Goal: Task Accomplishment & Management: Manage account settings

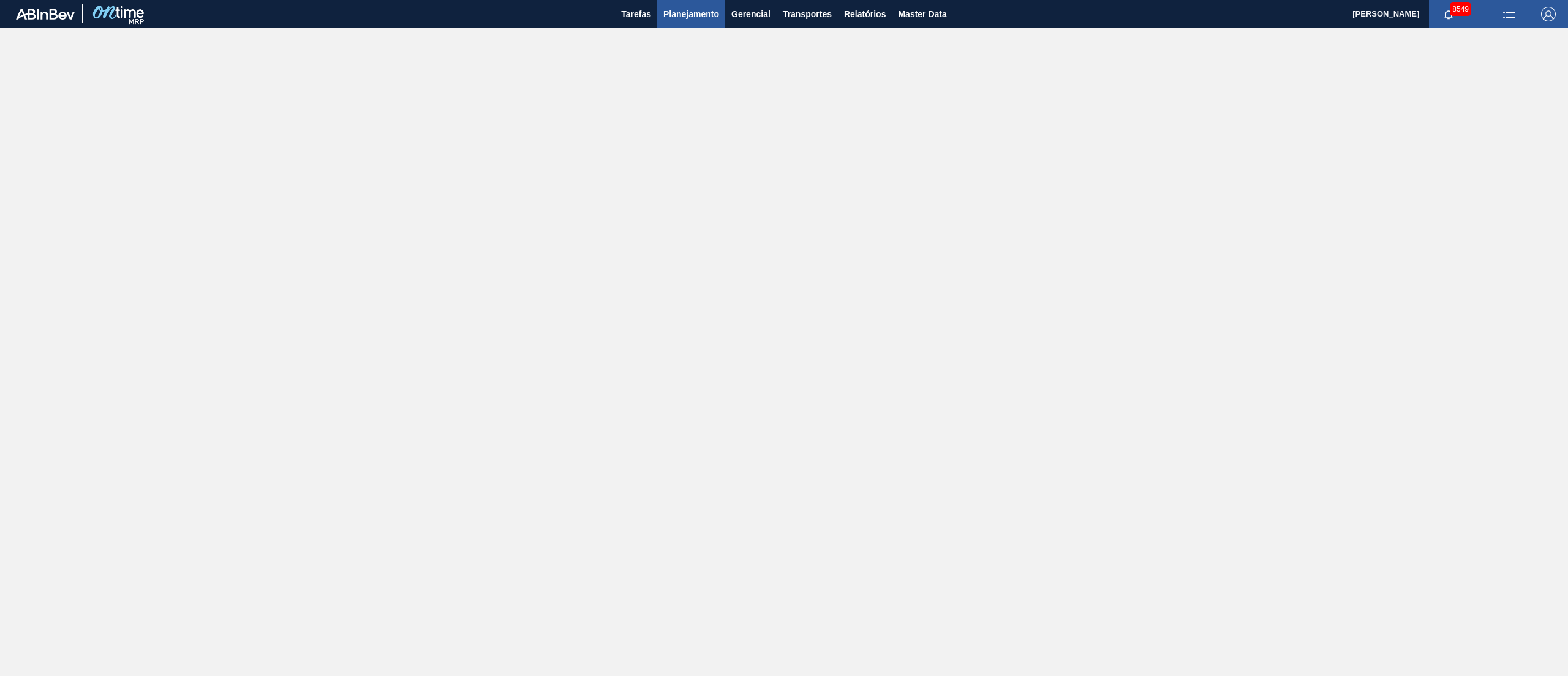
click at [699, 17] on span "Planejamento" at bounding box center [691, 14] width 56 height 15
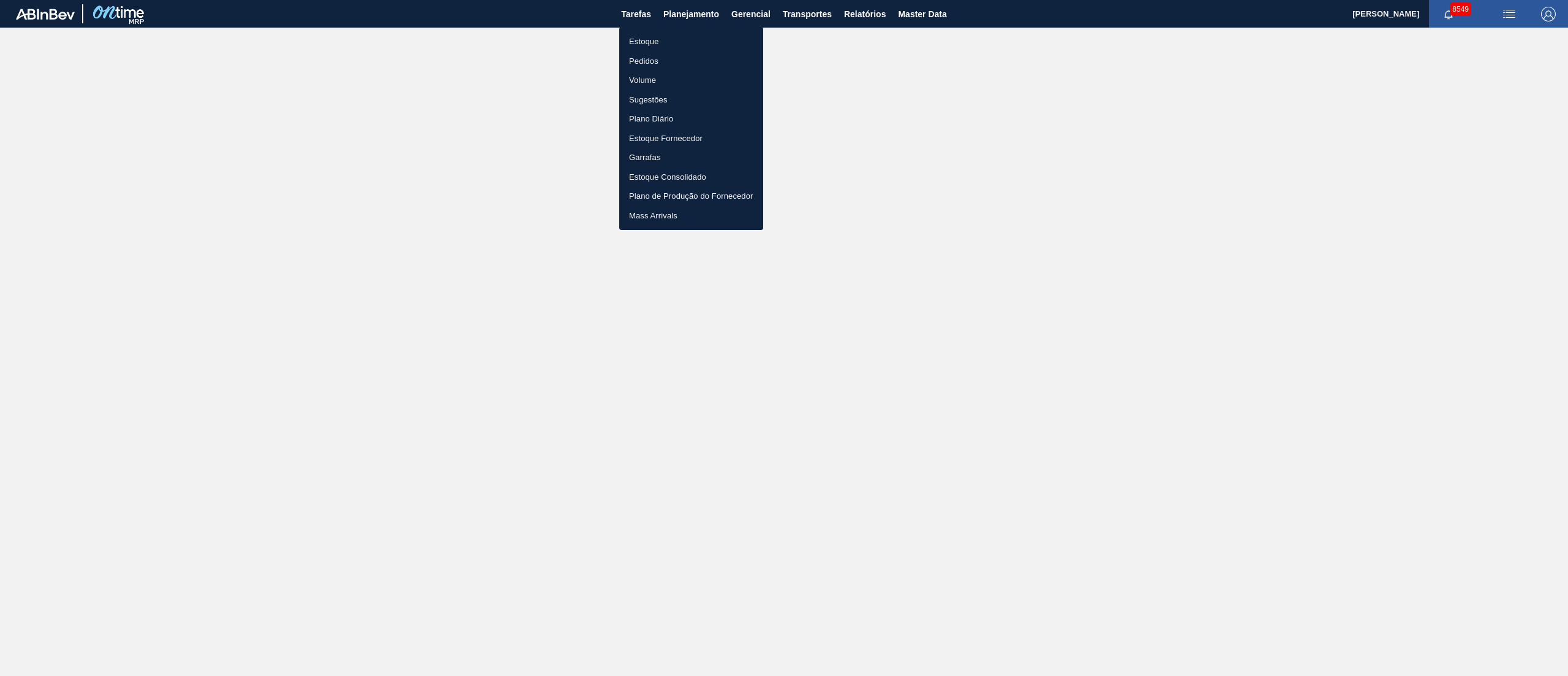
click at [652, 61] on li "Pedidos" at bounding box center [691, 61] width 144 height 19
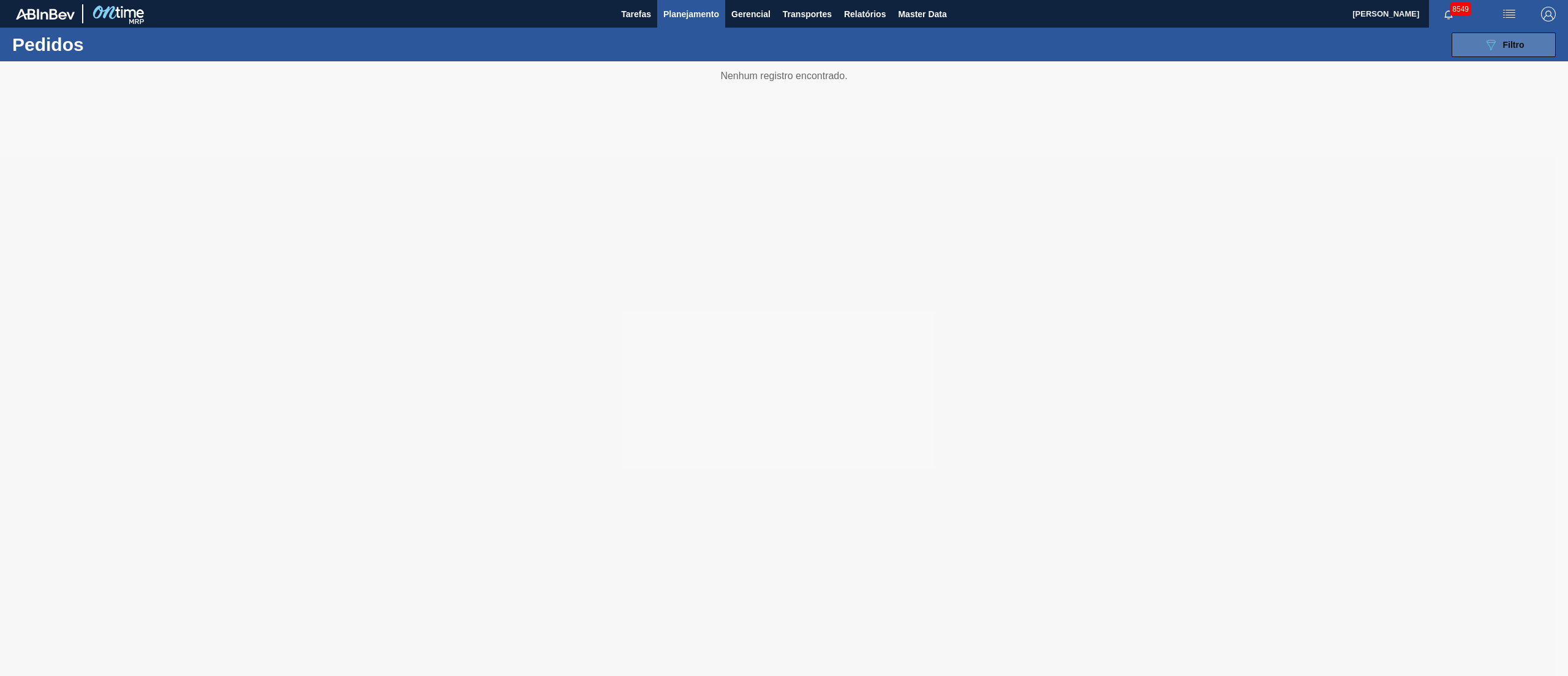
click at [1506, 52] on button "089F7B8B-B2A5-4AFE-B5C0-19BA573D28AC Filtro" at bounding box center [1504, 44] width 104 height 25
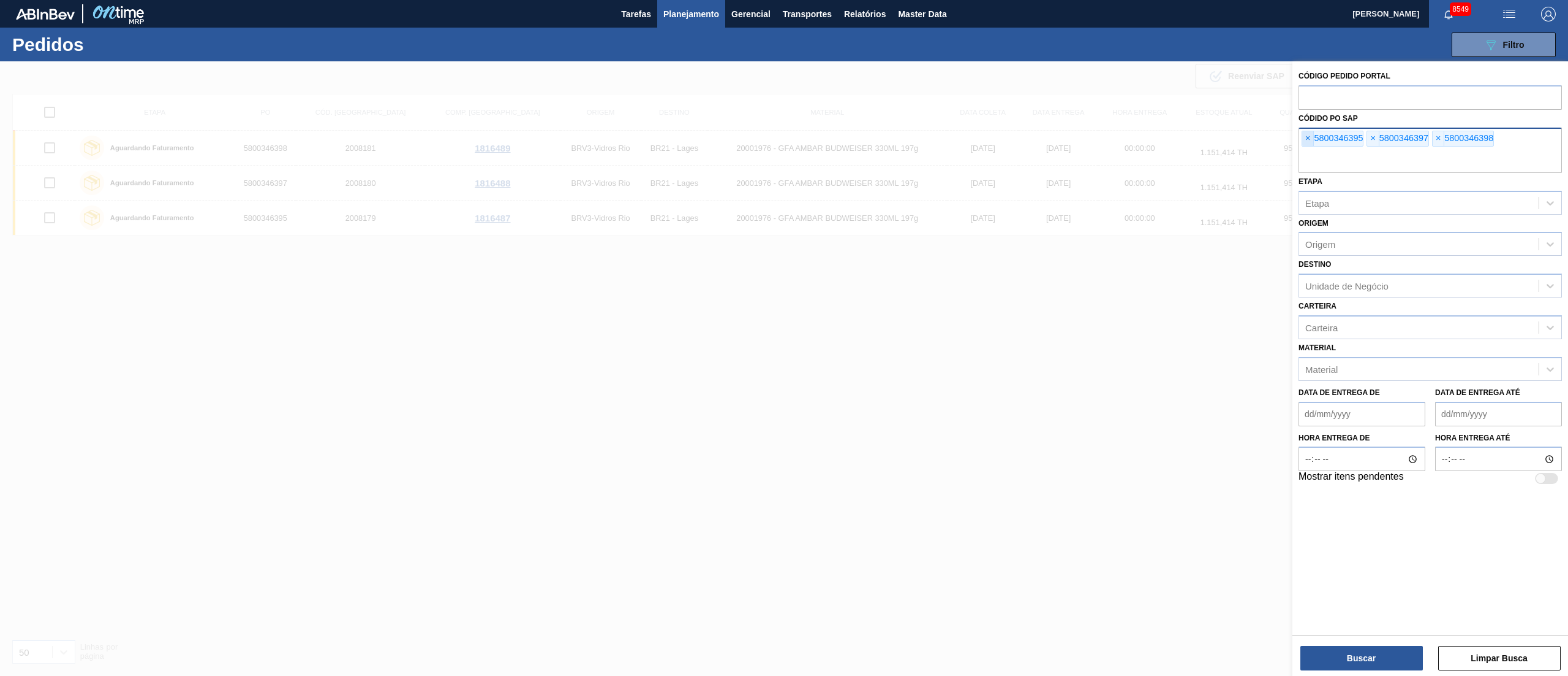
click at [1309, 144] on span "×" at bounding box center [1308, 139] width 12 height 15
click at [1305, 142] on span "×" at bounding box center [1308, 139] width 12 height 15
click at [1305, 150] on input "text" at bounding box center [1430, 161] width 264 height 23
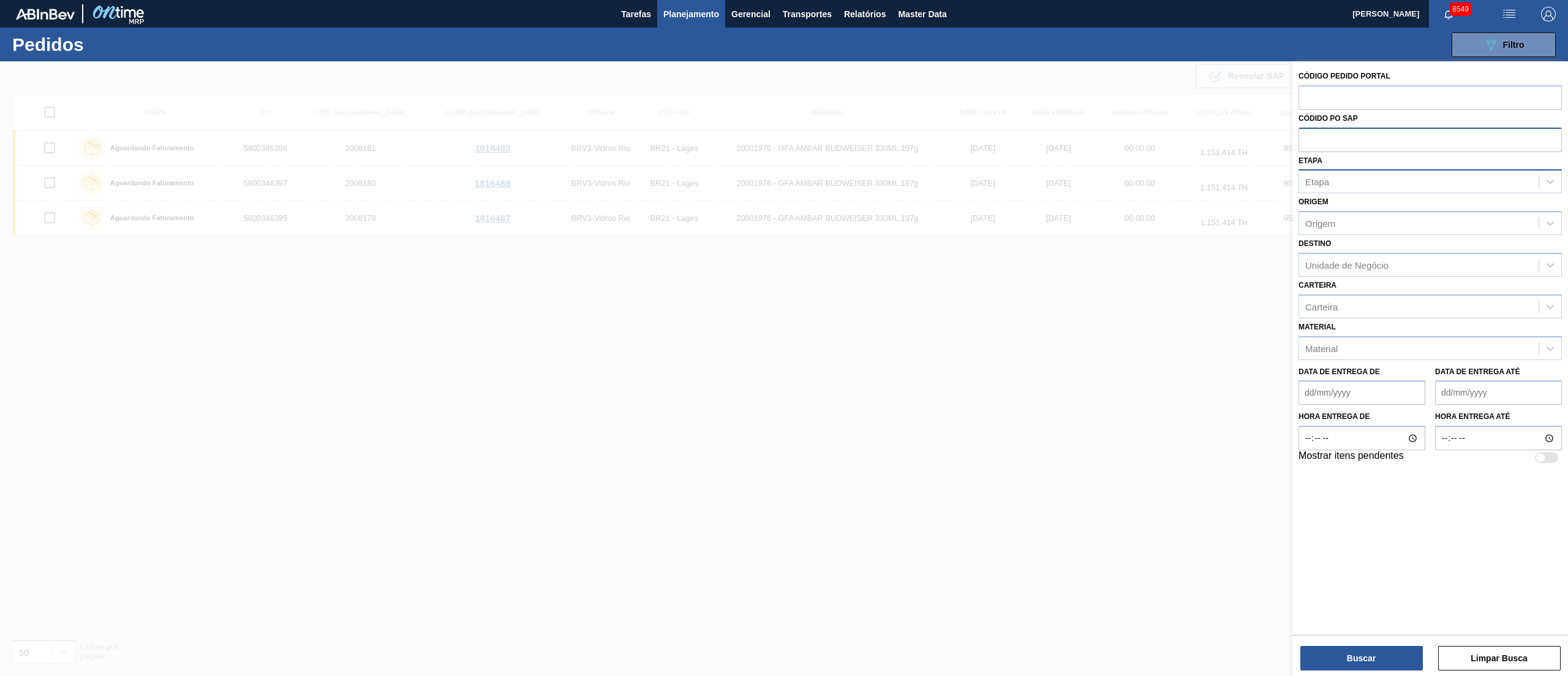
click at [1360, 189] on div "Etapa" at bounding box center [1419, 181] width 240 height 17
type input "fat"
click at [1360, 201] on div "Aguardando Faturamento" at bounding box center [1430, 212] width 264 height 23
type input "em r"
click at [1395, 210] on div "Em renegociação" at bounding box center [1430, 214] width 264 height 23
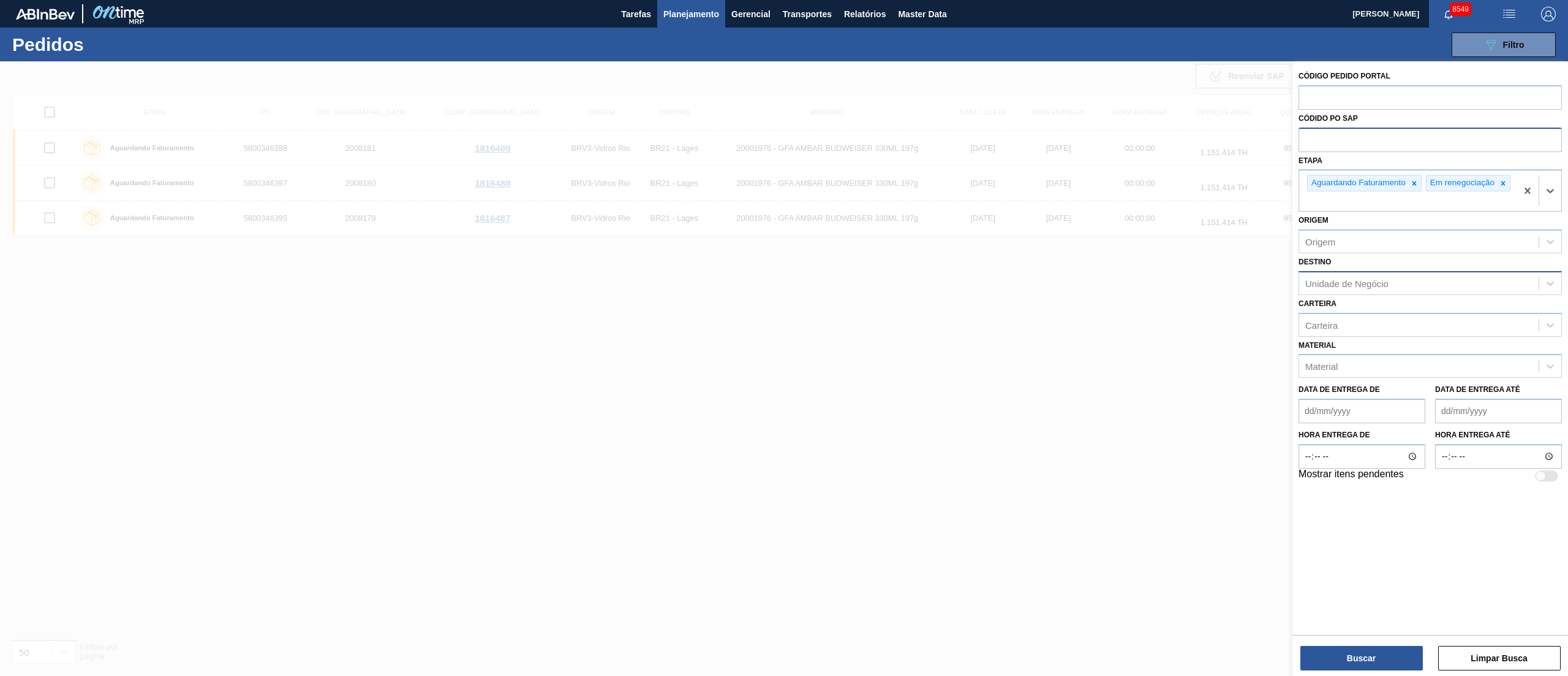
click at [1388, 288] on div "Unidade de Negócio" at bounding box center [1346, 282] width 84 height 10
click at [1343, 262] on div "Destino Unidade de Negócio" at bounding box center [1430, 273] width 264 height 41
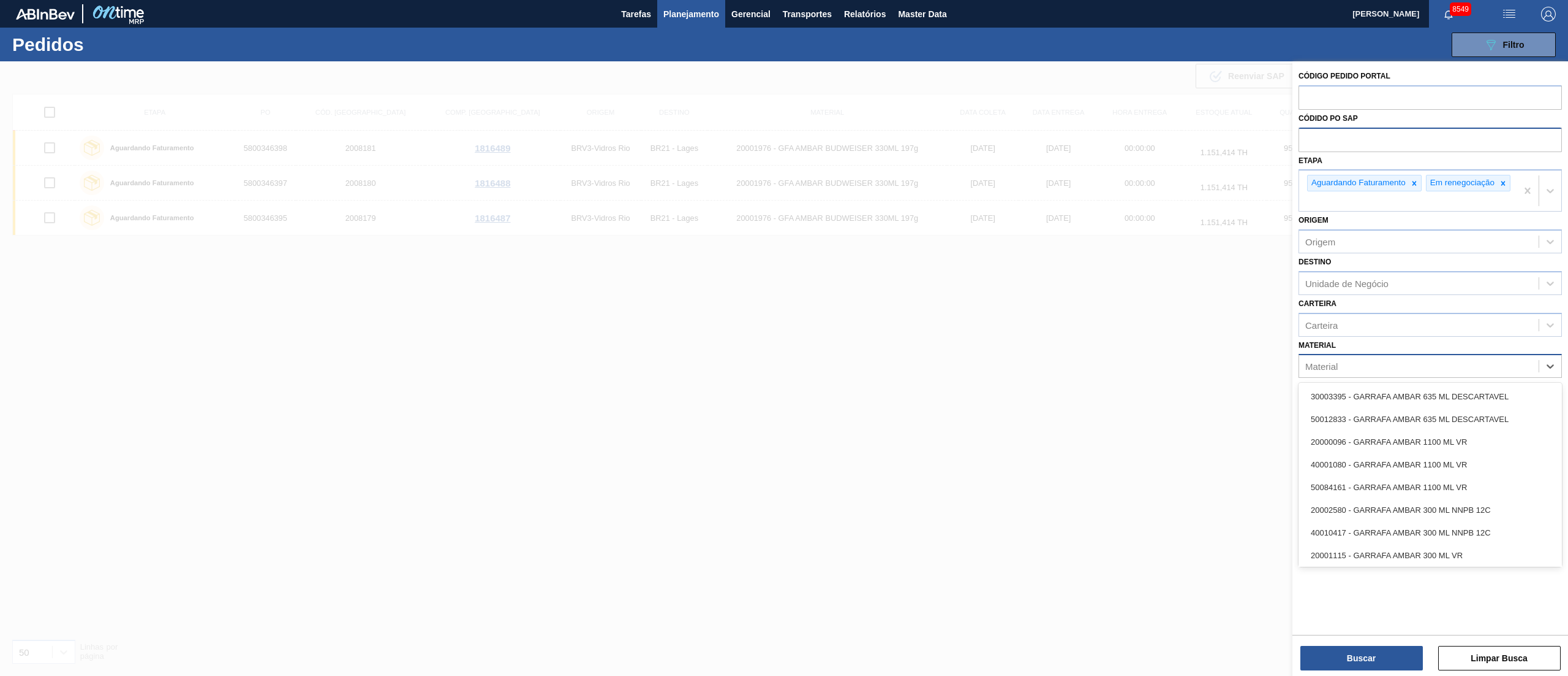
click at [1341, 372] on div "Material" at bounding box center [1419, 366] width 240 height 17
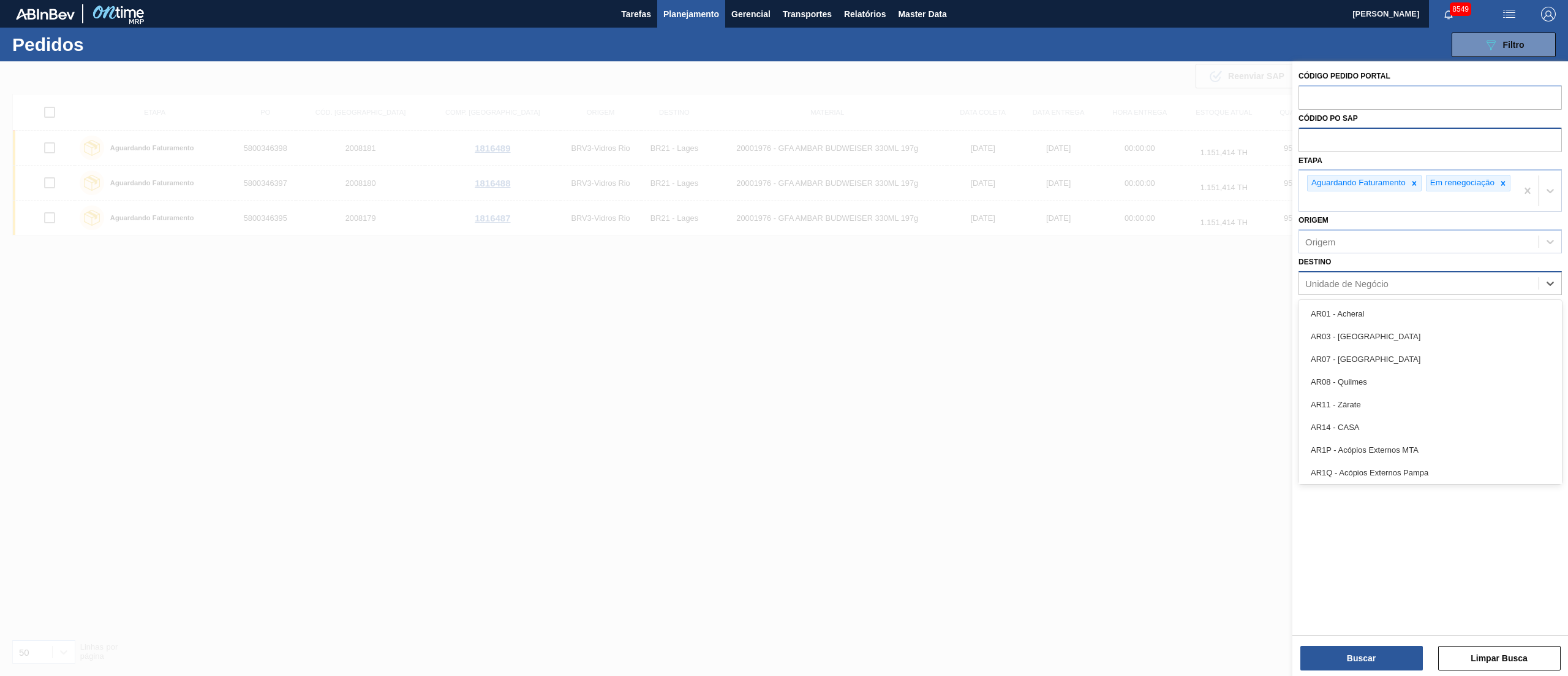
click at [1338, 288] on div "Unidade de Negócio" at bounding box center [1346, 282] width 84 height 10
click at [1358, 273] on div "Destino option AR01 - Acheral focused, 1 of 92. 92 results available. Use Up an…" at bounding box center [1430, 273] width 264 height 41
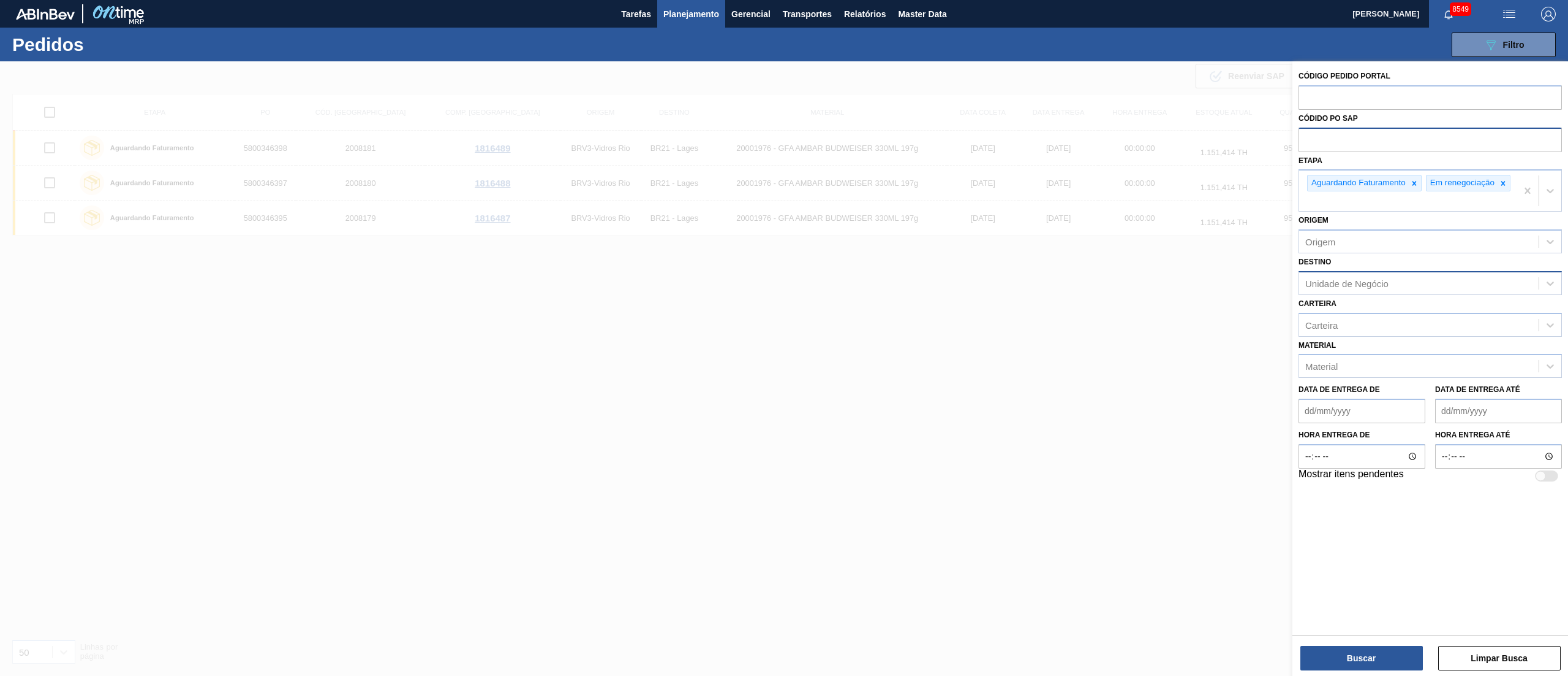
click at [1346, 284] on div "Unidade de Negócio" at bounding box center [1346, 282] width 84 height 10
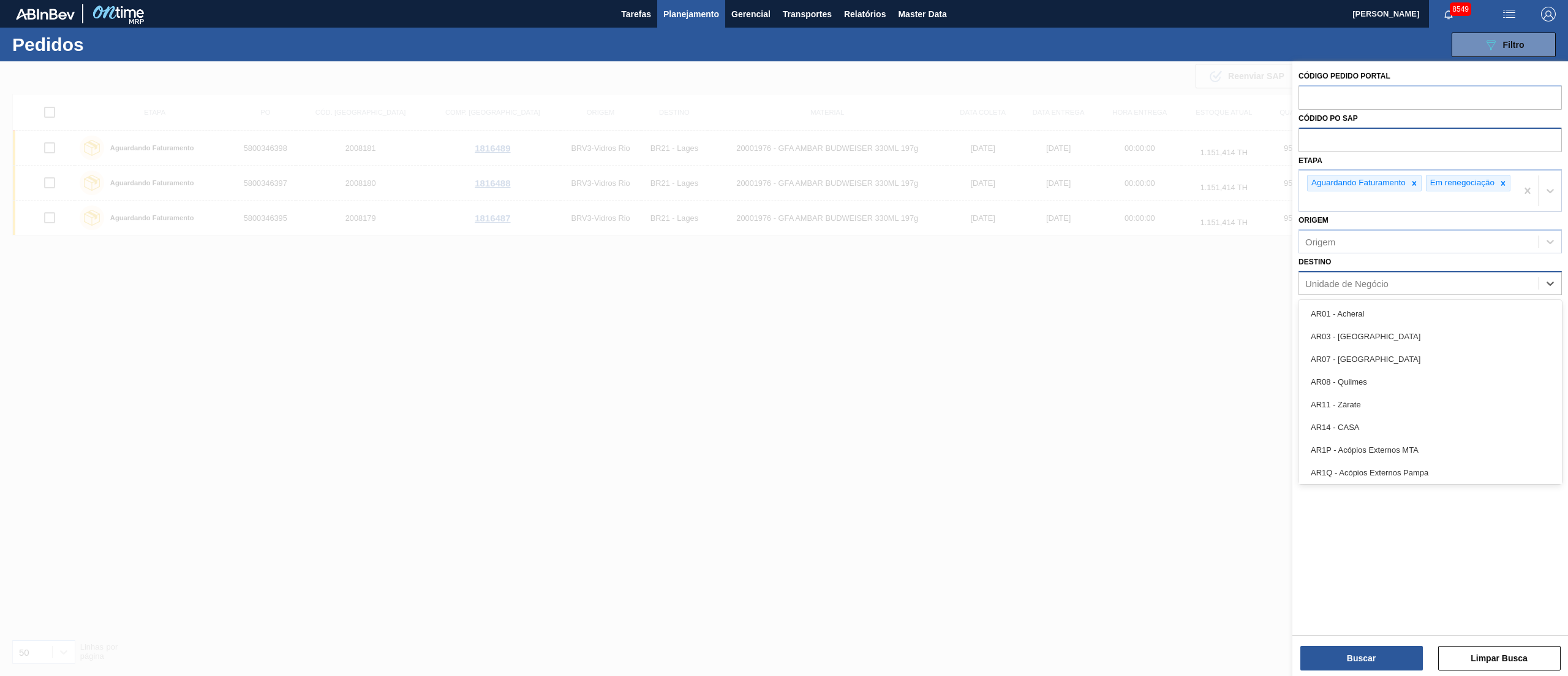
type input "19"
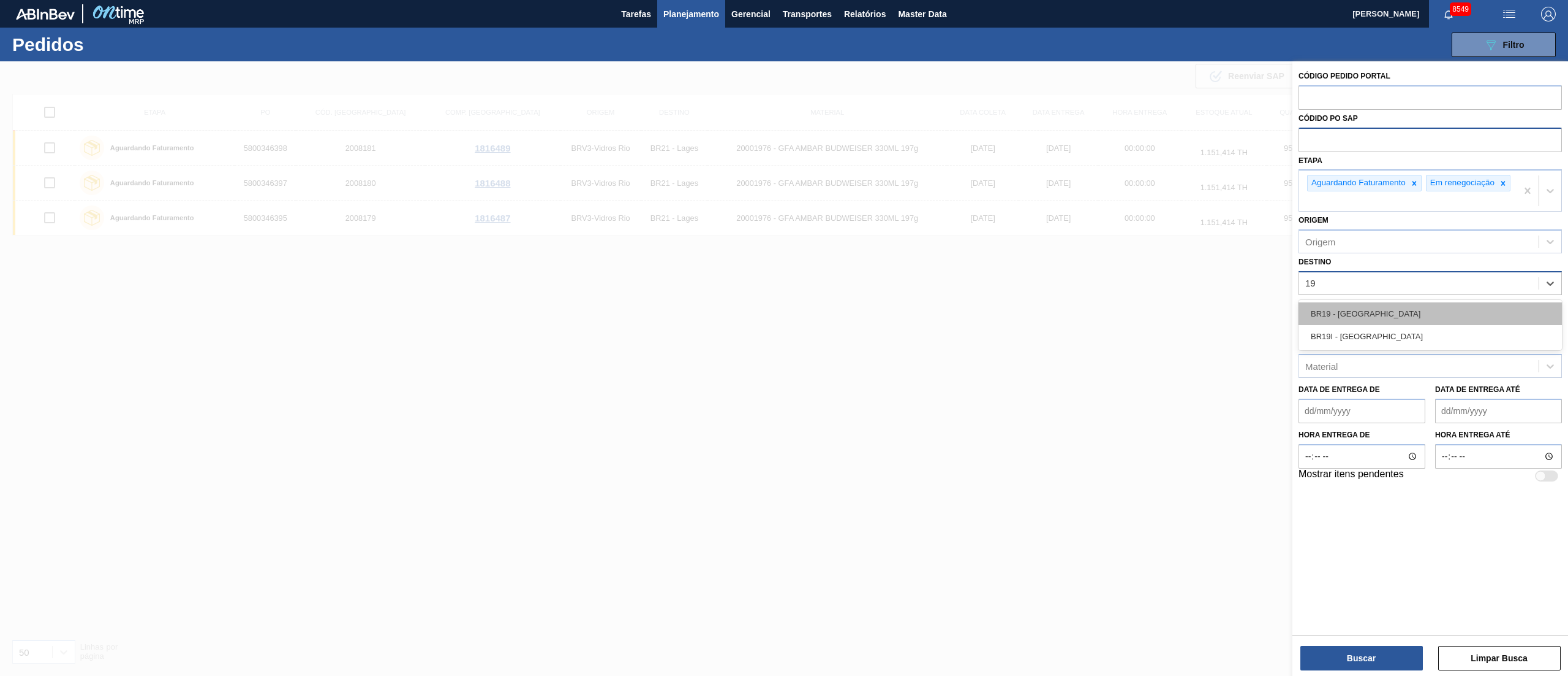
click at [1316, 325] on div "BR19 - [GEOGRAPHIC_DATA]" at bounding box center [1430, 314] width 264 height 23
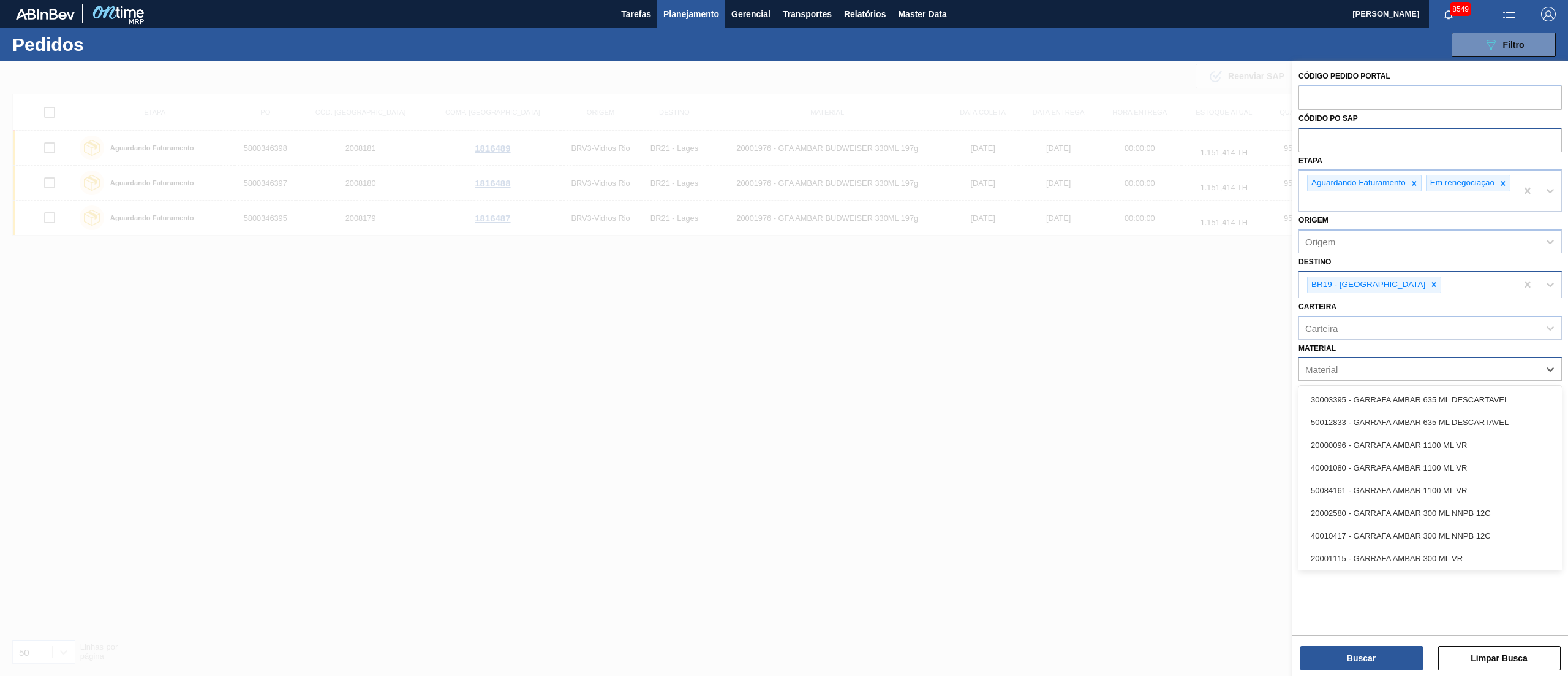
click at [1335, 374] on div "Material" at bounding box center [1321, 369] width 32 height 10
type input "s art"
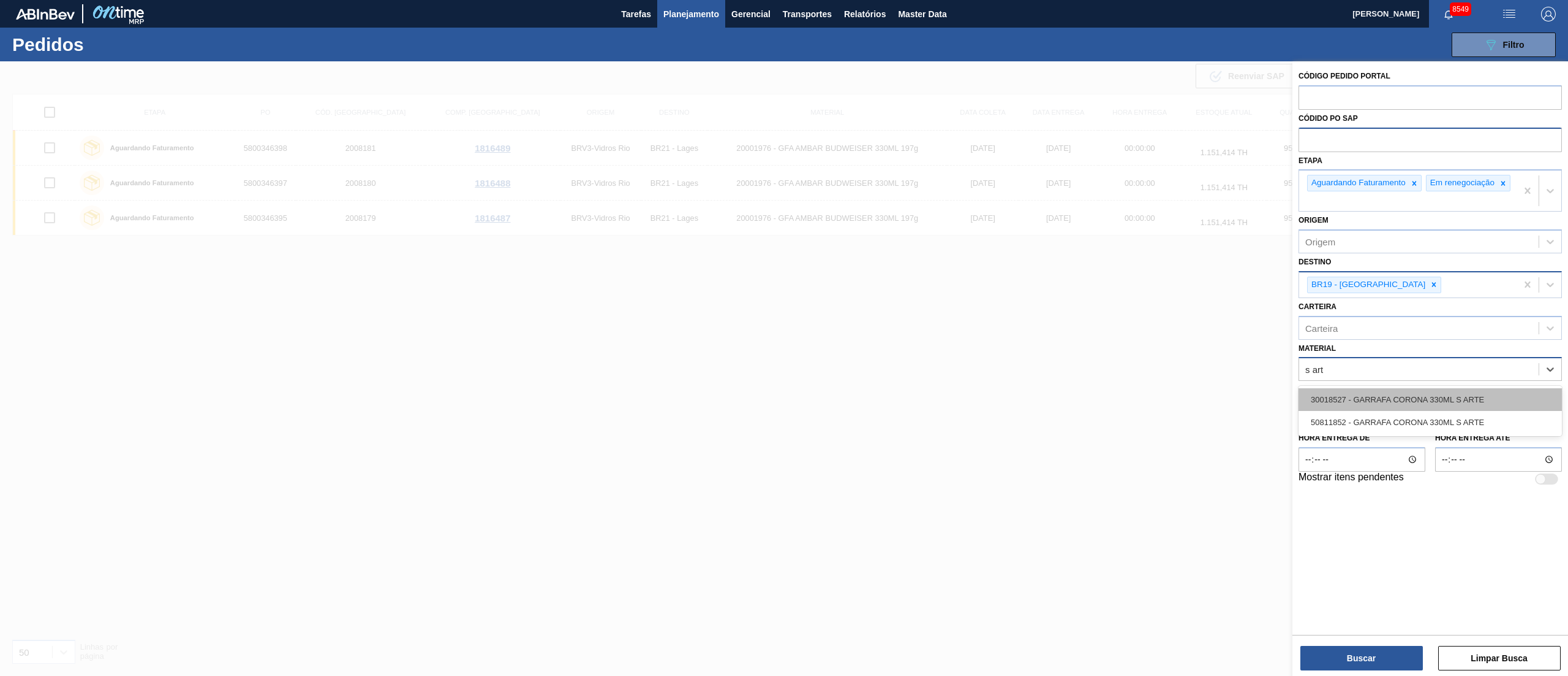
click at [1358, 405] on div "30018527 - GARRAFA CORONA 330ML S ARTE" at bounding box center [1430, 399] width 264 height 23
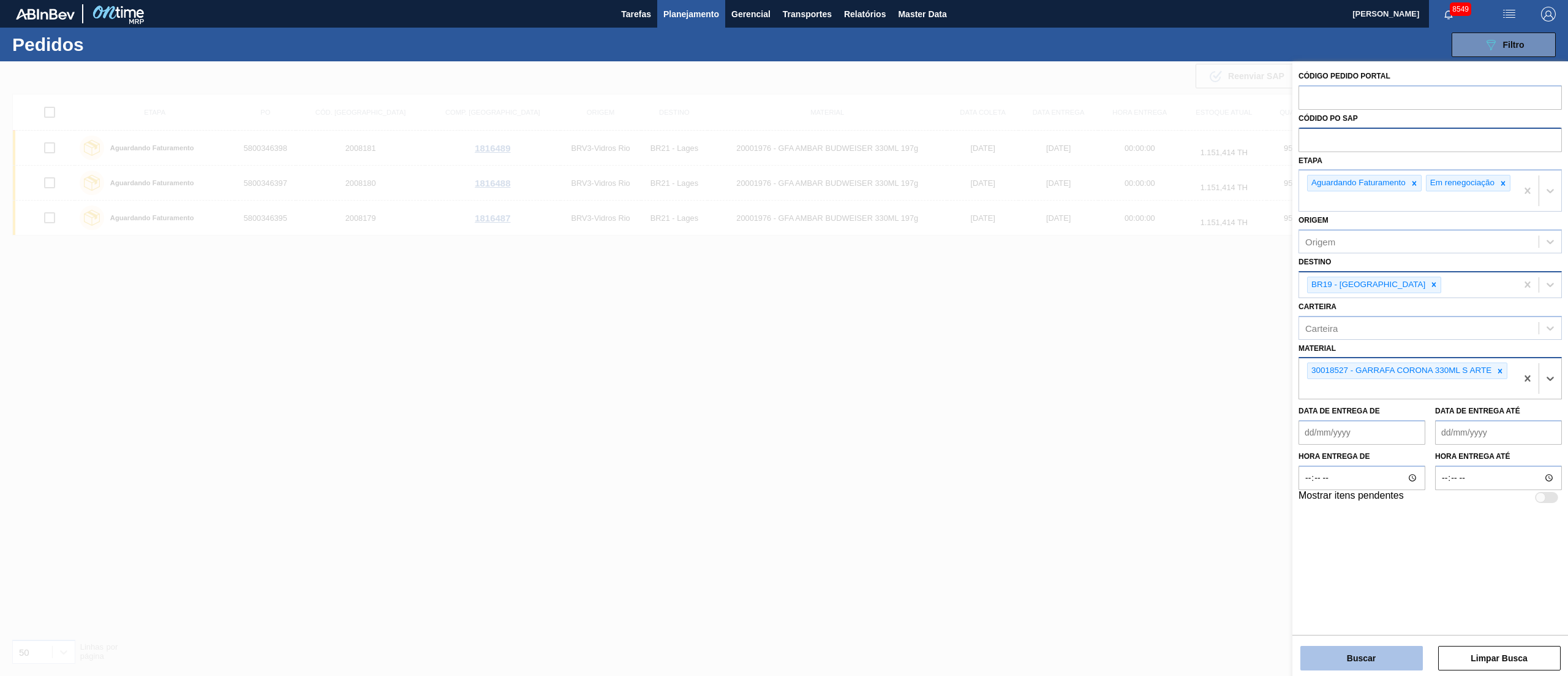
click at [1342, 661] on button "Buscar" at bounding box center [1361, 658] width 122 height 25
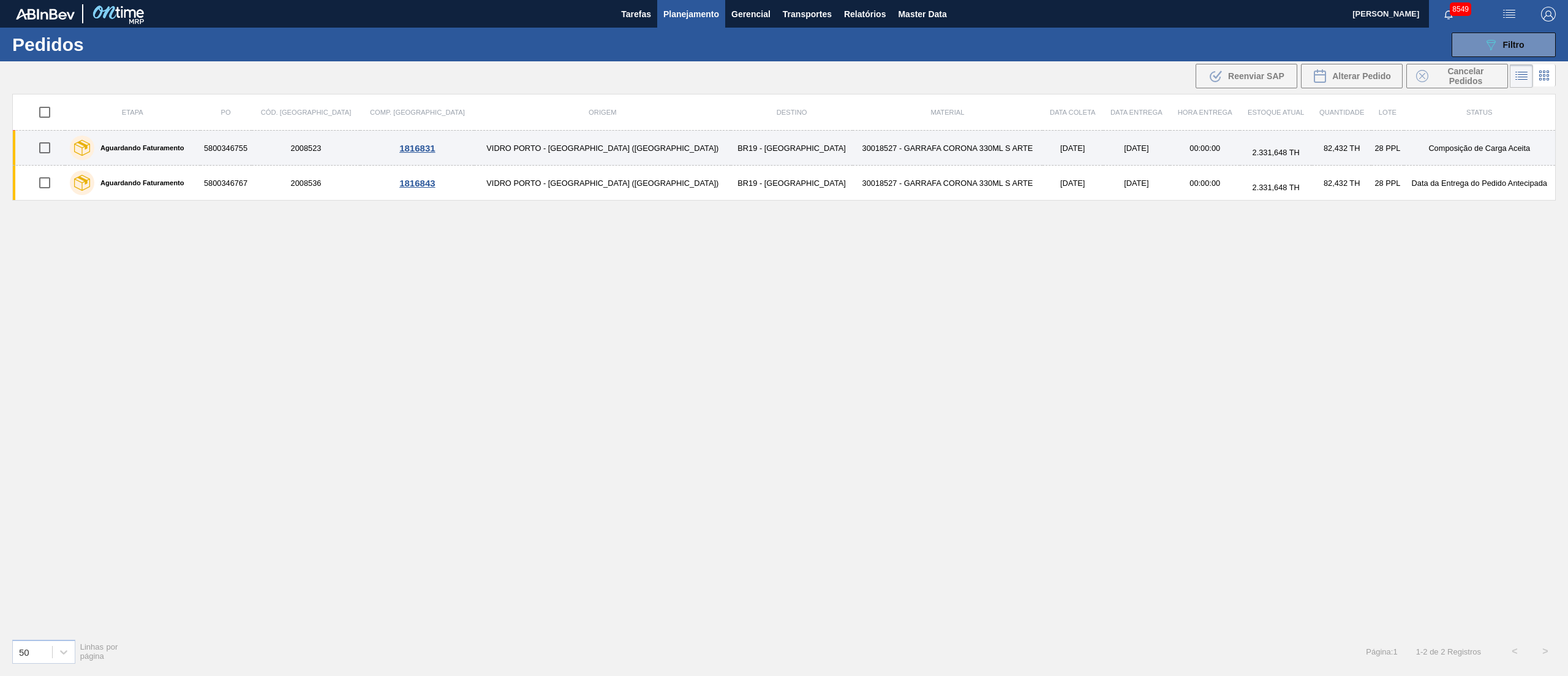
click at [874, 144] on td "30018527 - GARRAFA CORONA 330ML S ARTE" at bounding box center [948, 148] width 190 height 35
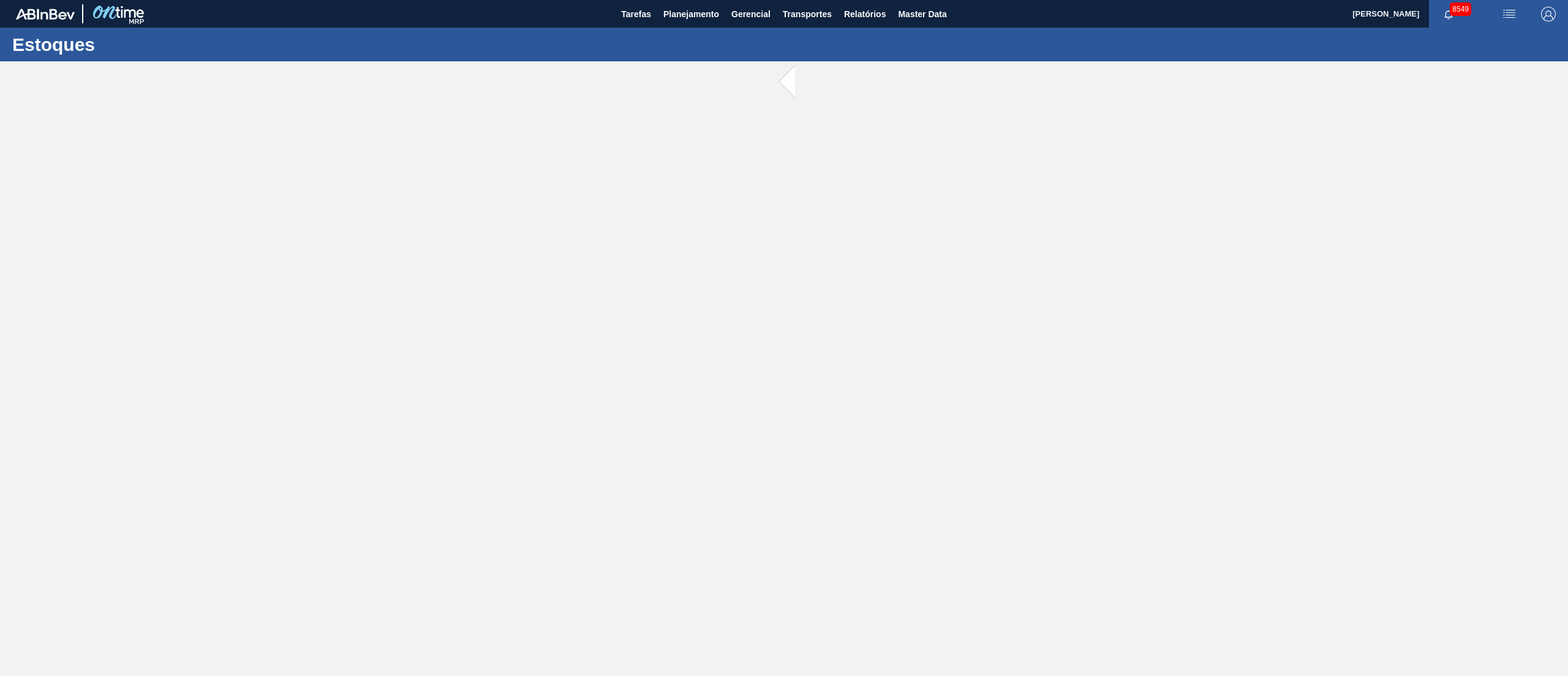
click at [874, 144] on main "Tarefas Planejamento Gerencial Transportes Relatórios Master Data [PERSON_NAME]…" at bounding box center [784, 338] width 1568 height 676
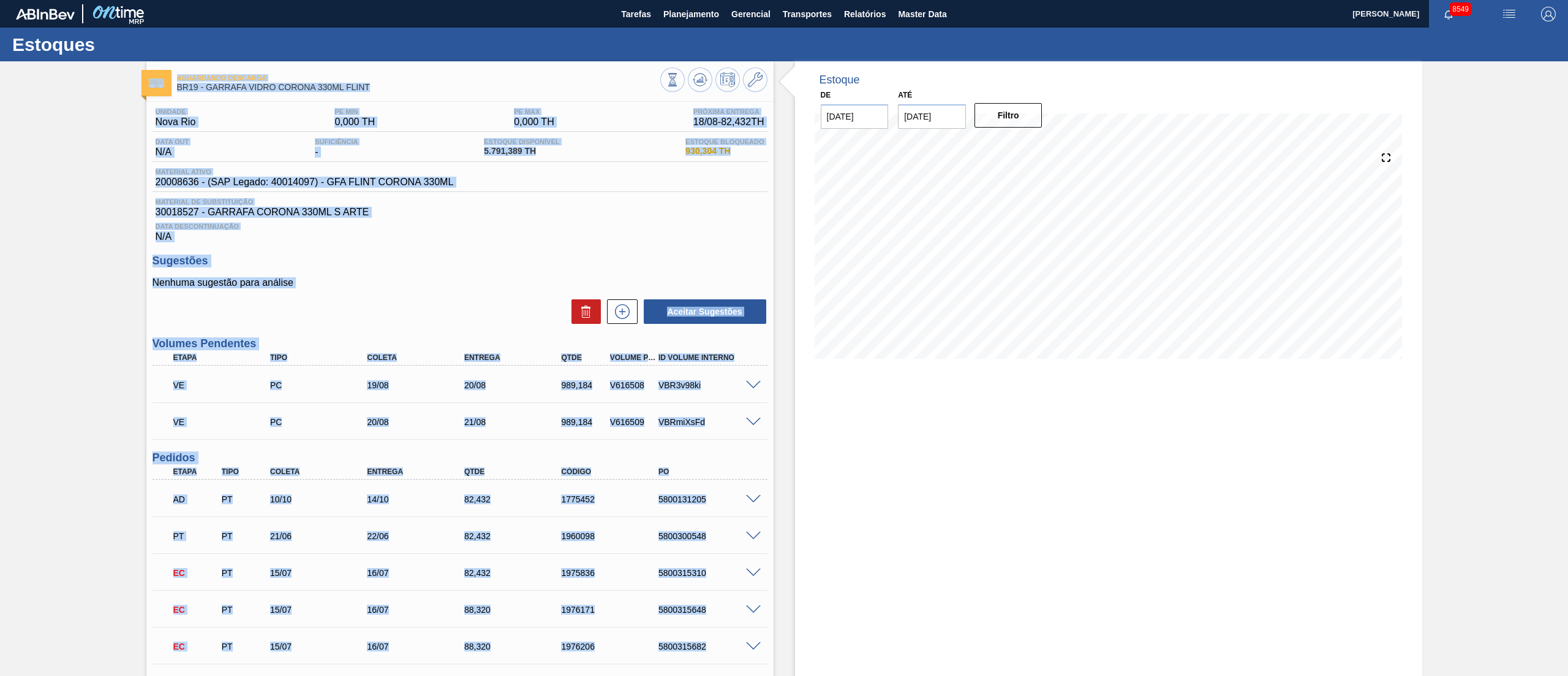
click at [426, 264] on h3 "Sugestões" at bounding box center [460, 261] width 615 height 13
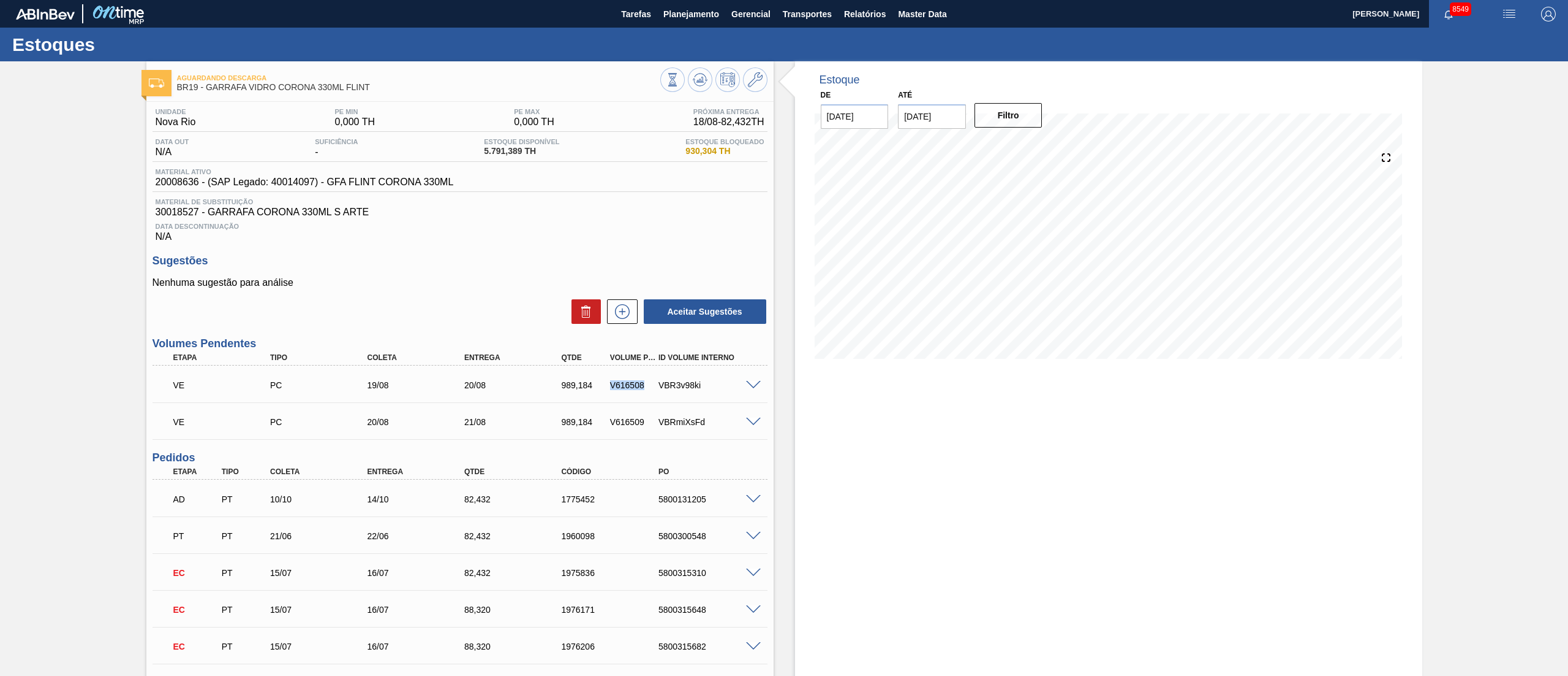
drag, startPoint x: 608, startPoint y: 384, endPoint x: 647, endPoint y: 389, distance: 39.3
click at [647, 389] on div "V616508" at bounding box center [633, 384] width 52 height 10
copy div "V616508"
drag, startPoint x: 604, startPoint y: 421, endPoint x: 645, endPoint y: 424, distance: 41.1
click at [645, 424] on div "V616509" at bounding box center [626, 421] width 49 height 10
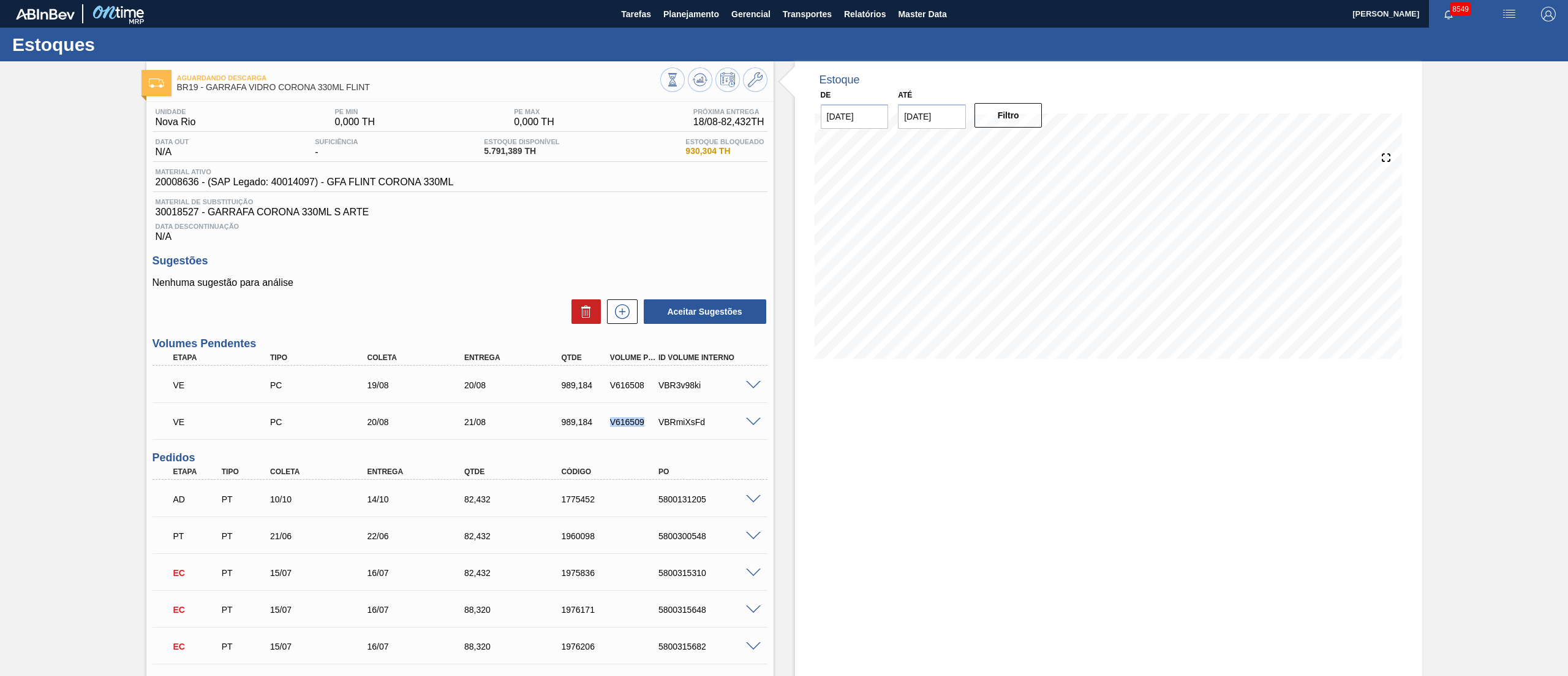
copy div "V616509"
click at [1520, 19] on span "button" at bounding box center [1509, 14] width 29 height 15
click at [1528, 36] on li "Upload de Volumes" at bounding box center [1505, 43] width 106 height 22
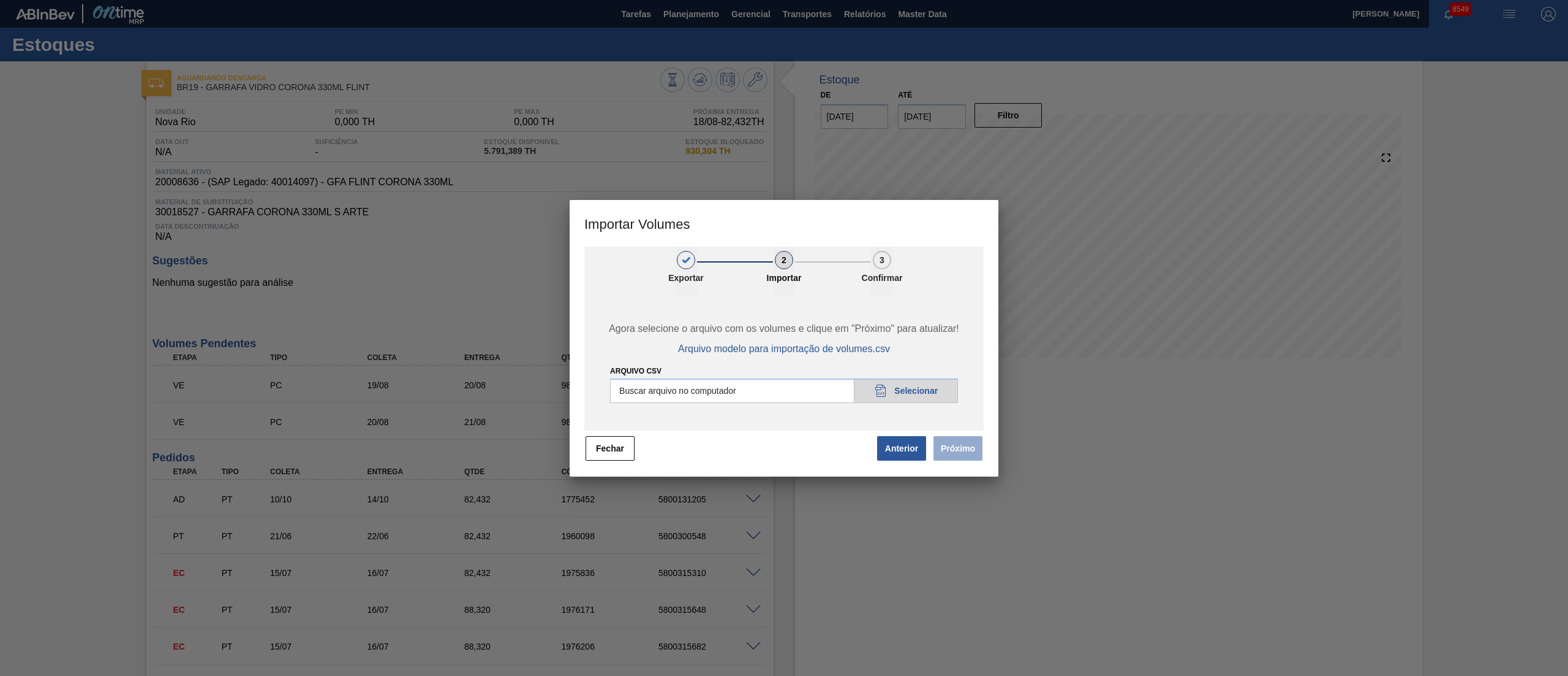
click at [903, 395] on input "Arquivo csv" at bounding box center [784, 390] width 348 height 25
type input "C:\fakepath\PedidoVolumeModeloImportacao (79).csv"
click at [960, 449] on button "Próximo" at bounding box center [958, 448] width 49 height 25
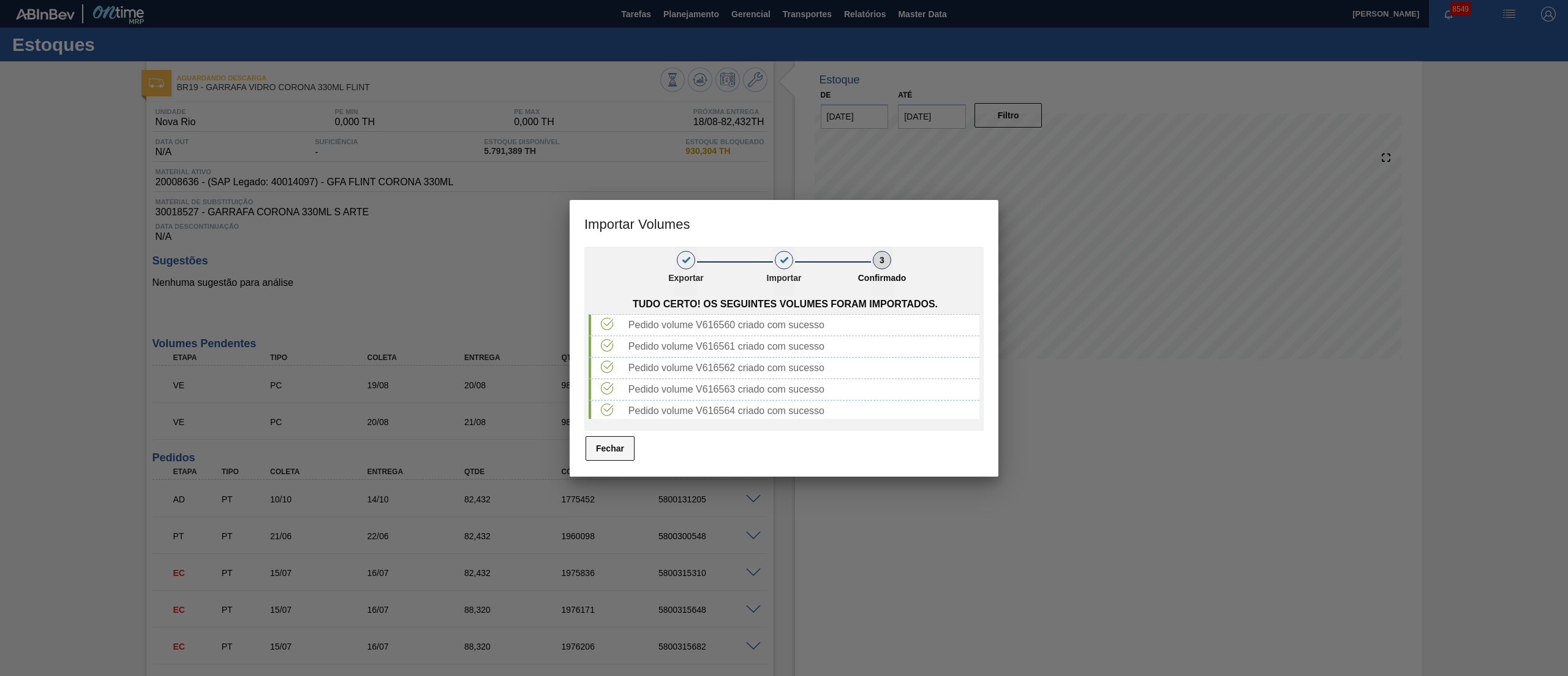
click at [611, 451] on button "Fechar" at bounding box center [609, 448] width 49 height 25
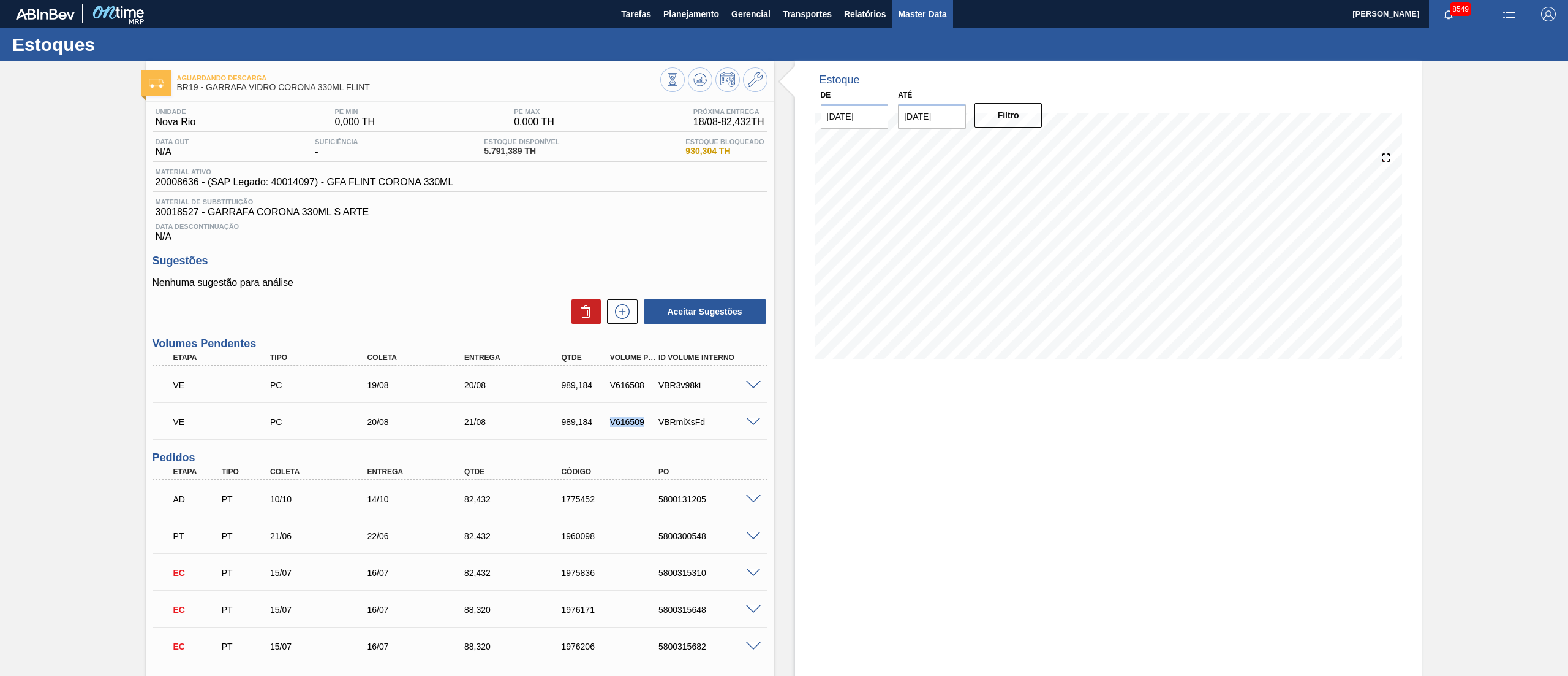
click at [937, 21] on span "Master Data" at bounding box center [922, 14] width 49 height 15
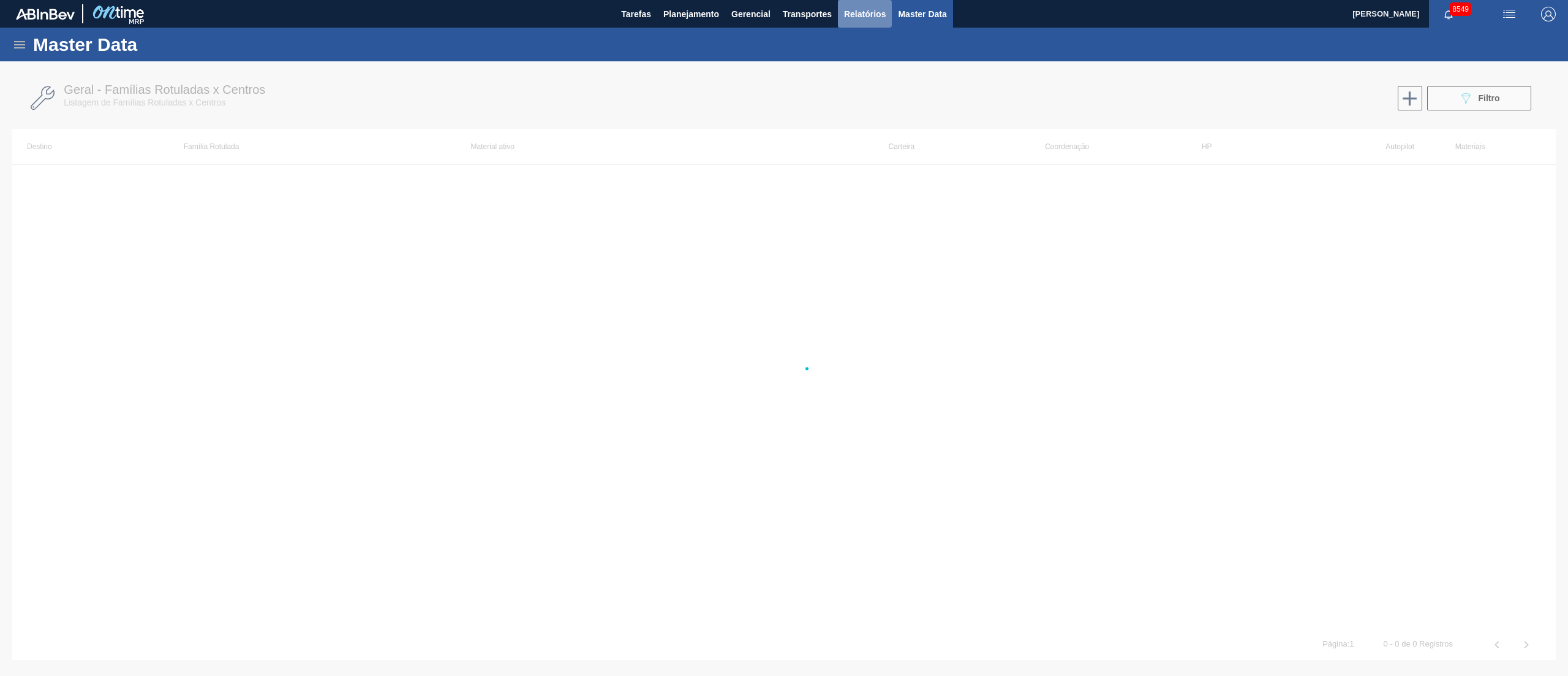
click at [868, 10] on span "Relatórios" at bounding box center [865, 14] width 41 height 15
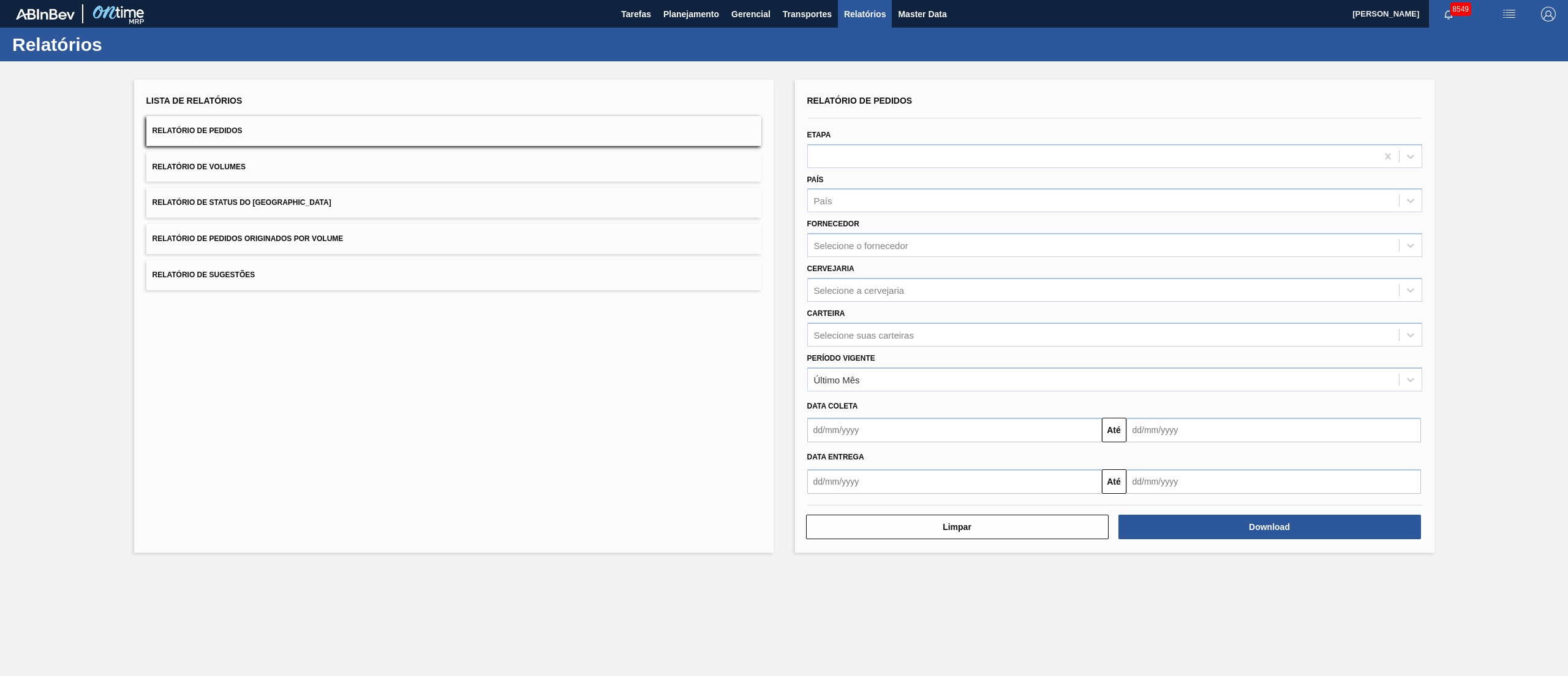
click at [298, 235] on span "Relatório de Pedidos Originados por Volume" at bounding box center [248, 238] width 191 height 8
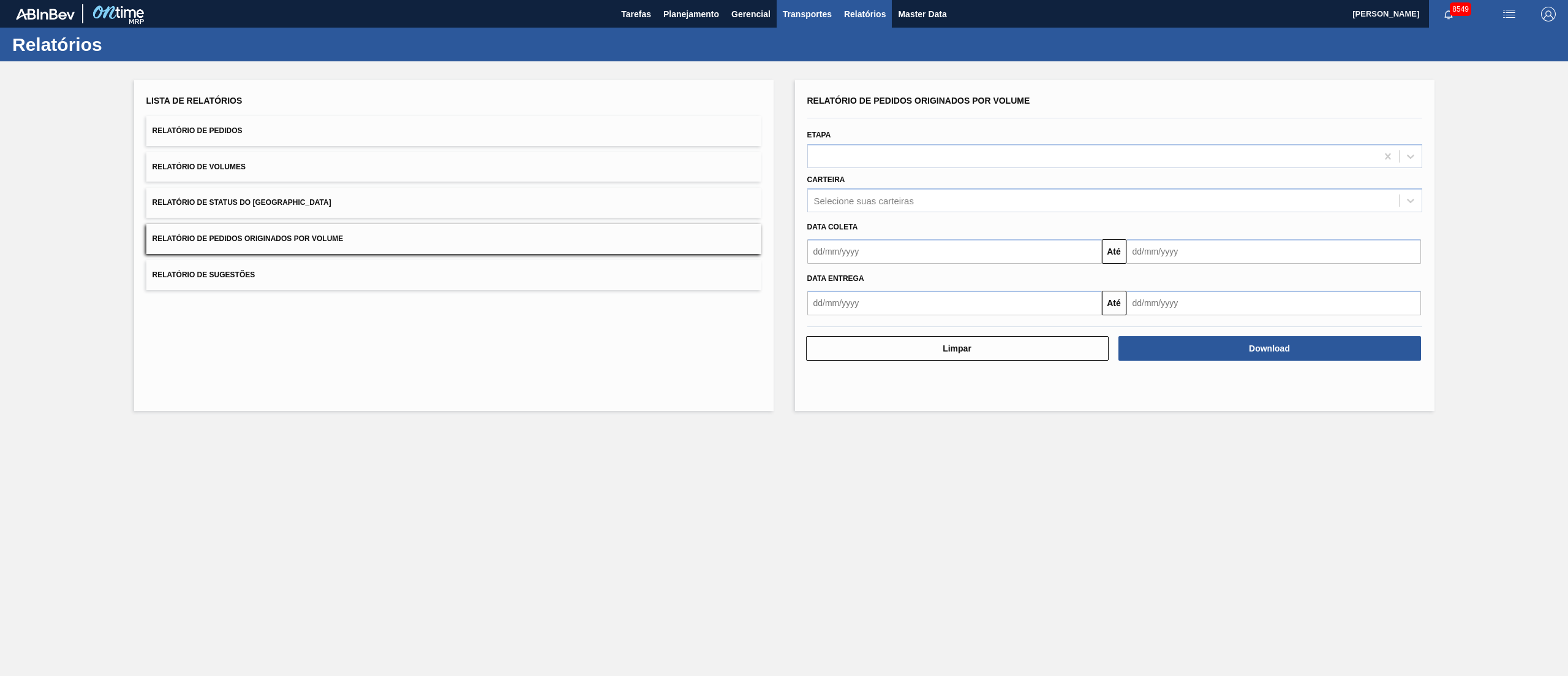
click at [790, 19] on span "Transportes" at bounding box center [807, 14] width 49 height 15
click at [784, 58] on li "Otimização de Carga" at bounding box center [807, 61] width 100 height 19
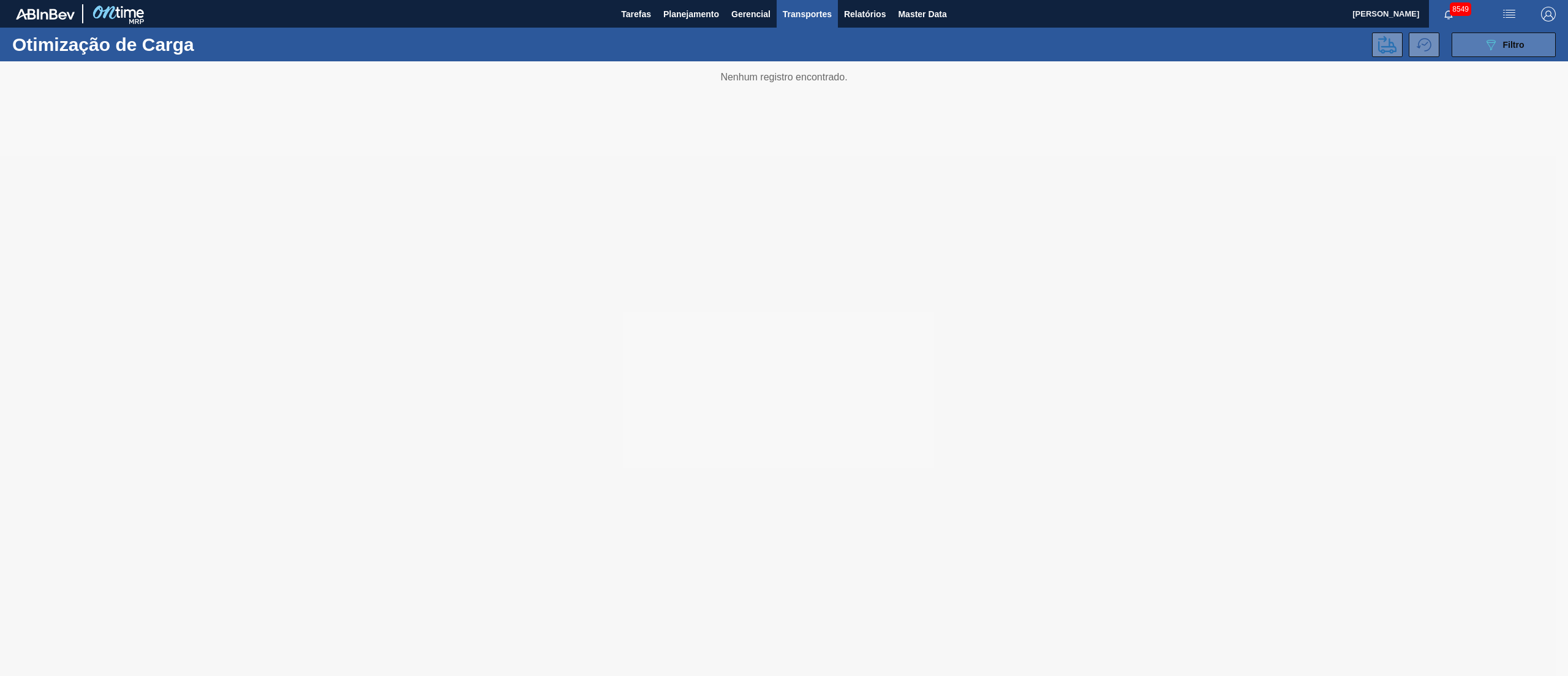
click at [1490, 55] on button "089F7B8B-B2A5-4AFE-B5C0-19BA573D28AC Filtro" at bounding box center [1504, 44] width 104 height 25
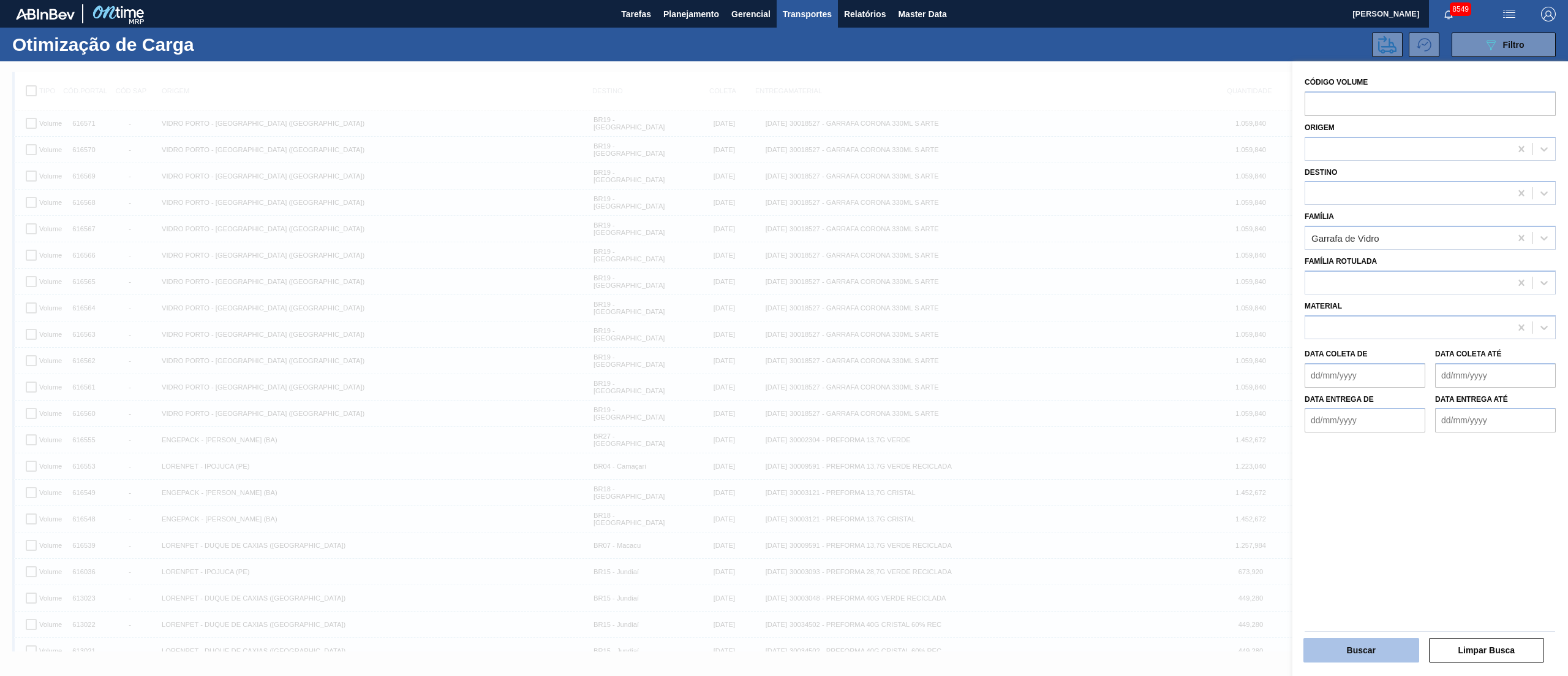
click at [1350, 647] on button "Buscar" at bounding box center [1361, 649] width 116 height 25
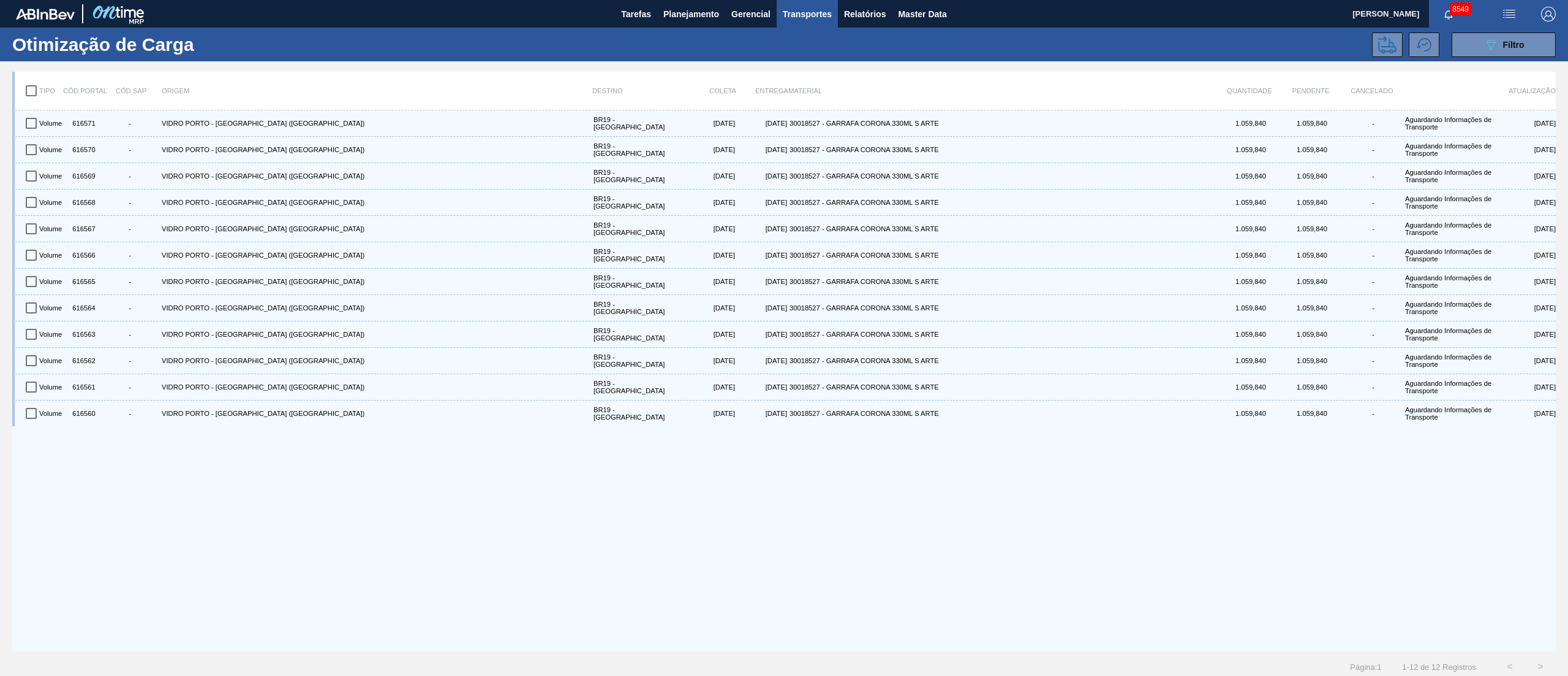
click at [36, 87] on input "checkbox" at bounding box center [31, 91] width 26 height 26
checkbox input "true"
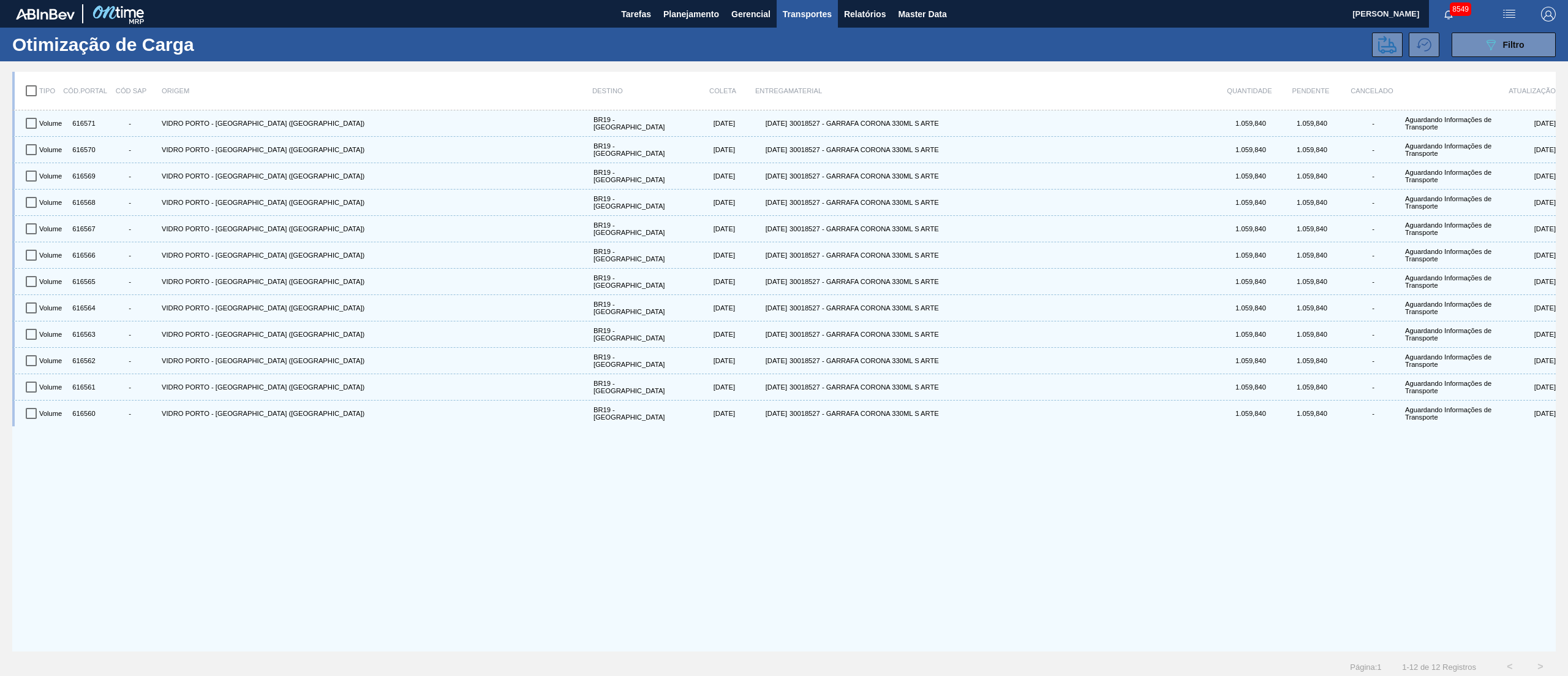
checkbox input "true"
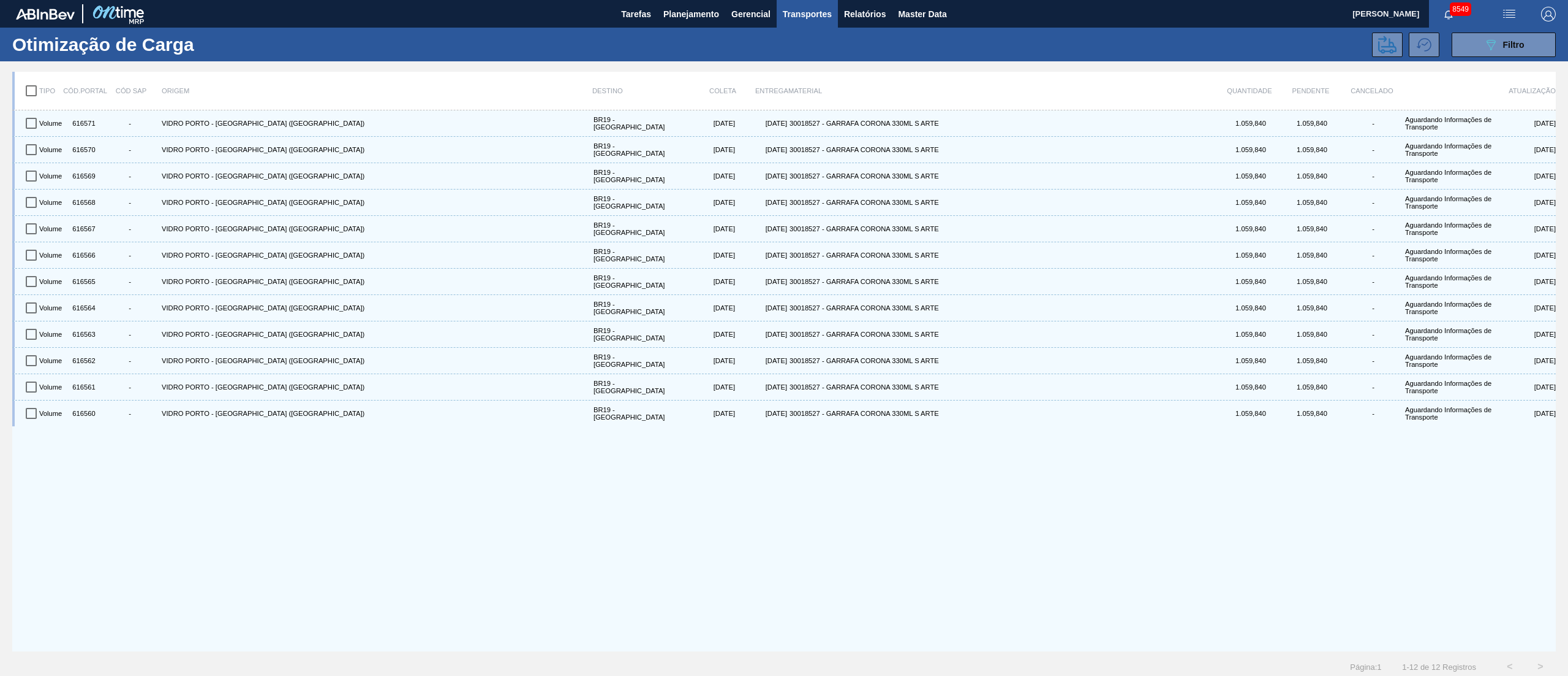
checkbox input "true"
click at [1387, 38] on icon at bounding box center [1388, 45] width 18 height 18
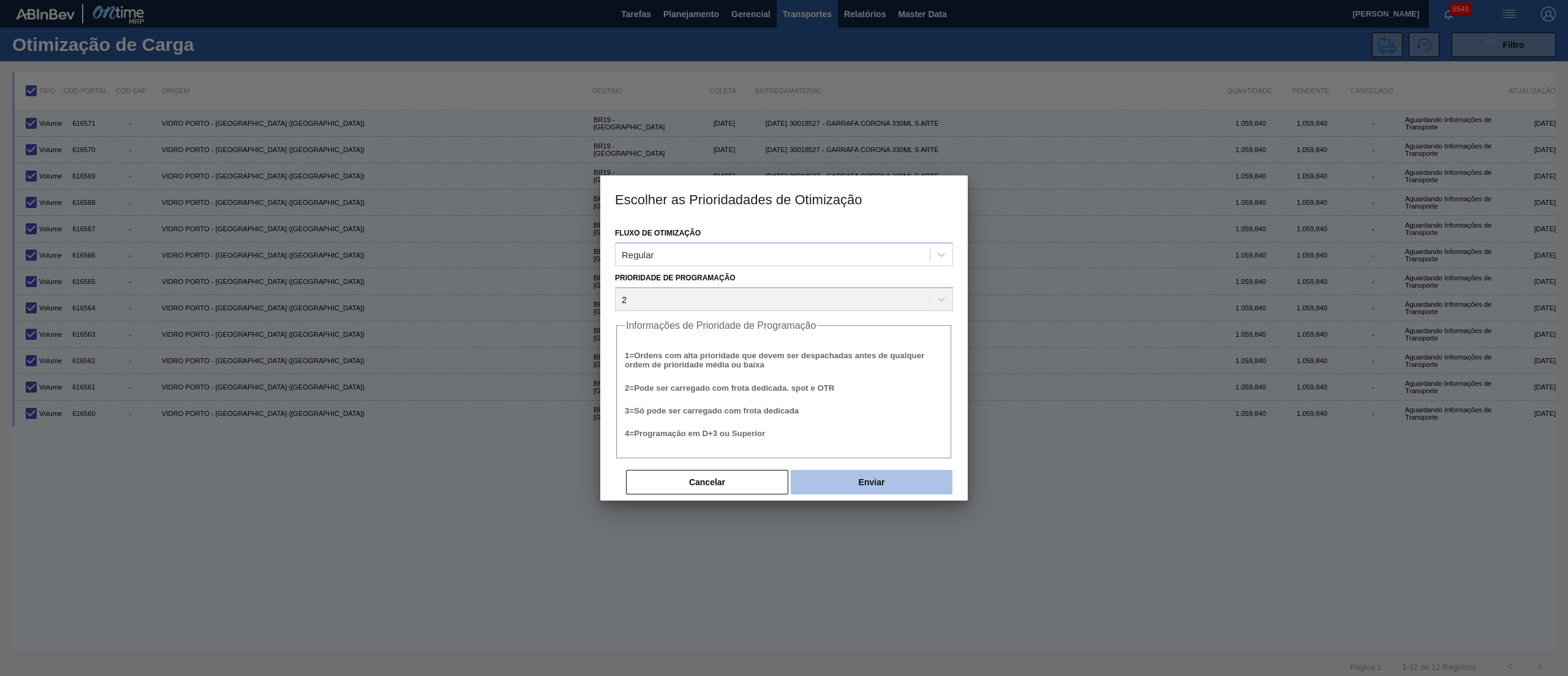
click at [876, 480] on button "Enviar" at bounding box center [872, 482] width 162 height 25
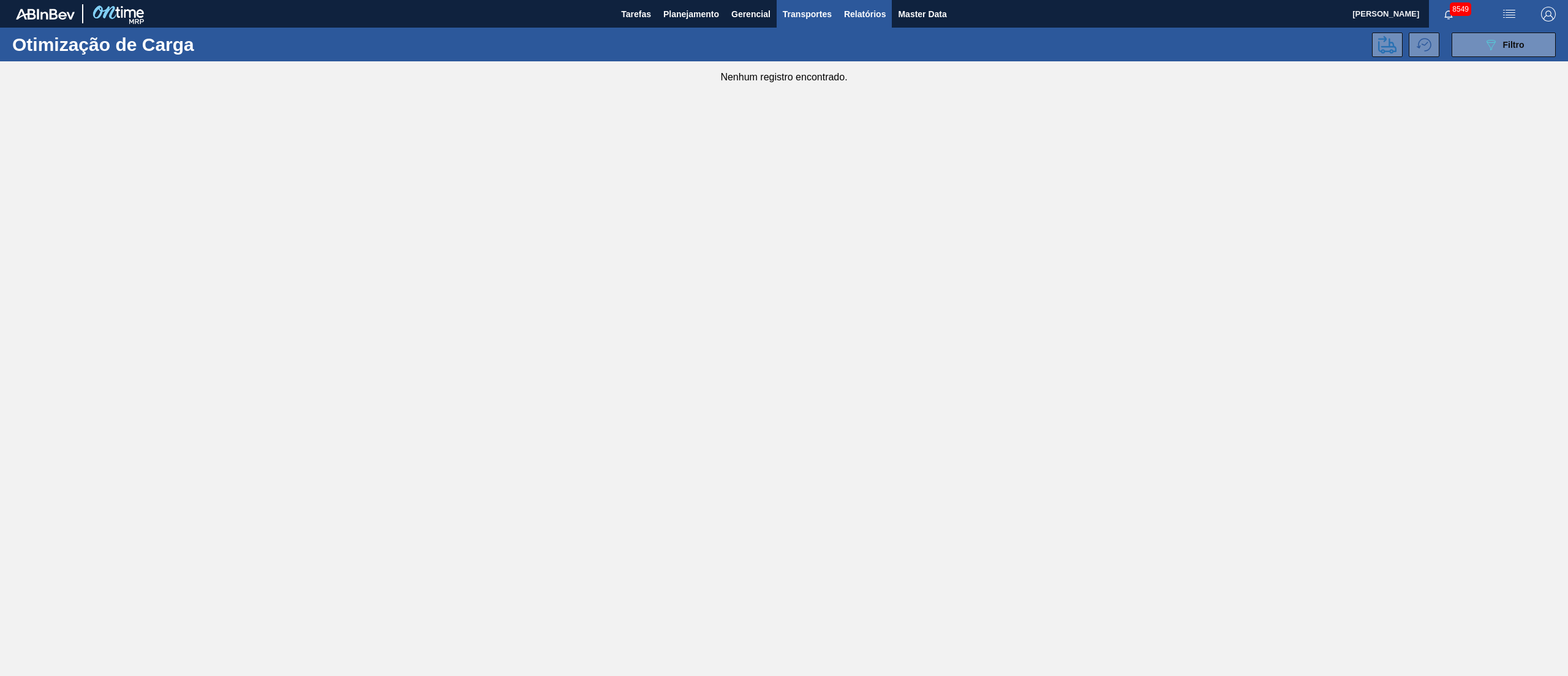
click at [861, 14] on span "Relatórios" at bounding box center [865, 14] width 41 height 15
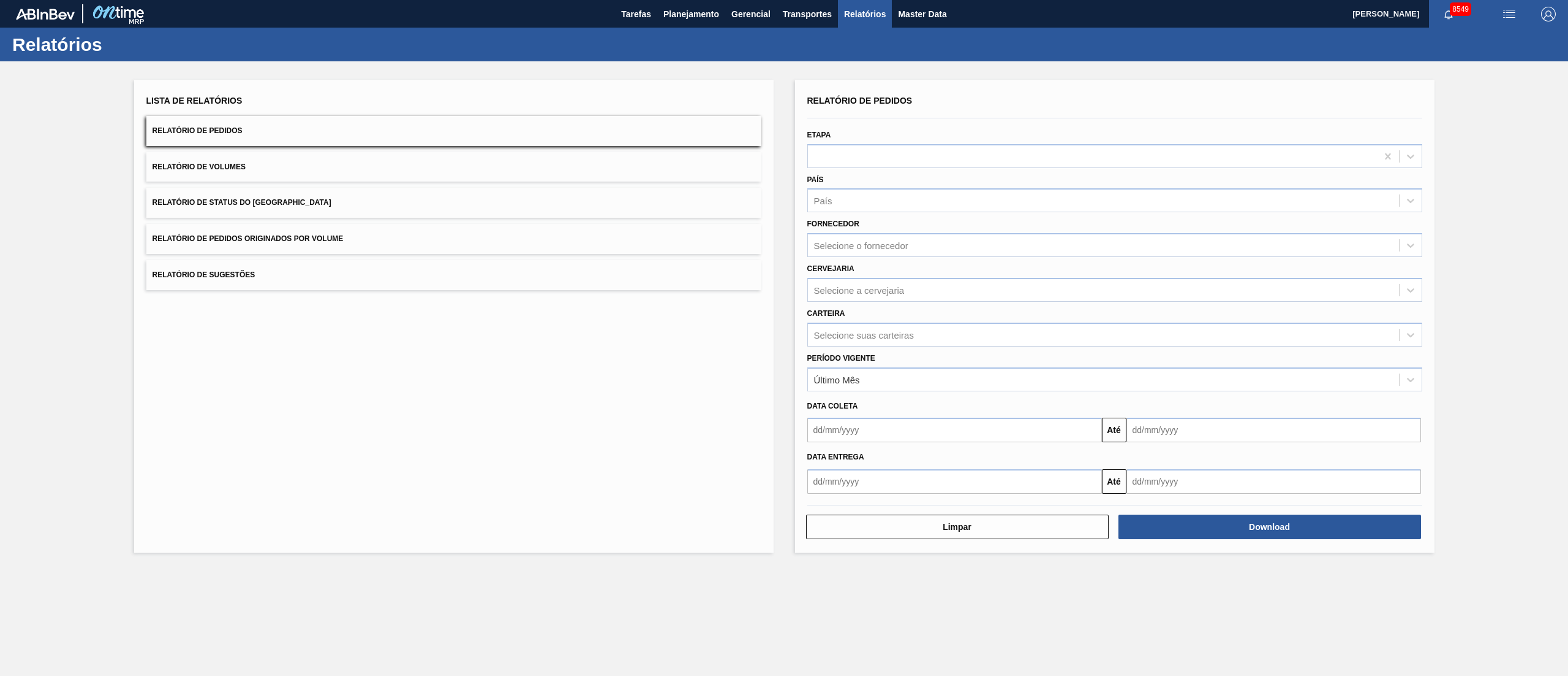
click at [273, 230] on button "Relatório de Pedidos Originados por Volume" at bounding box center [453, 238] width 615 height 30
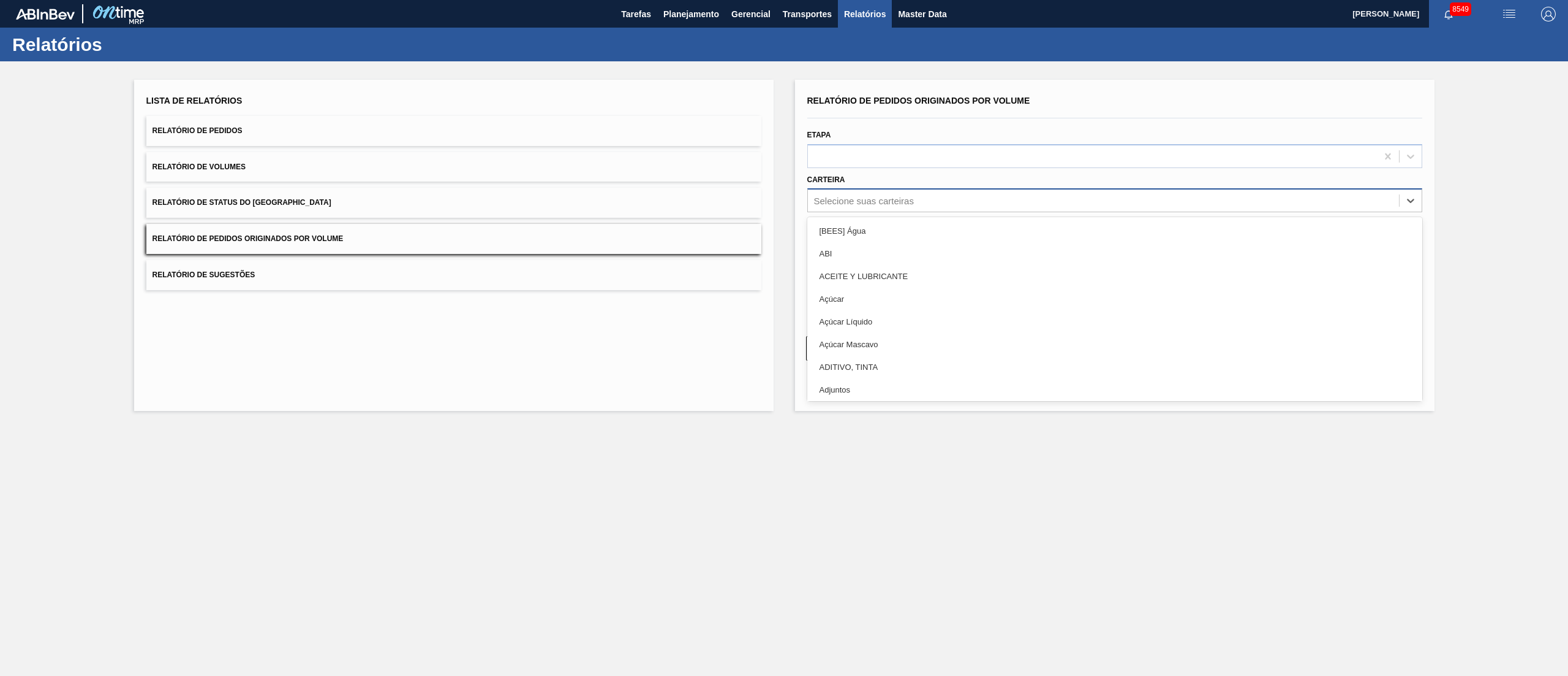
click at [854, 192] on div "Selecione suas carteiras" at bounding box center [1103, 201] width 591 height 17
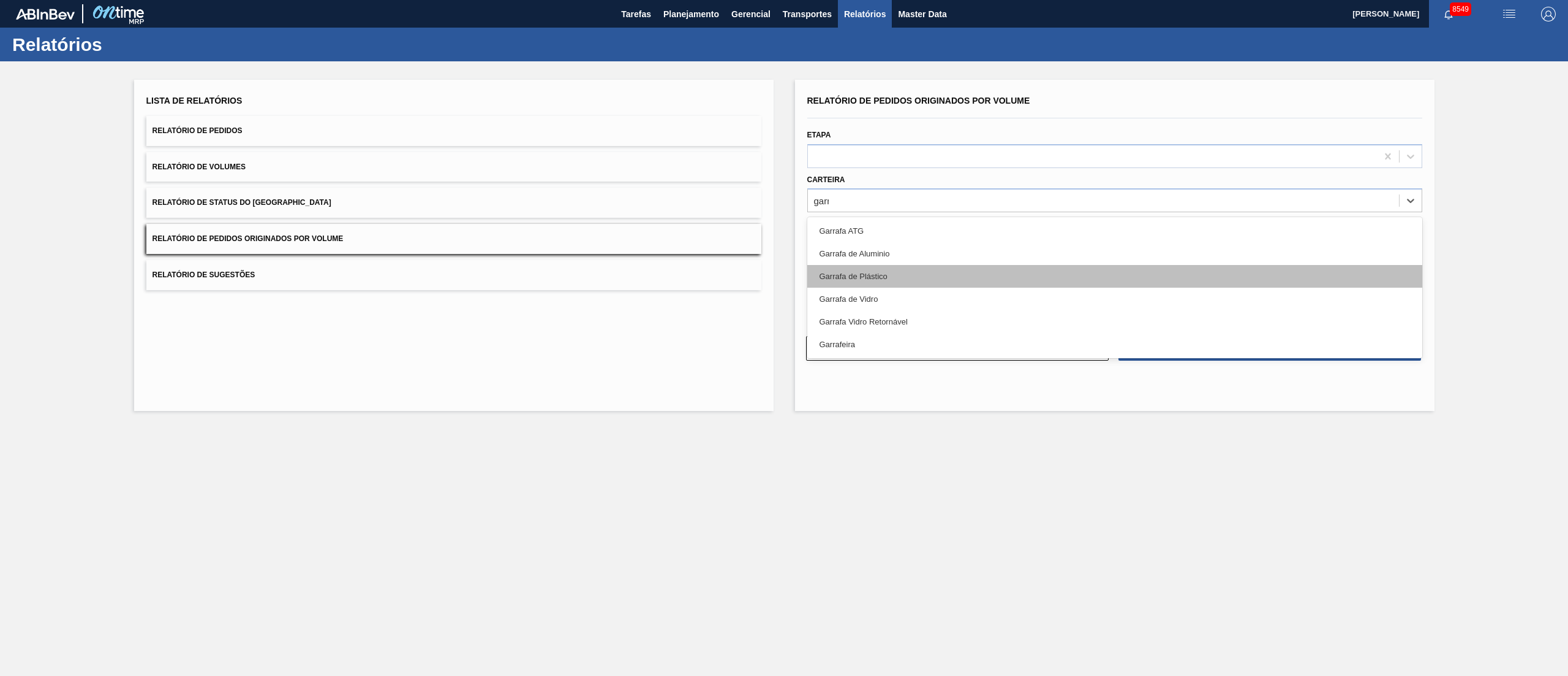
type input "garra"
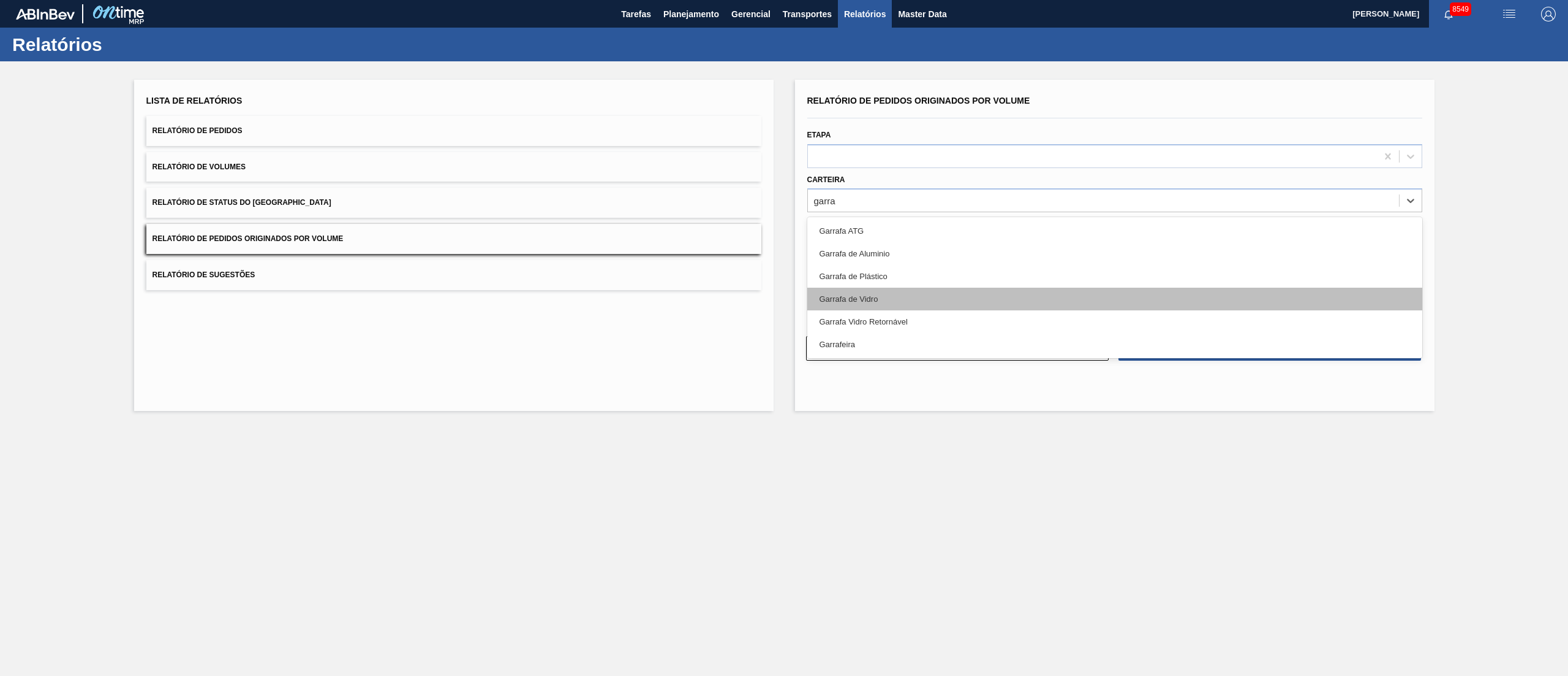
click at [864, 304] on div "Garrafa de Vidro" at bounding box center [1115, 299] width 615 height 23
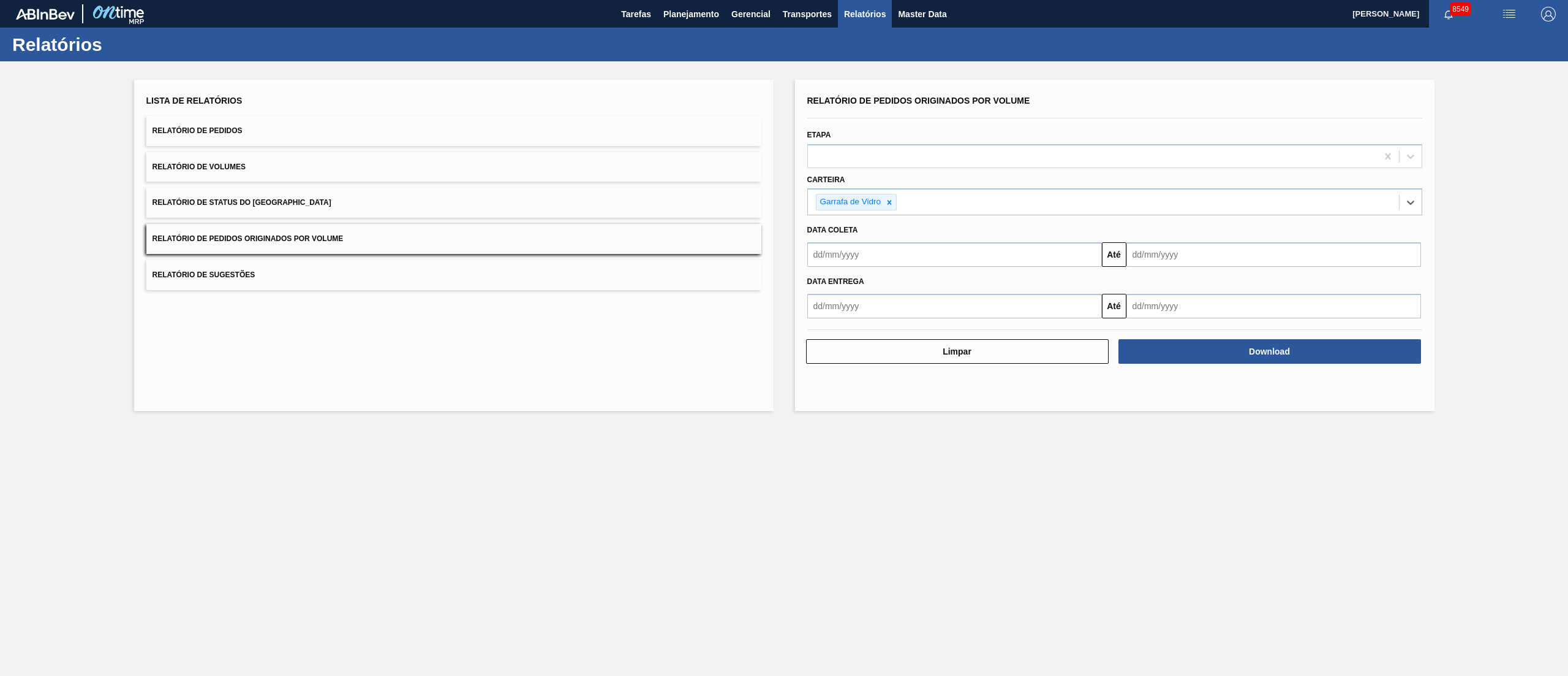
click at [850, 246] on input "text" at bounding box center [955, 254] width 295 height 25
click at [919, 328] on div "1" at bounding box center [921, 324] width 17 height 17
type input "[DATE]"
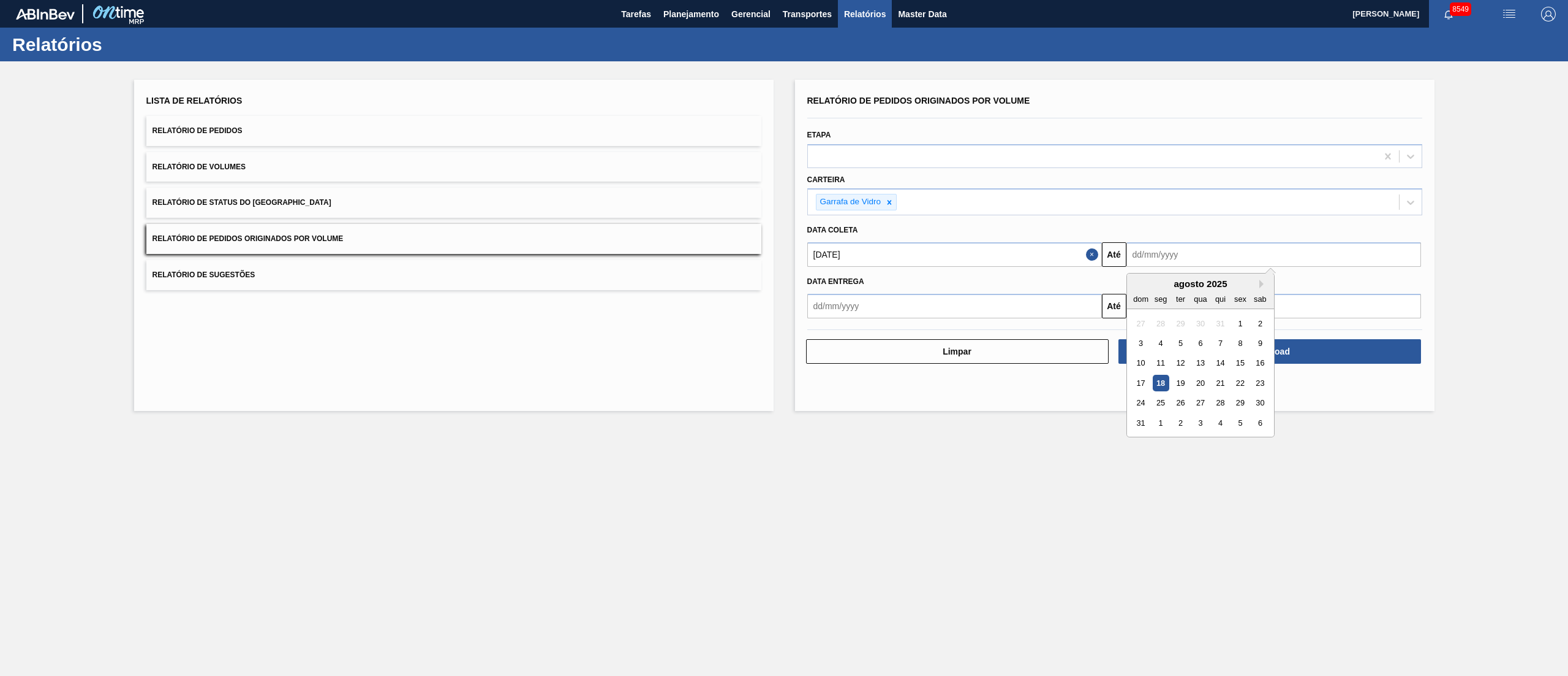
click at [1156, 264] on input "text" at bounding box center [1274, 254] width 295 height 25
click at [1138, 421] on div "31" at bounding box center [1141, 423] width 17 height 17
type input "[DATE]"
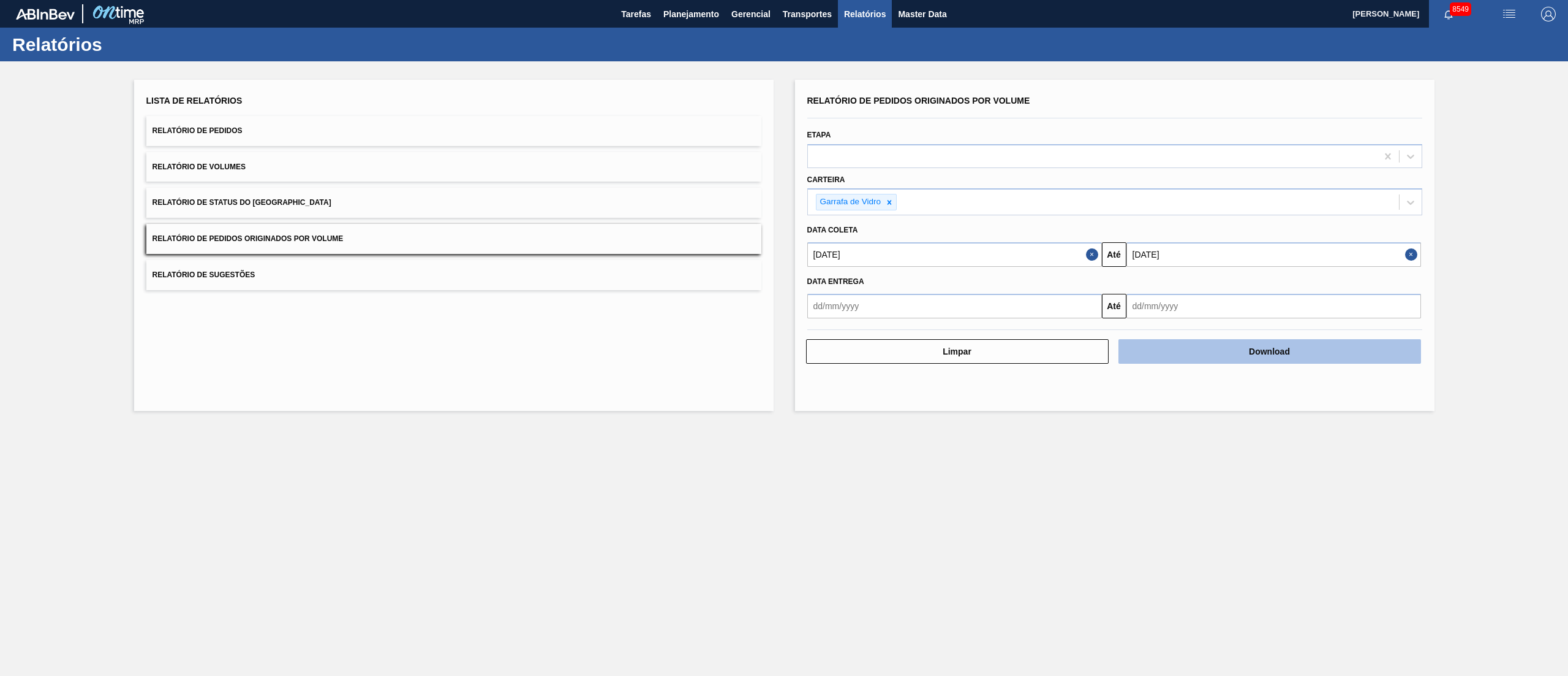
click at [1274, 354] on button "Download" at bounding box center [1269, 351] width 302 height 25
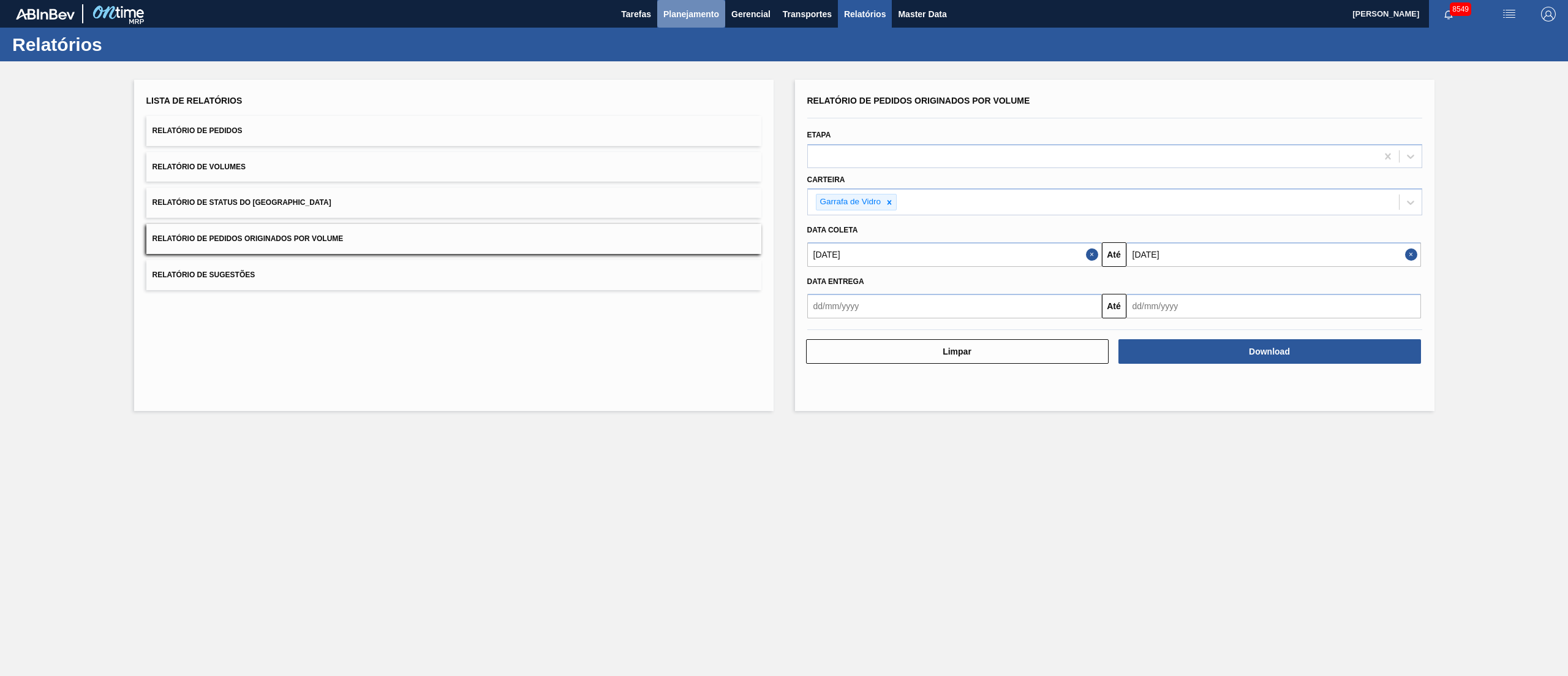
click at [694, 15] on span "Planejamento" at bounding box center [691, 14] width 56 height 15
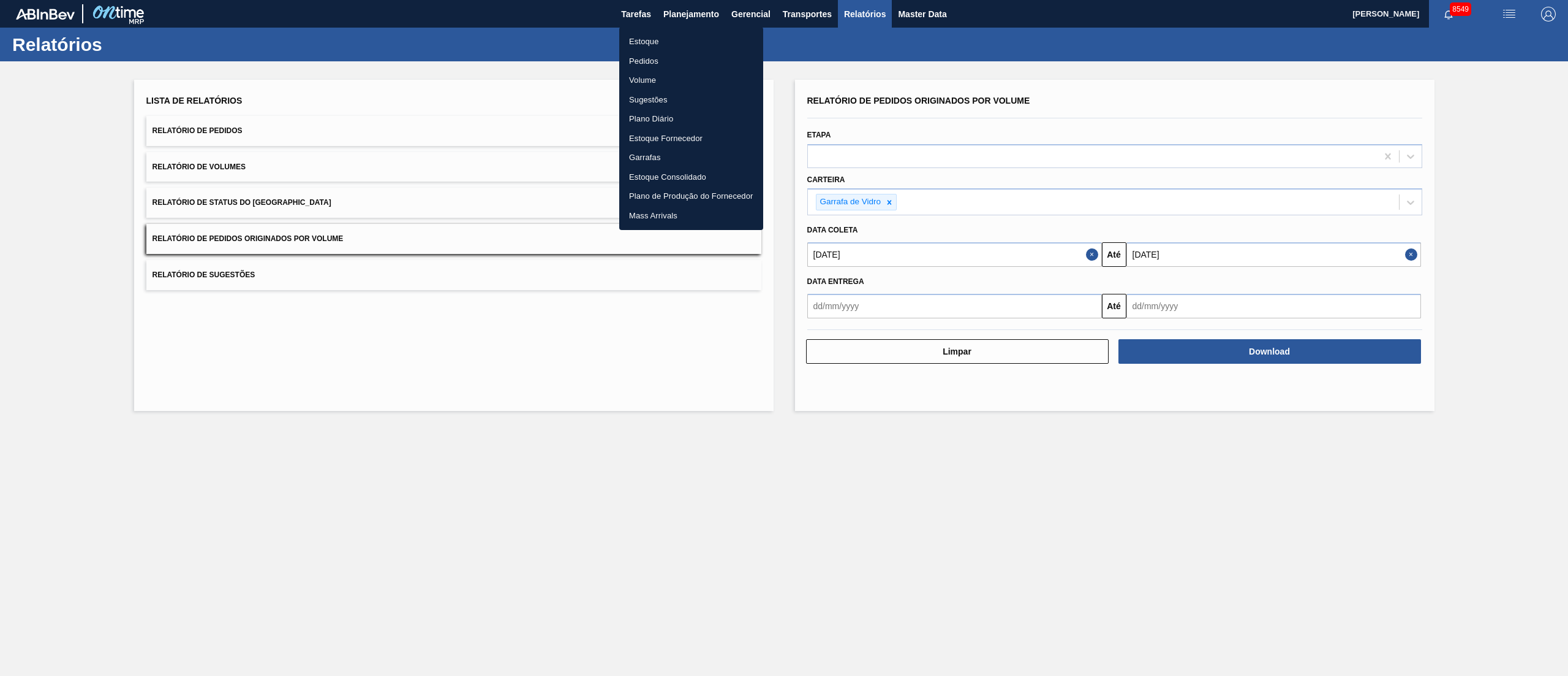
click at [639, 56] on li "Pedidos" at bounding box center [691, 61] width 144 height 19
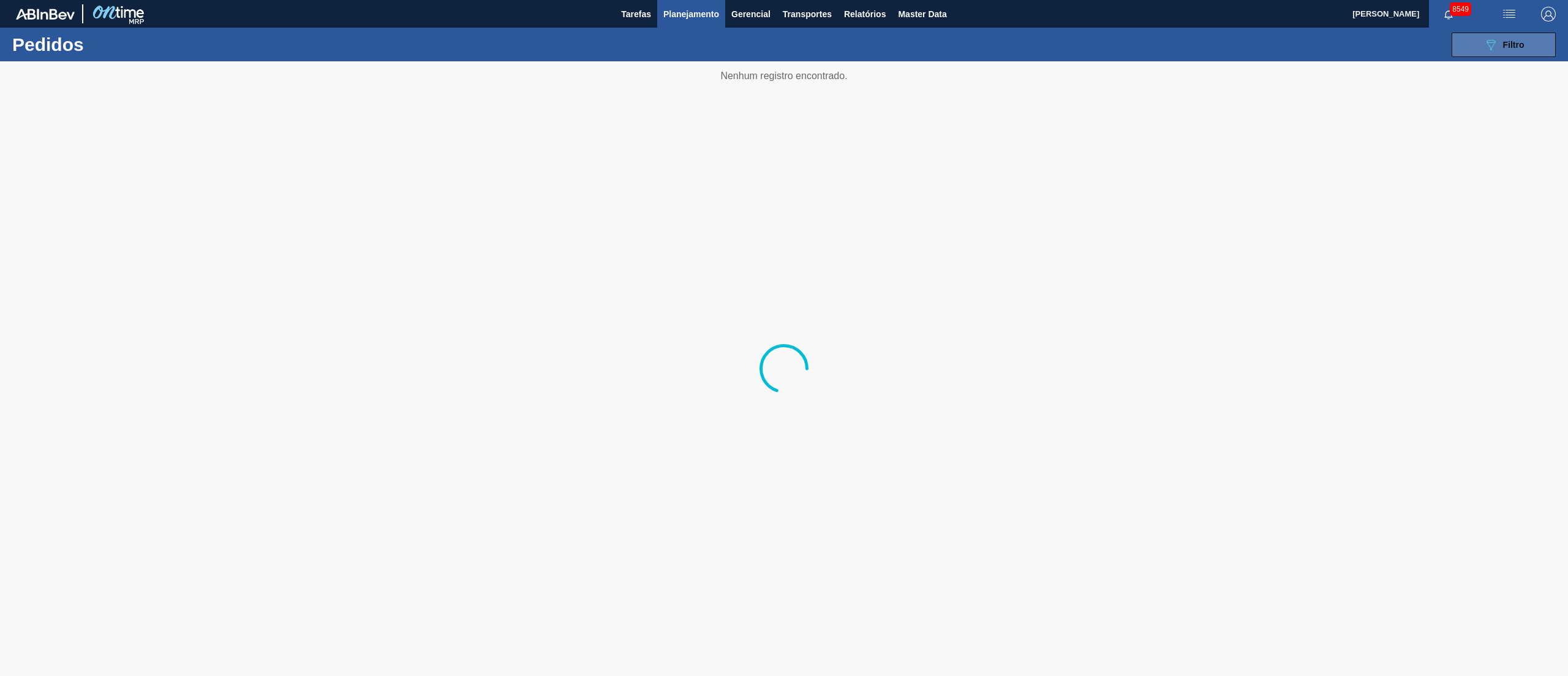
click at [1530, 52] on button "089F7B8B-B2A5-4AFE-B5C0-19BA573D28AC Filtro" at bounding box center [1504, 44] width 104 height 25
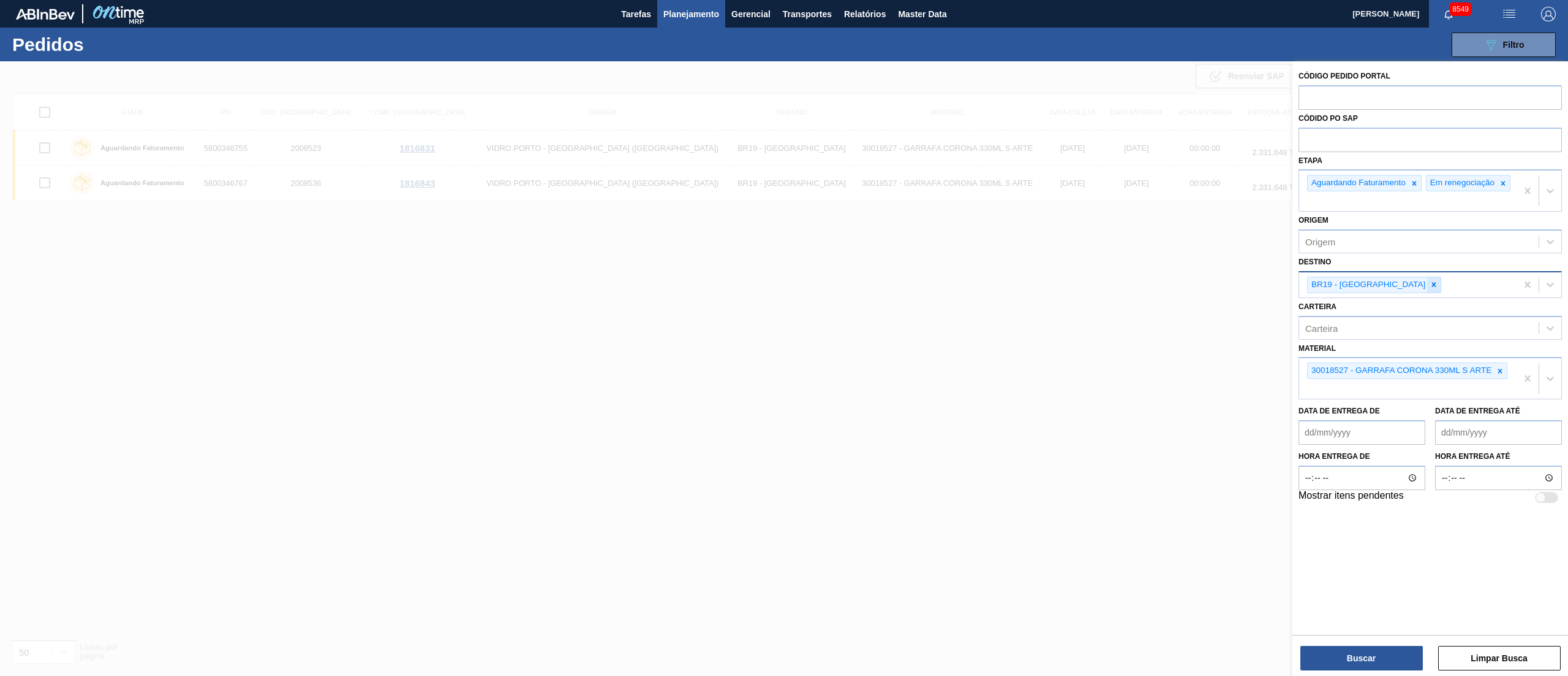
click at [1427, 292] on div at bounding box center [1434, 284] width 14 height 16
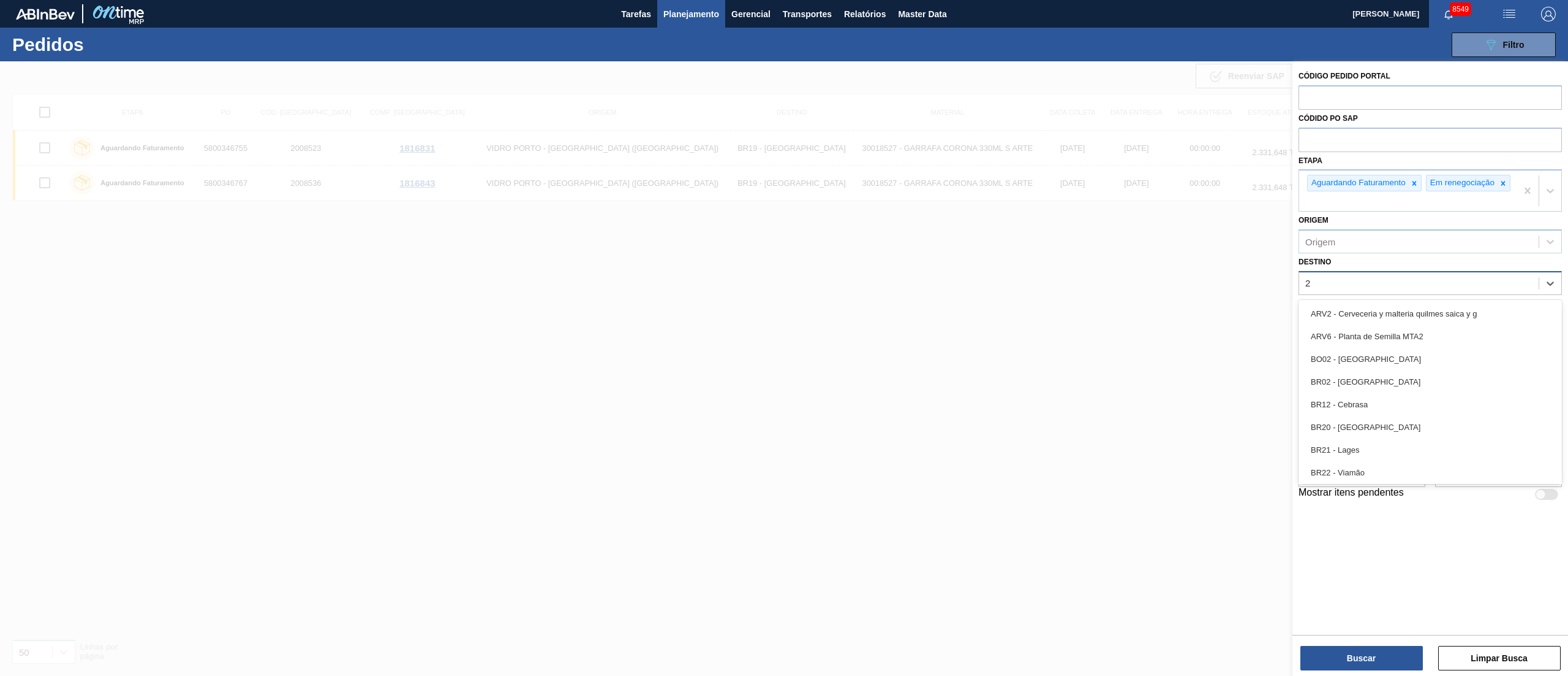
type input "21"
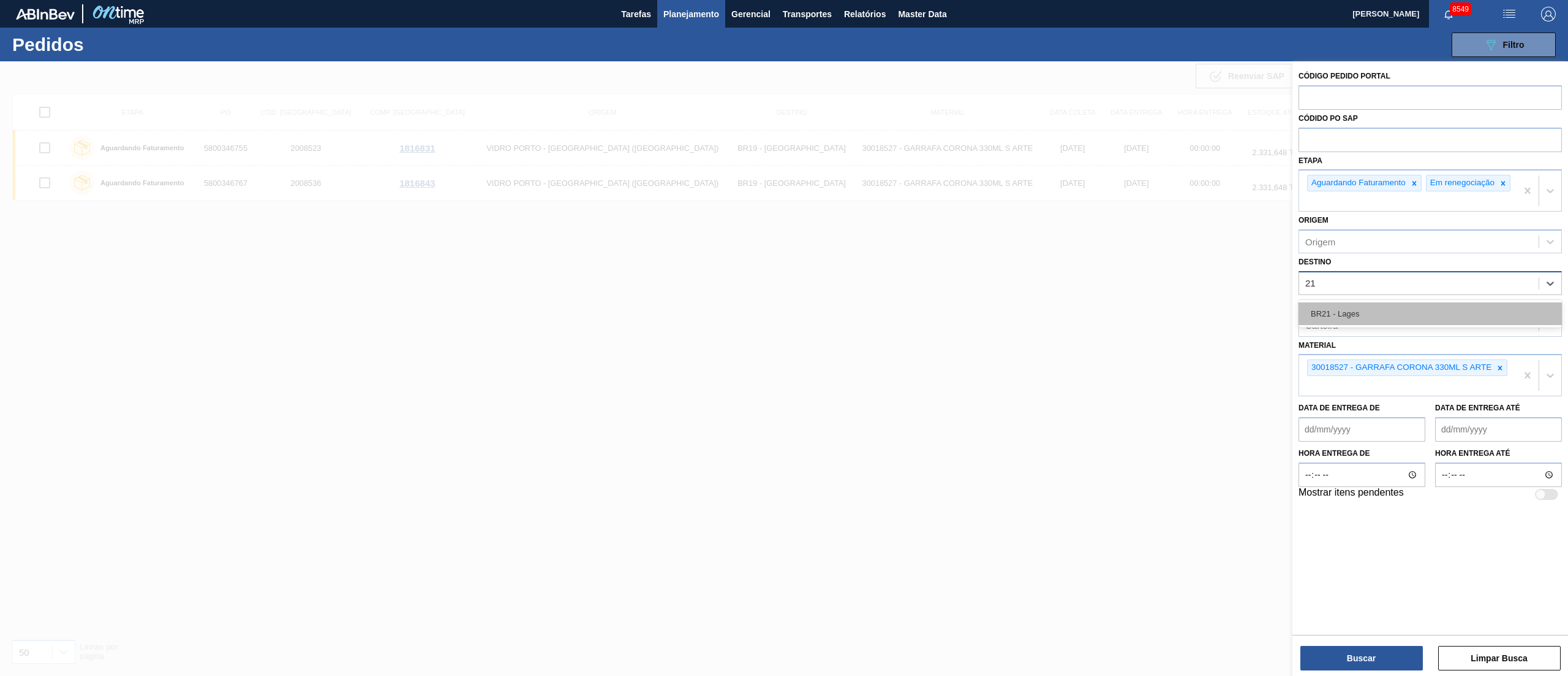
click at [1353, 309] on div "BR21 - Lages" at bounding box center [1430, 314] width 264 height 23
click at [1498, 375] on icon at bounding box center [1500, 371] width 8 height 8
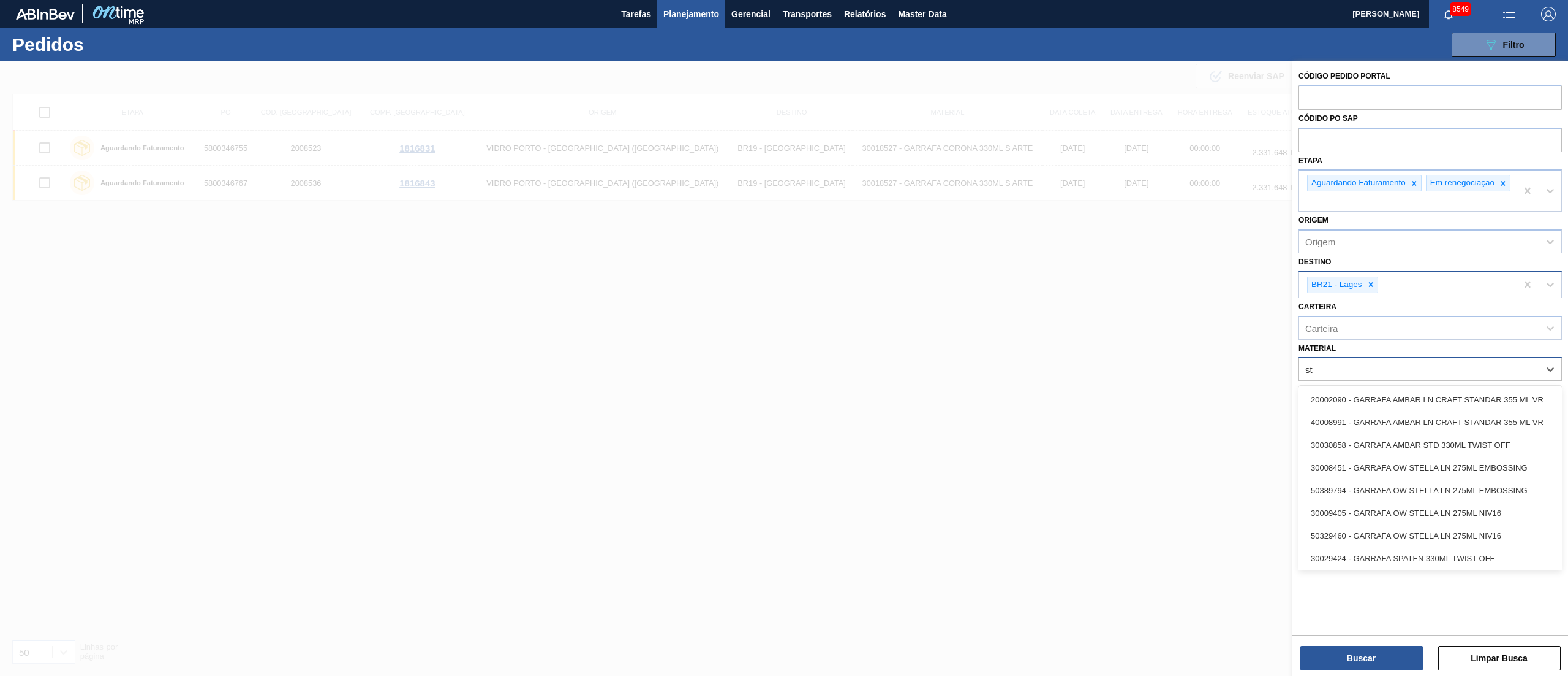
type input "s"
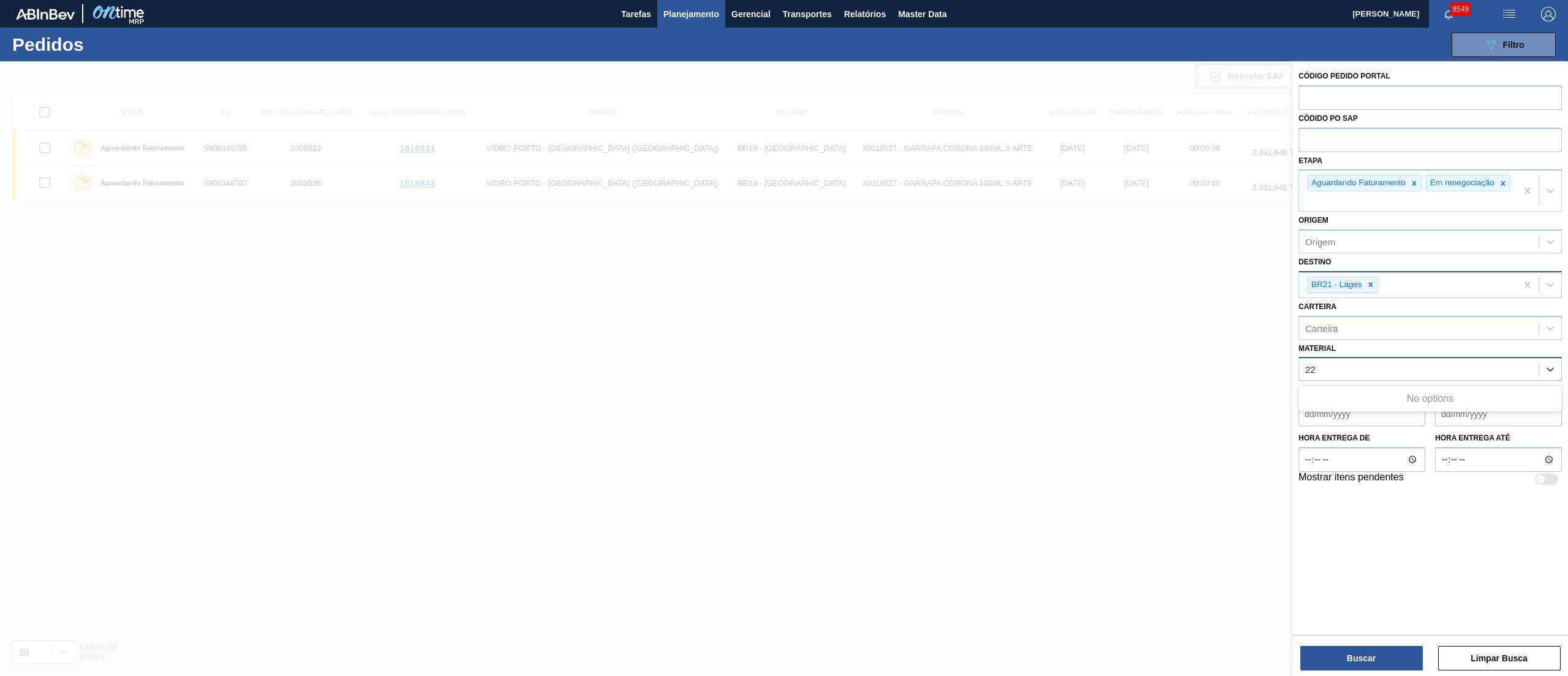
type input "2"
type input "20002807"
click at [1344, 405] on div "20002807 - GFA STELLA ARTOIS 205G 330ML VR" at bounding box center [1430, 399] width 264 height 23
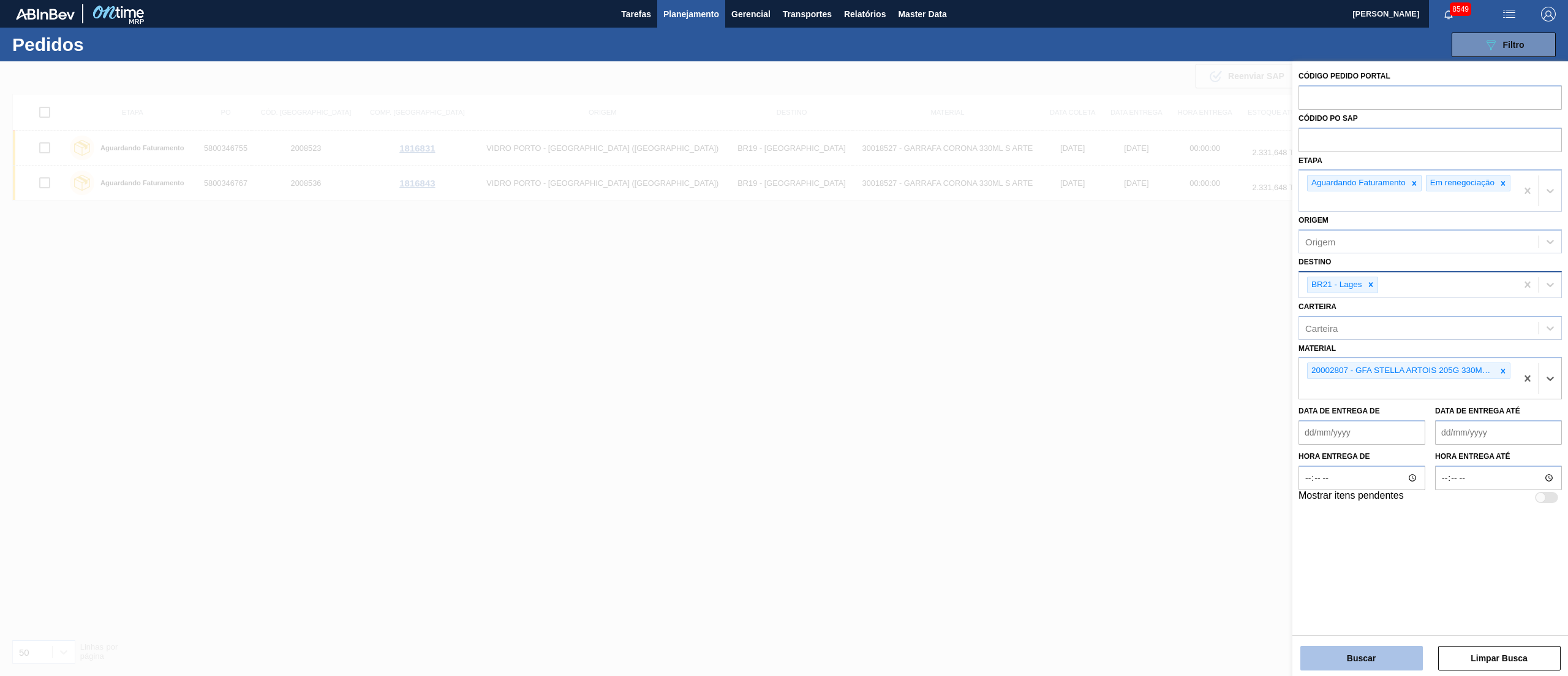
click at [1344, 666] on button "Buscar" at bounding box center [1361, 658] width 122 height 25
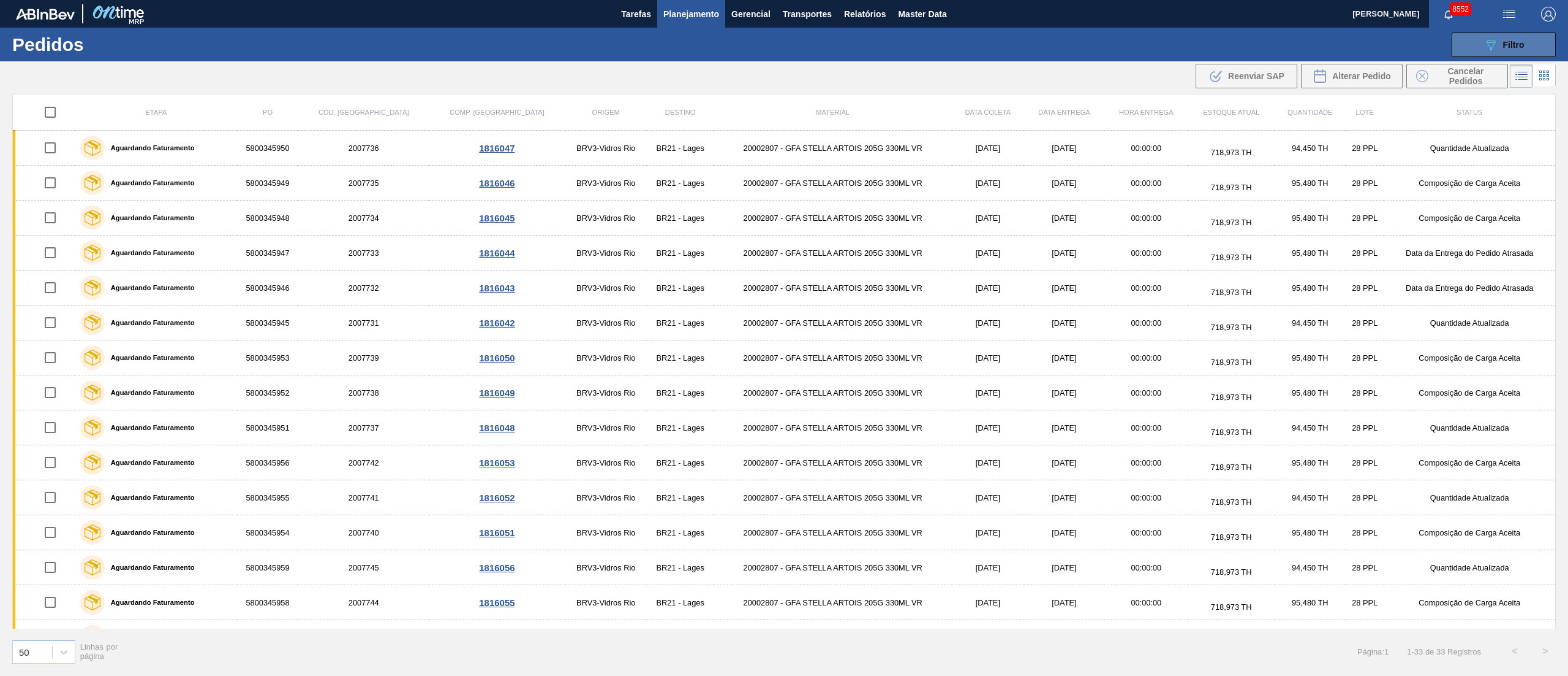
click at [1490, 53] on button "089F7B8B-B2A5-4AFE-B5C0-19BA573D28AC Filtro" at bounding box center [1504, 44] width 104 height 25
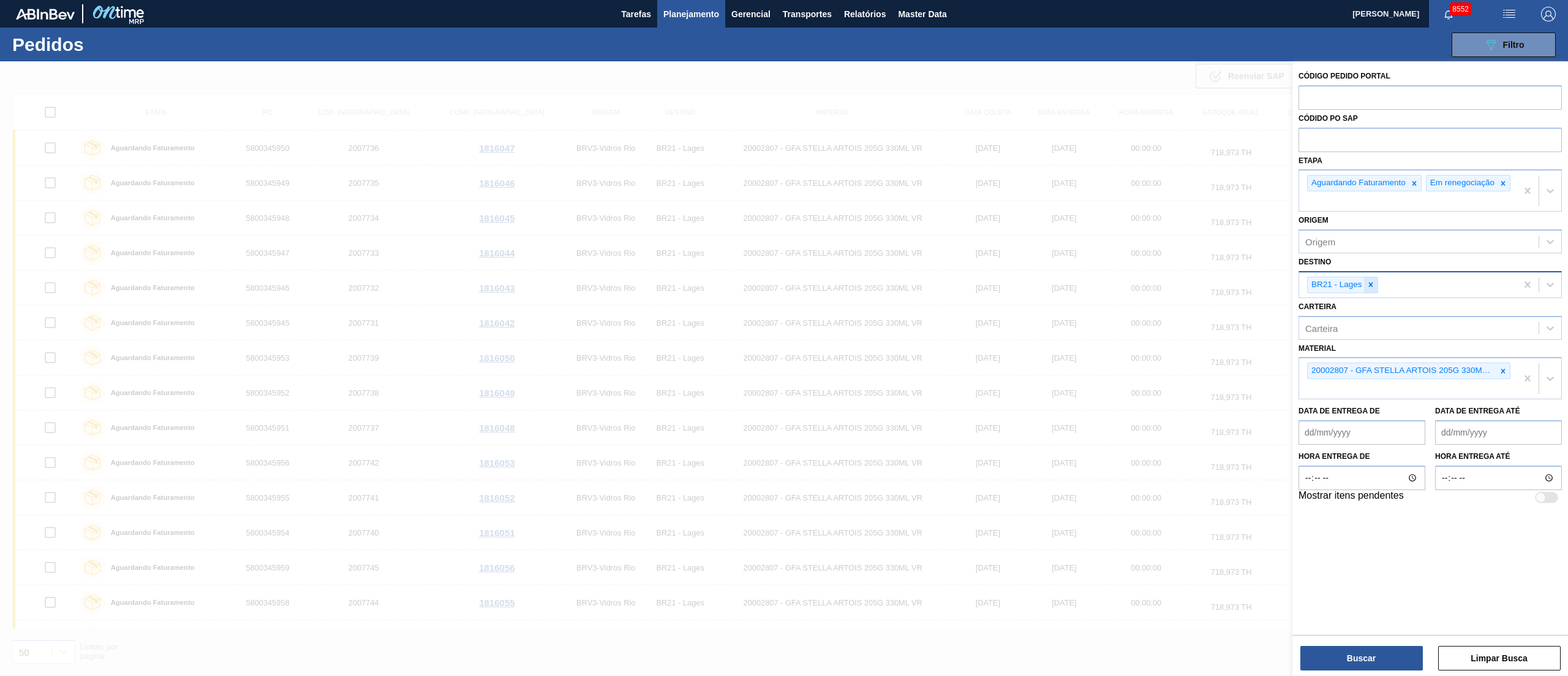
click at [1369, 287] on icon at bounding box center [1370, 284] width 5 height 5
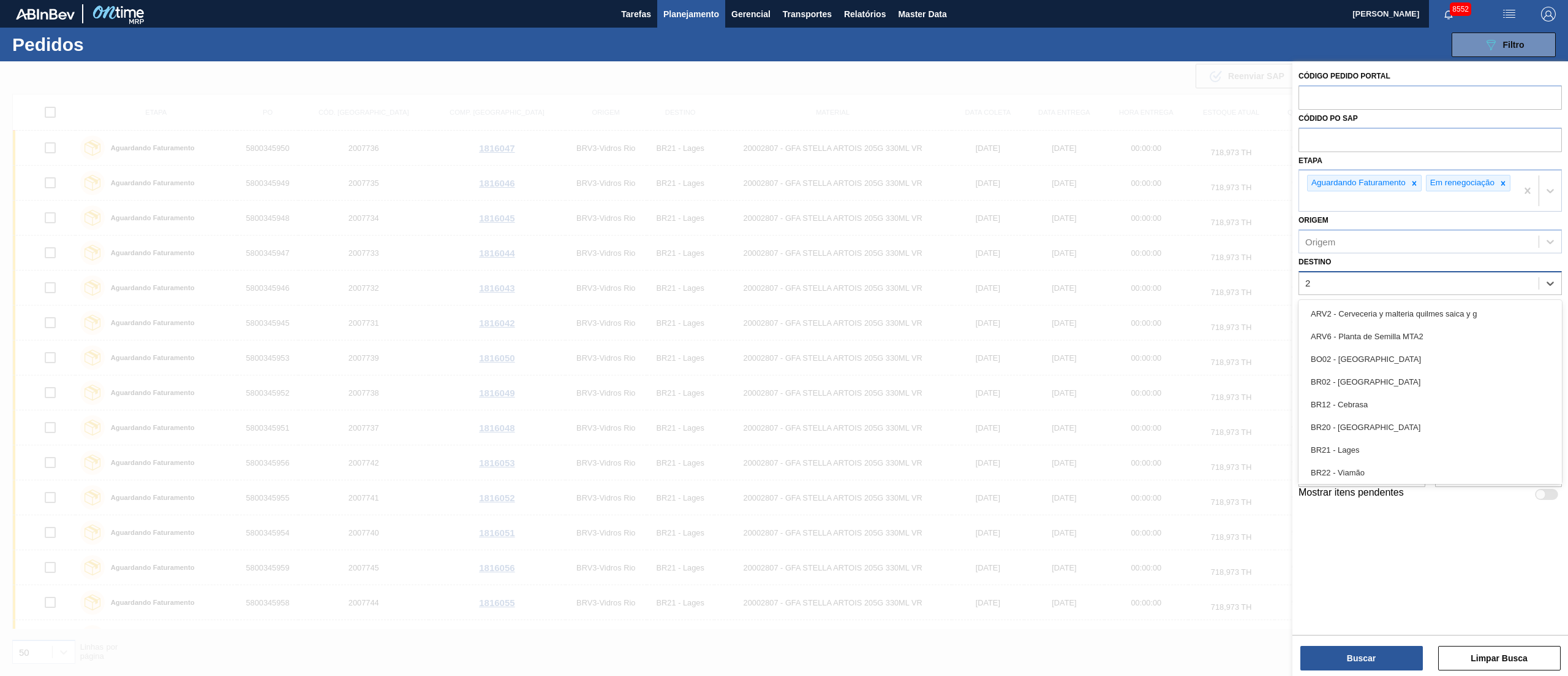
type input "26"
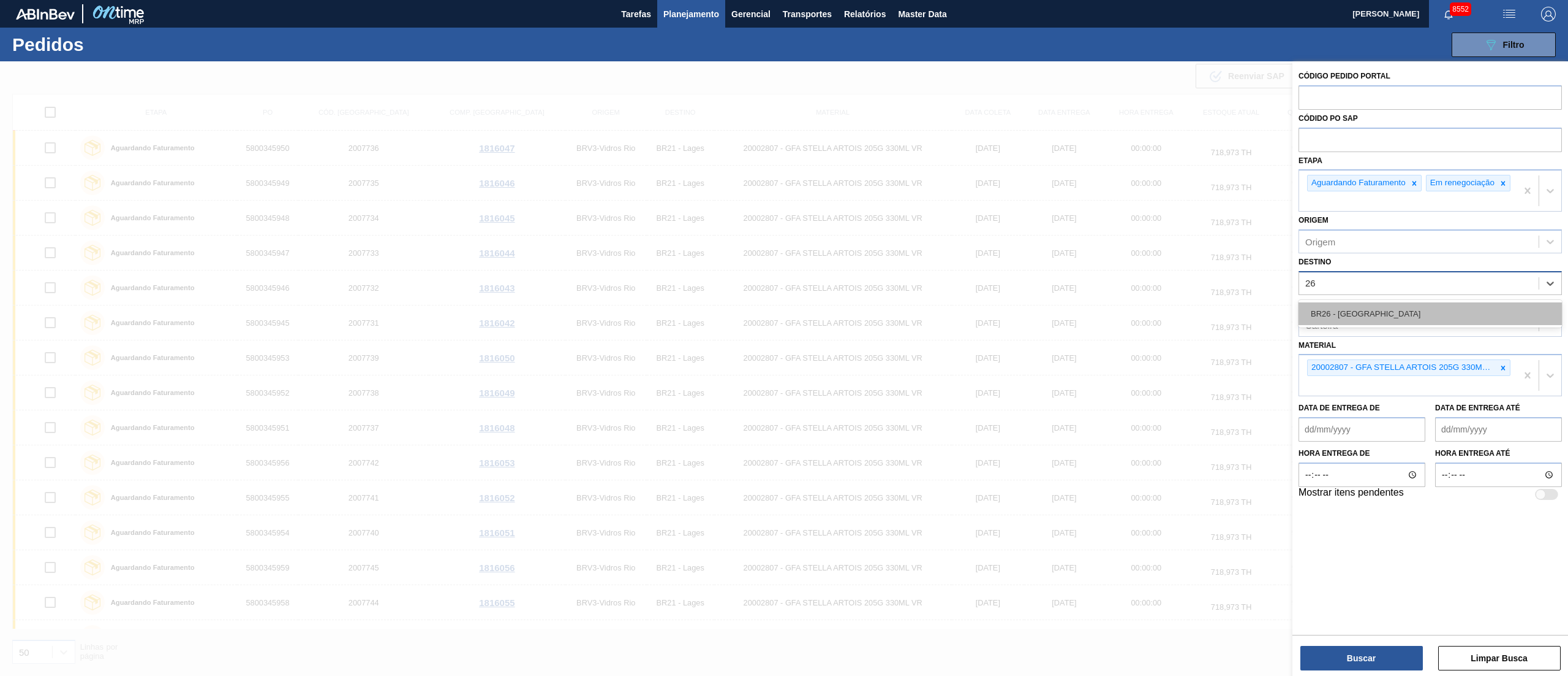
click at [1349, 325] on div "BR26 - [GEOGRAPHIC_DATA]" at bounding box center [1430, 314] width 264 height 23
click at [1500, 375] on icon at bounding box center [1503, 371] width 8 height 8
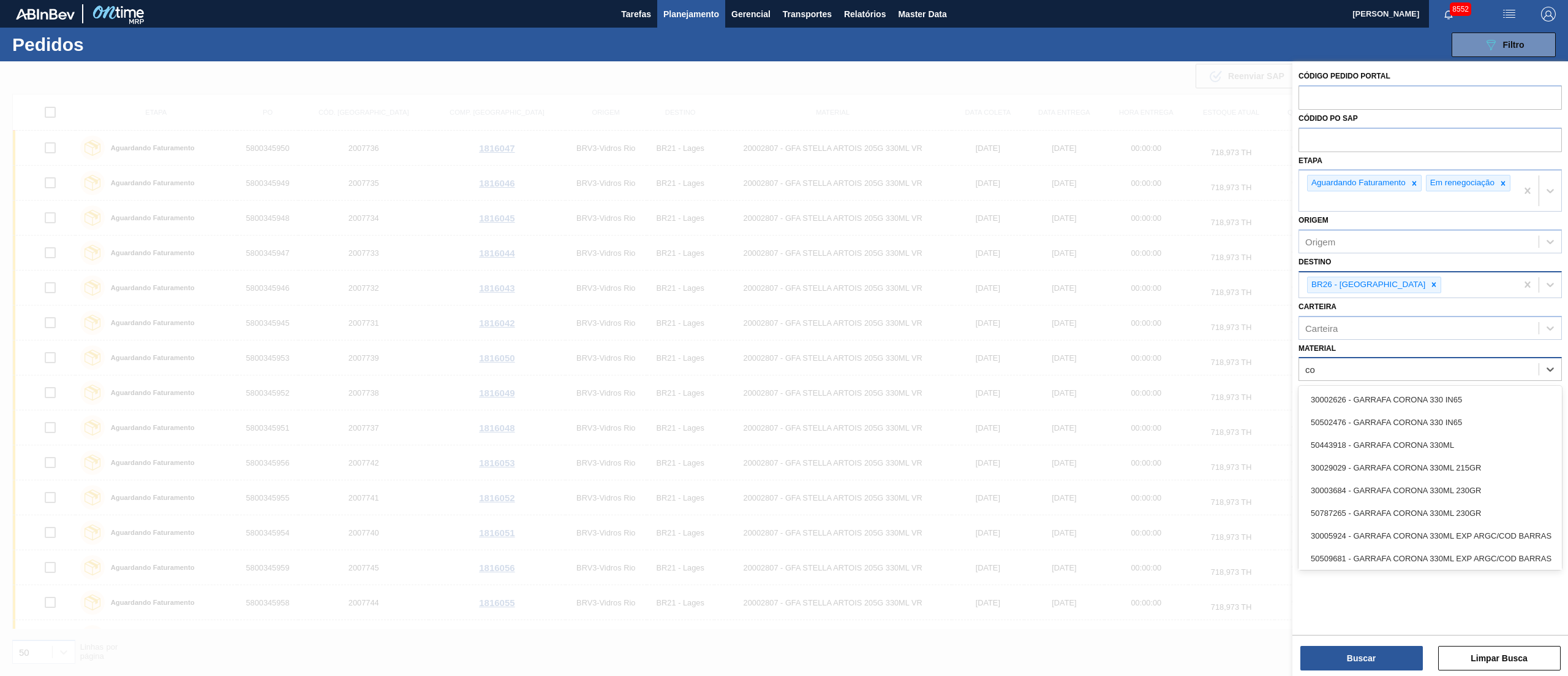
type input "c"
type input "s"
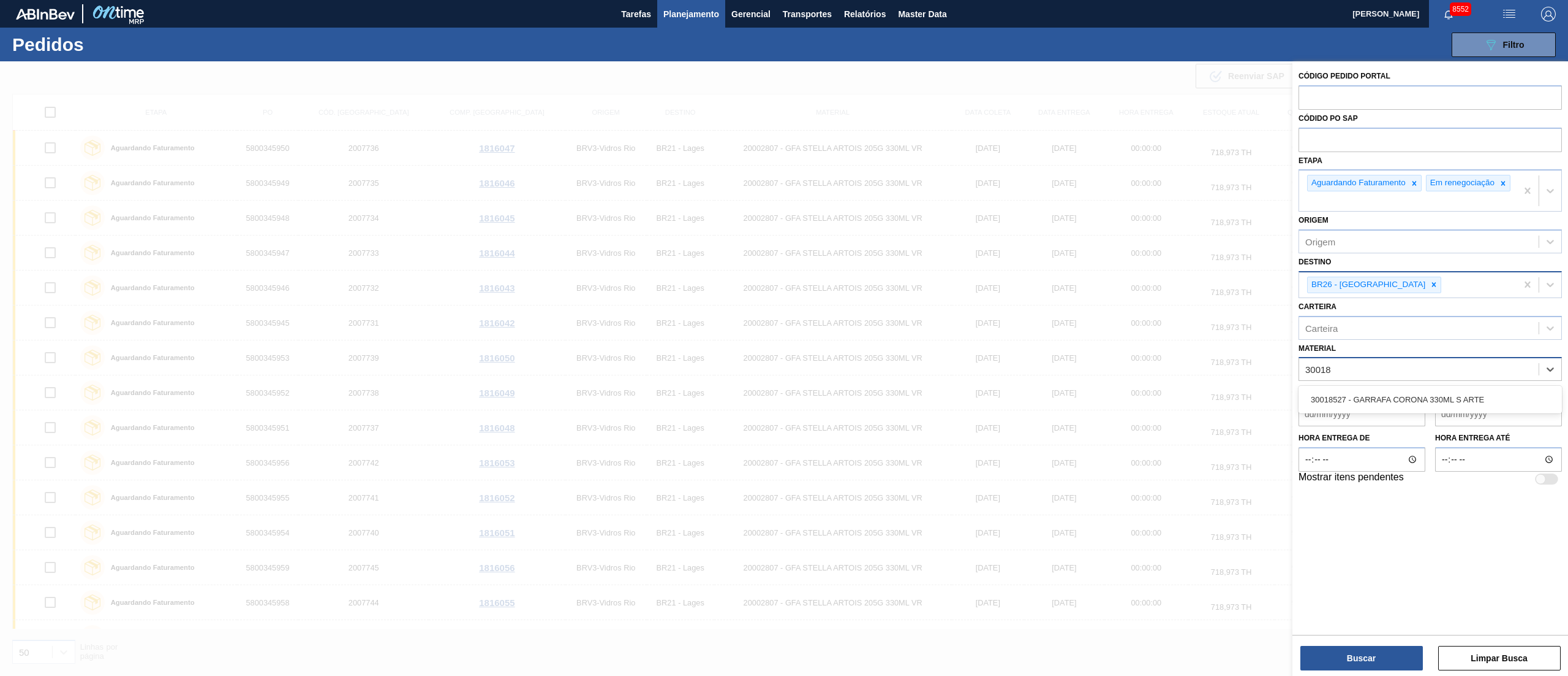
type input "300185"
click at [1385, 411] on div "30018527 - GARRAFA CORONA 330ML S ARTE" at bounding box center [1430, 399] width 264 height 23
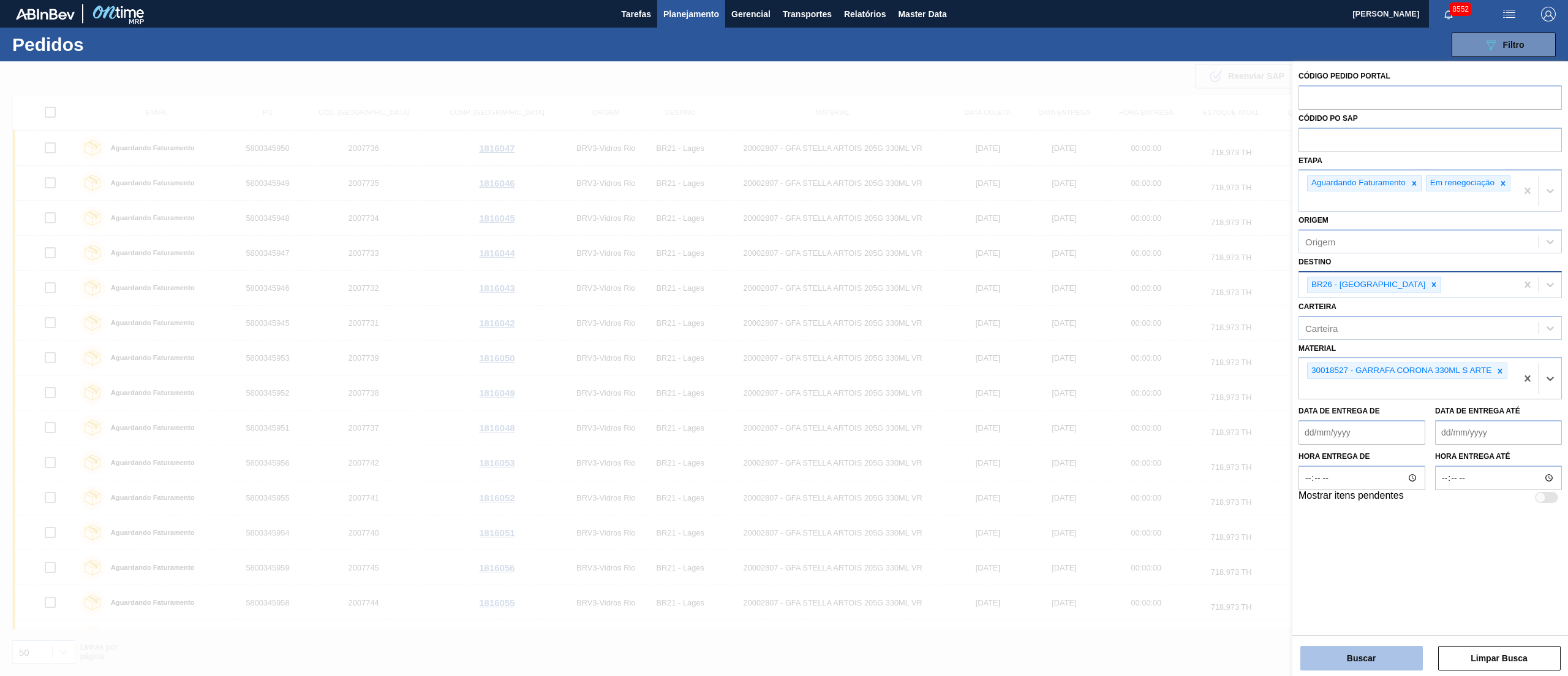
click at [1377, 650] on button "Buscar" at bounding box center [1361, 658] width 122 height 25
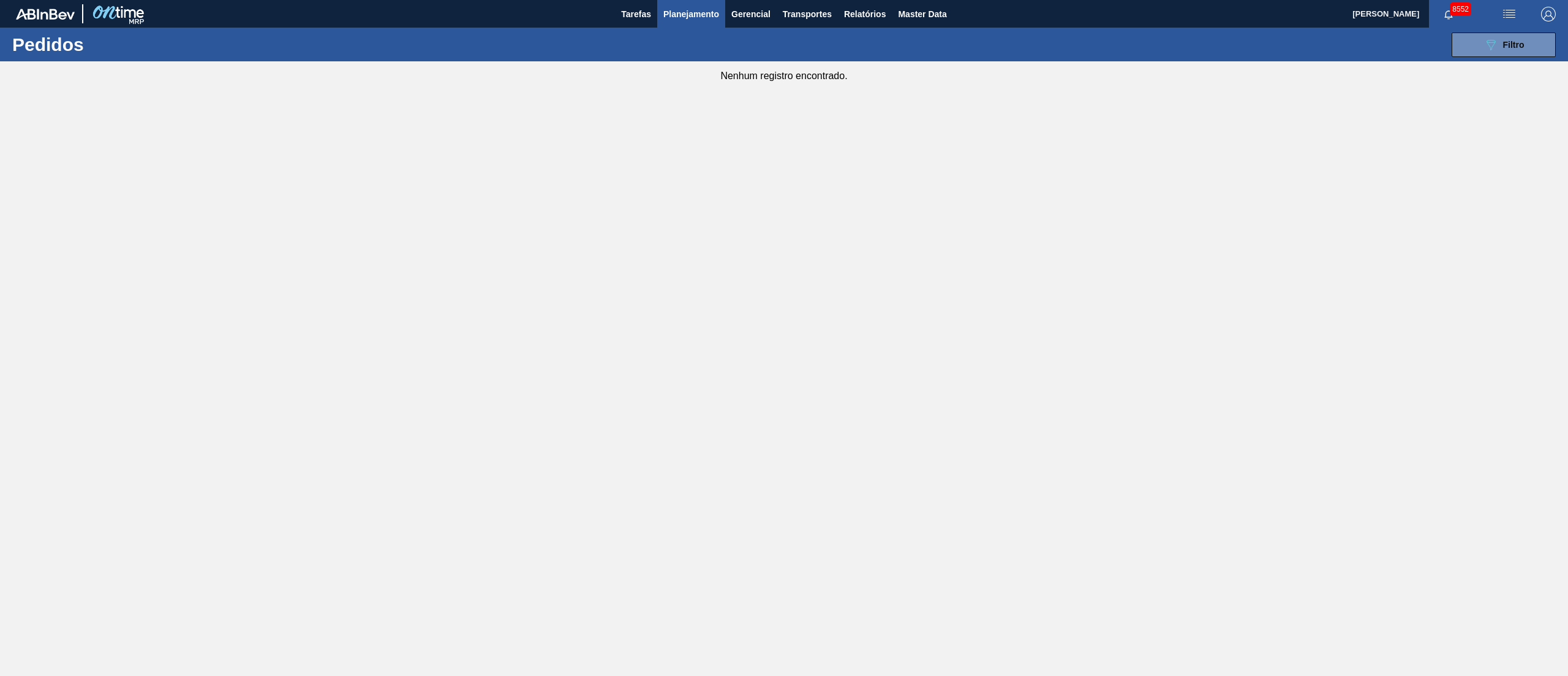
click at [1493, 58] on div "089F7B8B-B2A5-4AFE-B5C0-19BA573D28AC Filtro Código Pedido Portal Códido PO SAP …" at bounding box center [882, 45] width 1359 height 37
click at [1493, 55] on button "089F7B8B-B2A5-4AFE-B5C0-19BA573D28AC Filtro" at bounding box center [1504, 44] width 104 height 25
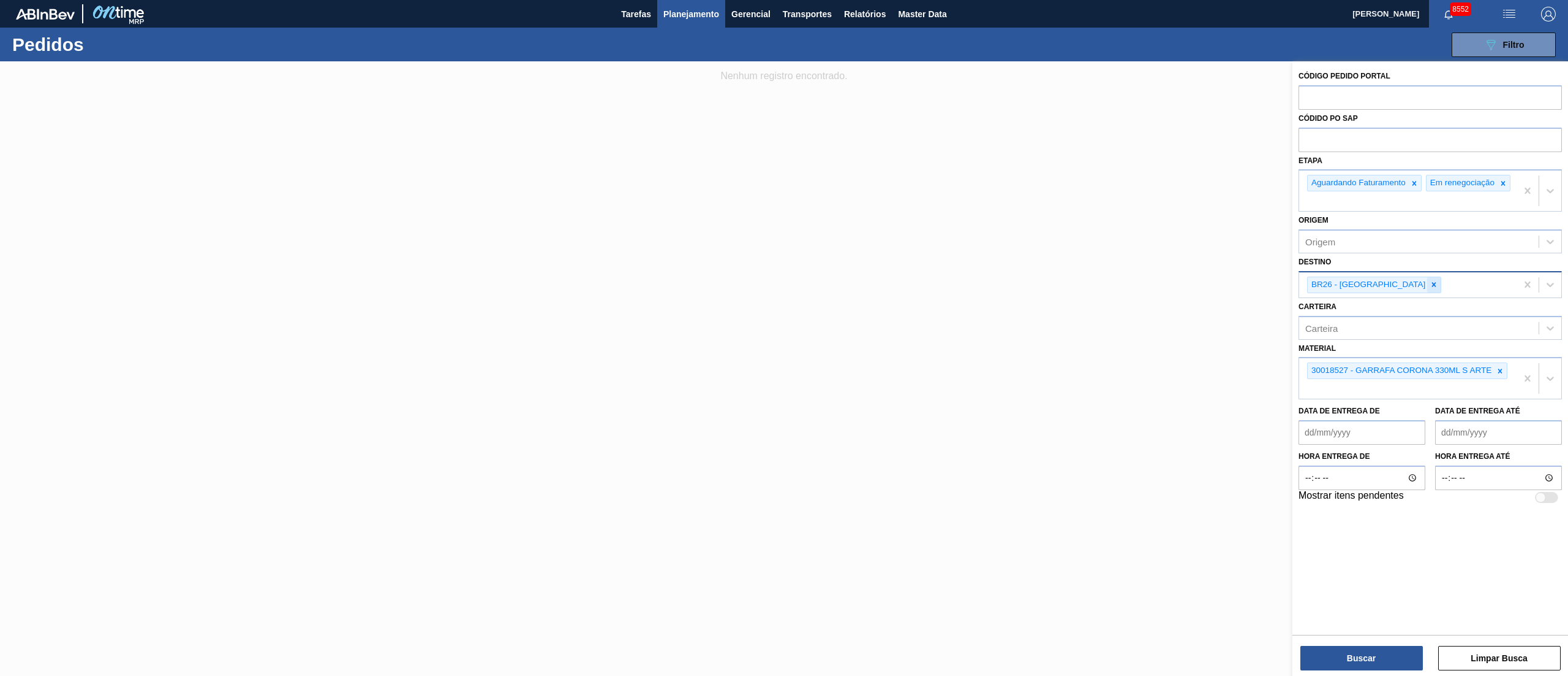
click at [1430, 288] on icon at bounding box center [1434, 284] width 8 height 8
type input "19"
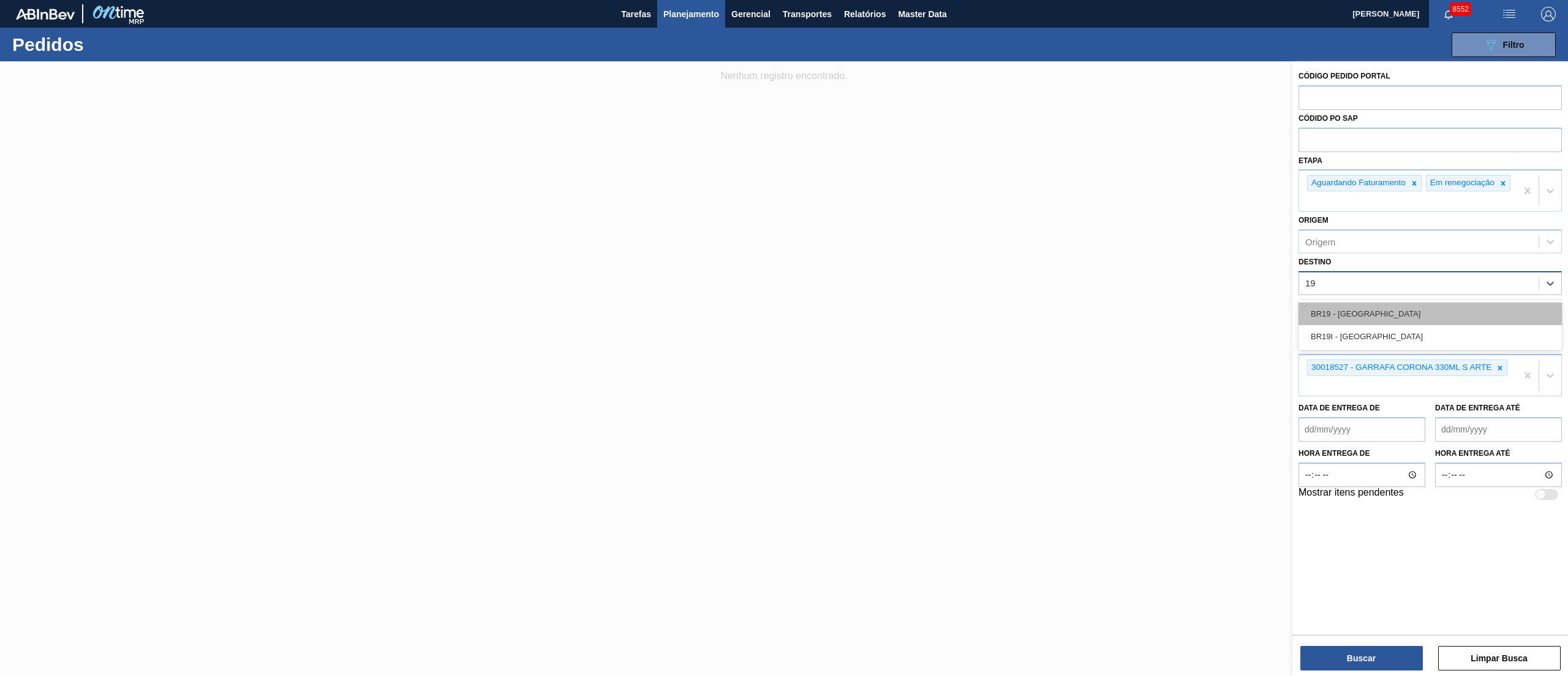
click at [1360, 319] on div "BR19 - [GEOGRAPHIC_DATA]" at bounding box center [1430, 314] width 264 height 23
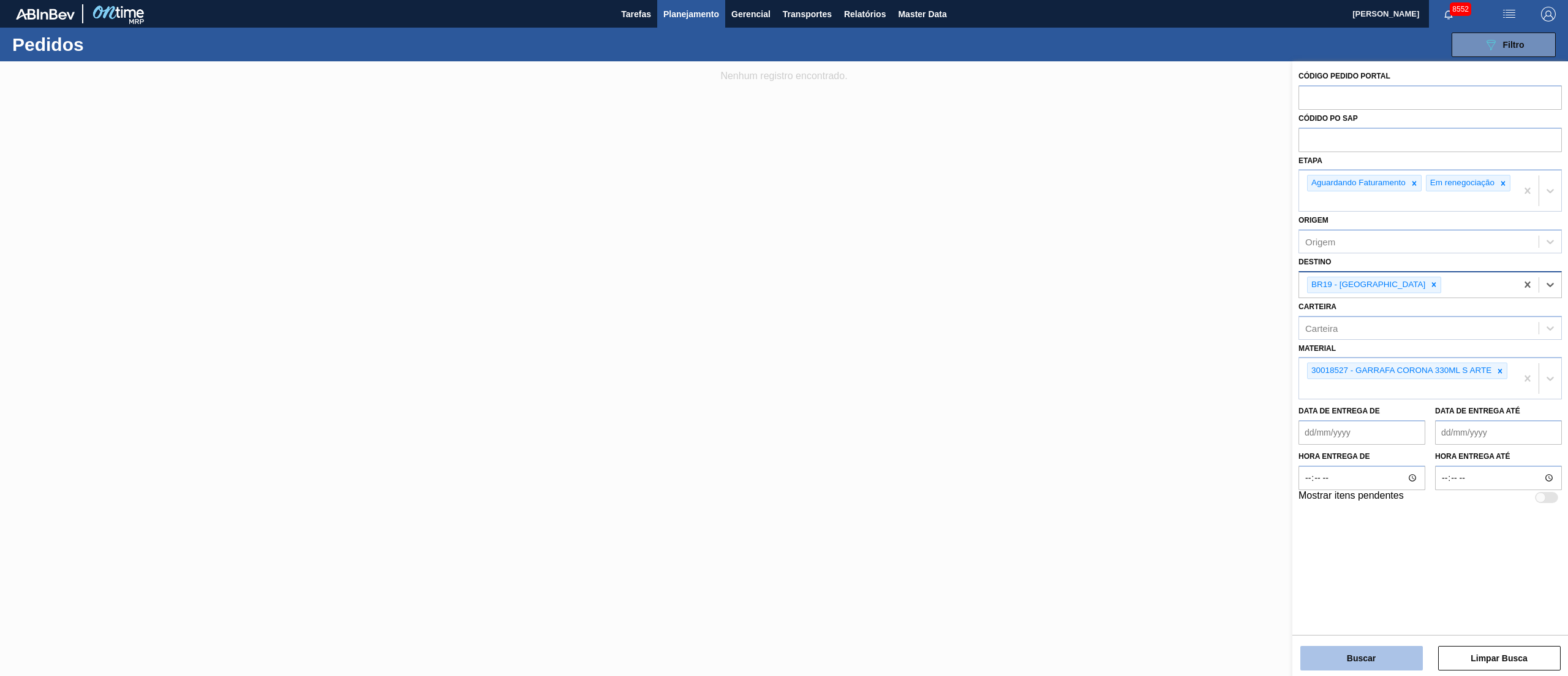
click at [1379, 655] on button "Buscar" at bounding box center [1361, 658] width 122 height 25
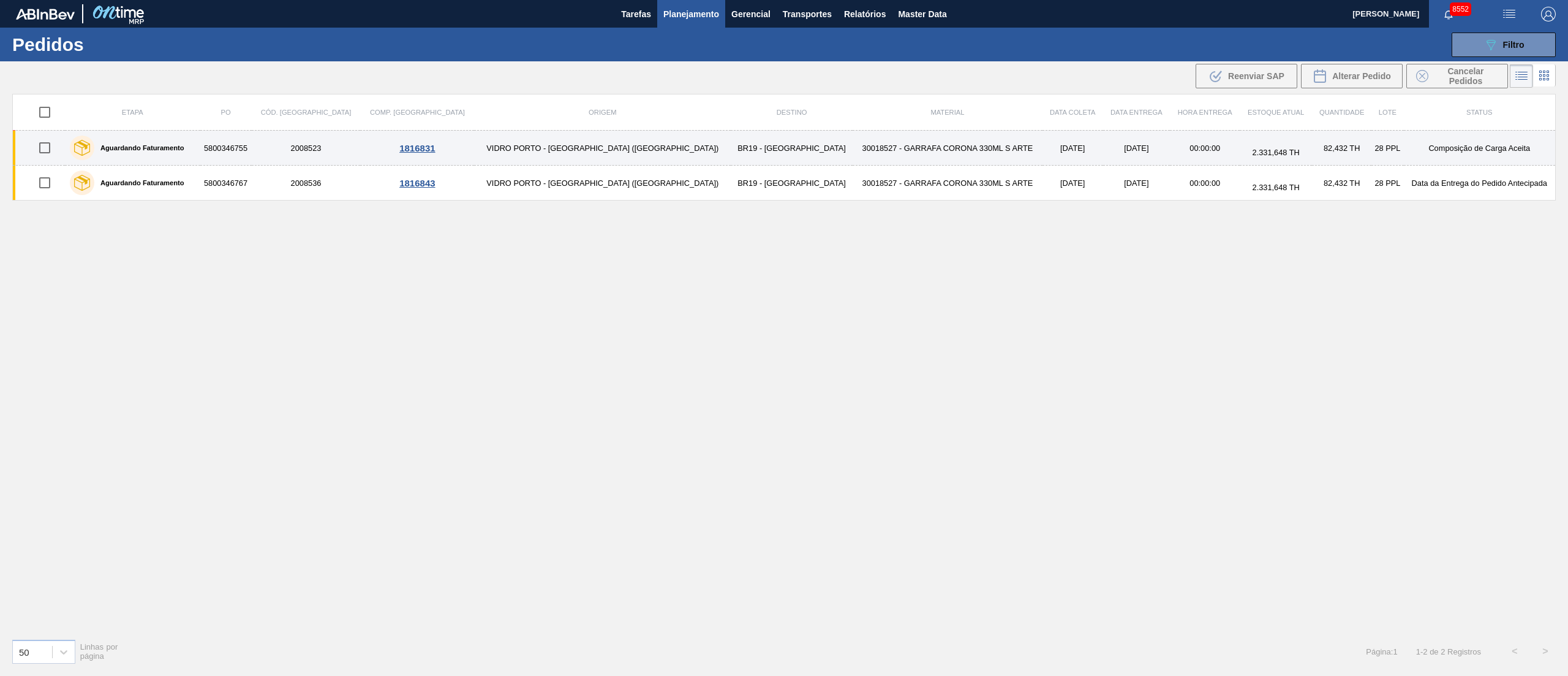
click at [853, 148] on td "30018527 - GARRAFA CORONA 330ML S ARTE" at bounding box center [948, 148] width 190 height 35
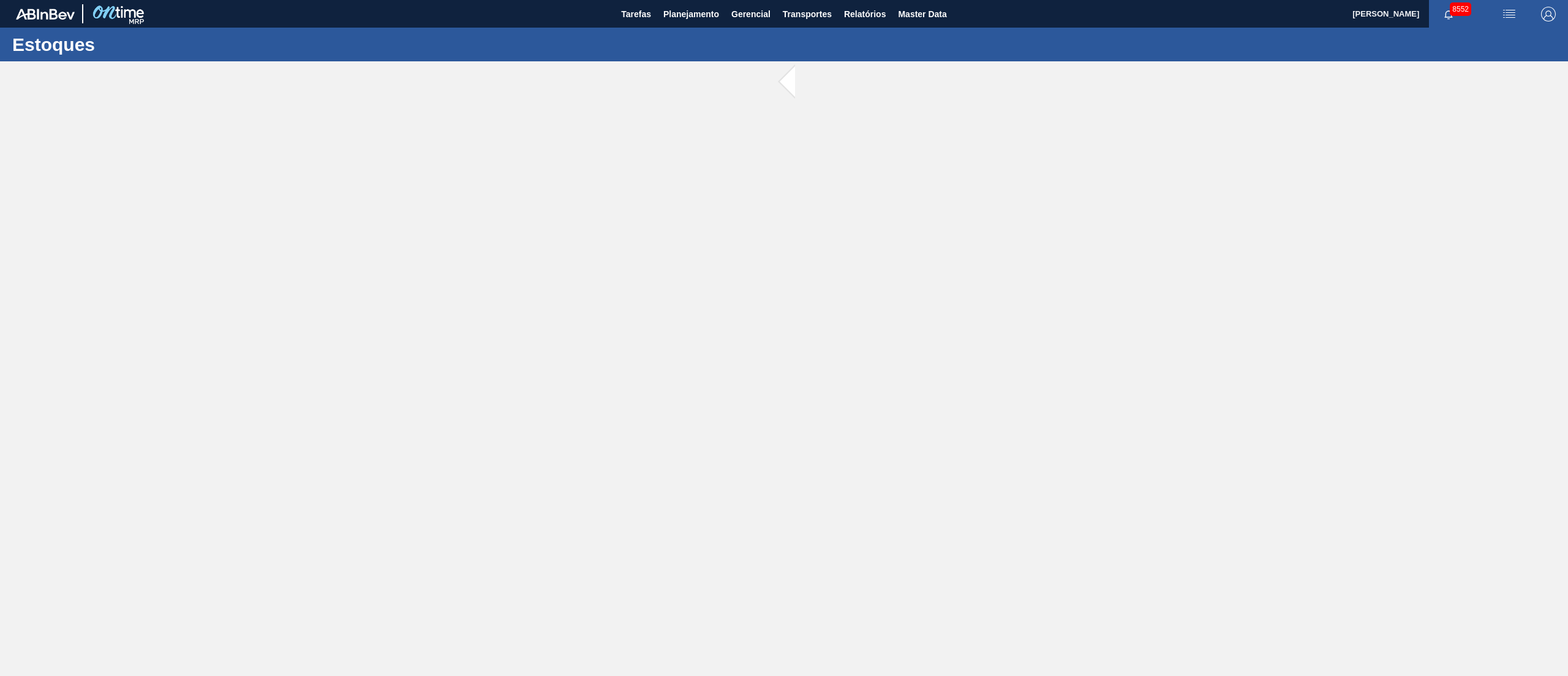
click at [810, 148] on main "Tarefas Planejamento Gerencial Transportes Relatórios Master Data [PERSON_NAME]…" at bounding box center [784, 338] width 1568 height 676
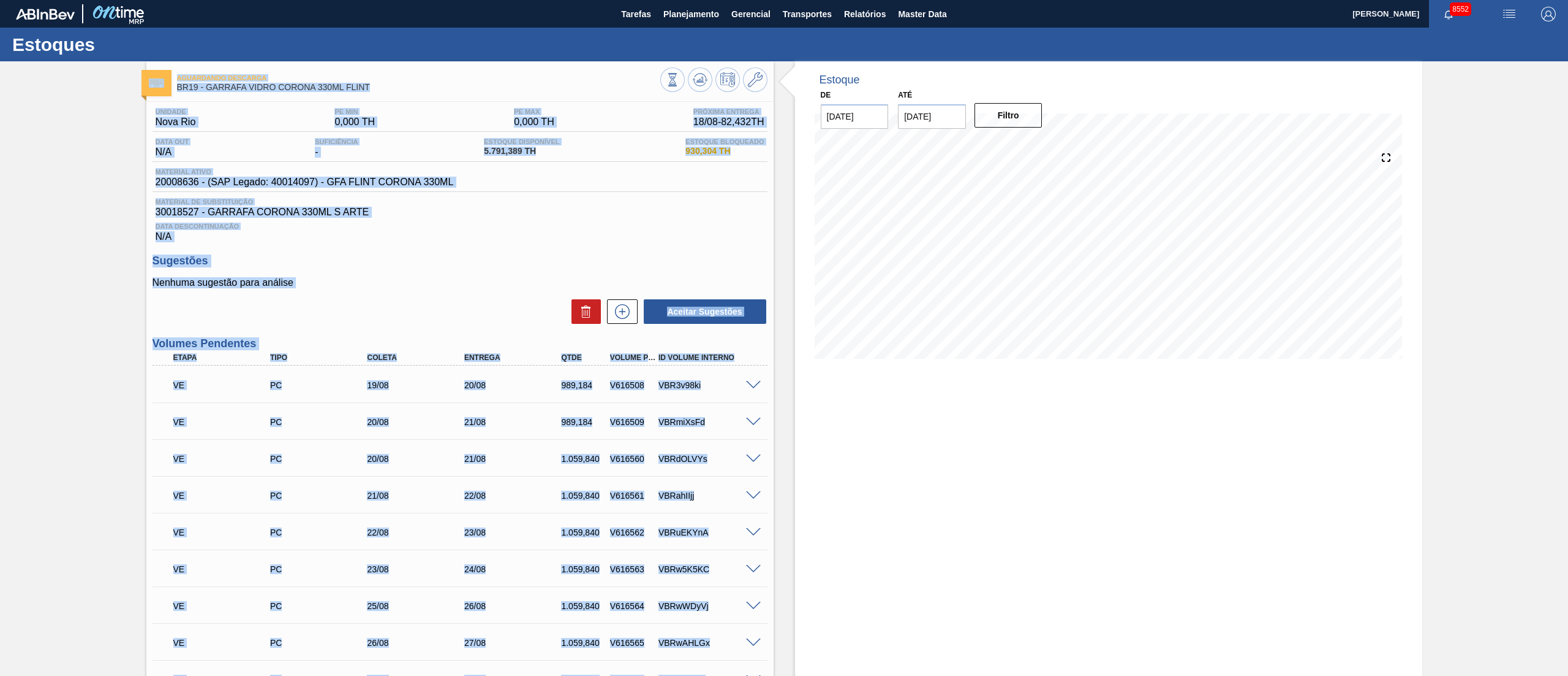
click at [665, 221] on div "Data Descontinuação N/A" at bounding box center [460, 230] width 615 height 25
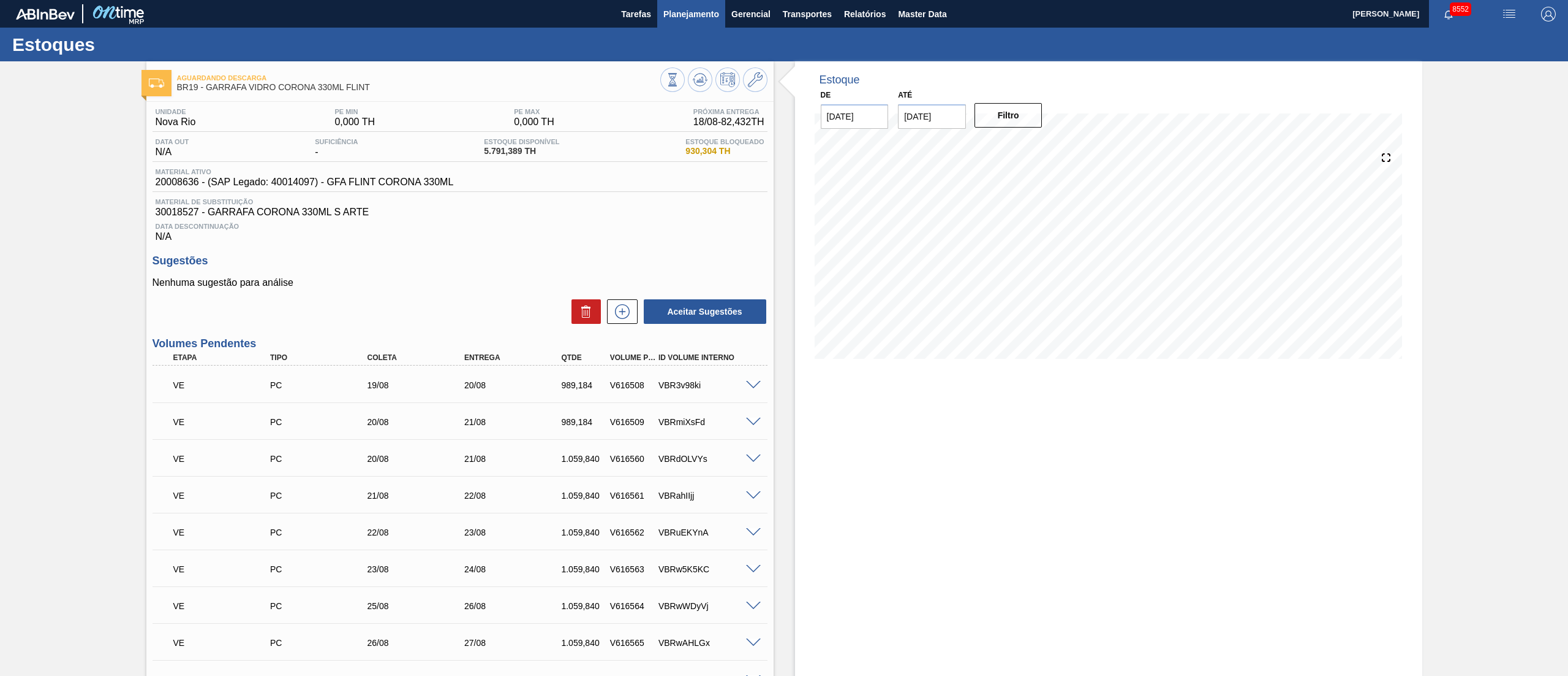
click at [699, 14] on span "Planejamento" at bounding box center [691, 14] width 56 height 15
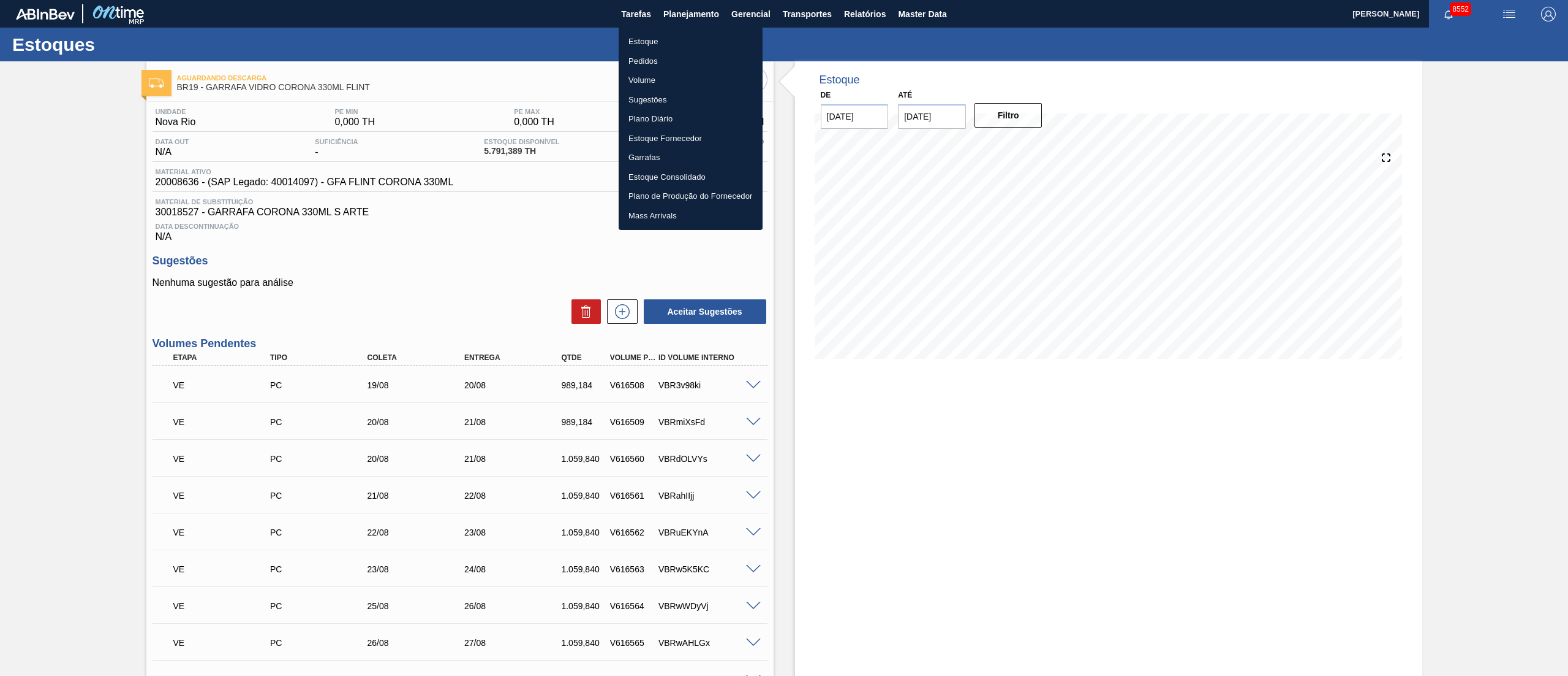
click at [639, 63] on li "Pedidos" at bounding box center [690, 61] width 144 height 19
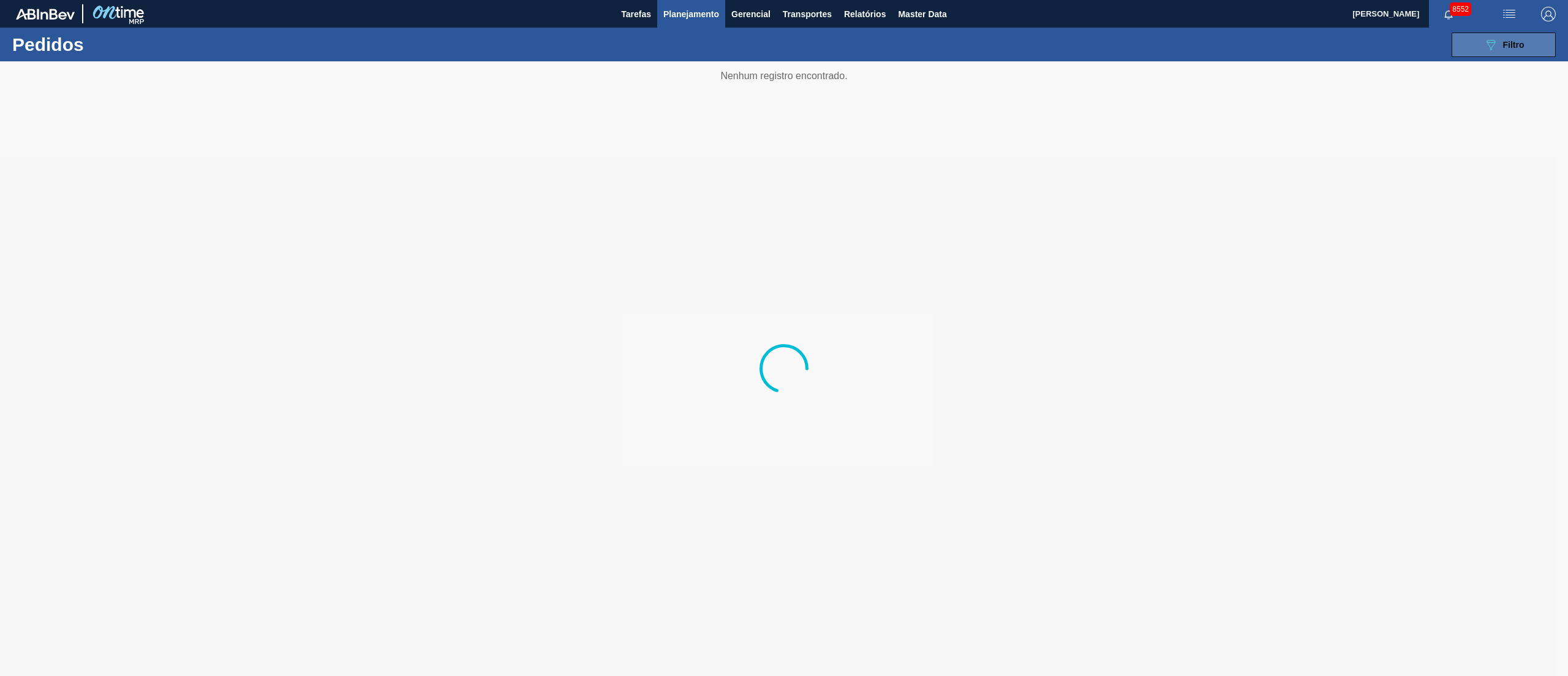
click at [1529, 41] on button "089F7B8B-B2A5-4AFE-B5C0-19BA573D28AC Filtro" at bounding box center [1504, 44] width 104 height 25
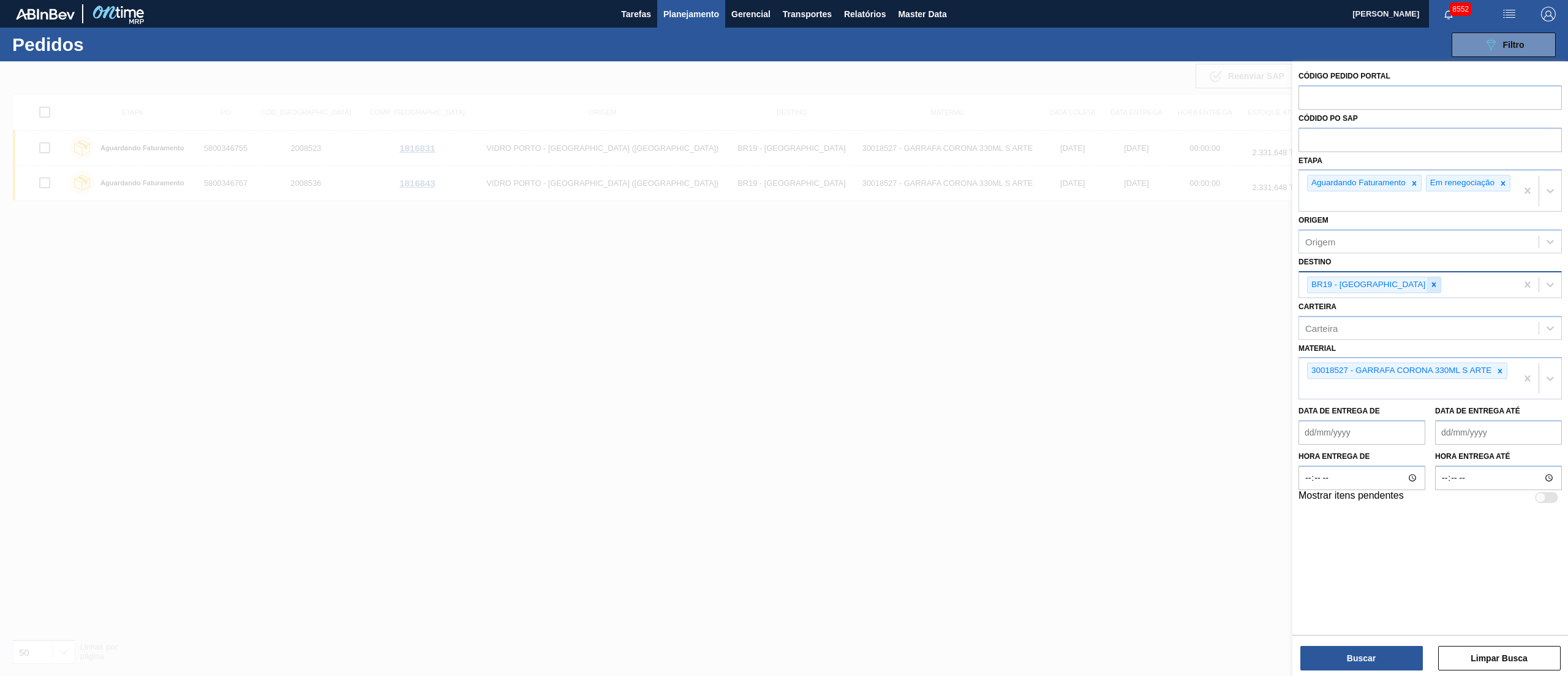
click at [1432, 287] on icon at bounding box center [1434, 284] width 5 height 5
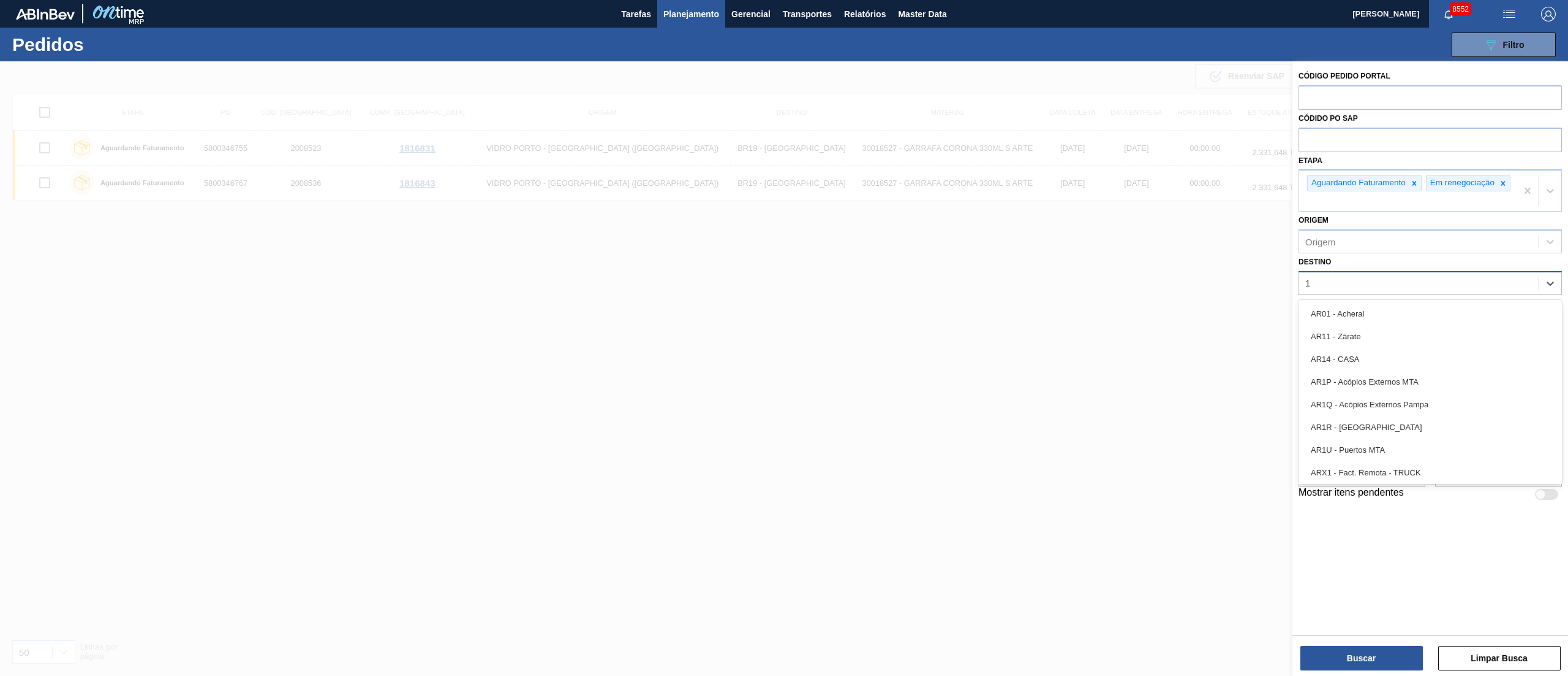
type input "13"
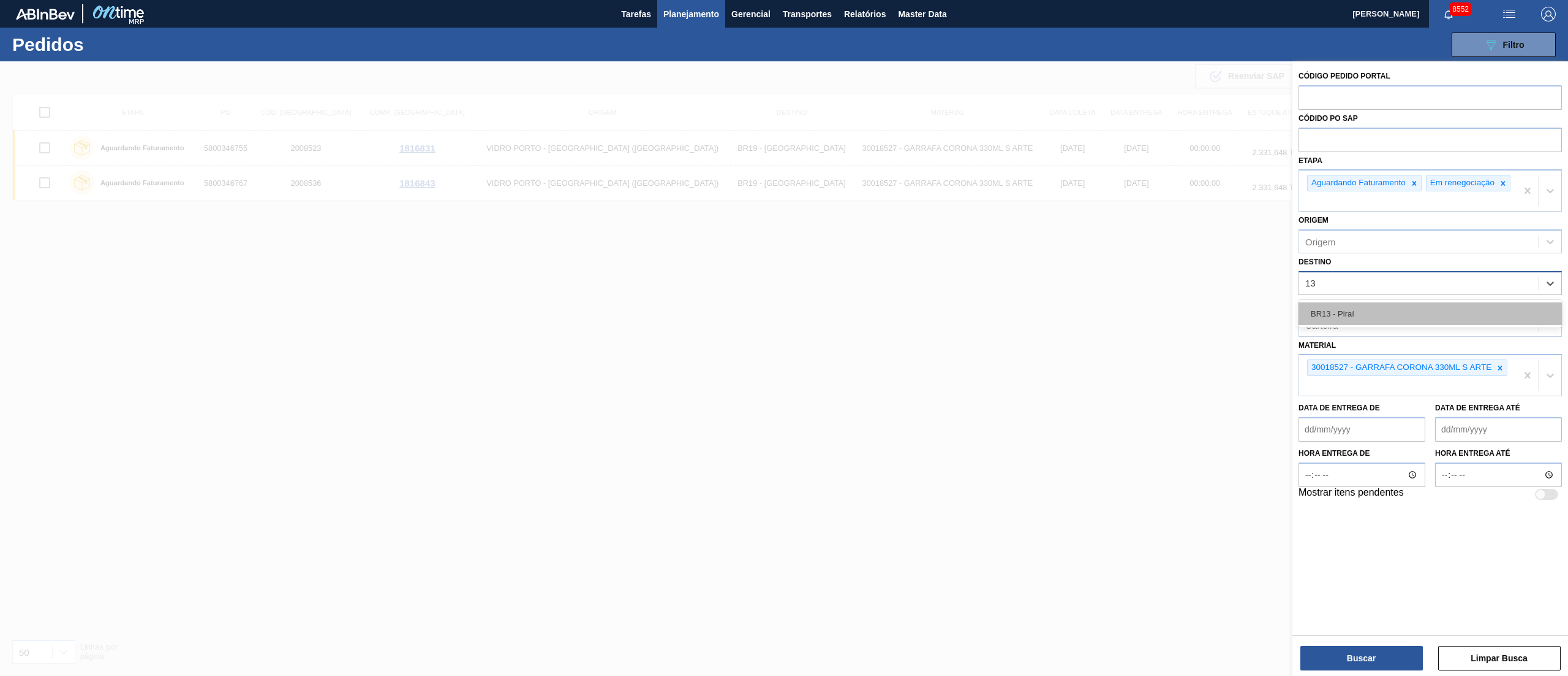
click at [1358, 324] on div "BR13 - Piraí" at bounding box center [1430, 314] width 264 height 23
click at [1498, 374] on icon at bounding box center [1500, 371] width 8 height 8
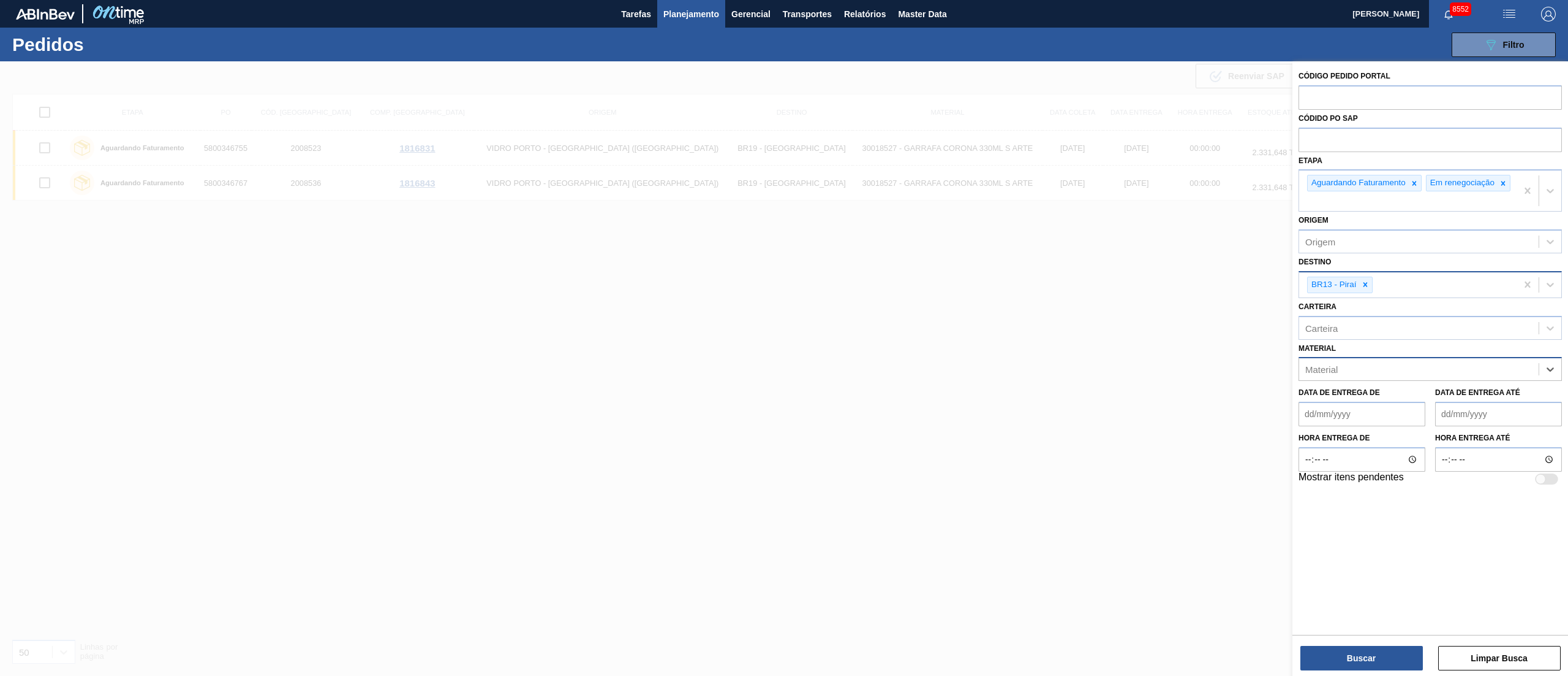
paste input "30030858"
type input "30030858"
click at [1446, 404] on div "30030858 - GARRAFA AMBAR STD 330ML TWIST OFF" at bounding box center [1430, 399] width 264 height 23
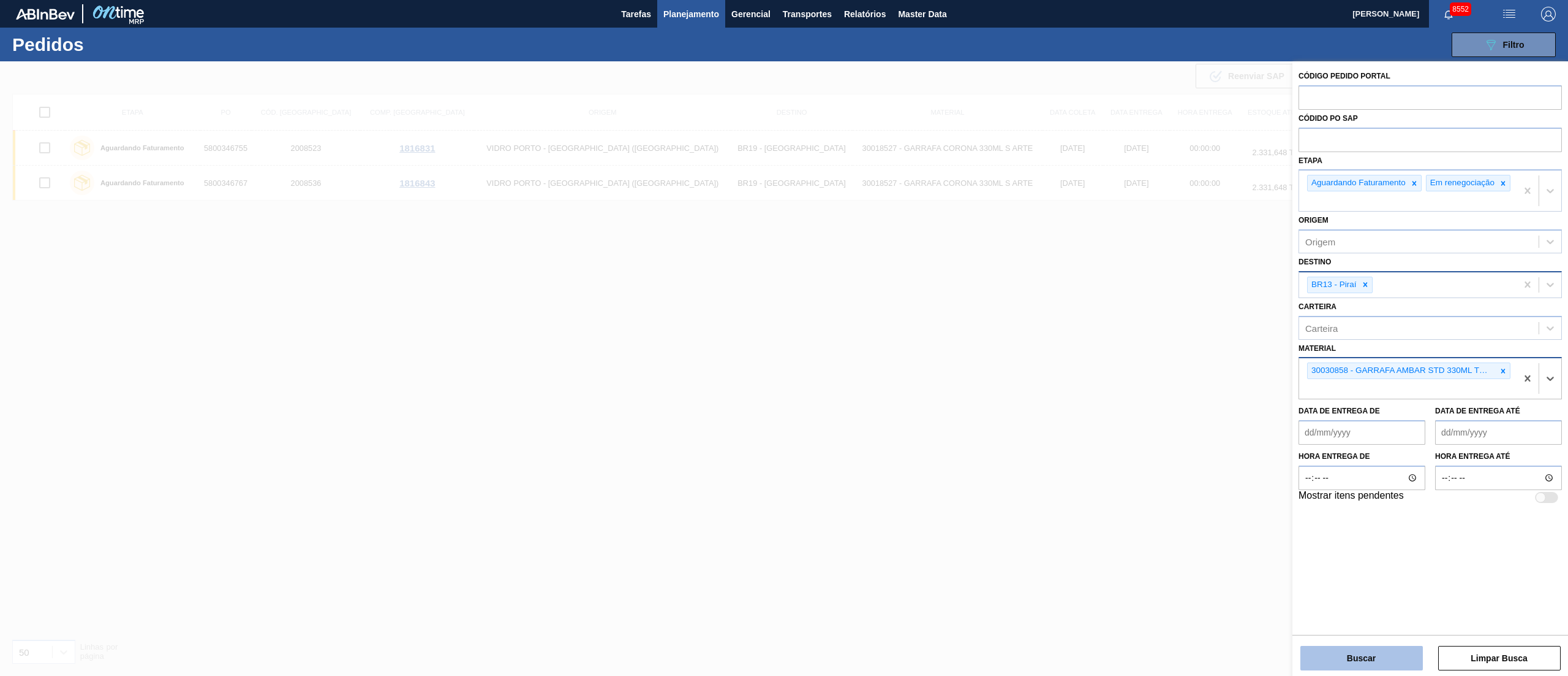
click at [1344, 651] on button "Buscar" at bounding box center [1361, 658] width 122 height 25
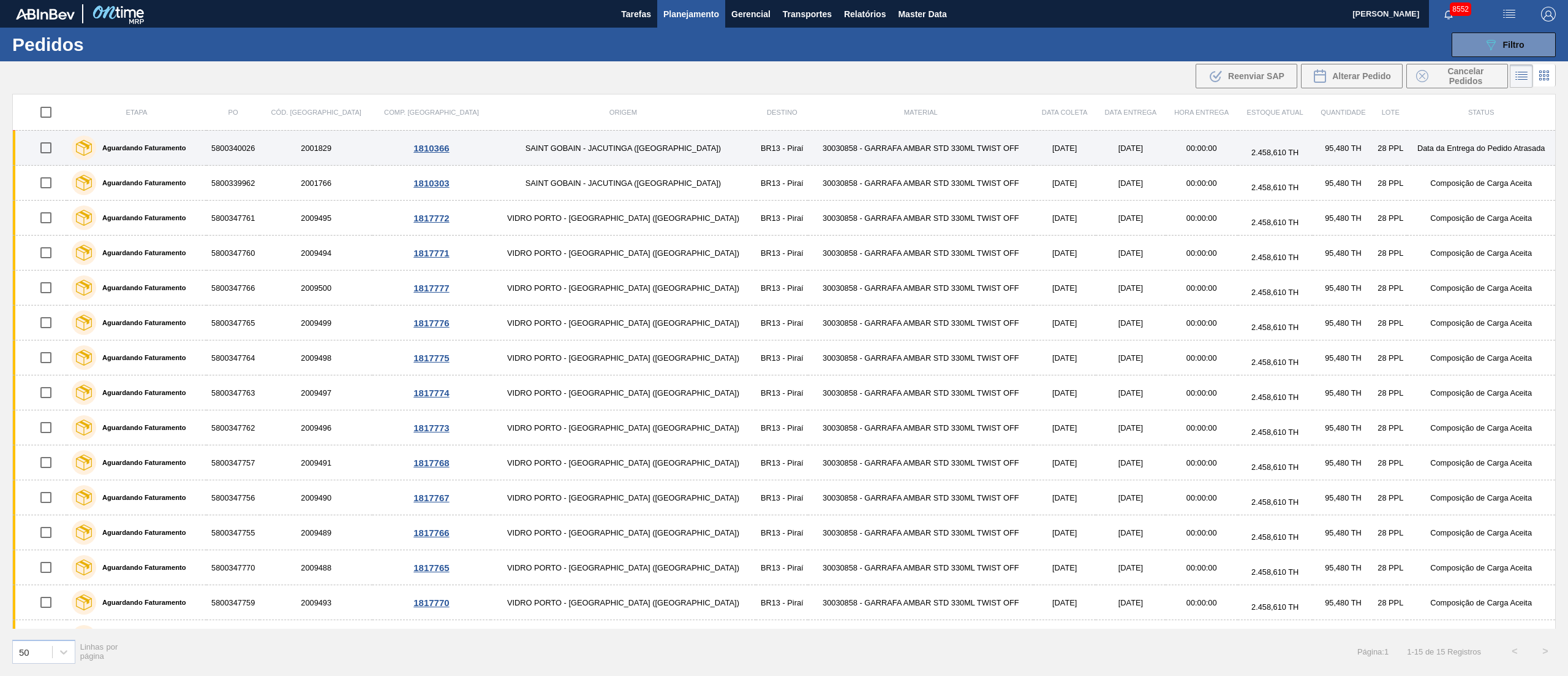
click at [47, 152] on input "checkbox" at bounding box center [46, 148] width 26 height 26
checkbox input "true"
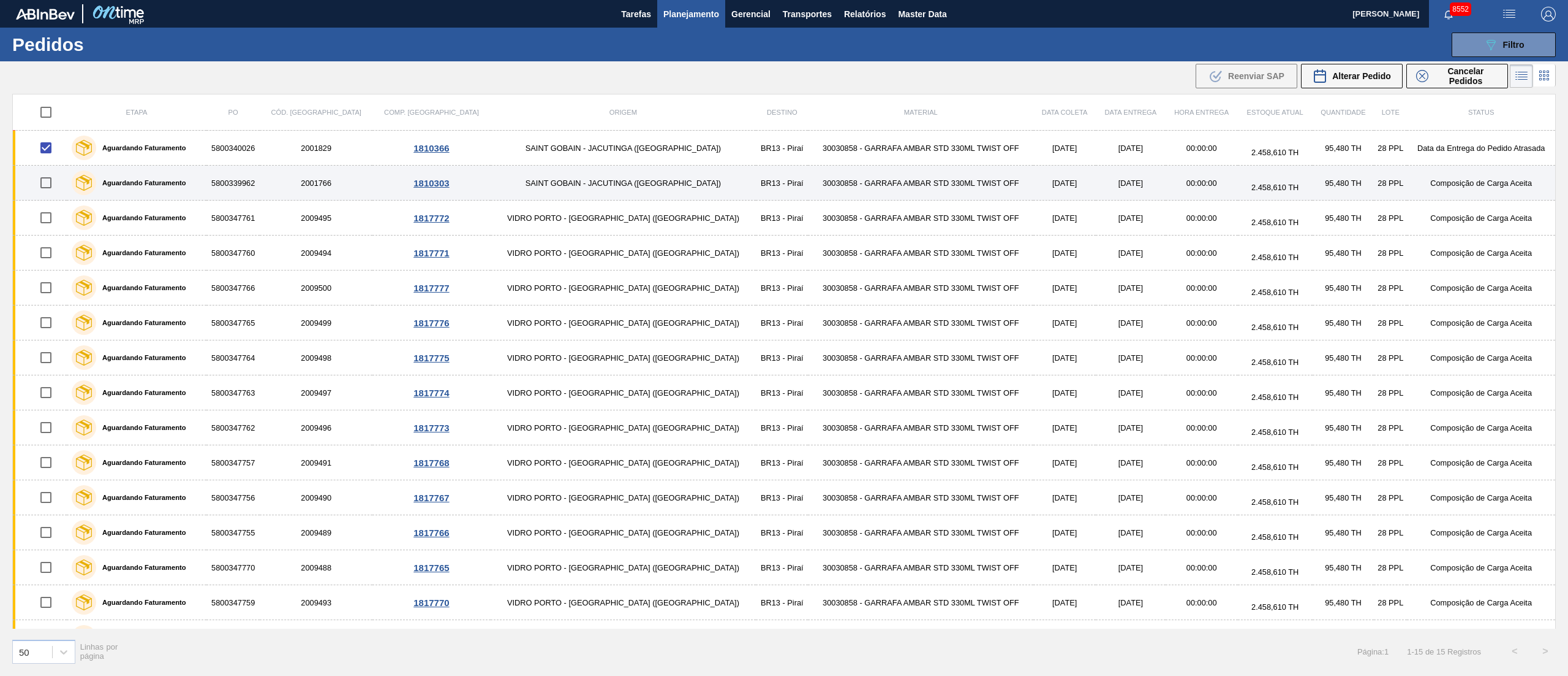
click at [45, 179] on input "checkbox" at bounding box center [46, 183] width 26 height 26
checkbox input "true"
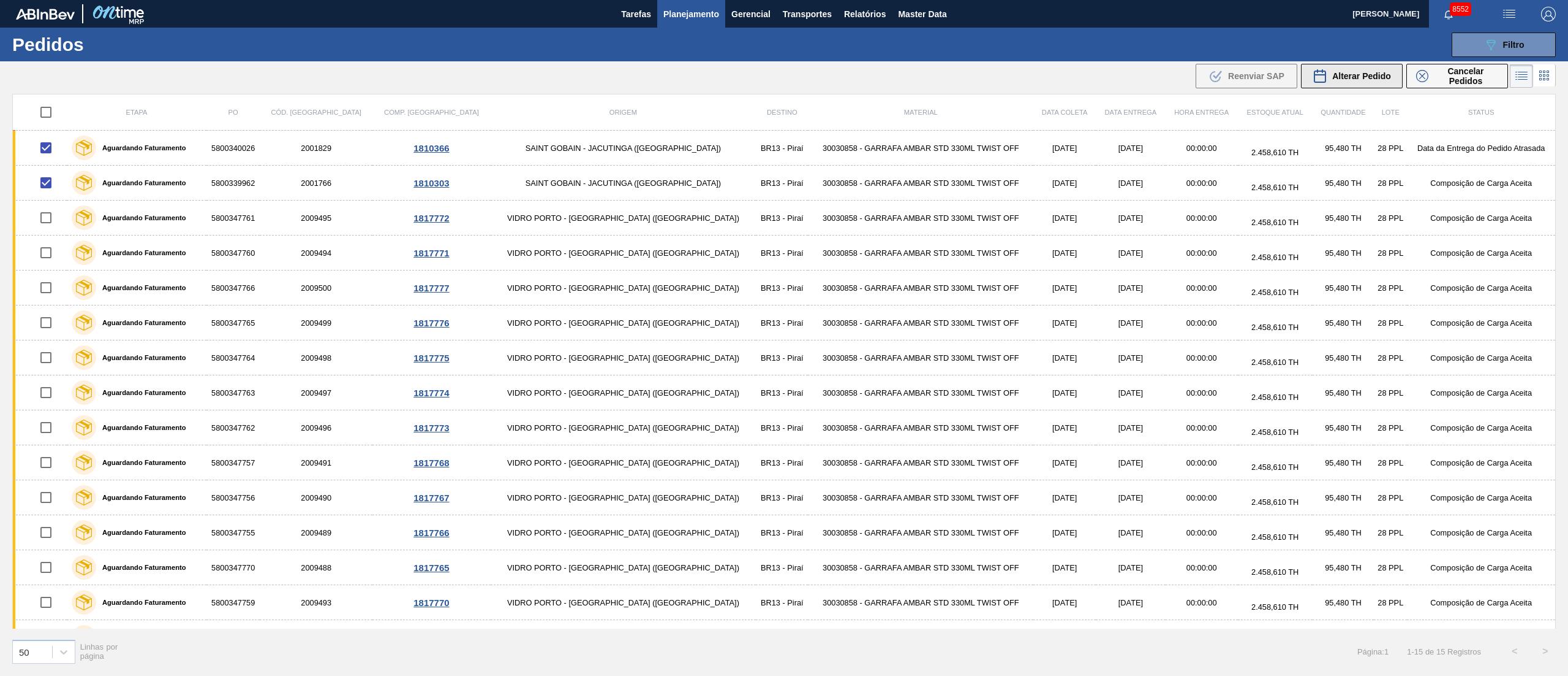
click at [1361, 73] on span "Alterar Pedido" at bounding box center [1362, 75] width 59 height 10
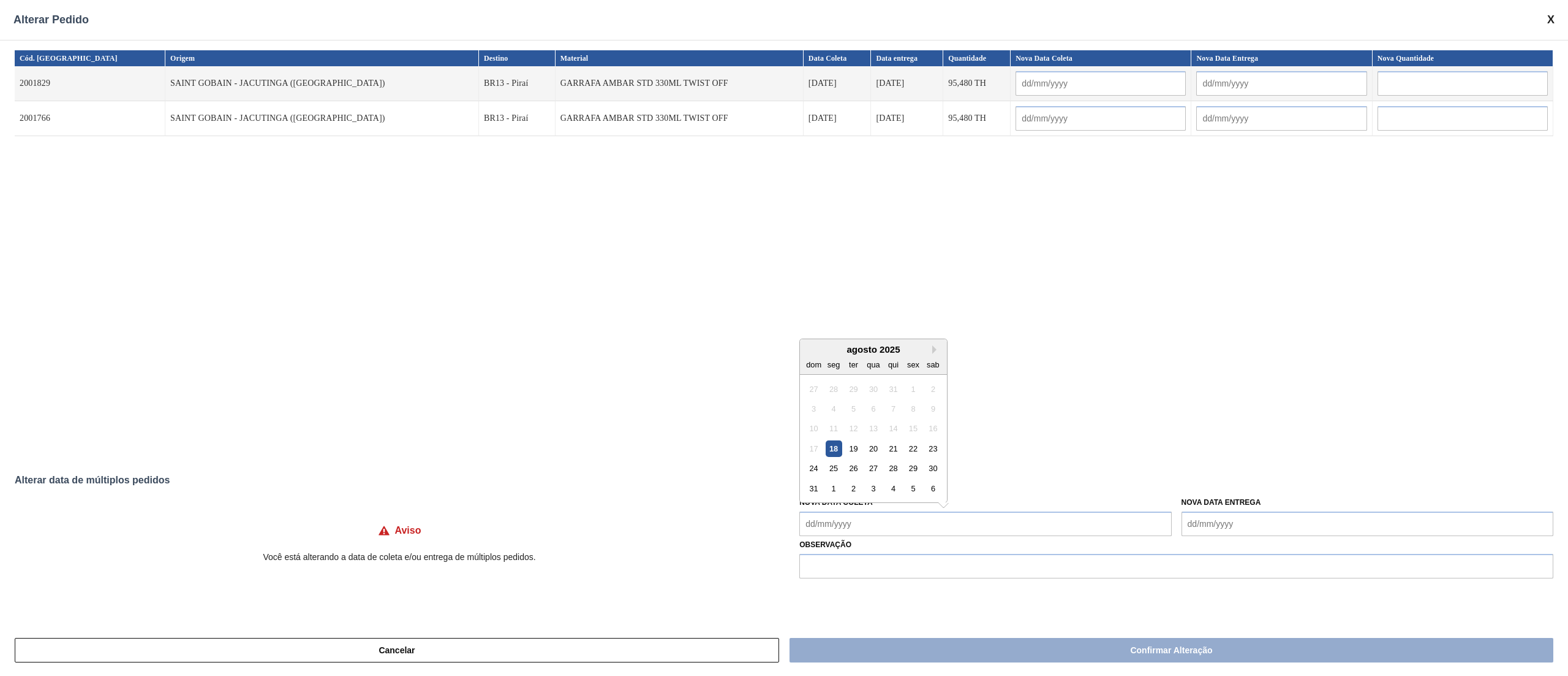
click at [842, 520] on Coleta "Nova Data Coleta" at bounding box center [985, 523] width 372 height 25
click at [834, 452] on div "18" at bounding box center [835, 449] width 17 height 17
type input "[DATE]"
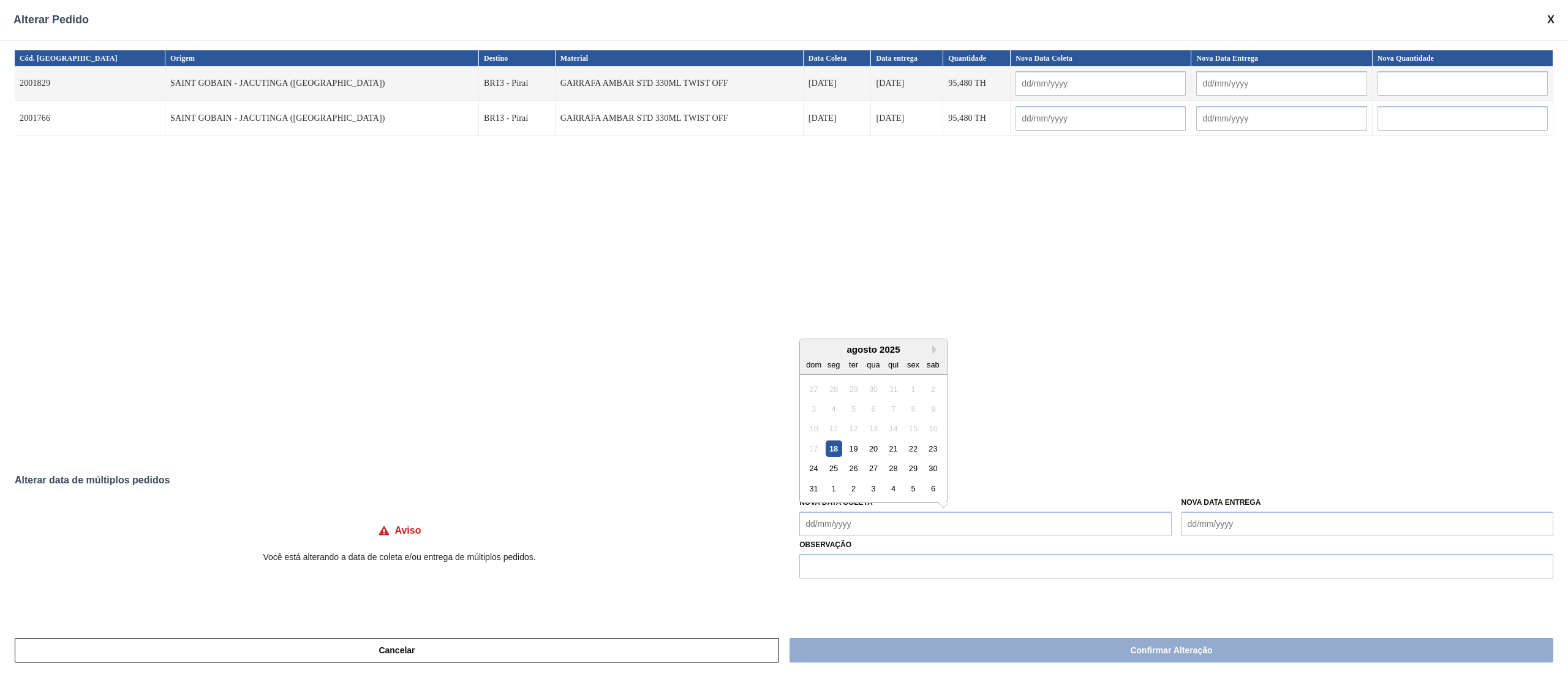
type input "[DATE]"
type Coleta "[DATE]"
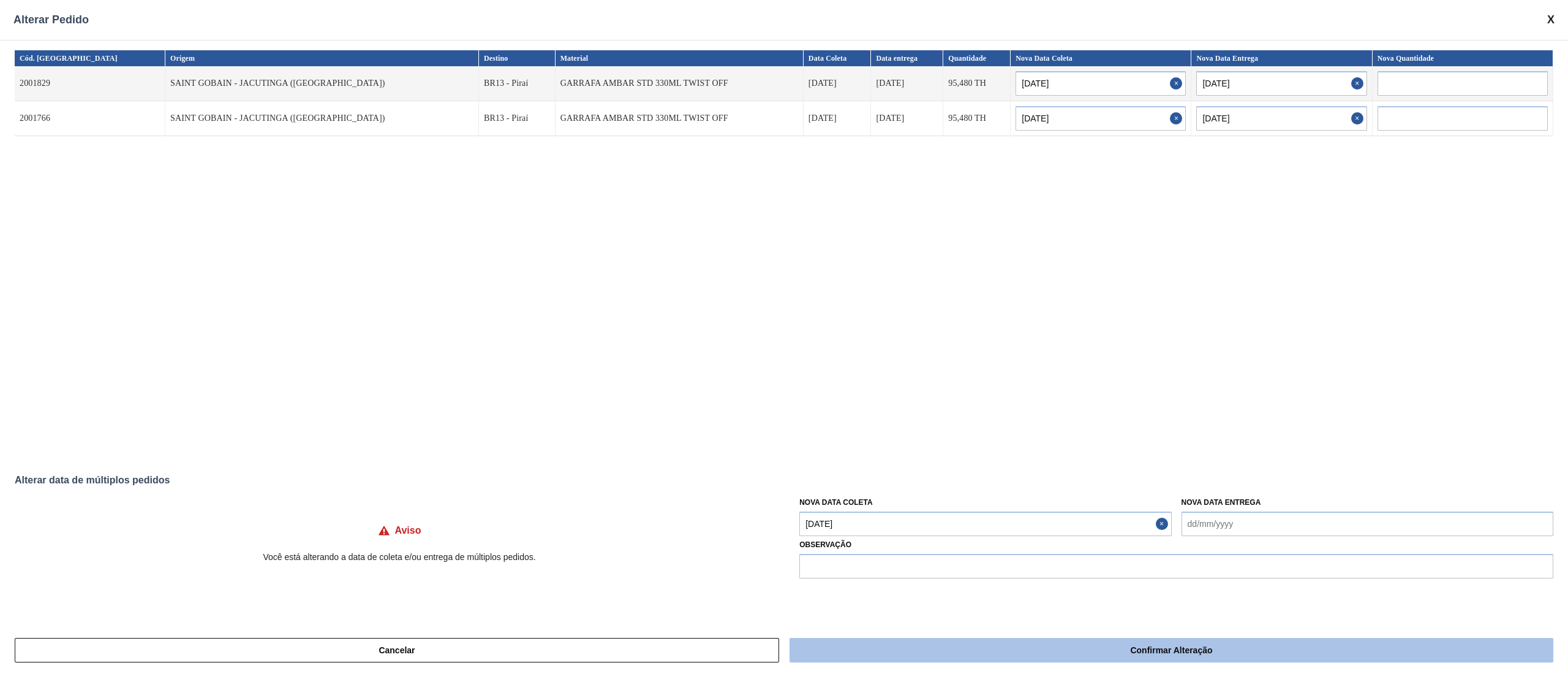
click at [952, 659] on button "Confirmar Alteração" at bounding box center [1171, 649] width 764 height 25
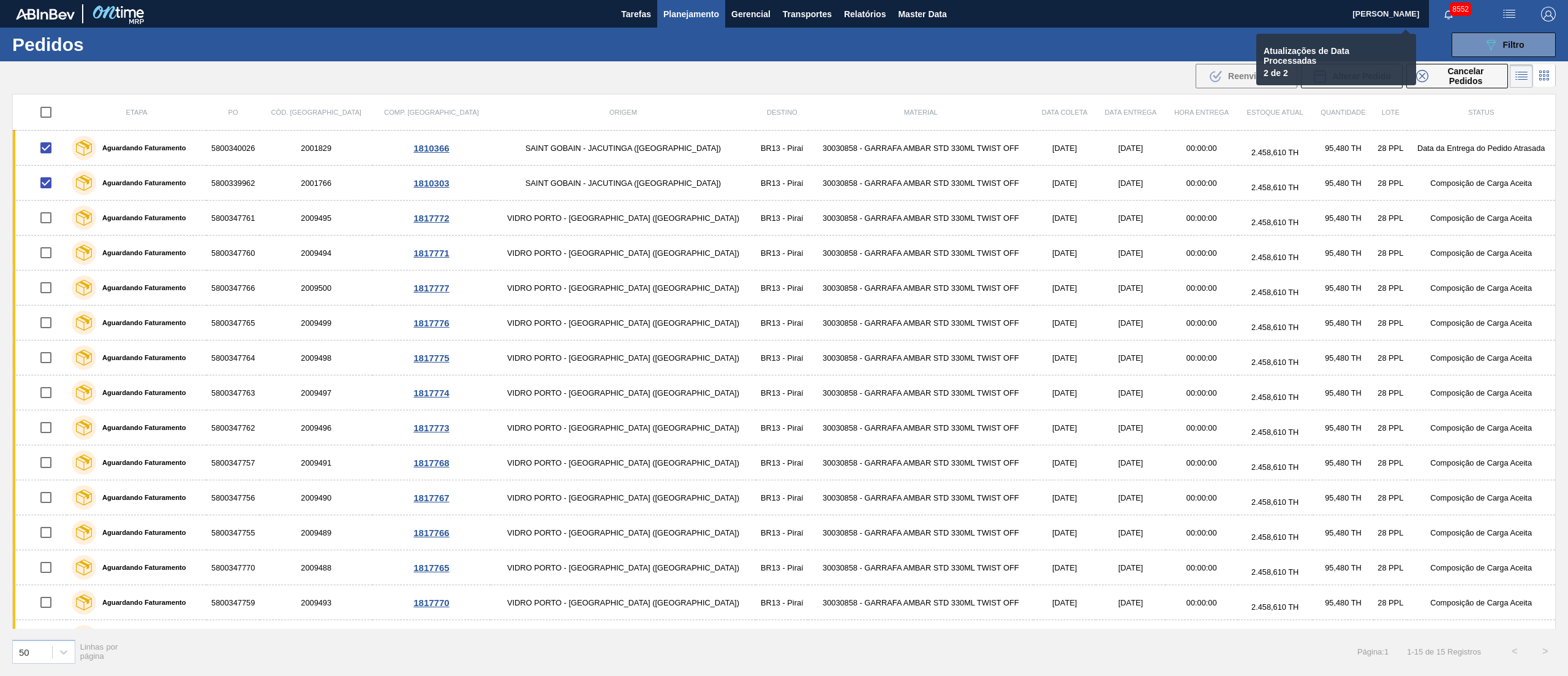
checkbox input "false"
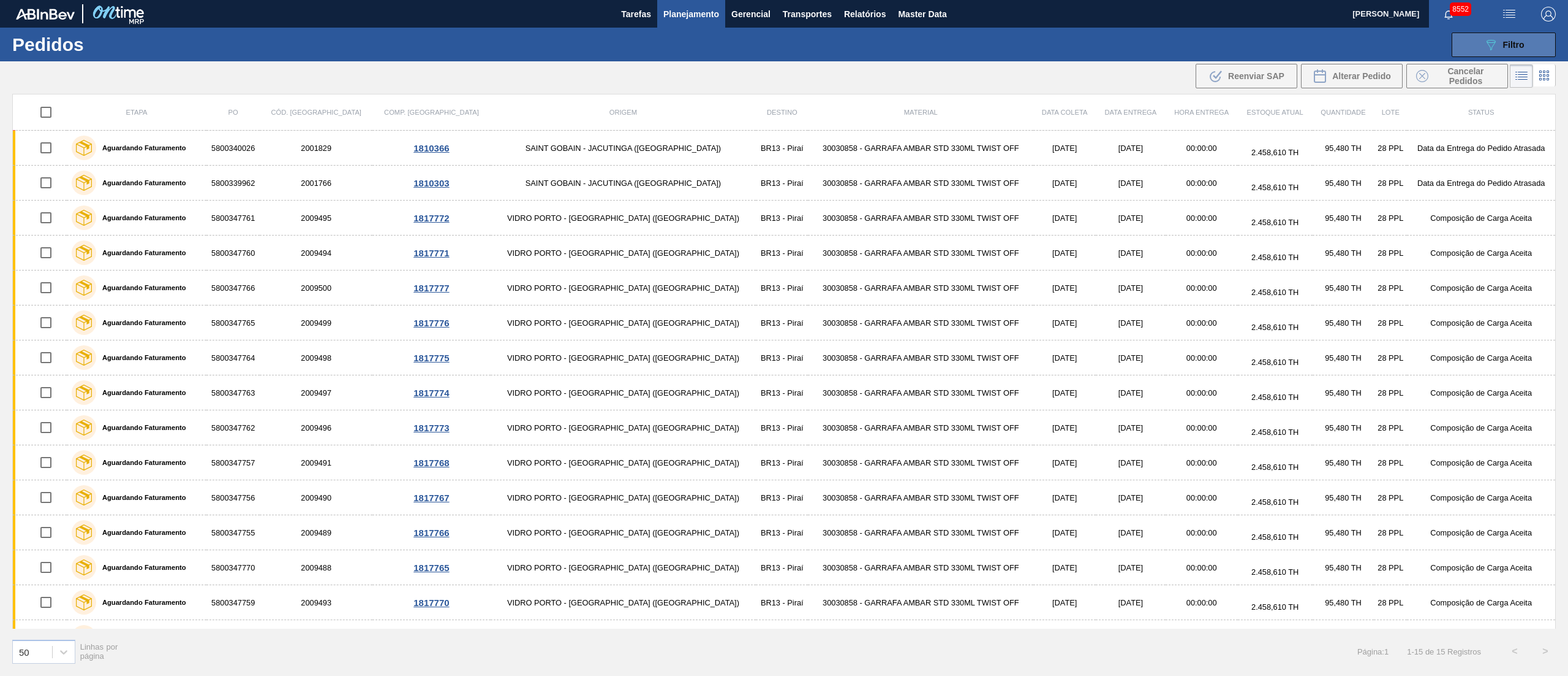
click at [1500, 40] on div "089F7B8B-B2A5-4AFE-B5C0-19BA573D28AC Filtro" at bounding box center [1504, 45] width 41 height 15
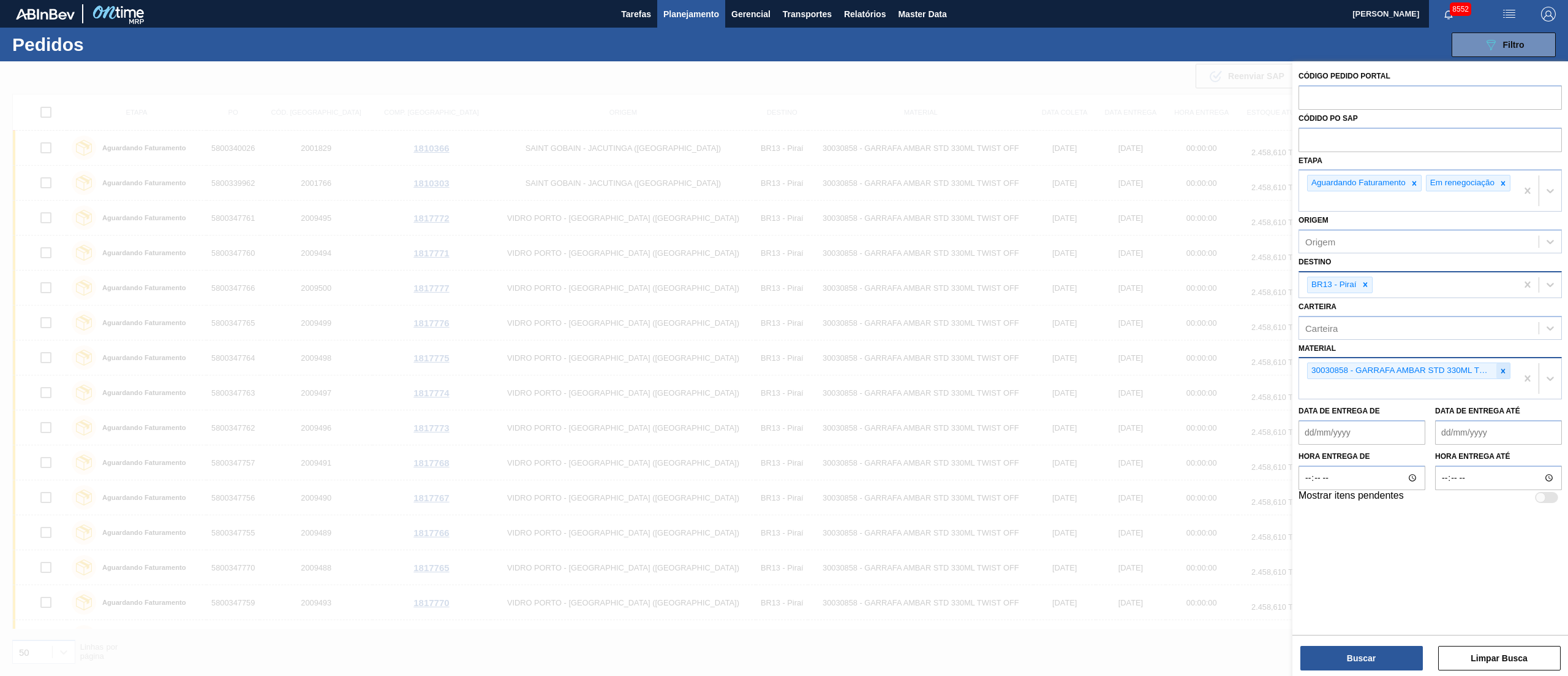
click at [1500, 375] on icon at bounding box center [1503, 371] width 8 height 8
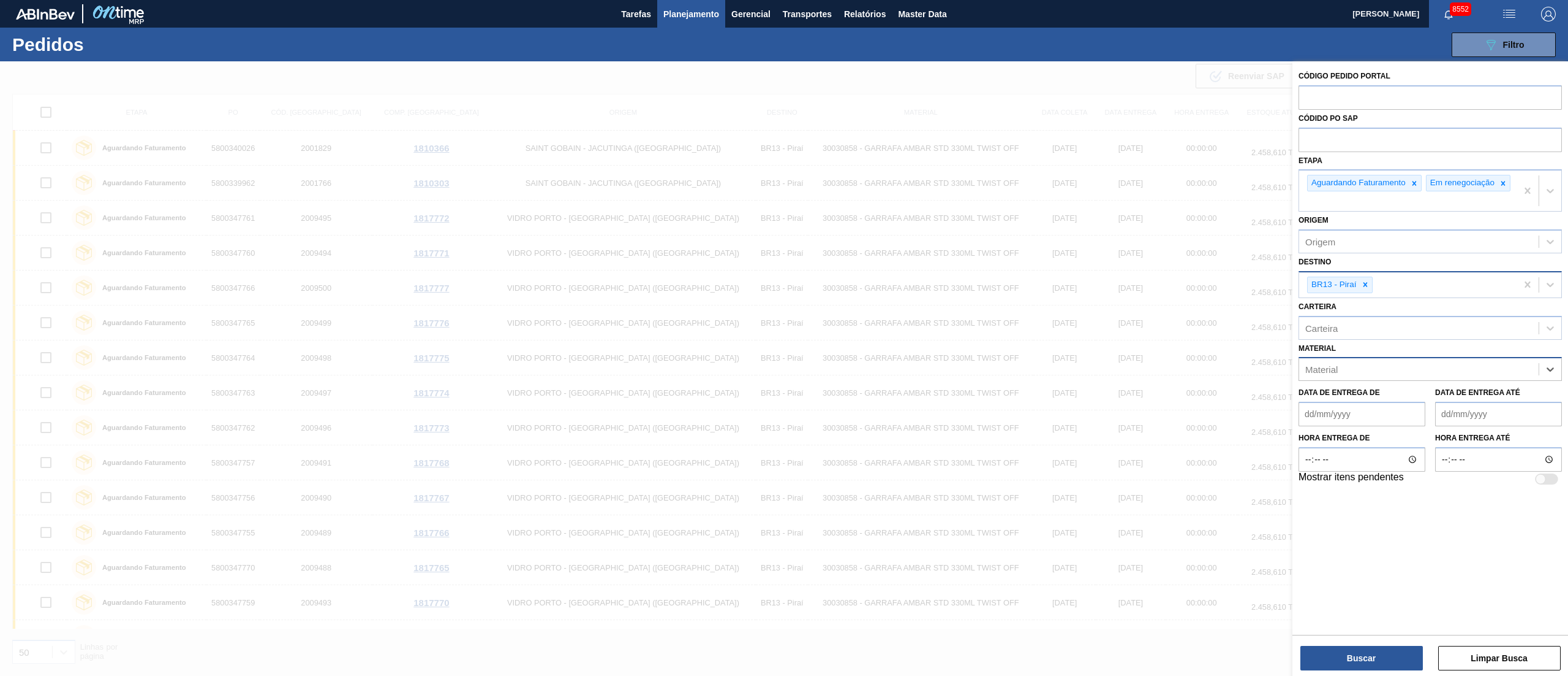
paste input "30008247"
type input "30008247"
click at [1444, 404] on div "30008247 - GARRAFA BUD OW 330ML" at bounding box center [1430, 399] width 264 height 23
click at [1360, 655] on button "Buscar" at bounding box center [1361, 658] width 122 height 25
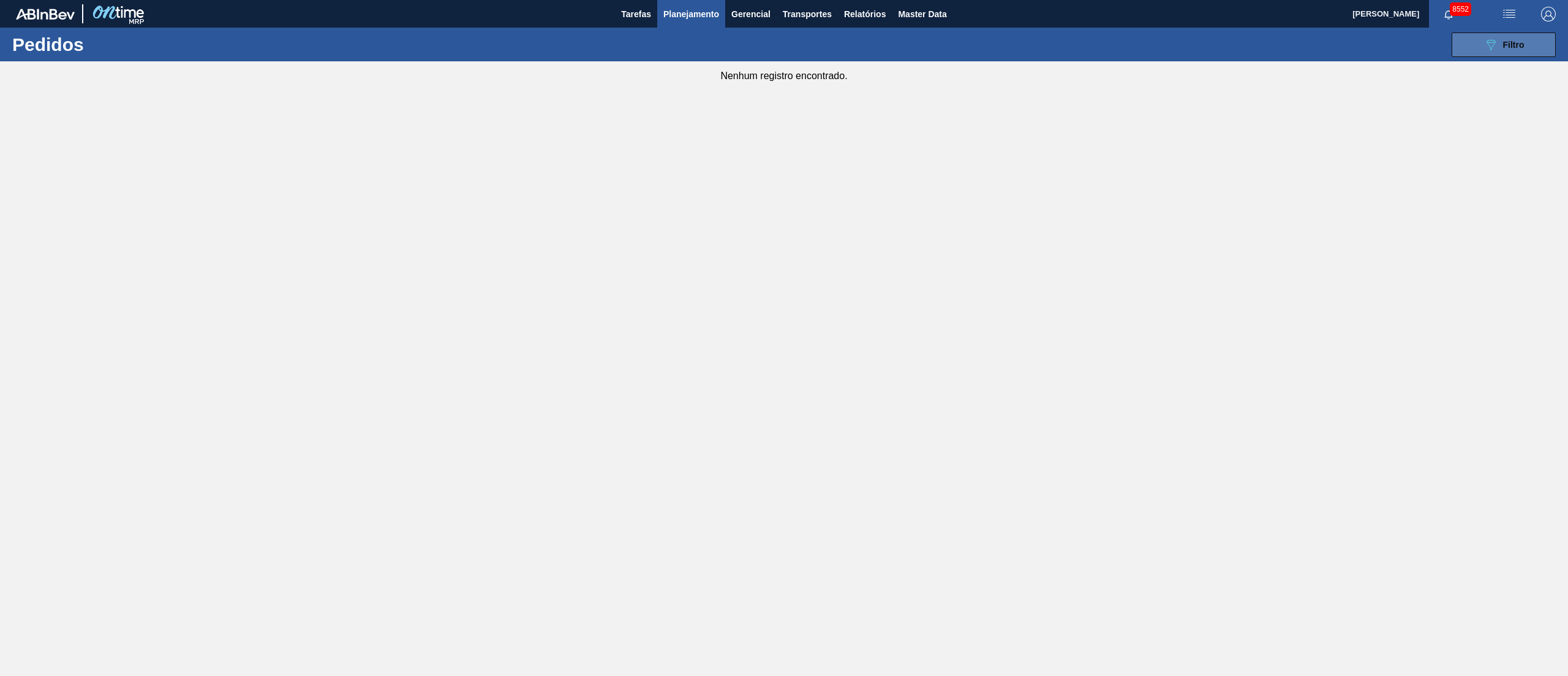
click at [1471, 52] on button "089F7B8B-B2A5-4AFE-B5C0-19BA573D28AC Filtro" at bounding box center [1504, 44] width 104 height 25
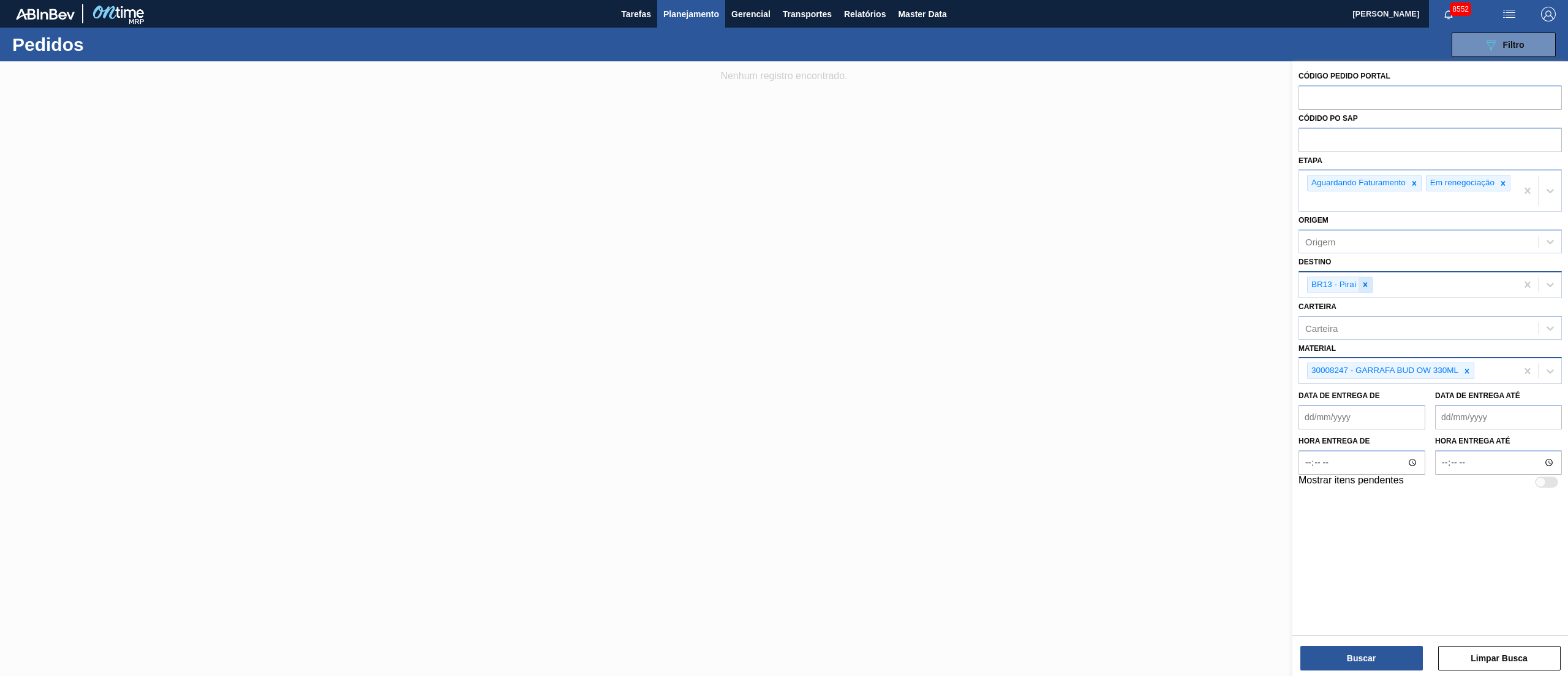
click at [1368, 289] on icon at bounding box center [1365, 284] width 8 height 8
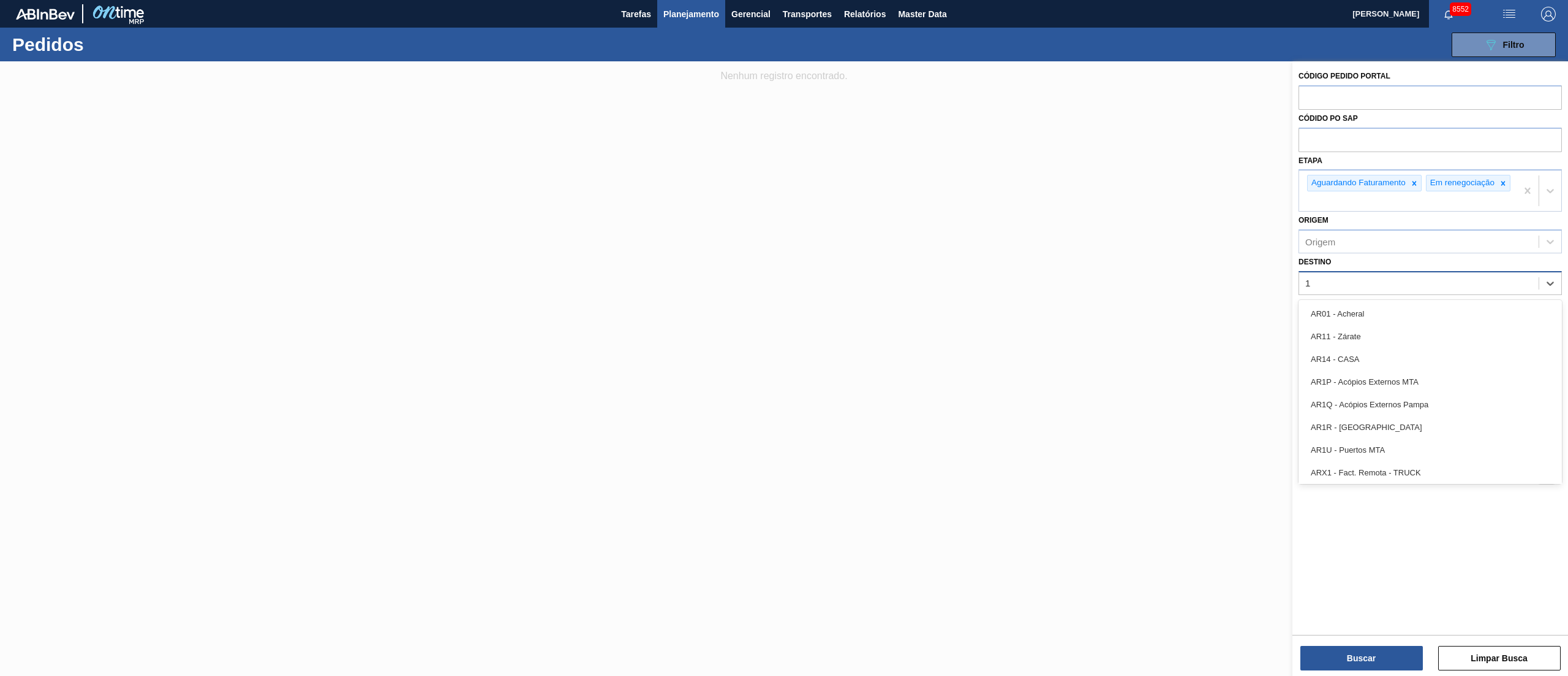
type input "18"
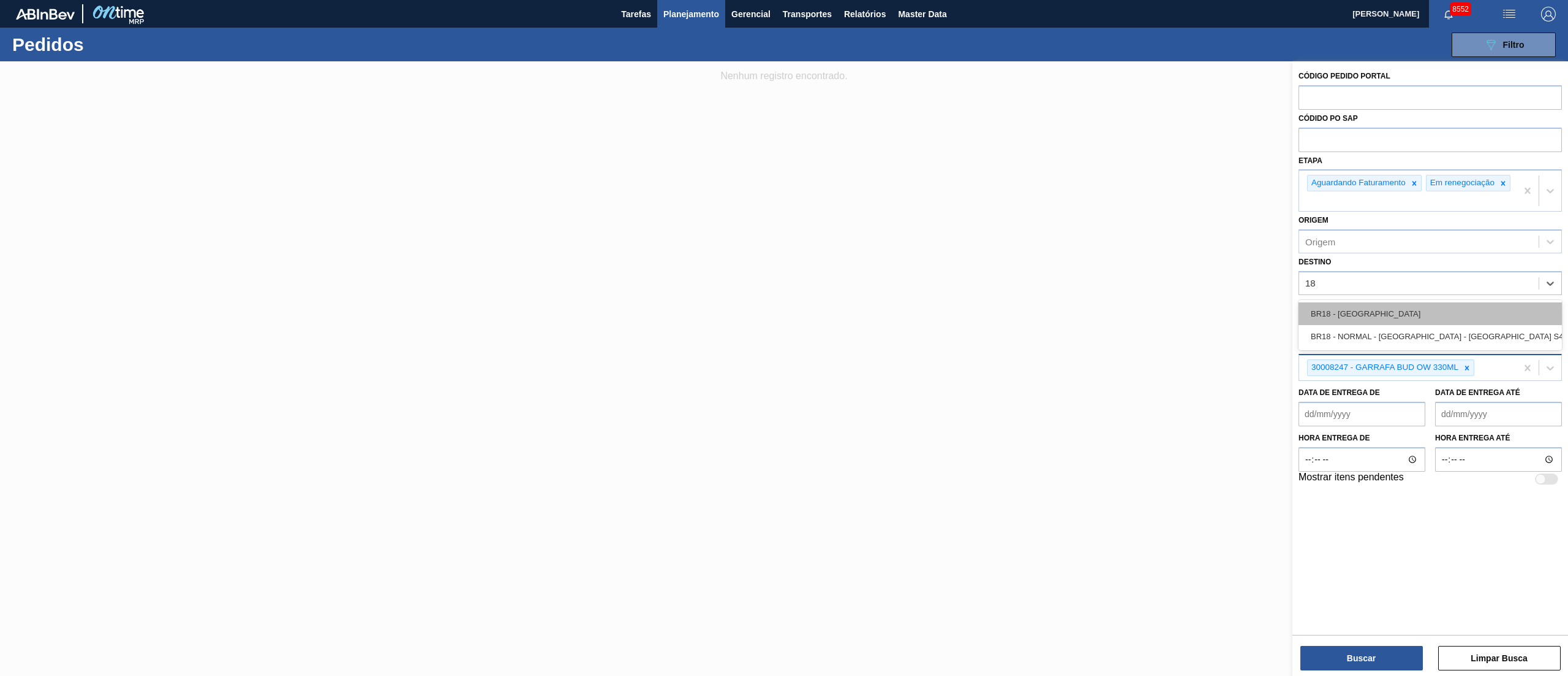
click at [1326, 311] on div "BR18 - [GEOGRAPHIC_DATA]" at bounding box center [1430, 314] width 264 height 23
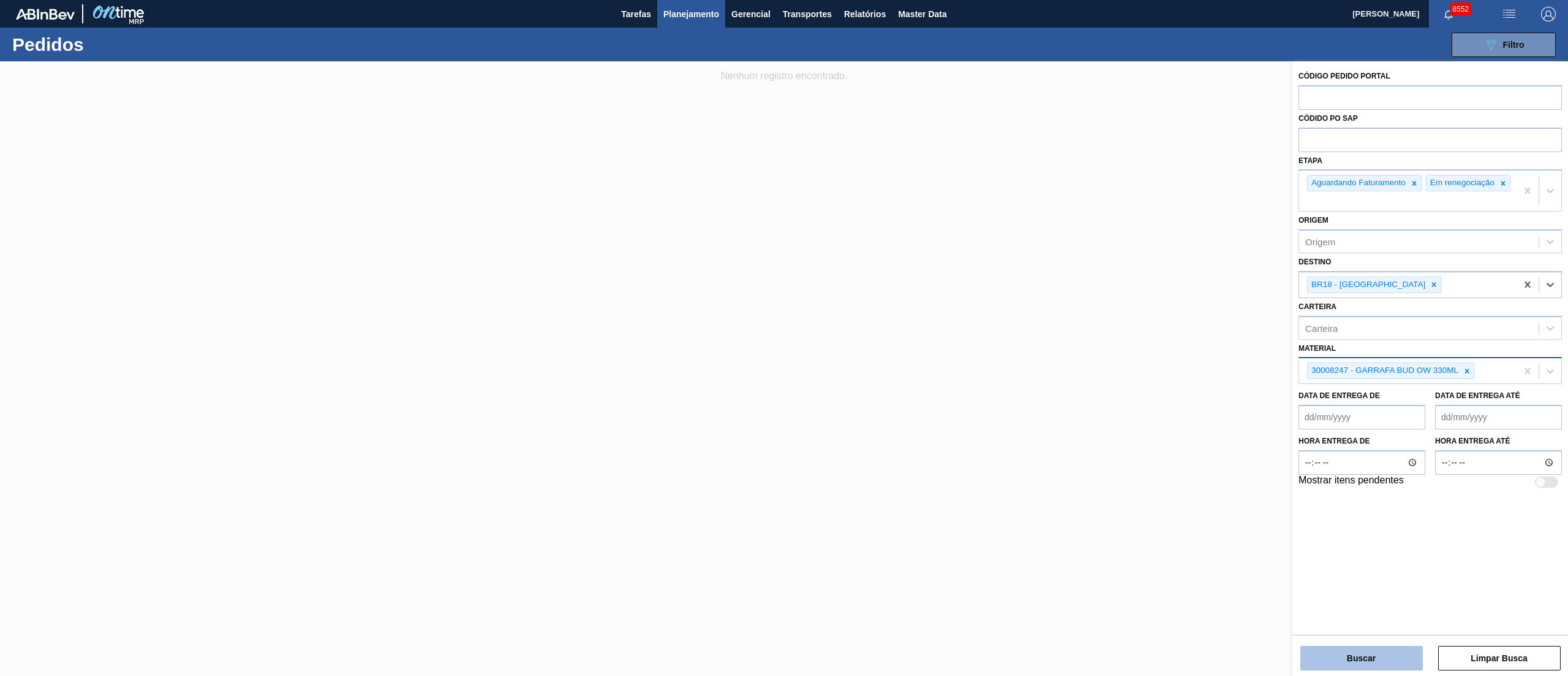
click at [1338, 654] on button "Buscar" at bounding box center [1361, 658] width 122 height 25
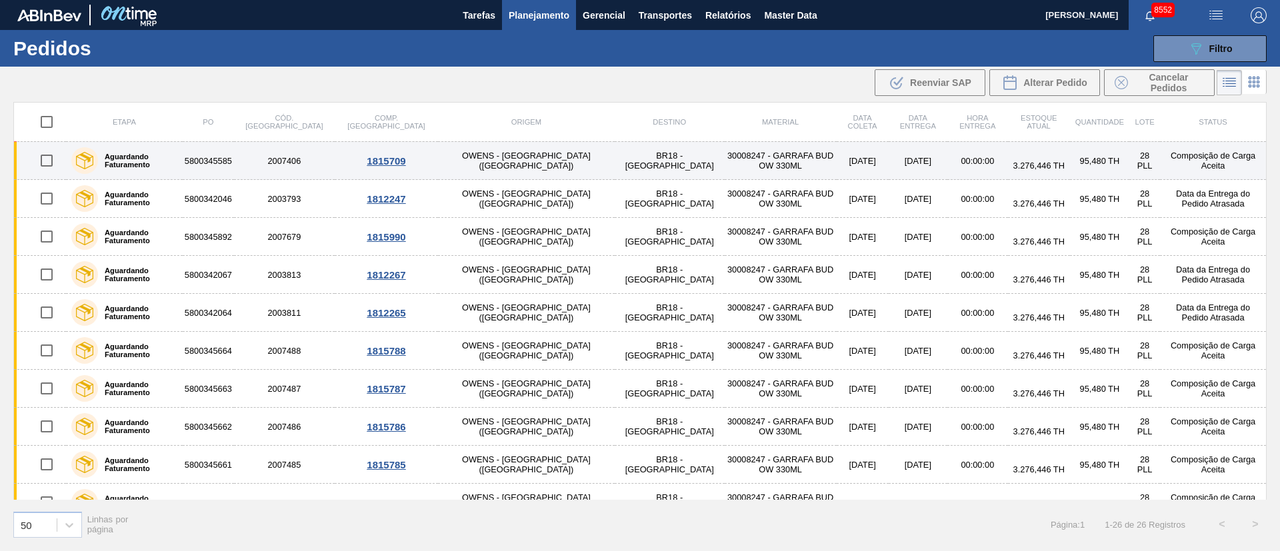
click at [46, 160] on input "checkbox" at bounding box center [47, 161] width 28 height 28
checkbox input "true"
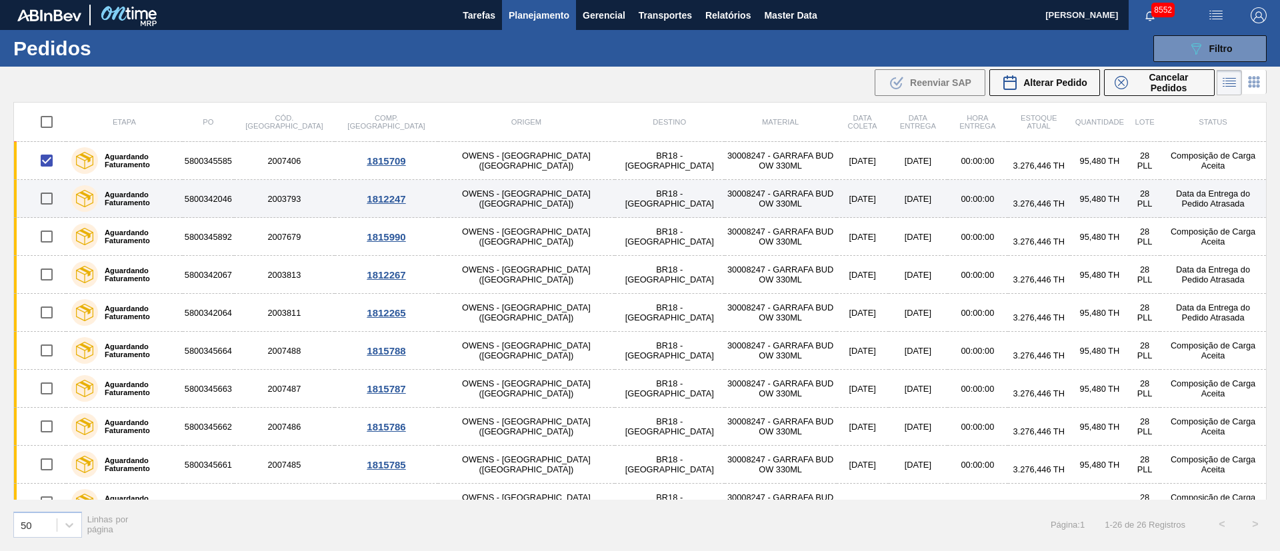
click at [51, 199] on input "checkbox" at bounding box center [47, 199] width 28 height 28
checkbox input "true"
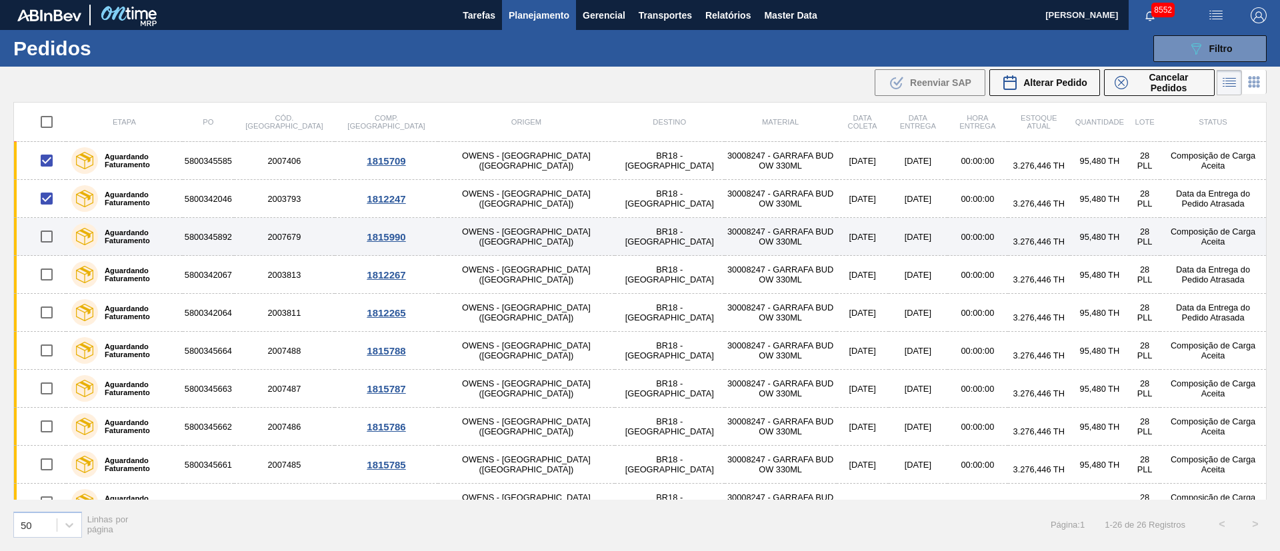
click at [50, 233] on input "checkbox" at bounding box center [47, 237] width 28 height 28
checkbox input "true"
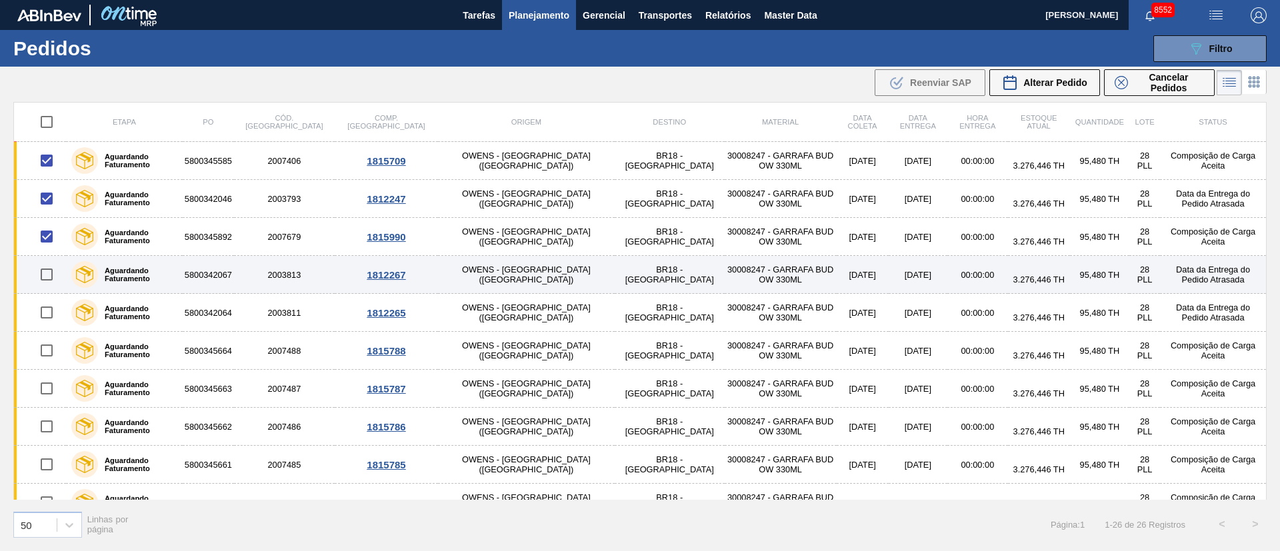
click at [49, 266] on input "checkbox" at bounding box center [47, 275] width 28 height 28
checkbox input "true"
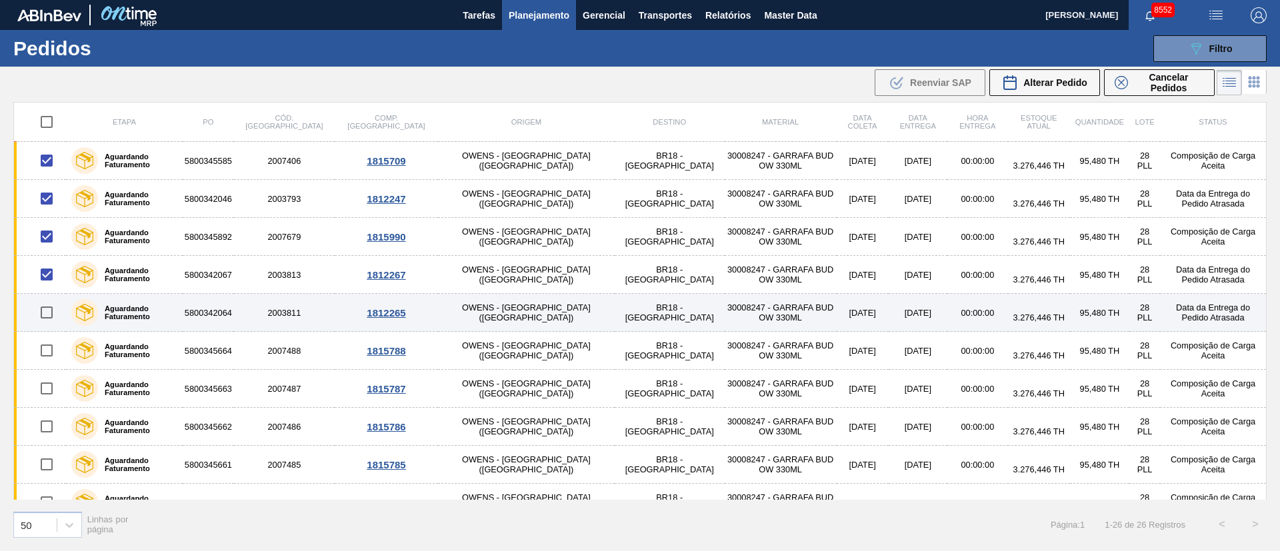
click at [49, 317] on input "checkbox" at bounding box center [47, 313] width 28 height 28
checkbox input "true"
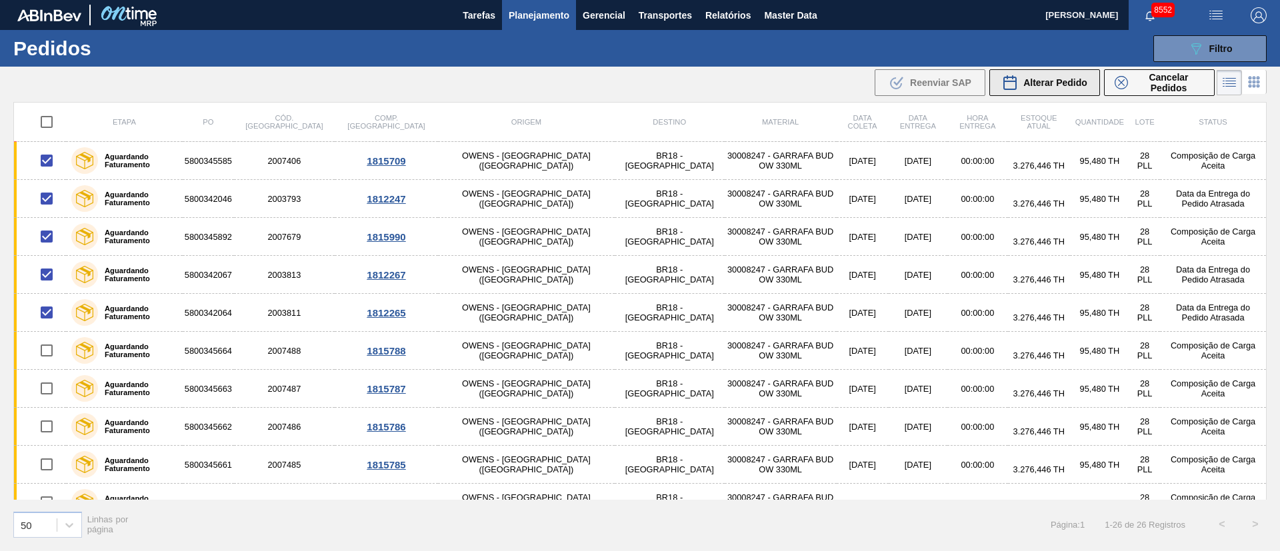
click at [1026, 77] on span "Alterar Pedido" at bounding box center [1055, 82] width 64 height 11
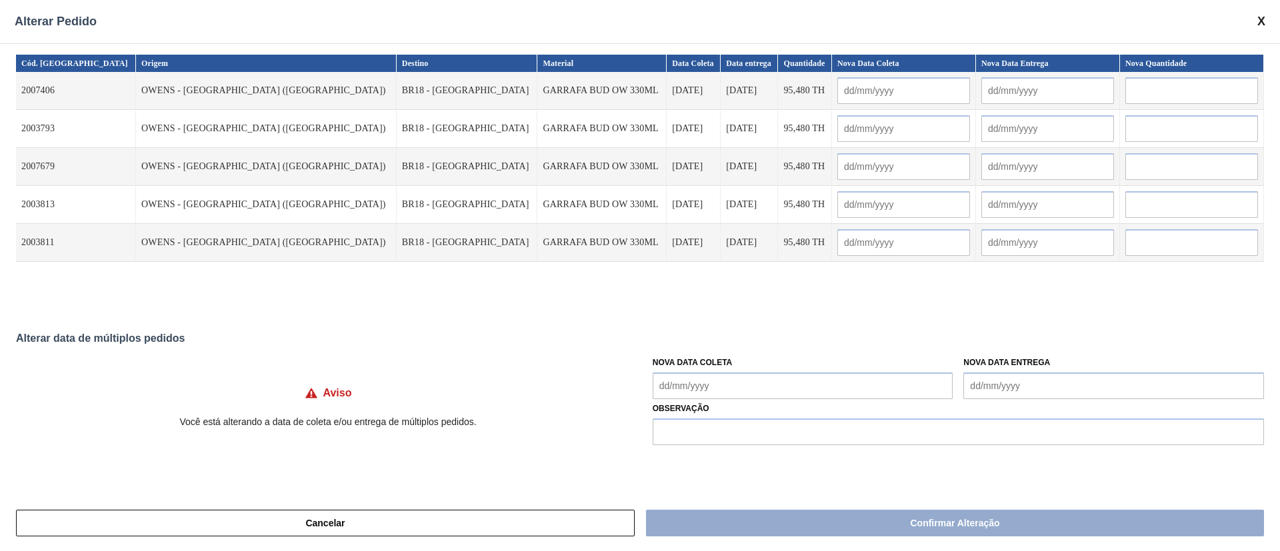
click at [741, 375] on Coleta "Nova Data Coleta" at bounding box center [803, 386] width 301 height 27
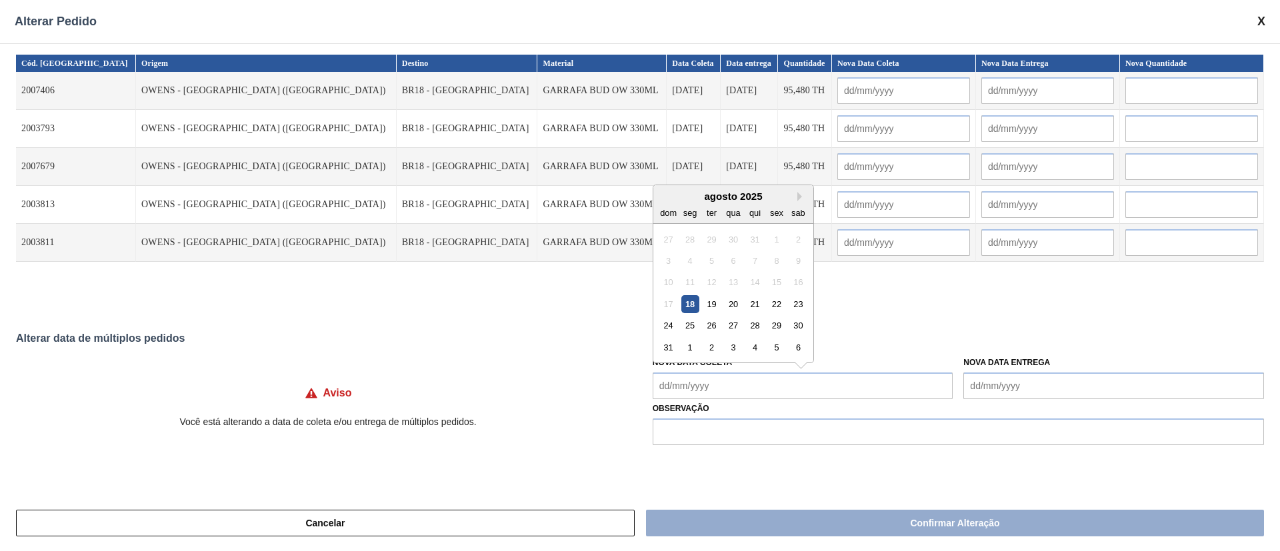
click at [695, 303] on div "18" at bounding box center [690, 304] width 18 height 18
type Coleta "[DATE]"
type input "[DATE]"
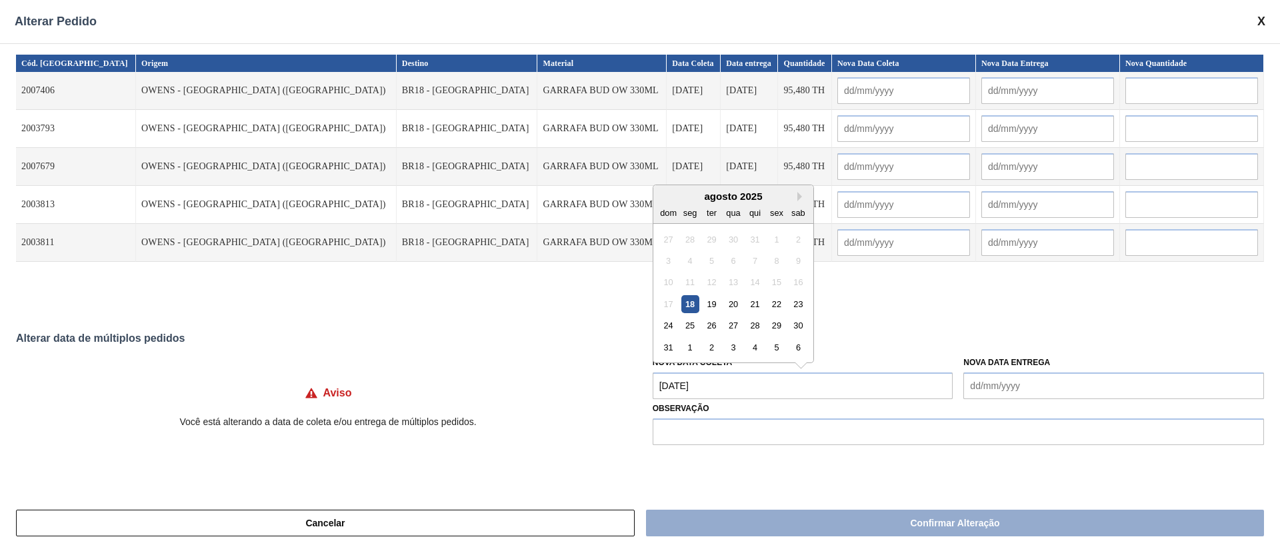
type input "[DATE]"
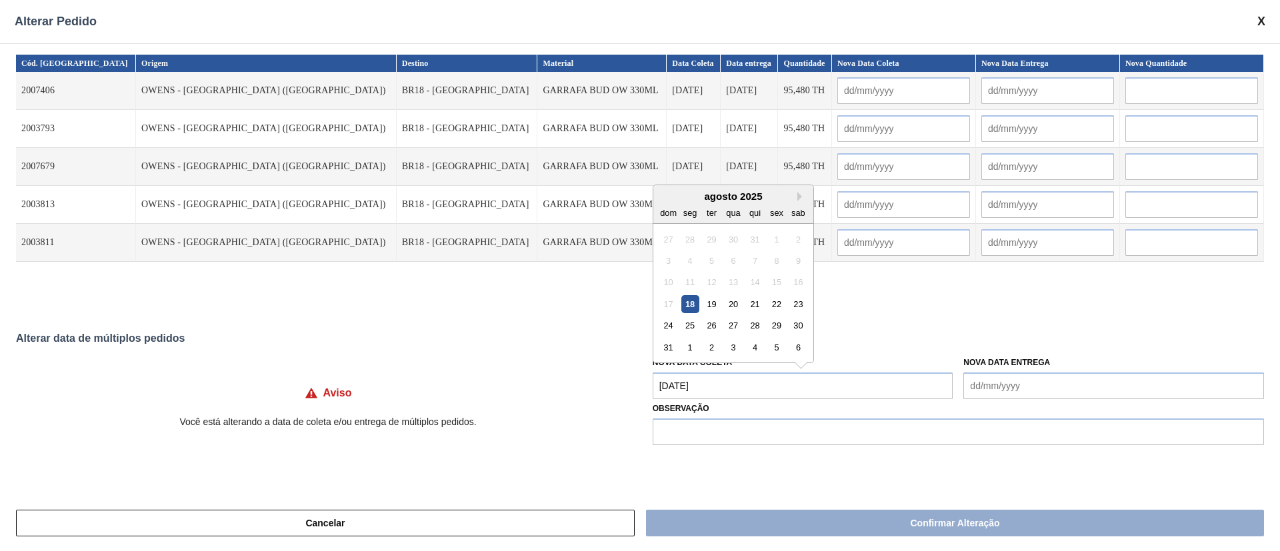
type input "[DATE]"
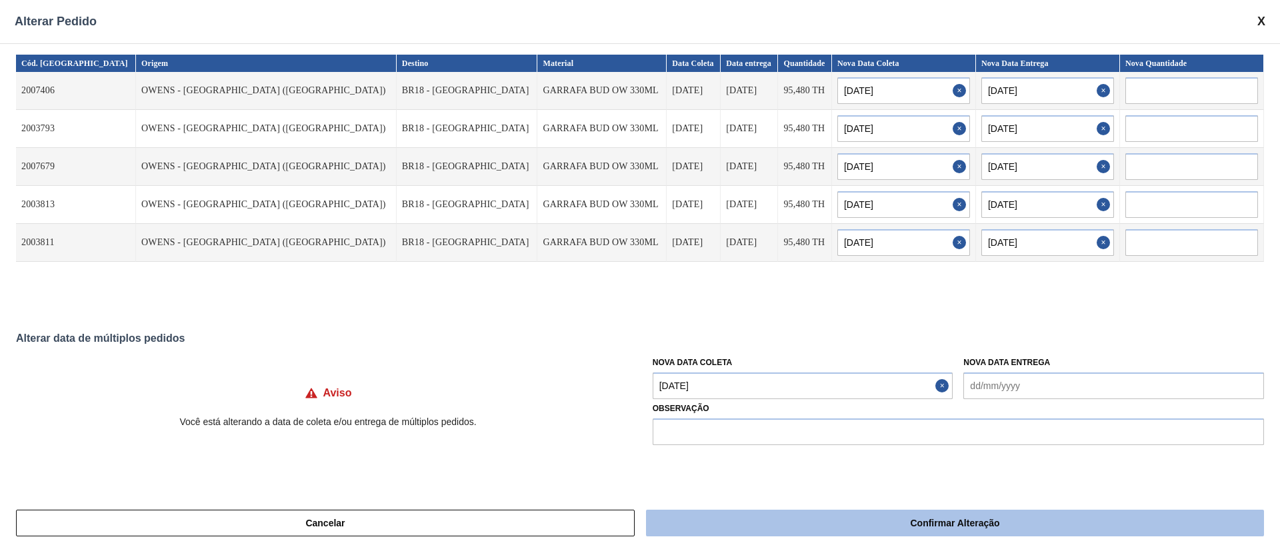
click at [749, 517] on button "Confirmar Alteração" at bounding box center [955, 523] width 618 height 27
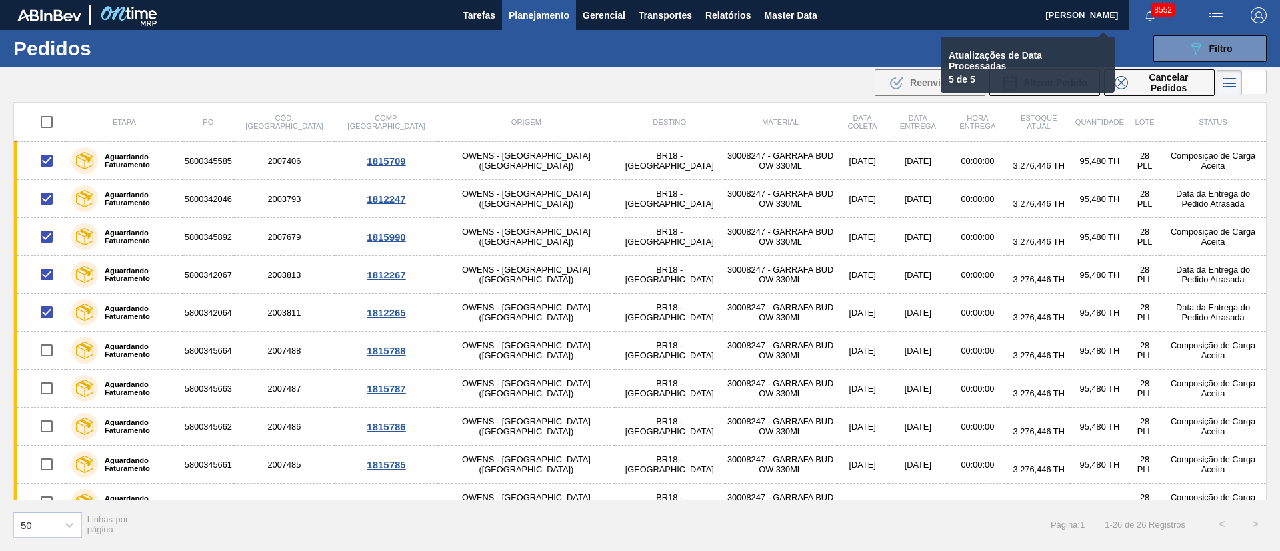
checkbox input "false"
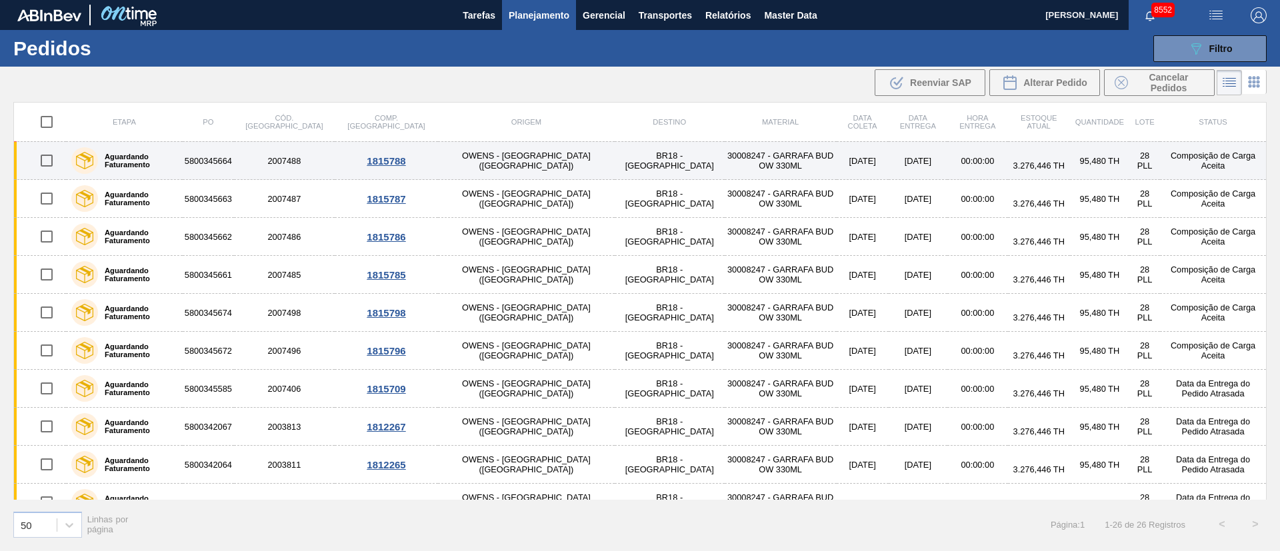
click at [51, 162] on input "checkbox" at bounding box center [47, 161] width 28 height 28
checkbox input "true"
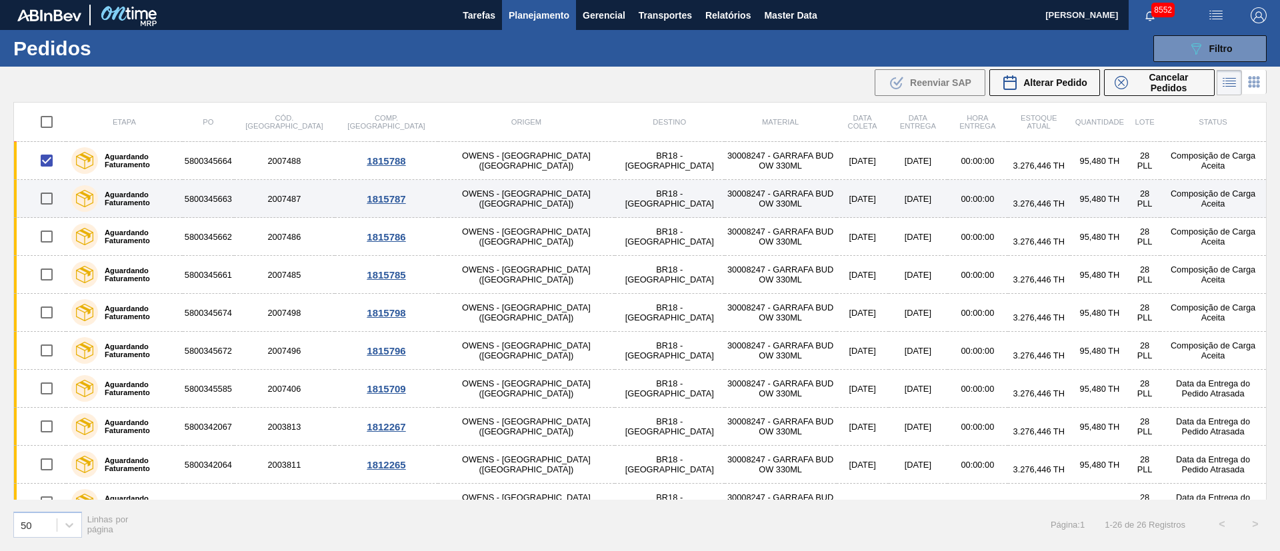
click at [47, 199] on input "checkbox" at bounding box center [47, 199] width 28 height 28
checkbox input "true"
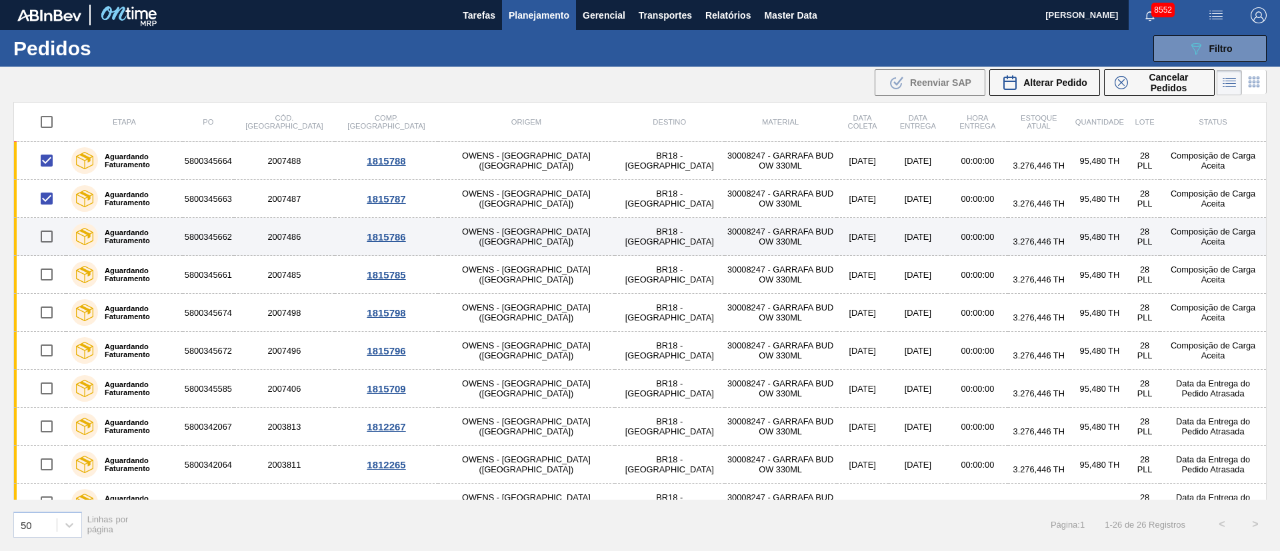
click at [44, 235] on input "checkbox" at bounding box center [47, 237] width 28 height 28
checkbox input "true"
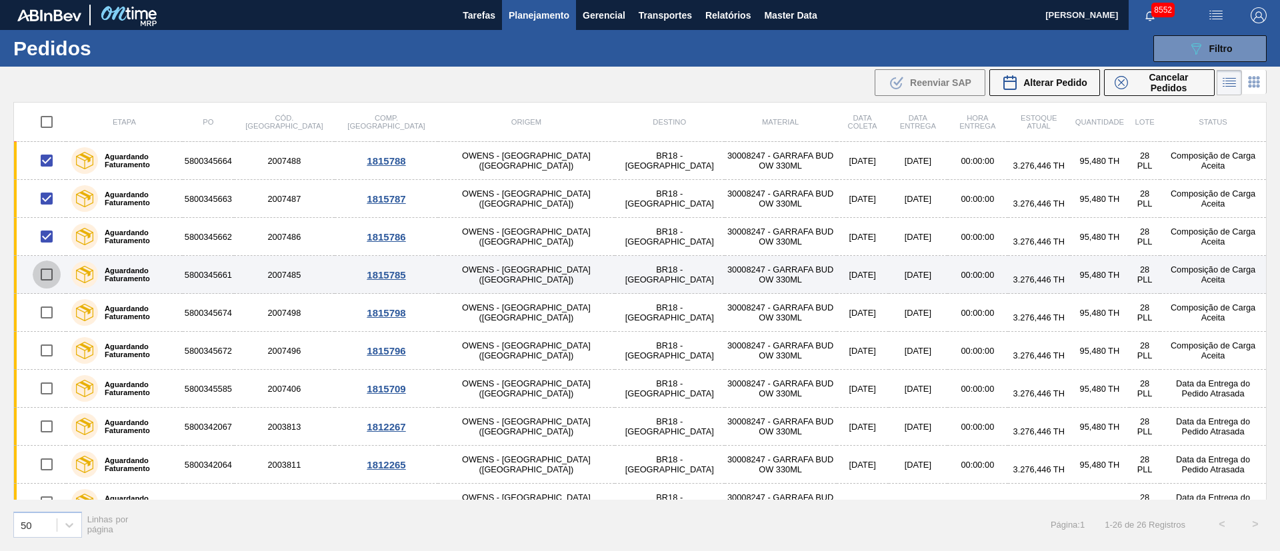
click at [51, 276] on input "checkbox" at bounding box center [47, 275] width 28 height 28
checkbox input "true"
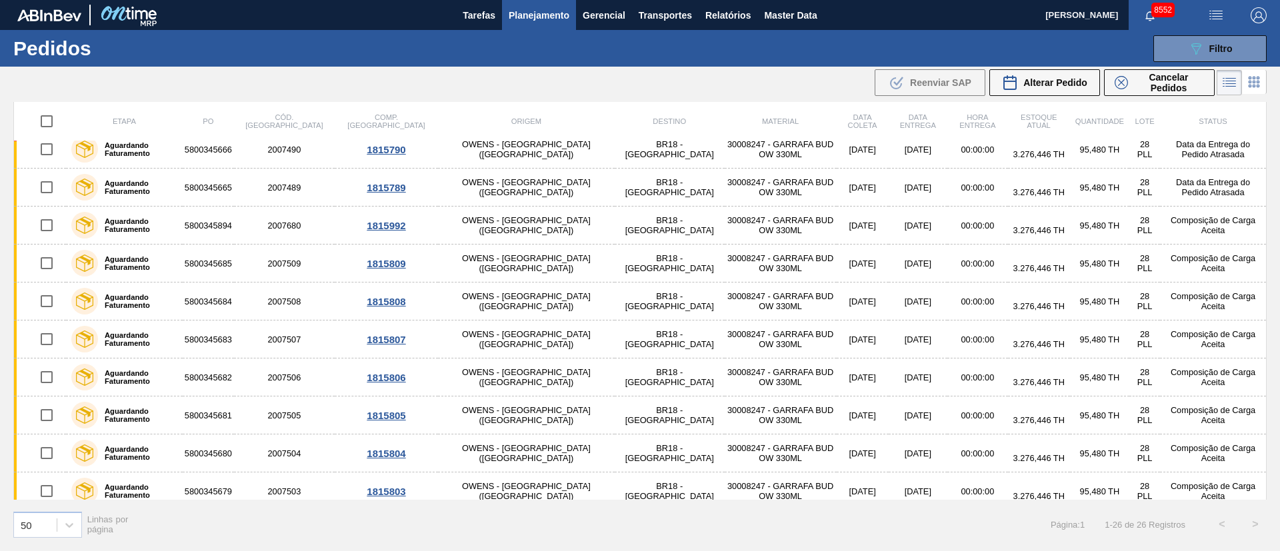
scroll to position [630, 0]
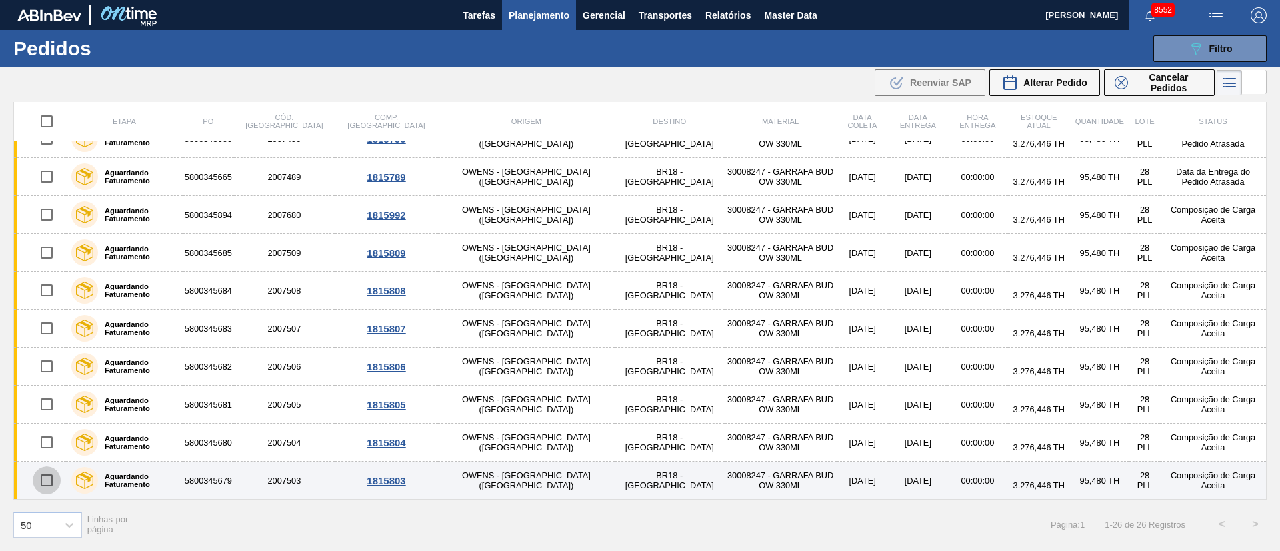
click at [49, 472] on input "checkbox" at bounding box center [47, 481] width 28 height 28
checkbox input "true"
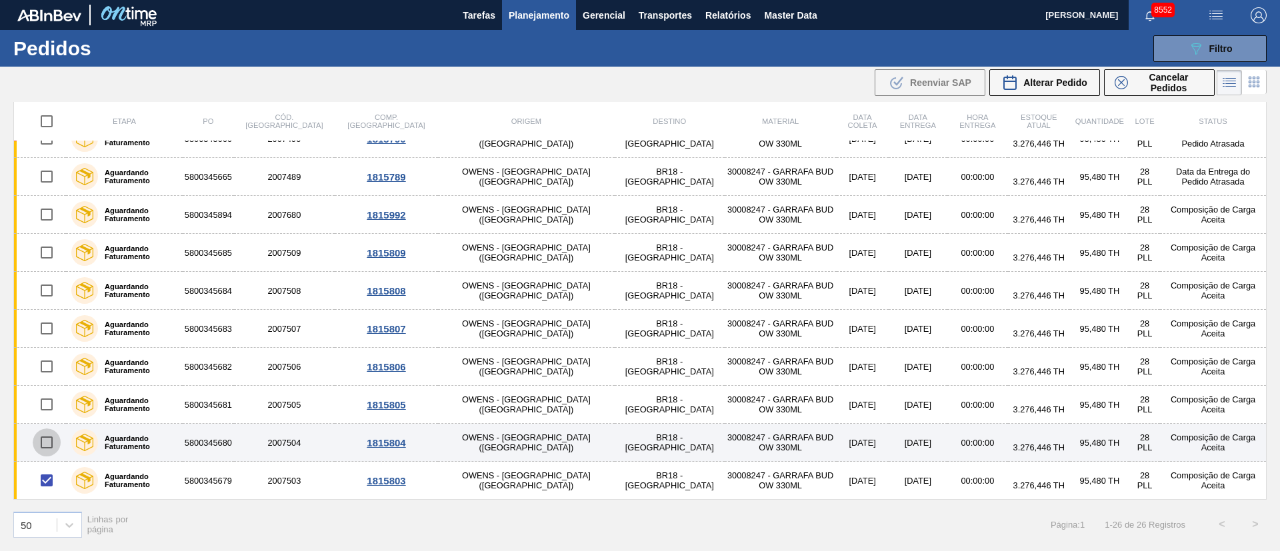
click at [51, 445] on input "checkbox" at bounding box center [47, 443] width 28 height 28
checkbox input "true"
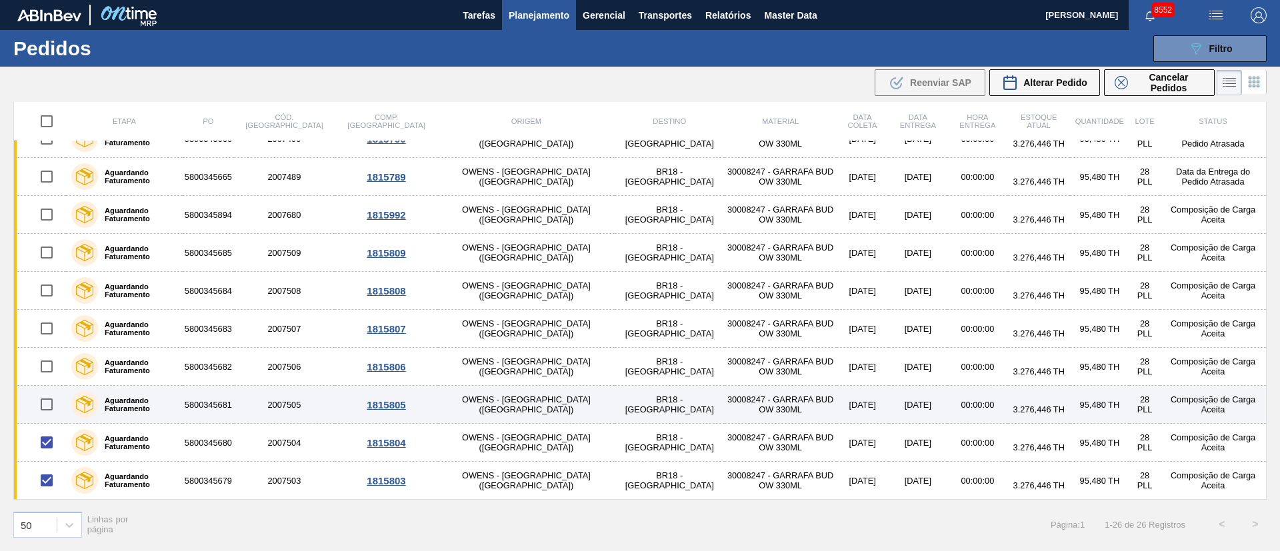
click at [47, 403] on input "checkbox" at bounding box center [47, 405] width 28 height 28
checkbox input "true"
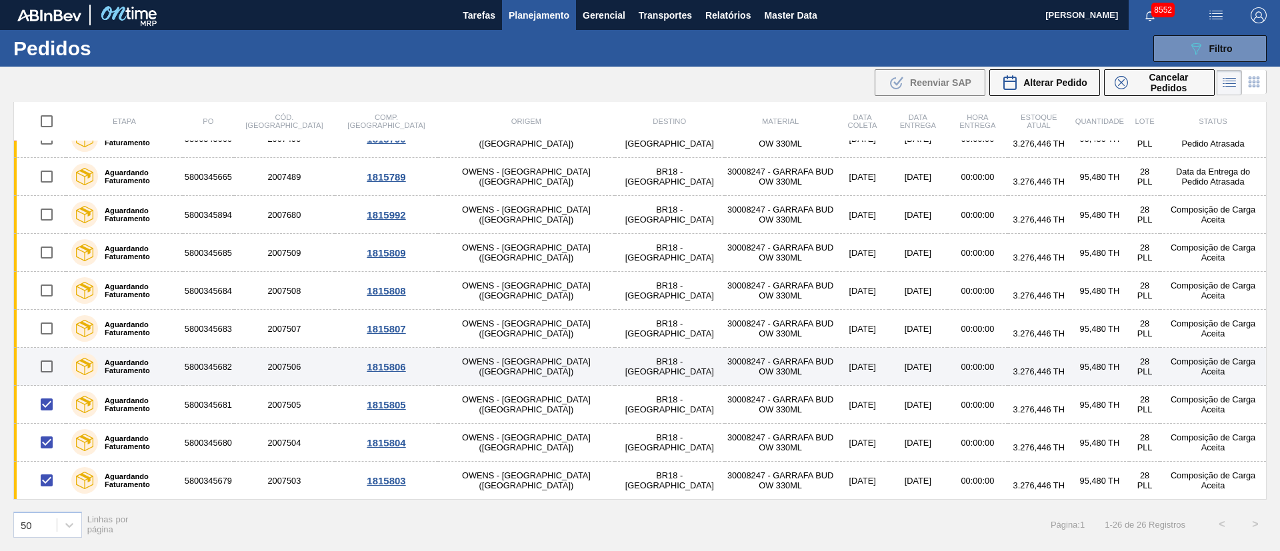
click at [50, 366] on input "checkbox" at bounding box center [47, 367] width 28 height 28
checkbox input "true"
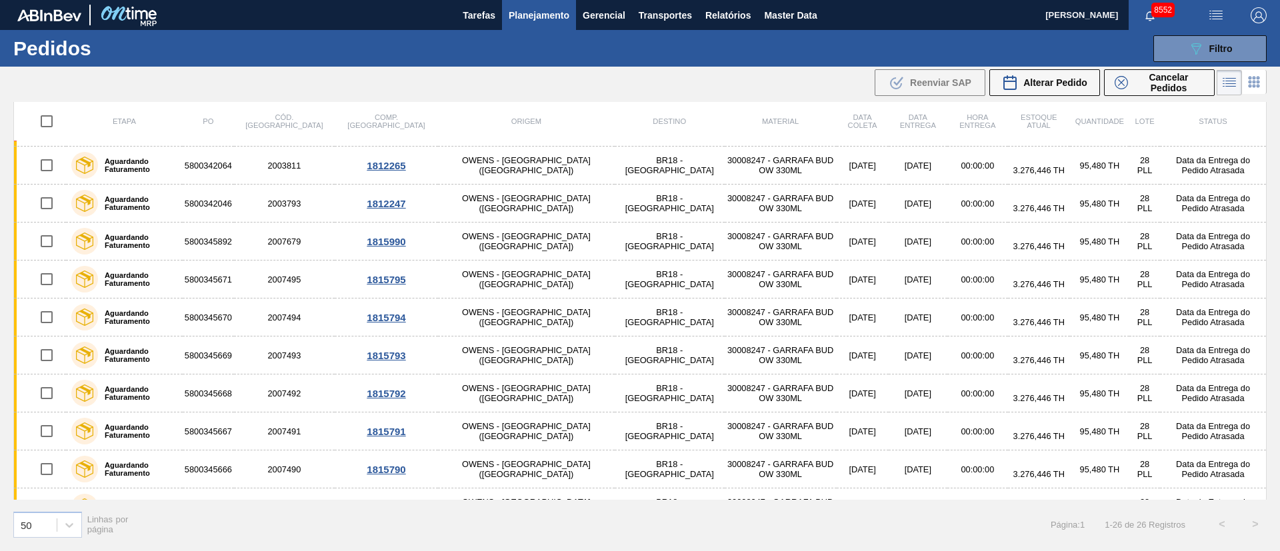
scroll to position [0, 0]
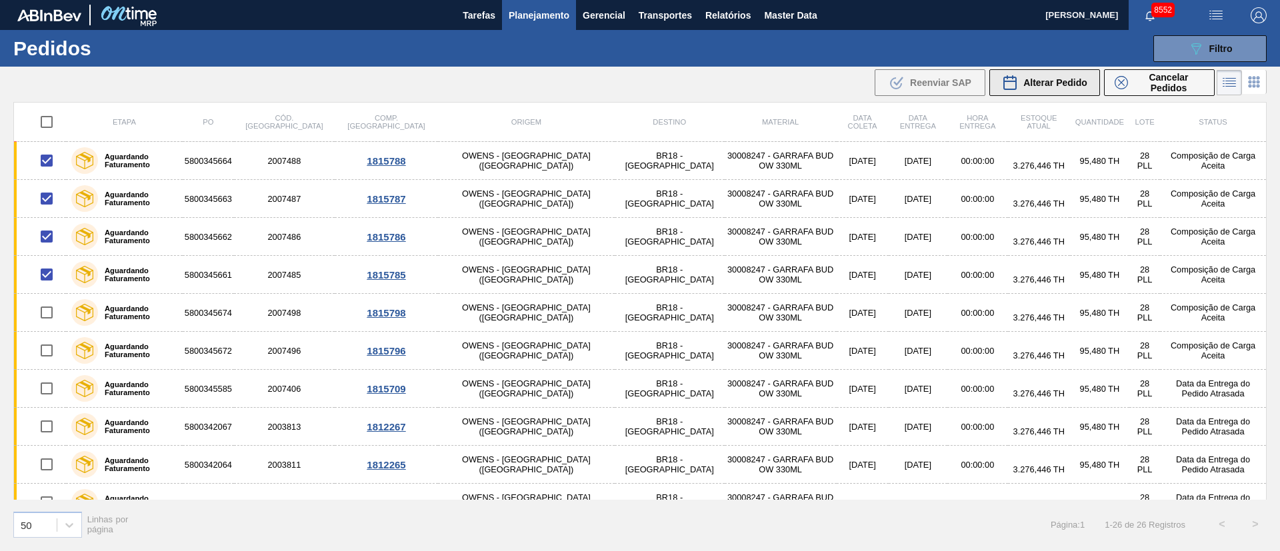
click at [1058, 75] on div "Alterar Pedido" at bounding box center [1044, 83] width 85 height 16
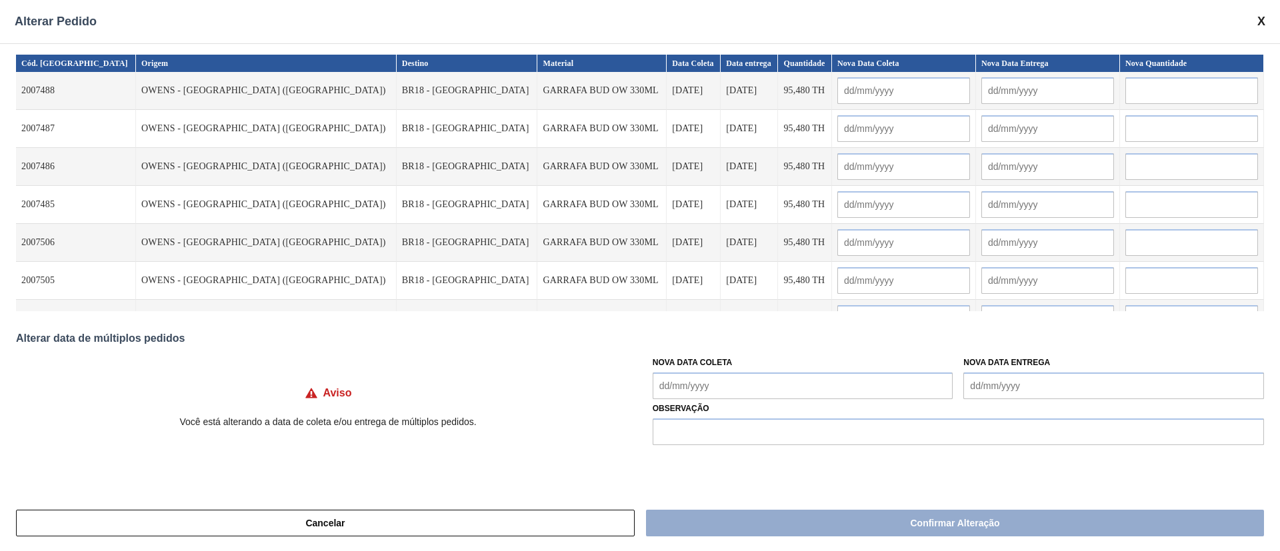
click at [709, 379] on Coleta "Nova Data Coleta" at bounding box center [803, 386] width 301 height 27
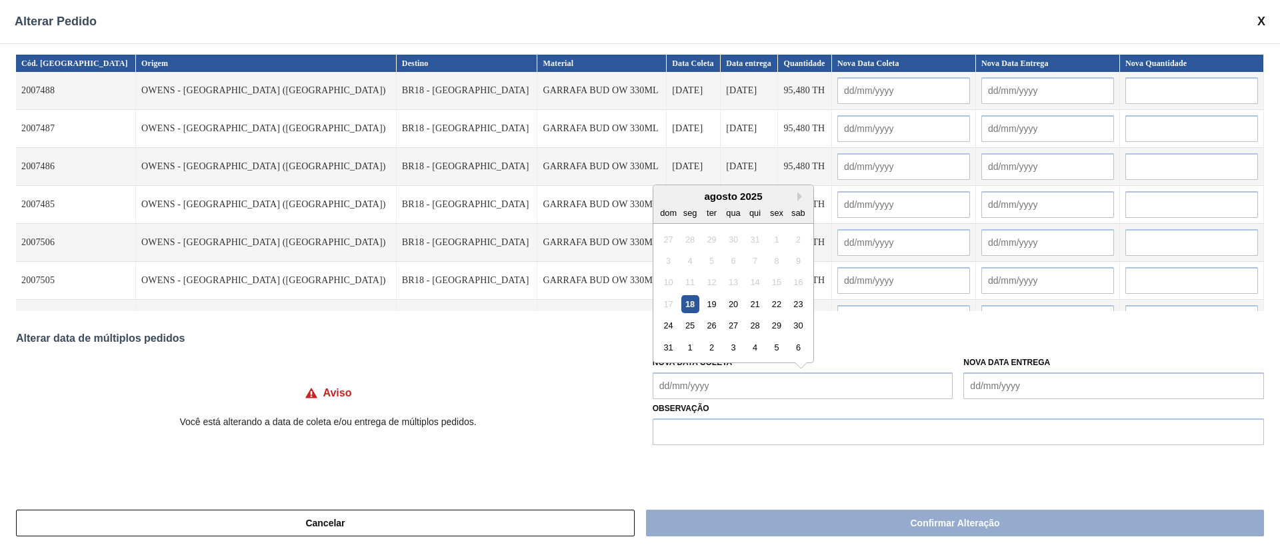
click at [735, 308] on div "20" at bounding box center [733, 304] width 18 height 18
type Coleta "[DATE]"
type input "[DATE]"
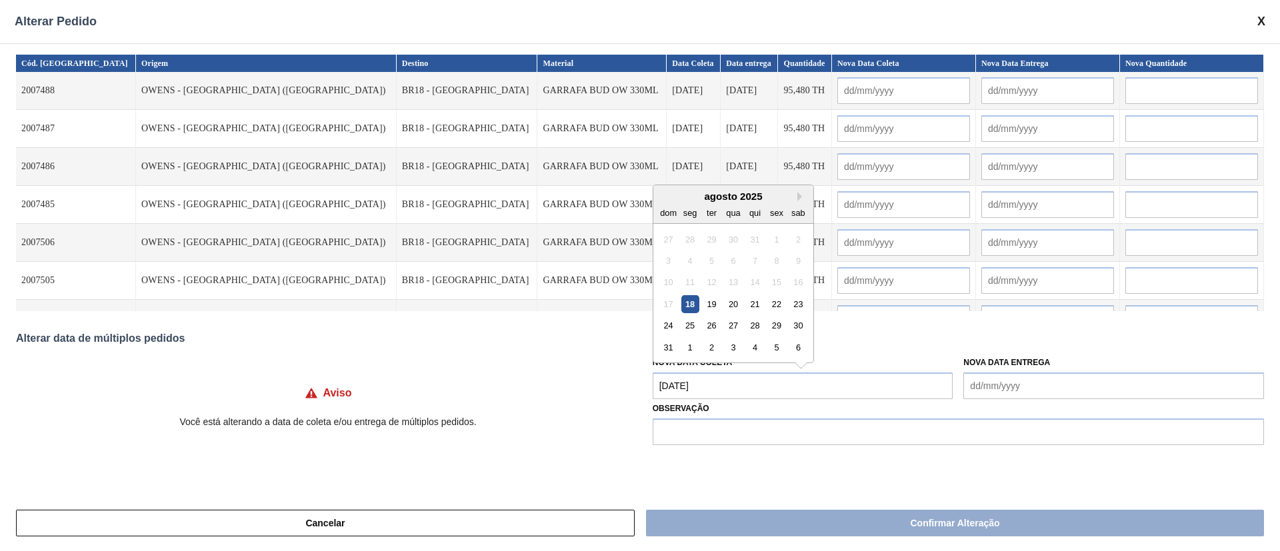
type input "[DATE]"
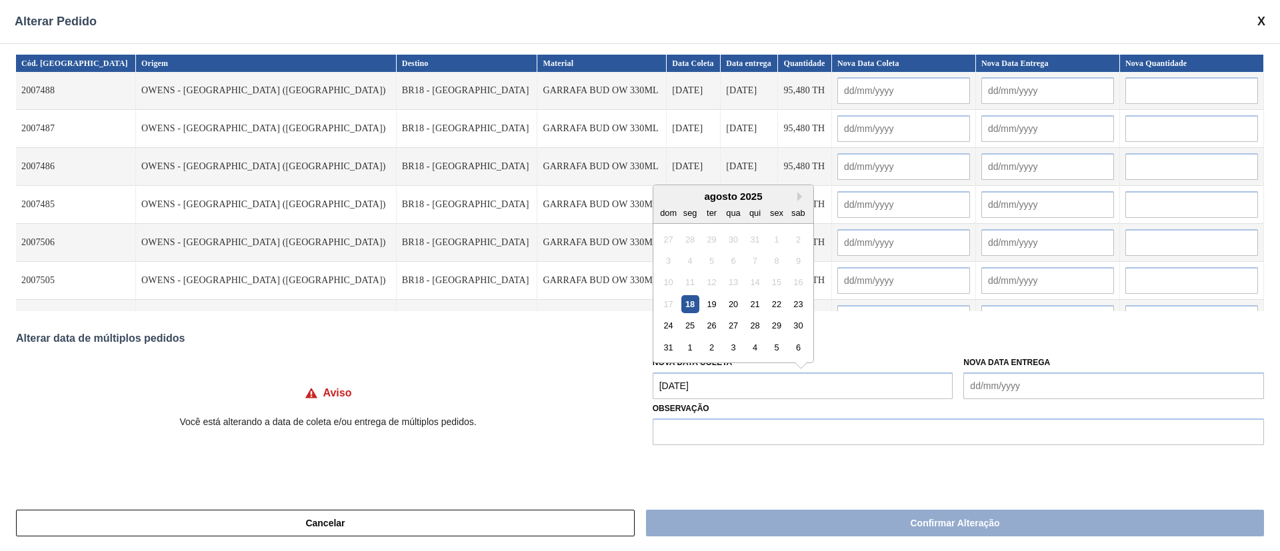
type input "[DATE]"
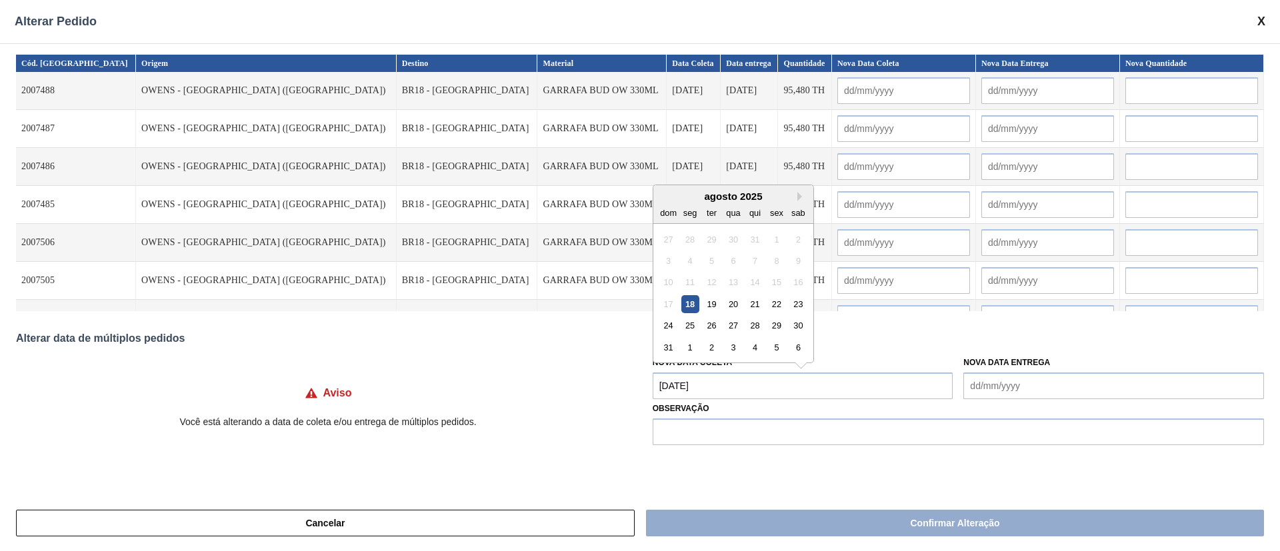
type input "[DATE]"
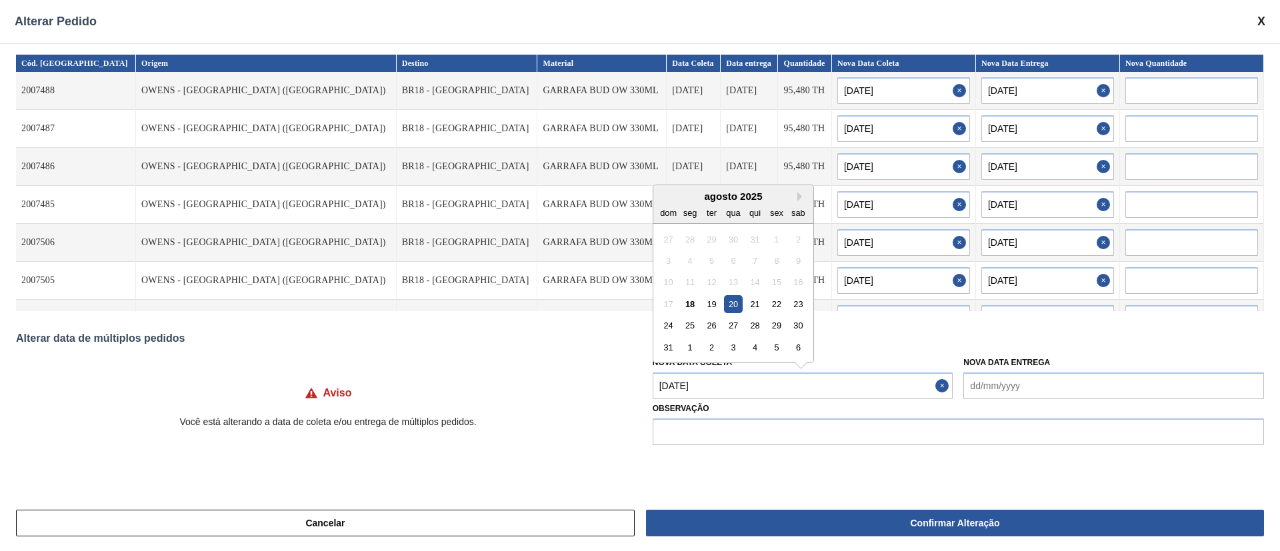
click at [744, 377] on Coleta "[DATE]" at bounding box center [803, 386] width 301 height 27
click at [776, 309] on div "22" at bounding box center [776, 304] width 18 height 18
type Coleta "[DATE]"
type input "[DATE]"
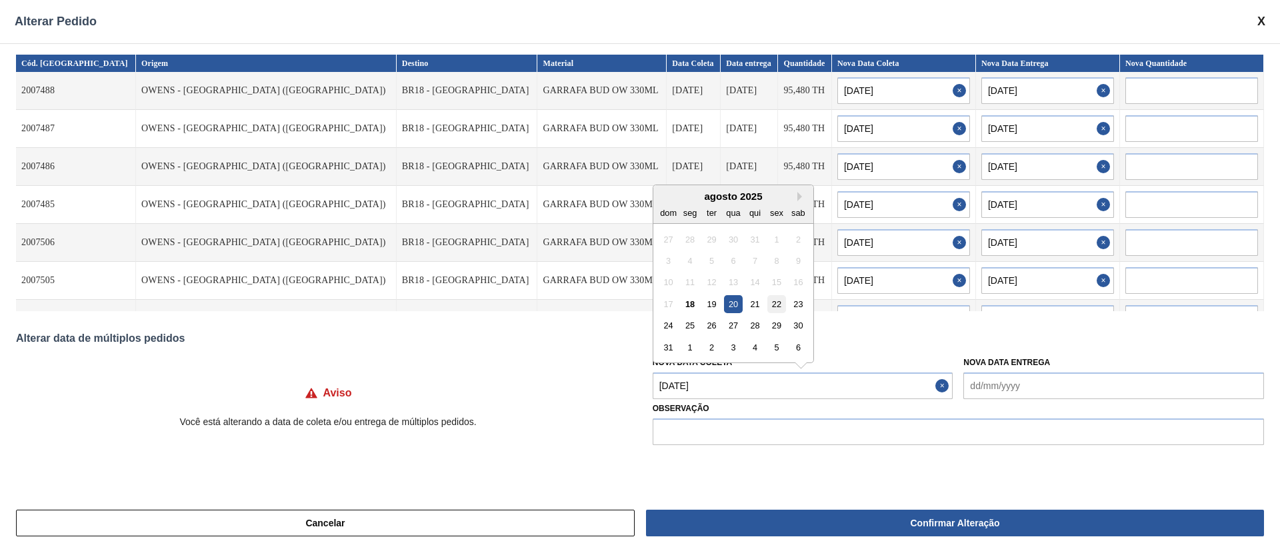
type input "[DATE]"
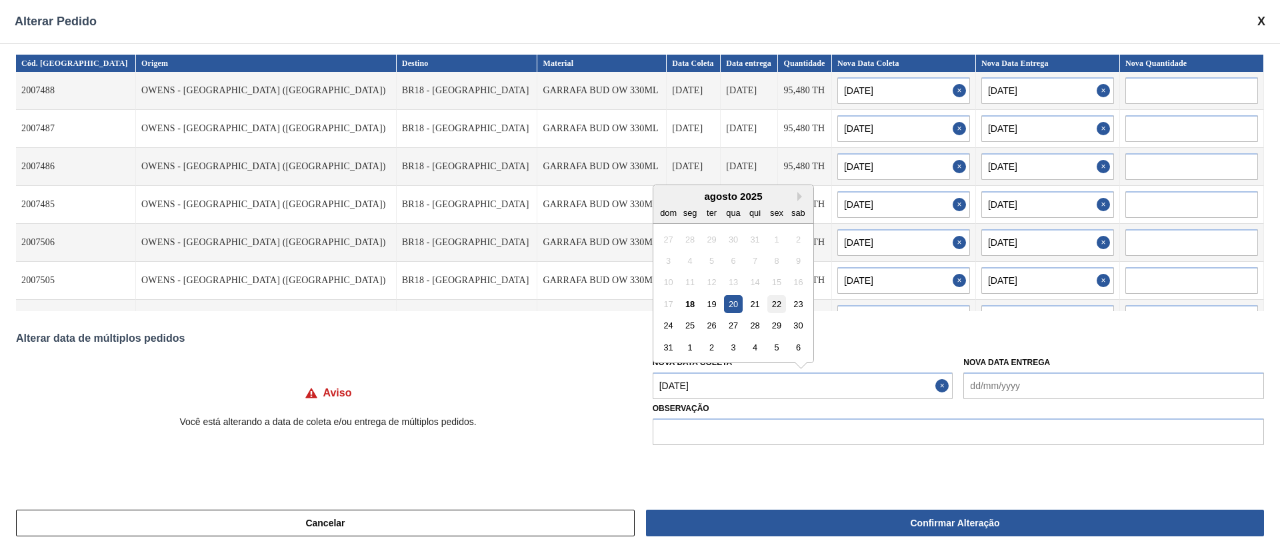
type input "[DATE]"
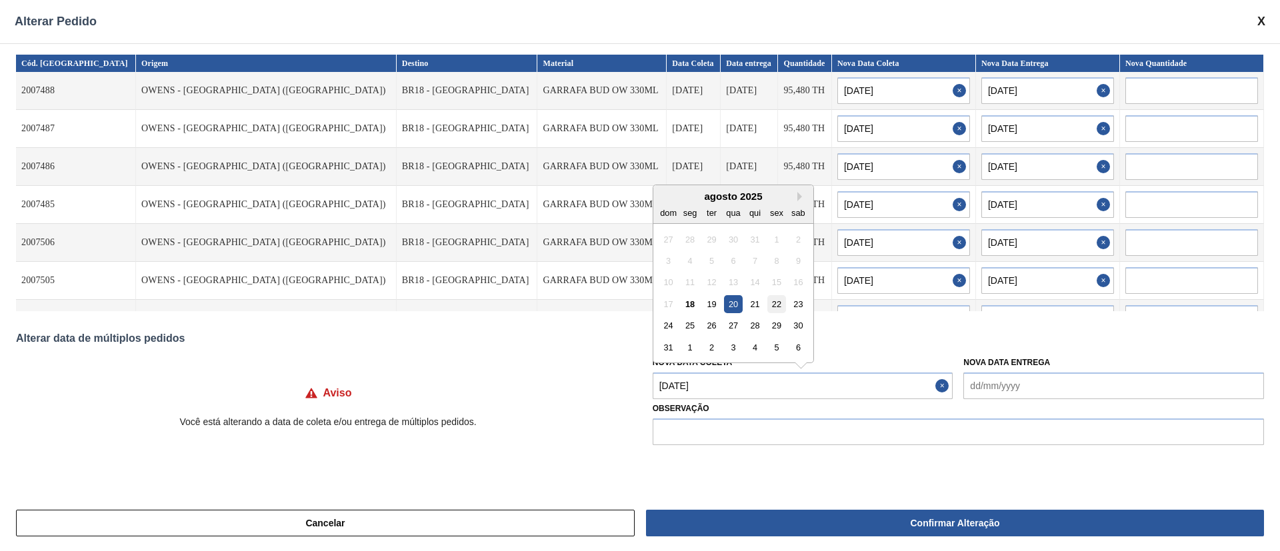
type input "[DATE]"
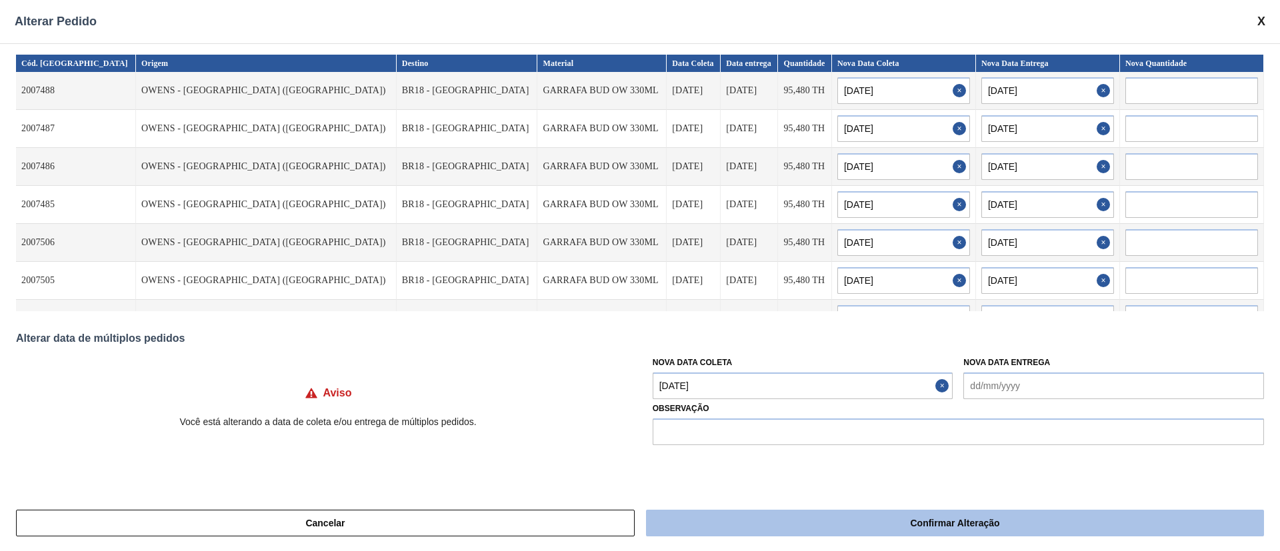
click at [811, 523] on button "Confirmar Alteração" at bounding box center [955, 523] width 618 height 27
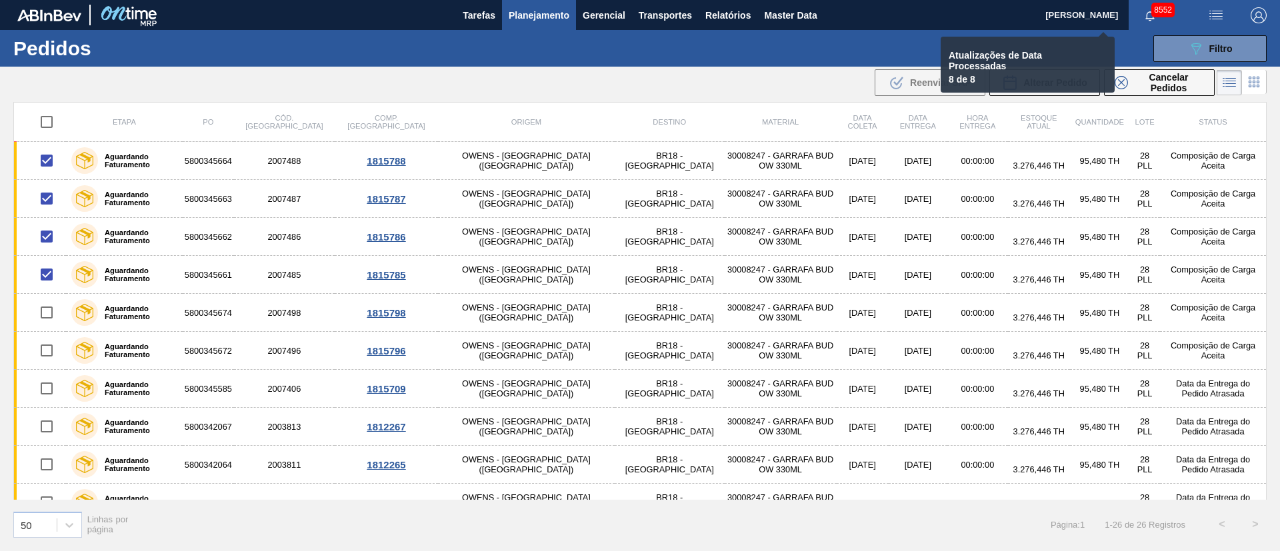
checkbox input "false"
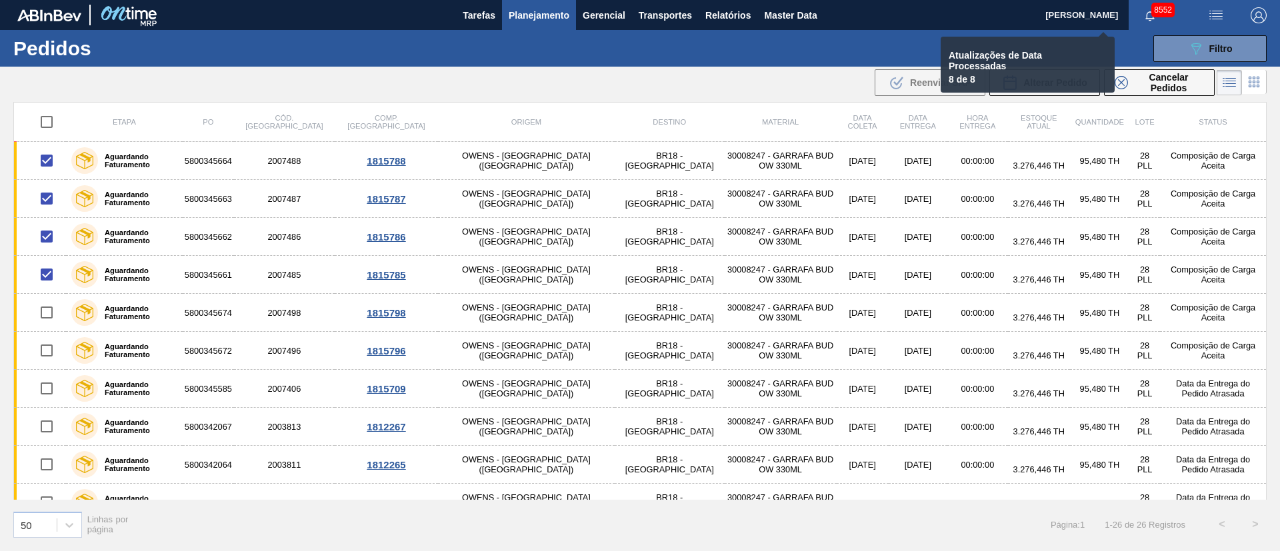
checkbox input "false"
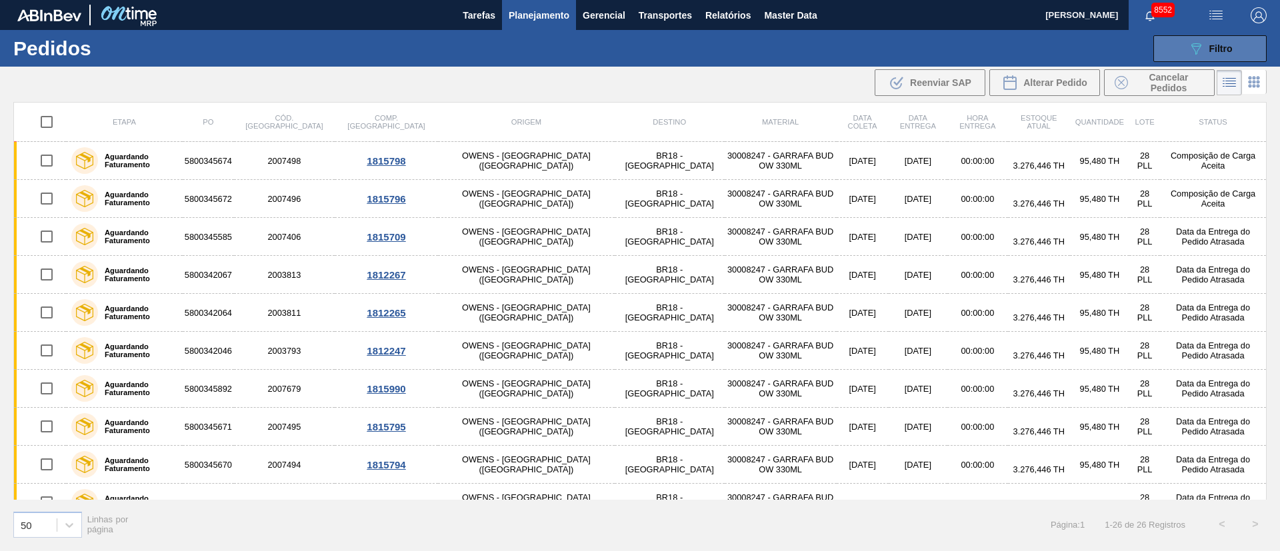
click at [1221, 43] on span "Filtro" at bounding box center [1220, 48] width 23 height 11
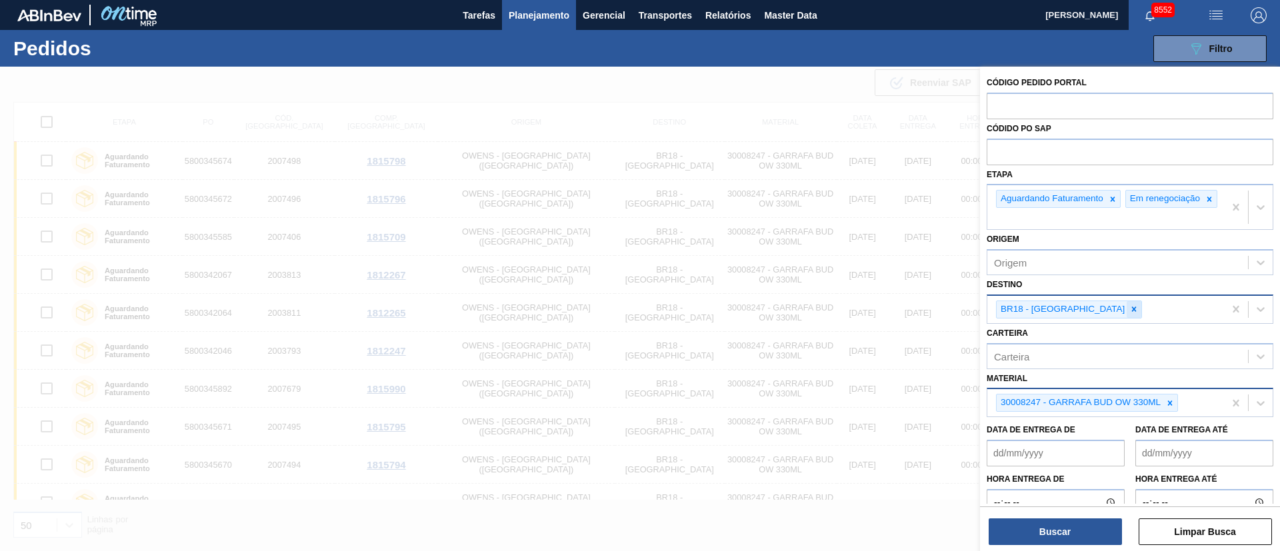
click at [1129, 312] on icon at bounding box center [1133, 309] width 9 height 9
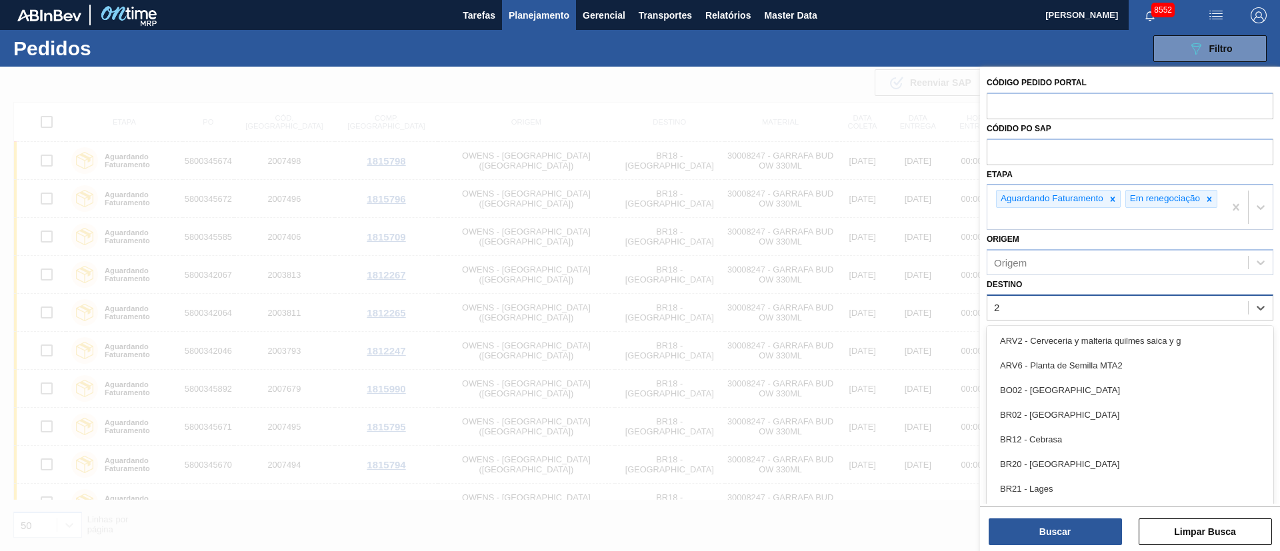
type input "26"
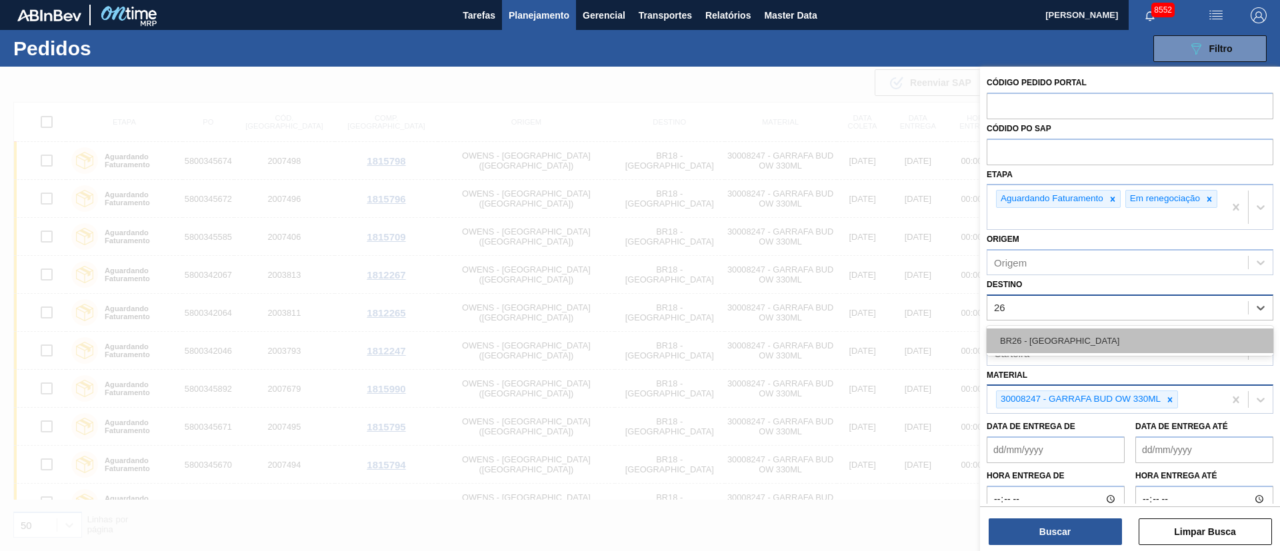
click at [1055, 345] on div "BR26 - [GEOGRAPHIC_DATA]" at bounding box center [1129, 341] width 287 height 25
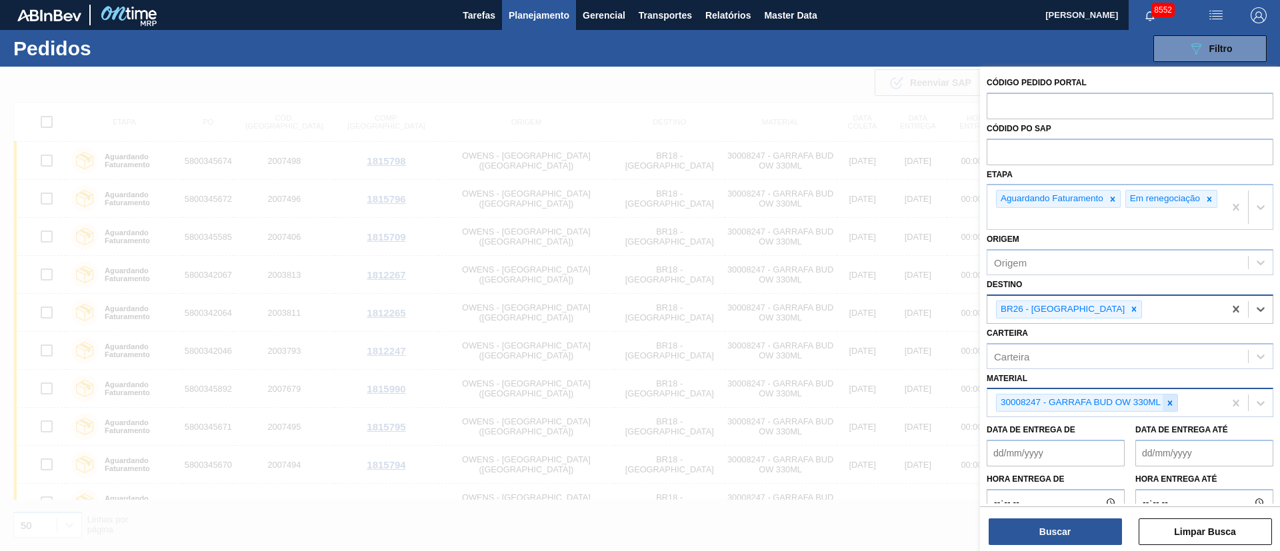
click at [1167, 408] on icon at bounding box center [1169, 403] width 9 height 9
paste input "30002626"
type input "30002626"
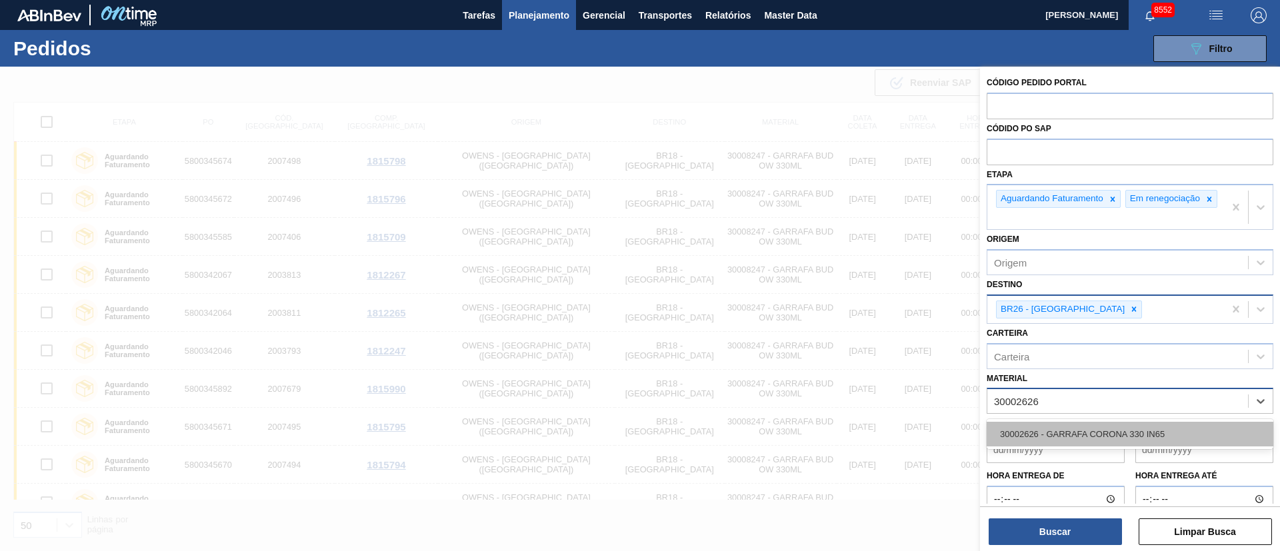
click at [1111, 447] on div "30002626 - GARRAFA CORONA 330 IN65" at bounding box center [1129, 434] width 287 height 25
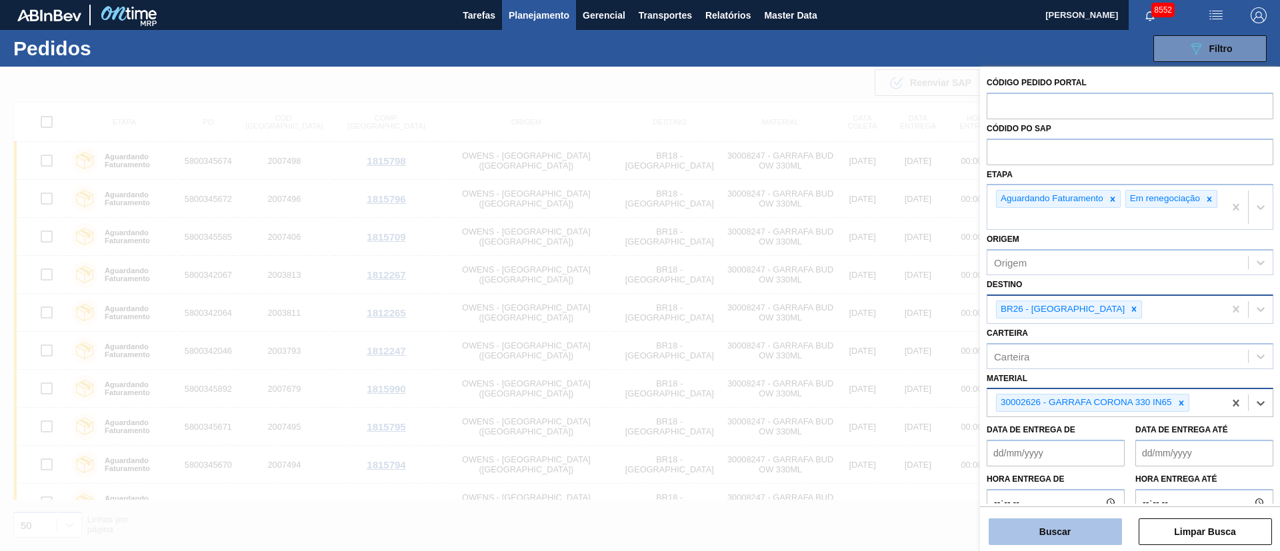
click at [1062, 535] on button "Buscar" at bounding box center [1054, 532] width 133 height 27
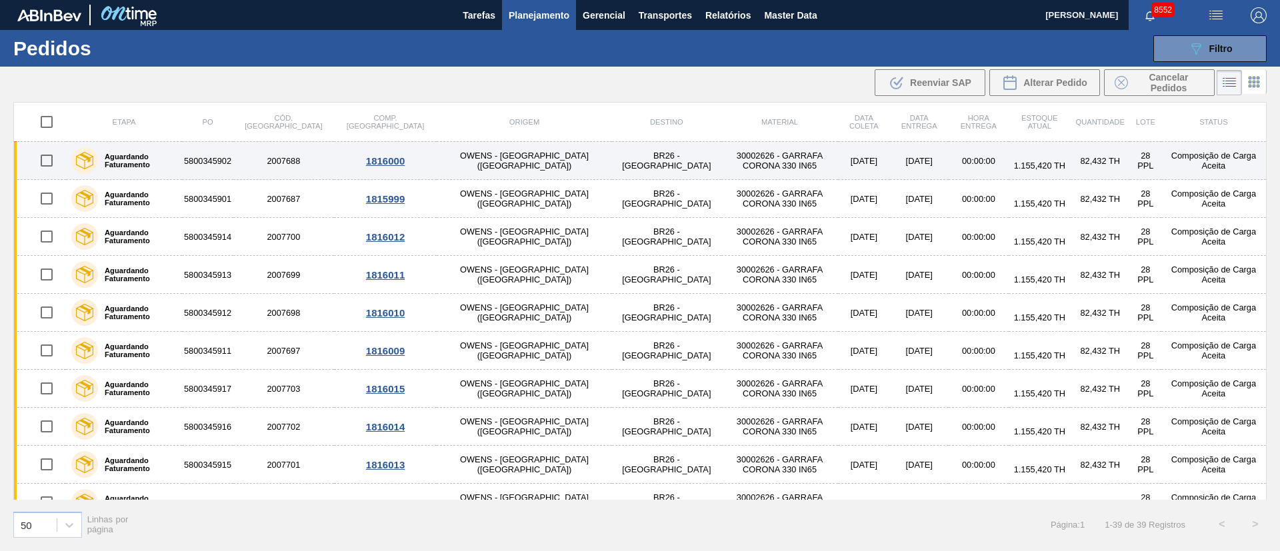
click at [50, 153] on input "checkbox" at bounding box center [47, 161] width 28 height 28
checkbox input "true"
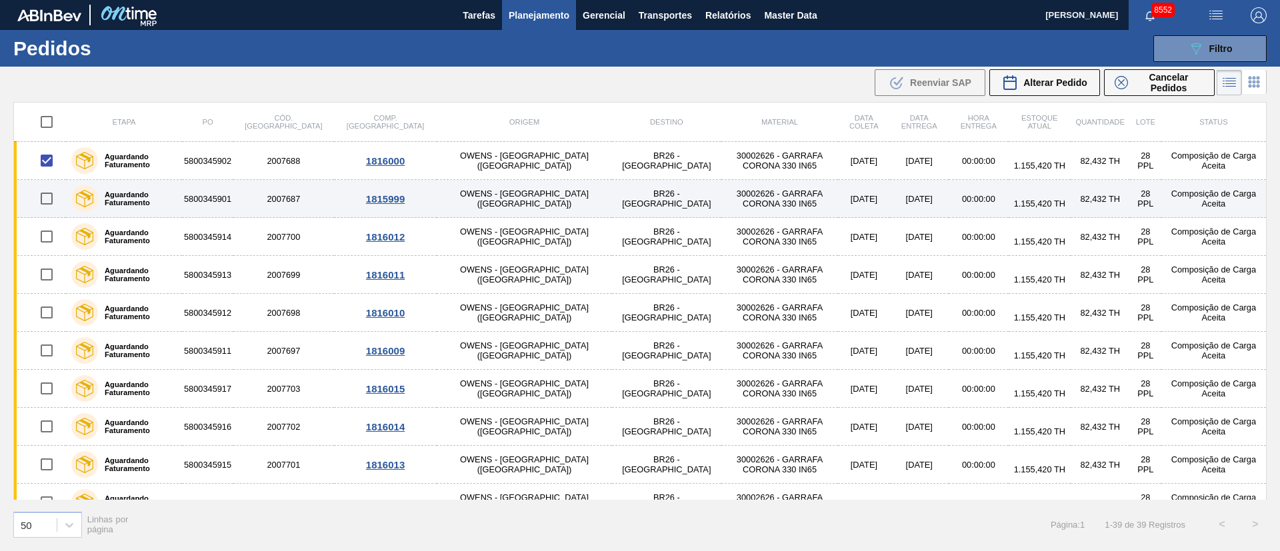
click at [46, 195] on input "checkbox" at bounding box center [47, 199] width 28 height 28
checkbox input "true"
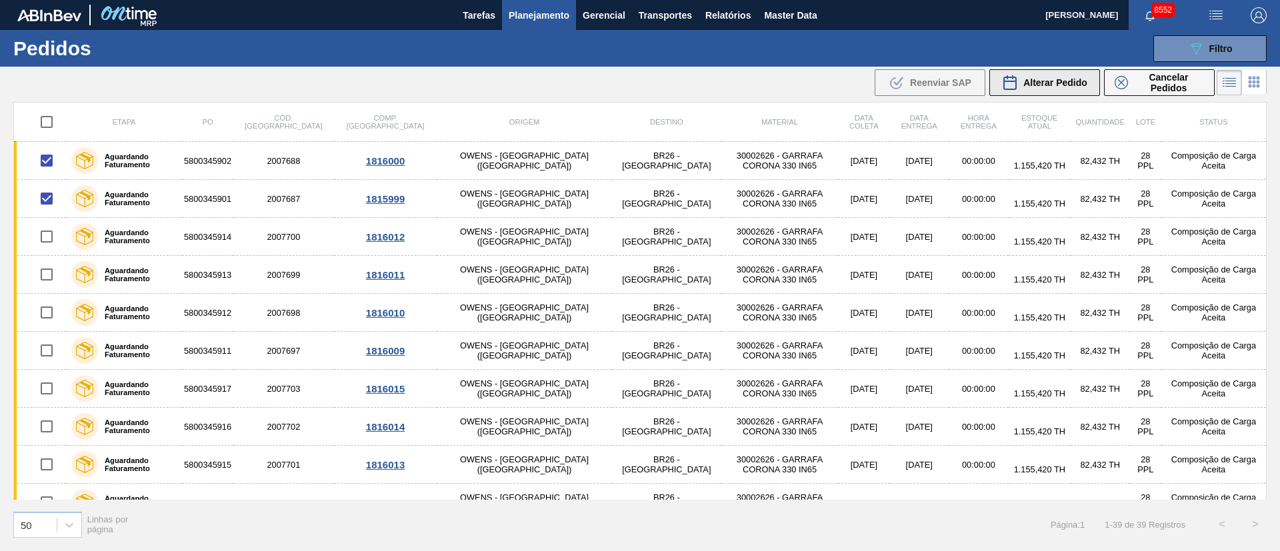
click at [1044, 81] on span "Alterar Pedido" at bounding box center [1055, 82] width 64 height 11
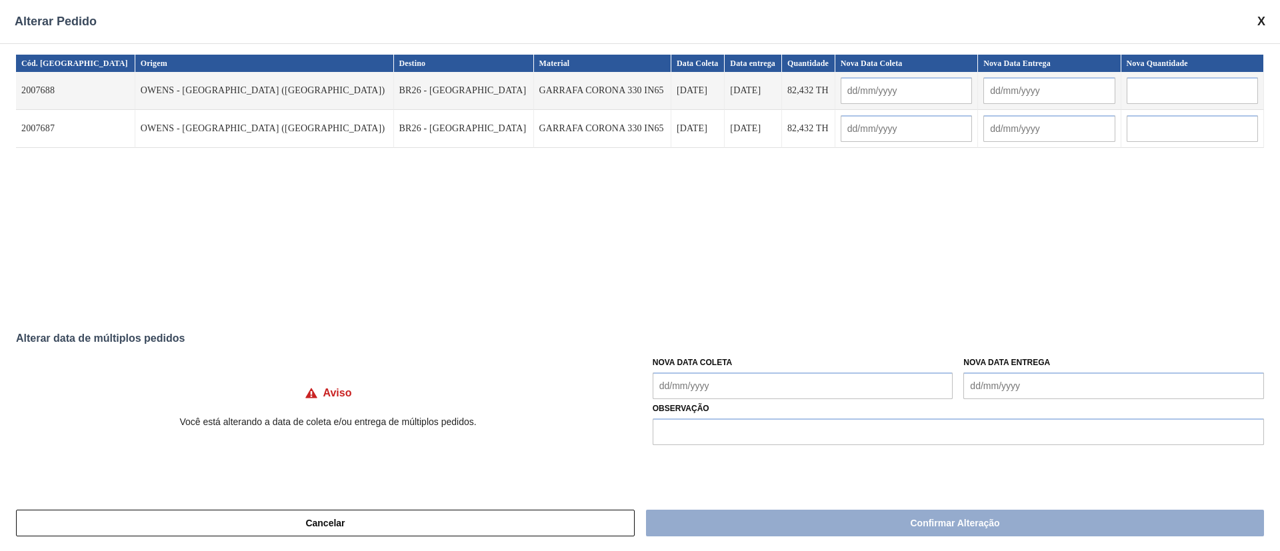
click at [687, 392] on Coleta "Nova Data Coleta" at bounding box center [803, 386] width 301 height 27
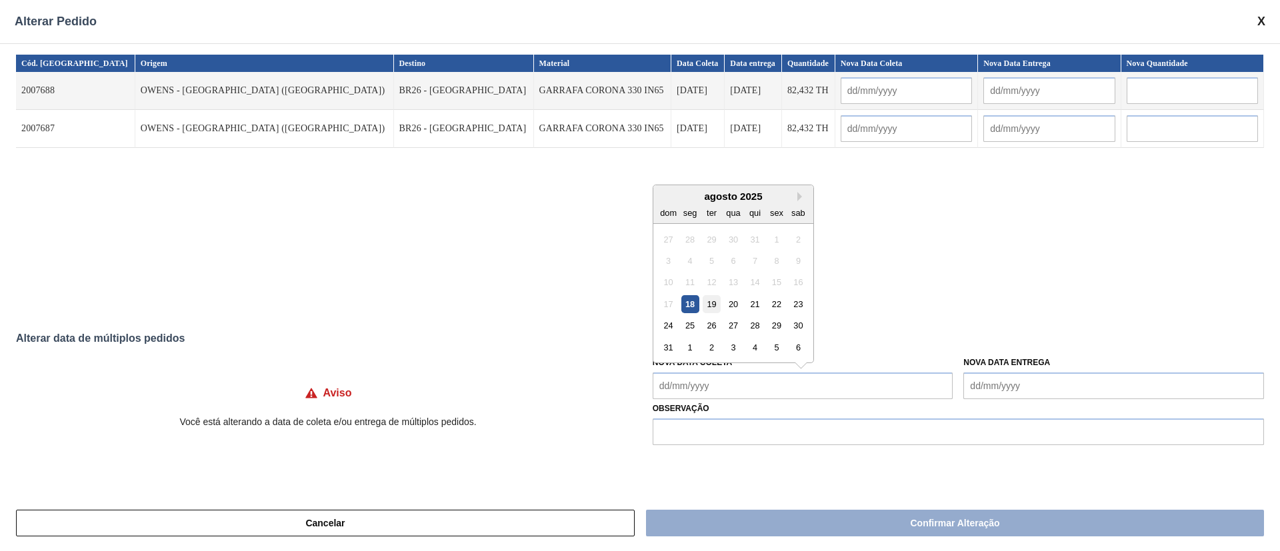
click at [710, 299] on div "19" at bounding box center [712, 304] width 18 height 18
type input "[DATE]"
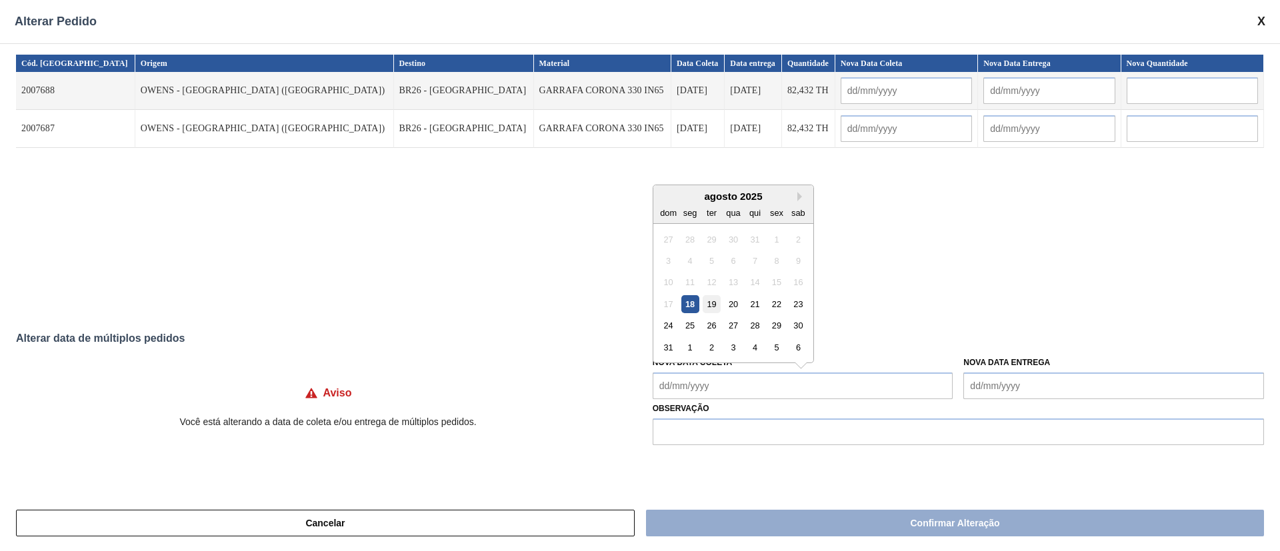
type Coleta "[DATE]"
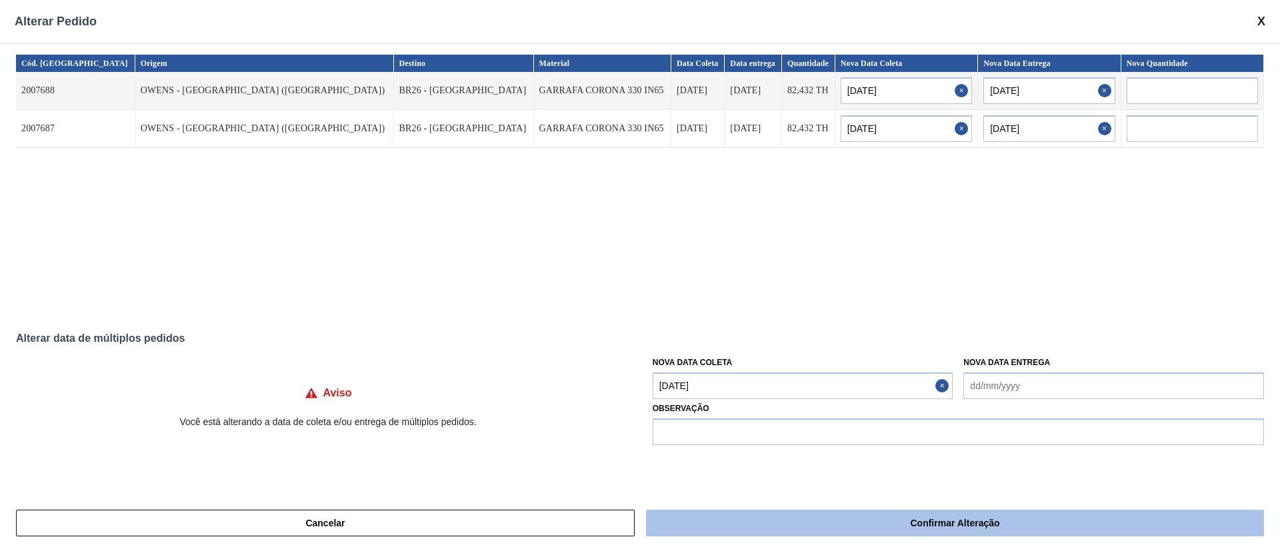
click at [773, 521] on button "Confirmar Alteração" at bounding box center [955, 523] width 618 height 27
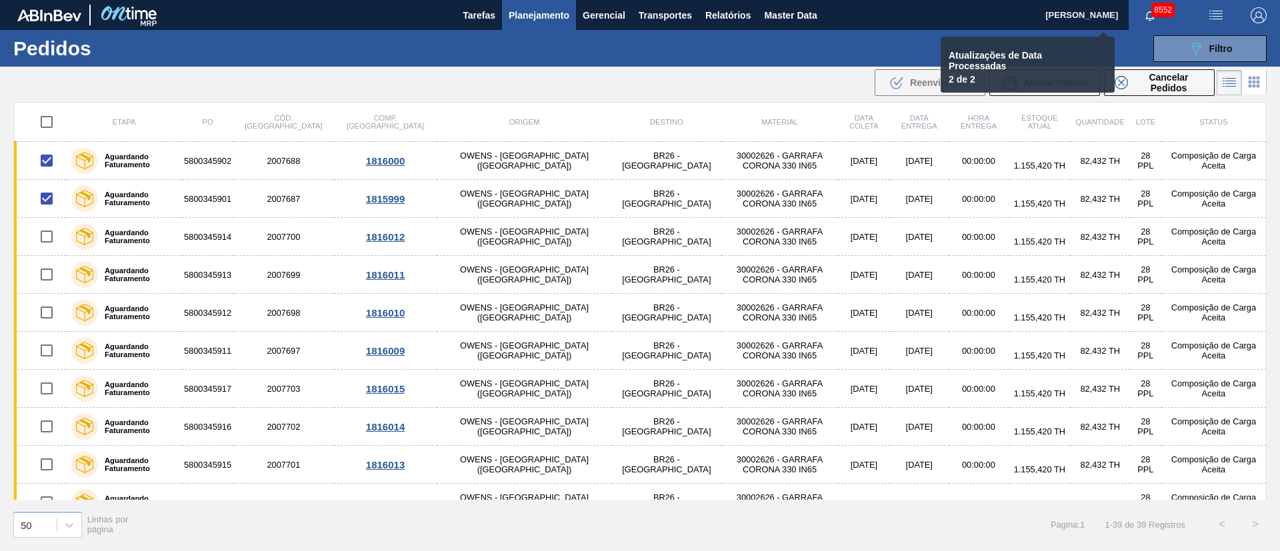
checkbox input "false"
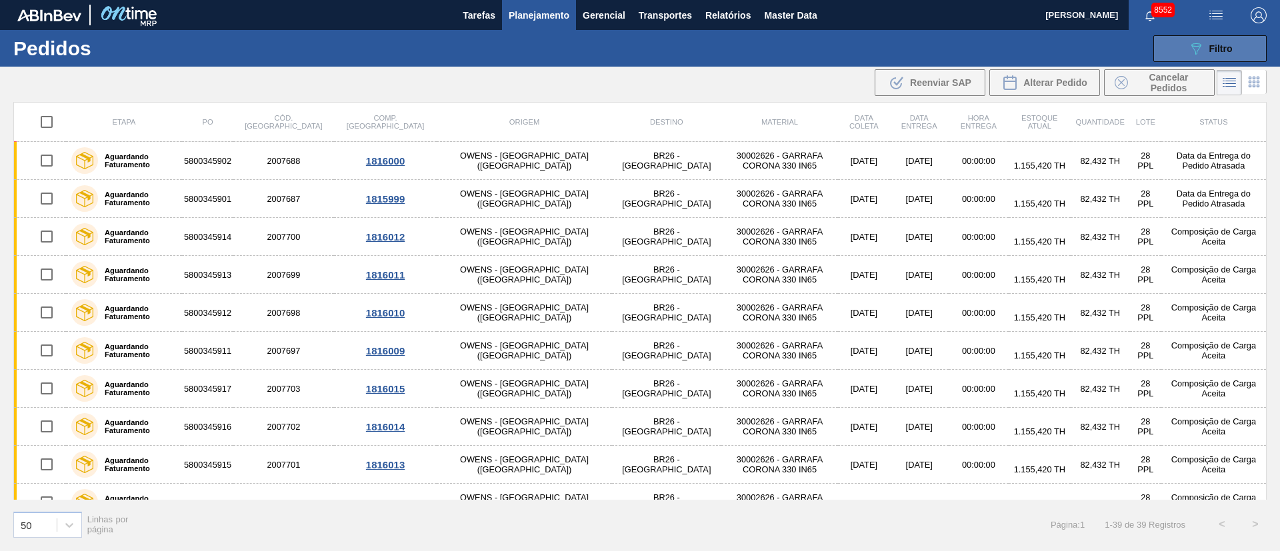
click at [1185, 53] on button "089F7B8B-B2A5-4AFE-B5C0-19BA573D28AC Filtro" at bounding box center [1209, 48] width 113 height 27
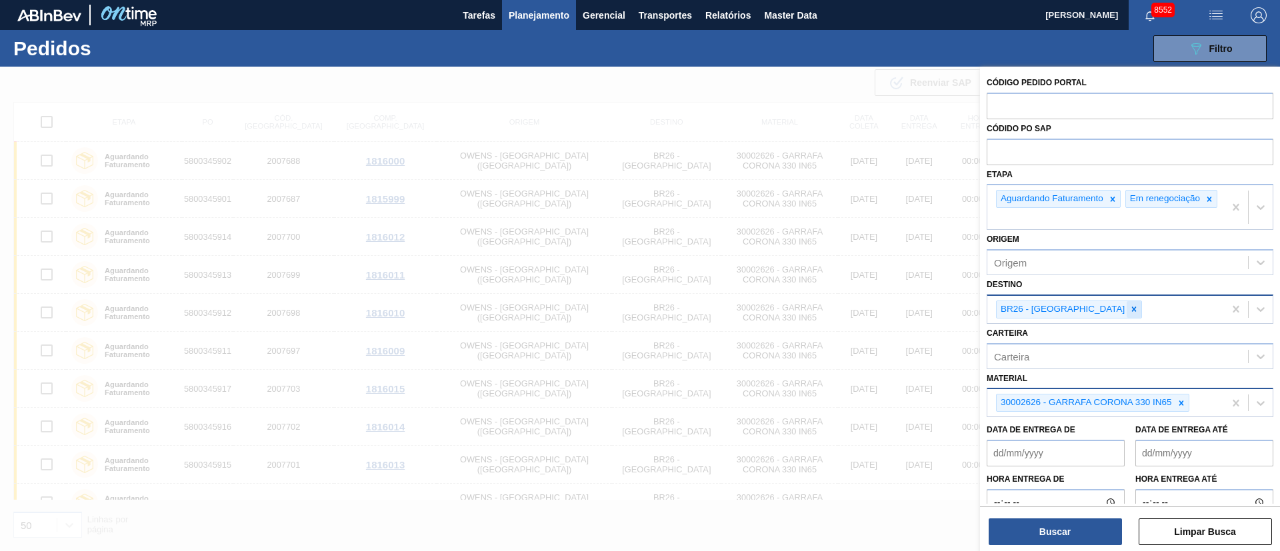
click at [1129, 314] on icon at bounding box center [1133, 309] width 9 height 9
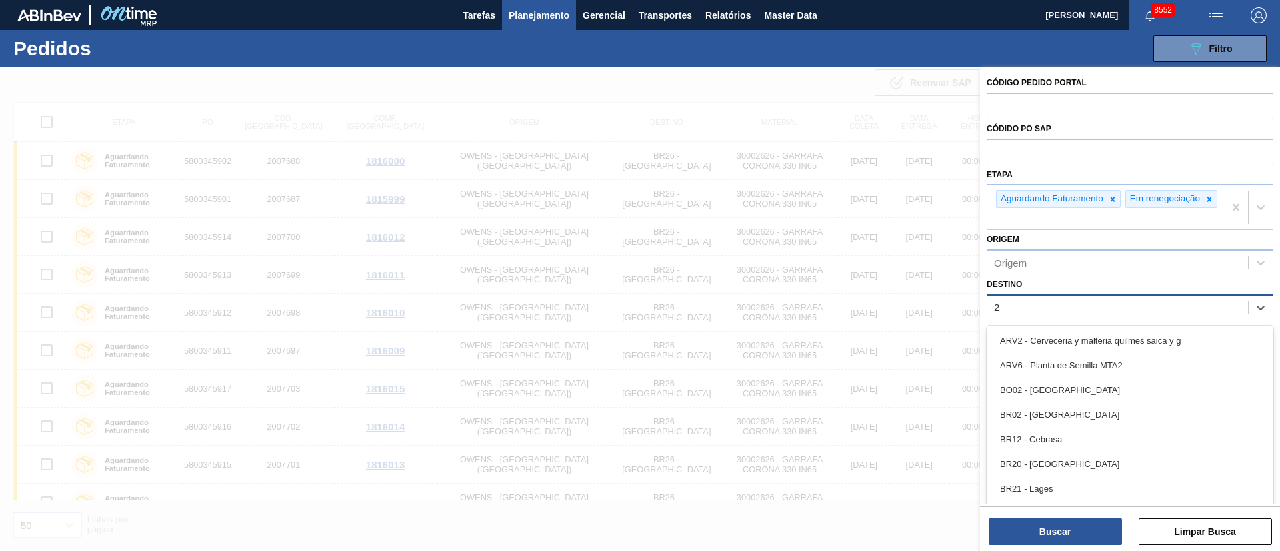
type input "23"
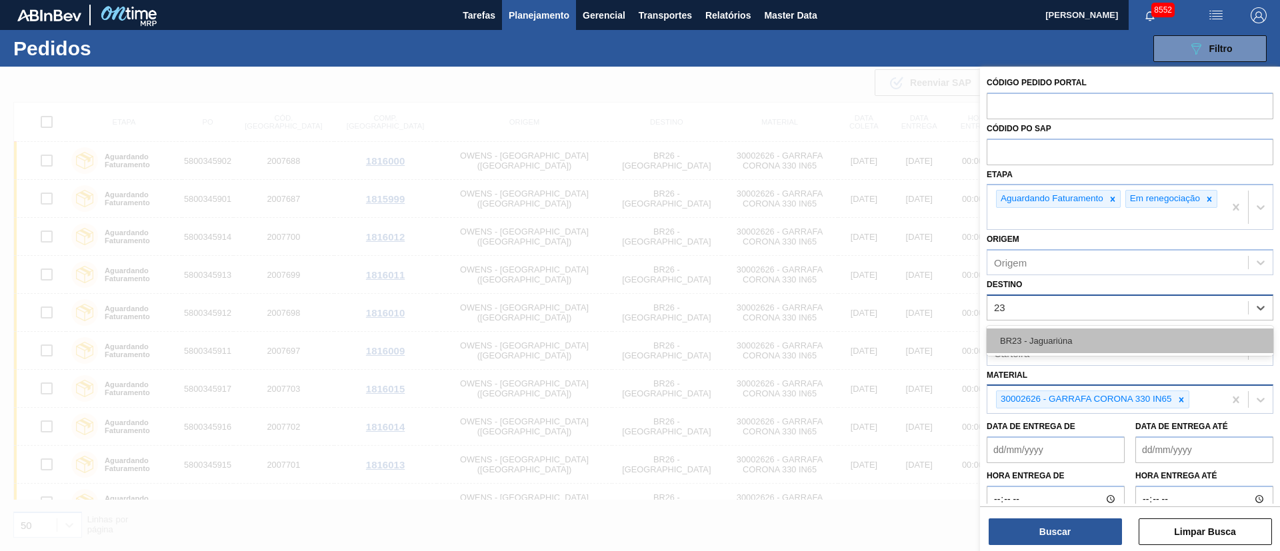
click at [1053, 351] on div "BR23 - Jaguariúna" at bounding box center [1129, 341] width 287 height 25
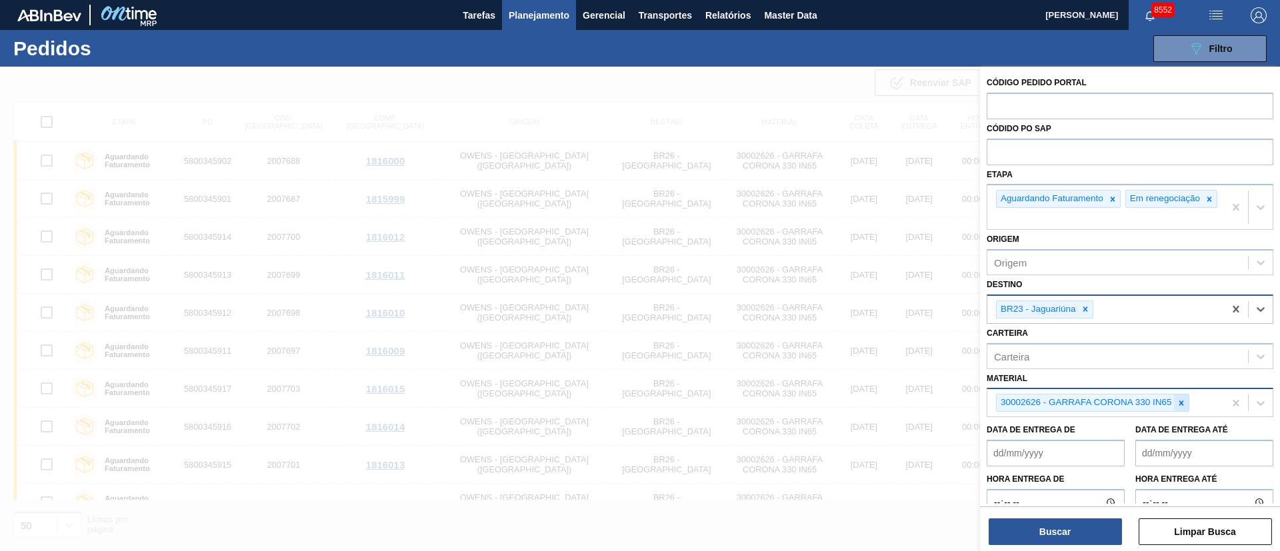
click at [1179, 408] on icon at bounding box center [1180, 403] width 9 height 9
paste input "30004649"
type input "30004649"
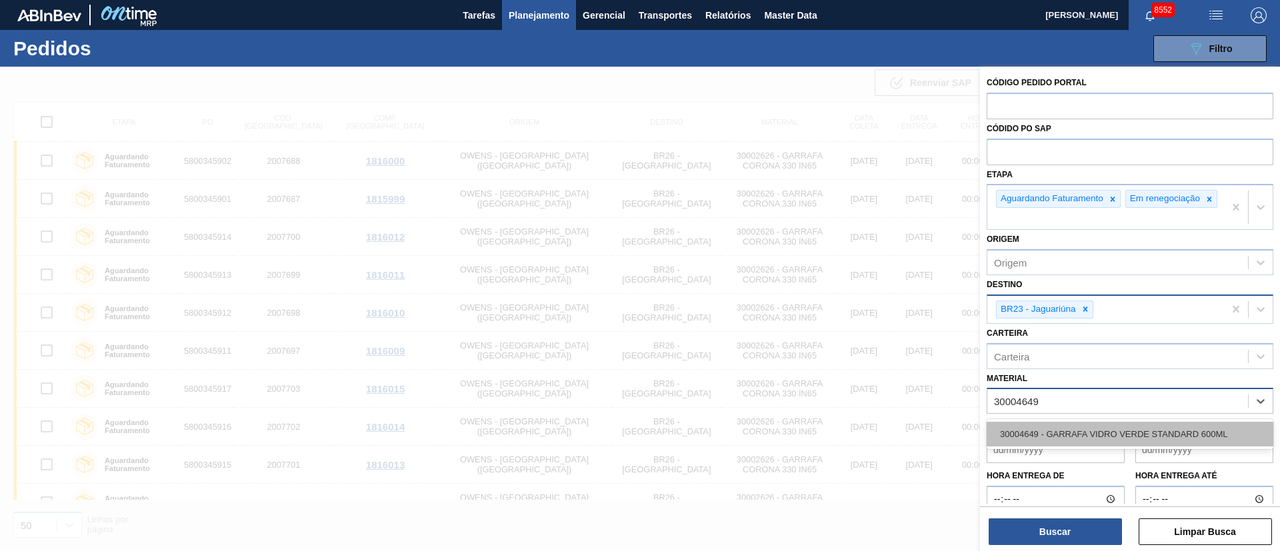
click at [1153, 432] on div "30004649 - GARRAFA VIDRO VERDE STANDARD 600ML" at bounding box center [1129, 434] width 287 height 25
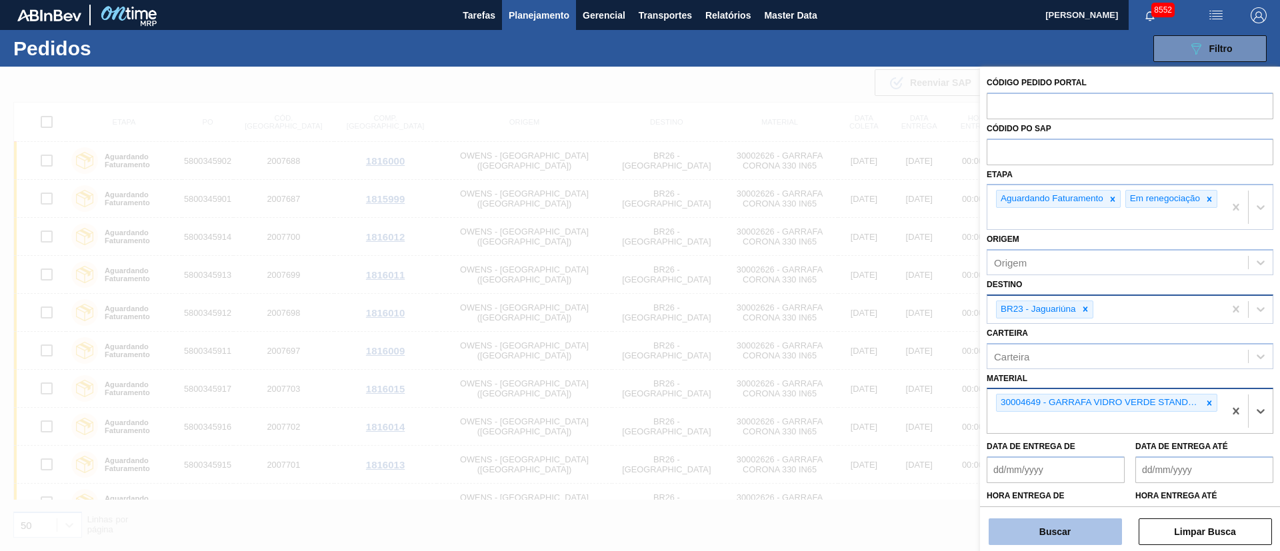
click at [1084, 535] on button "Buscar" at bounding box center [1054, 532] width 133 height 27
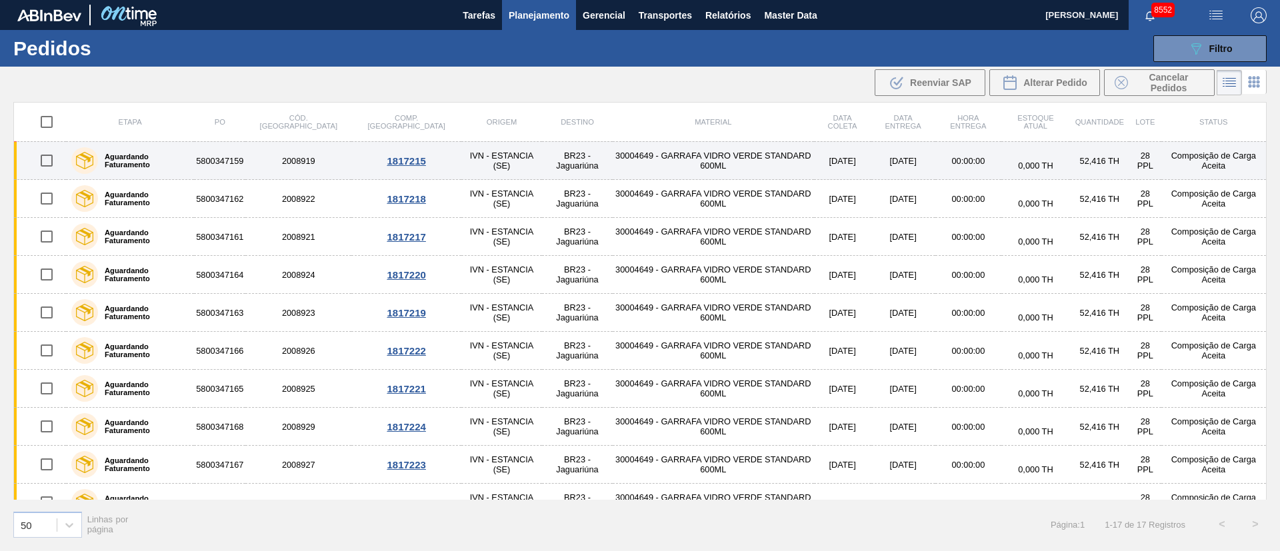
click at [45, 158] on input "checkbox" at bounding box center [47, 161] width 28 height 28
checkbox input "true"
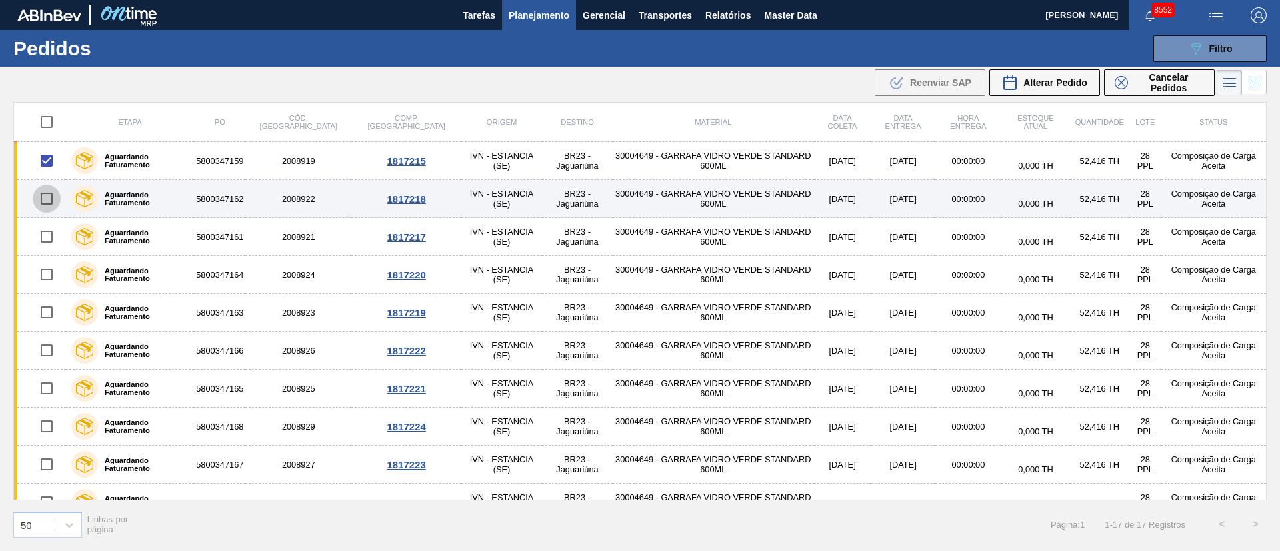
click at [44, 198] on input "checkbox" at bounding box center [47, 199] width 28 height 28
checkbox input "true"
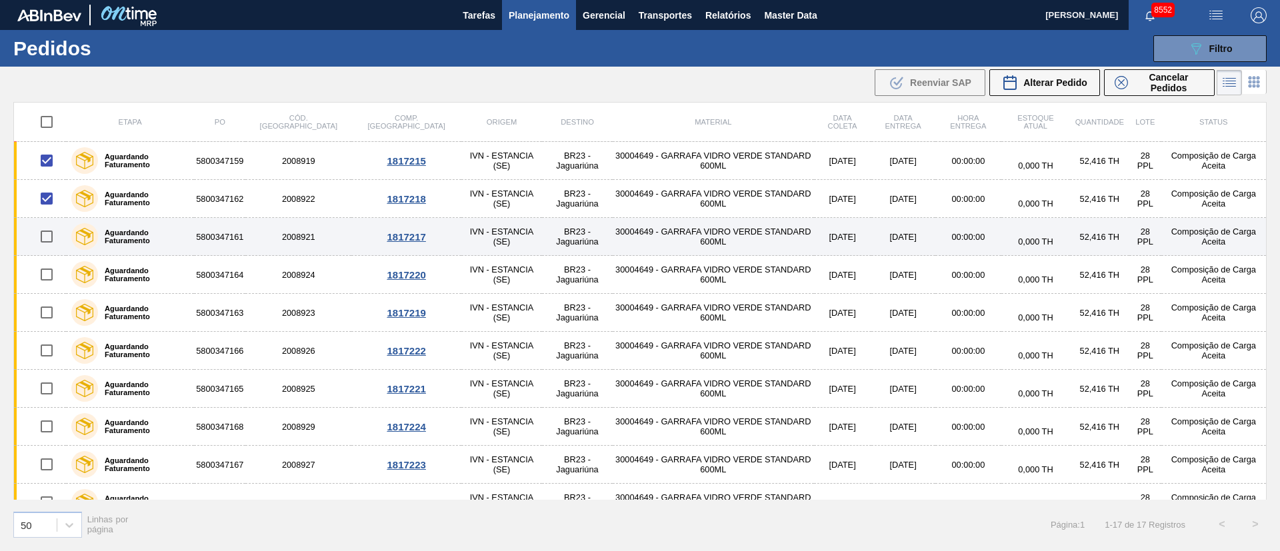
click at [47, 239] on input "checkbox" at bounding box center [47, 237] width 28 height 28
checkbox input "true"
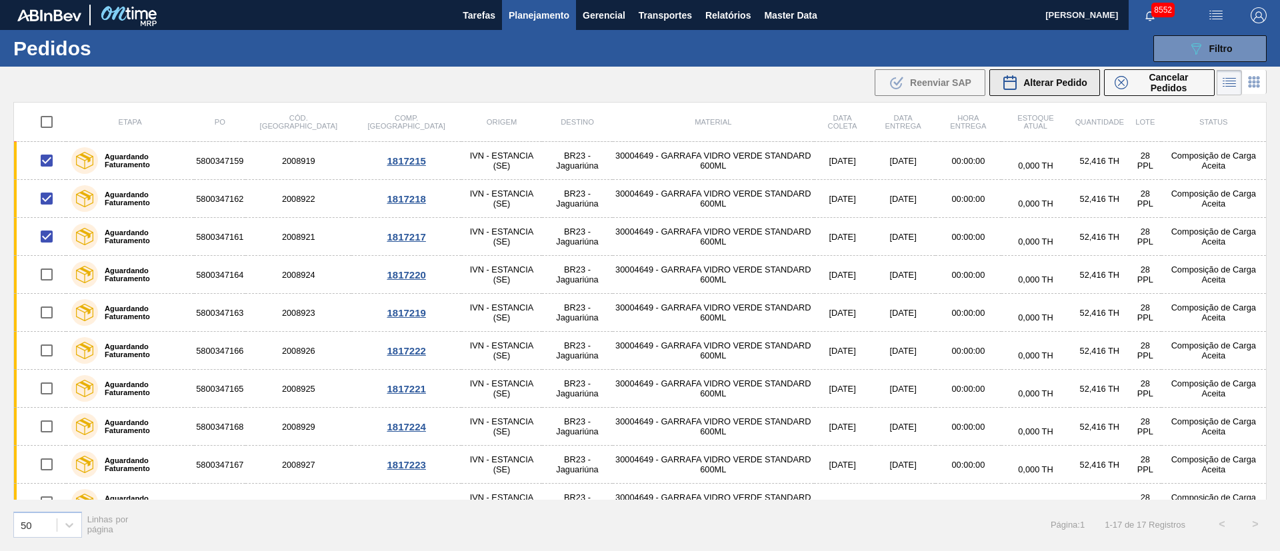
click at [1053, 82] on span "Alterar Pedido" at bounding box center [1055, 82] width 64 height 11
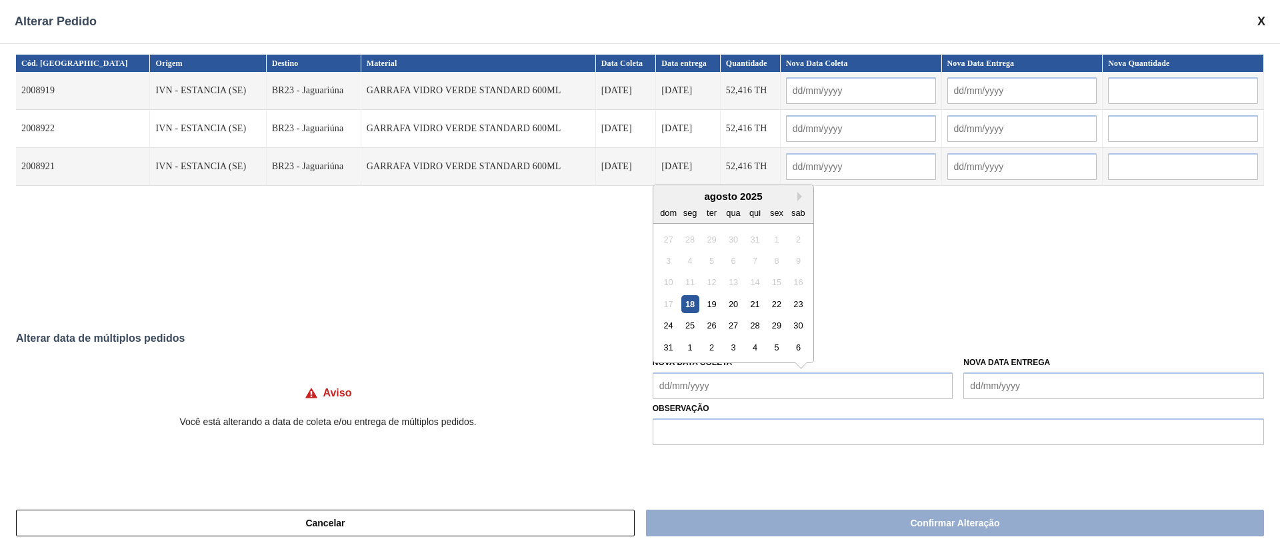
click at [730, 387] on Coleta "Nova Data Coleta" at bounding box center [803, 386] width 301 height 27
click at [711, 304] on div "19" at bounding box center [712, 304] width 18 height 18
type input "[DATE]"
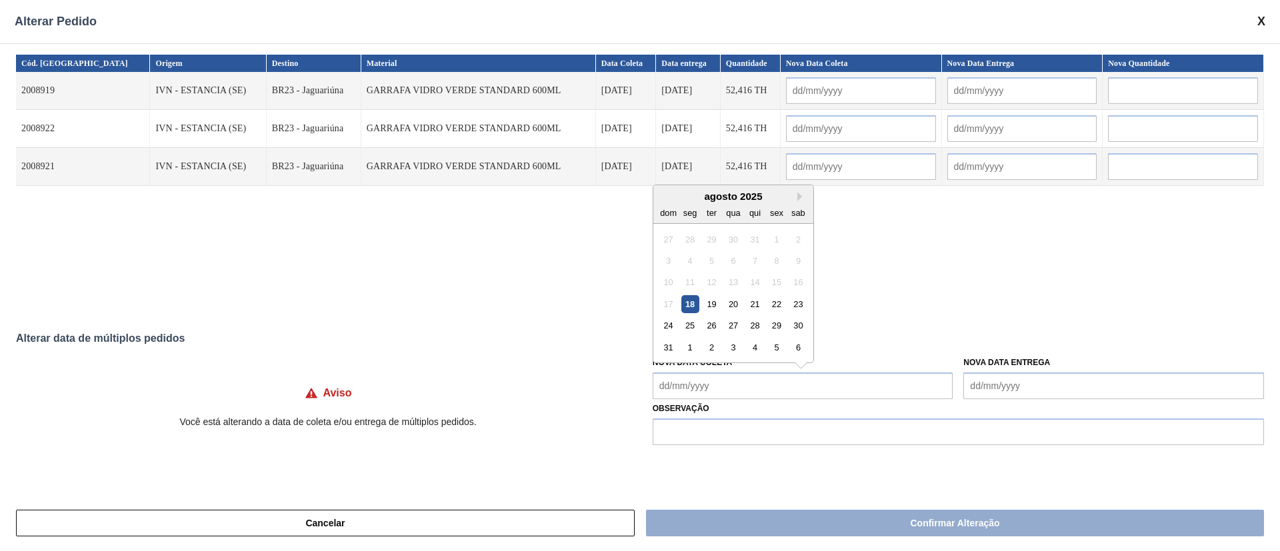
type input "[DATE]"
type Coleta "[DATE]"
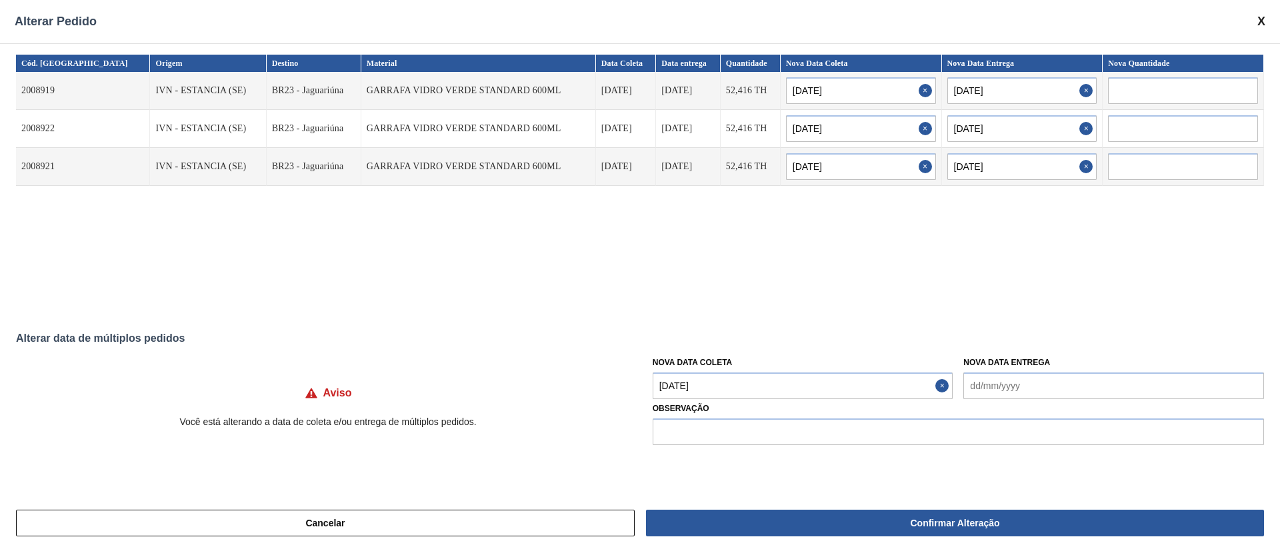
click at [736, 382] on Coleta "[DATE]" at bounding box center [803, 386] width 301 height 27
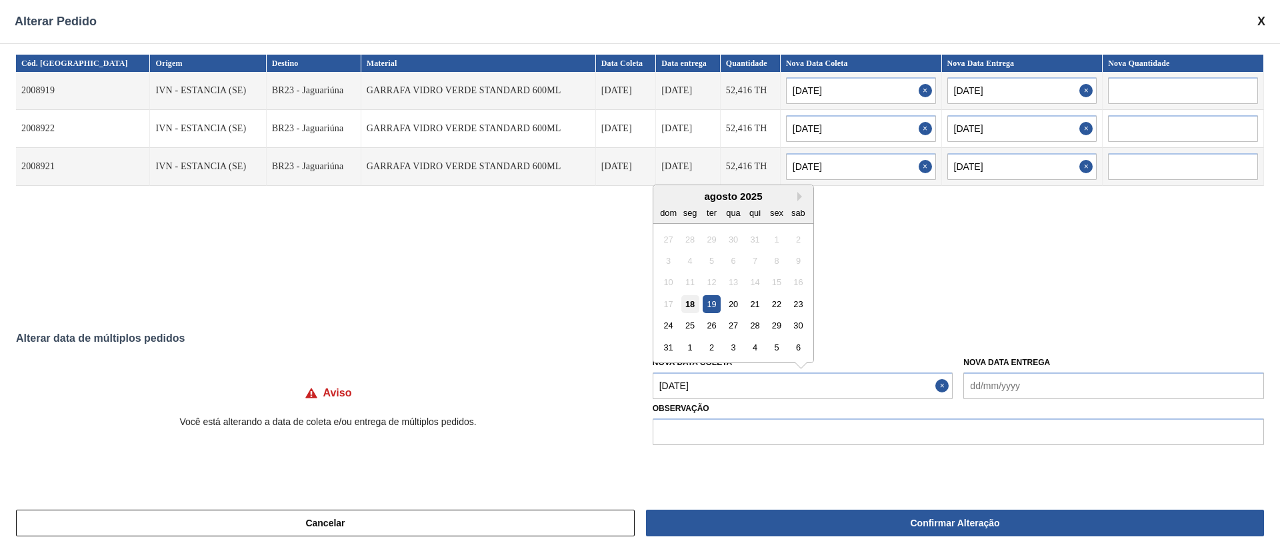
click at [690, 307] on div "18" at bounding box center [690, 304] width 18 height 18
type input "[DATE]"
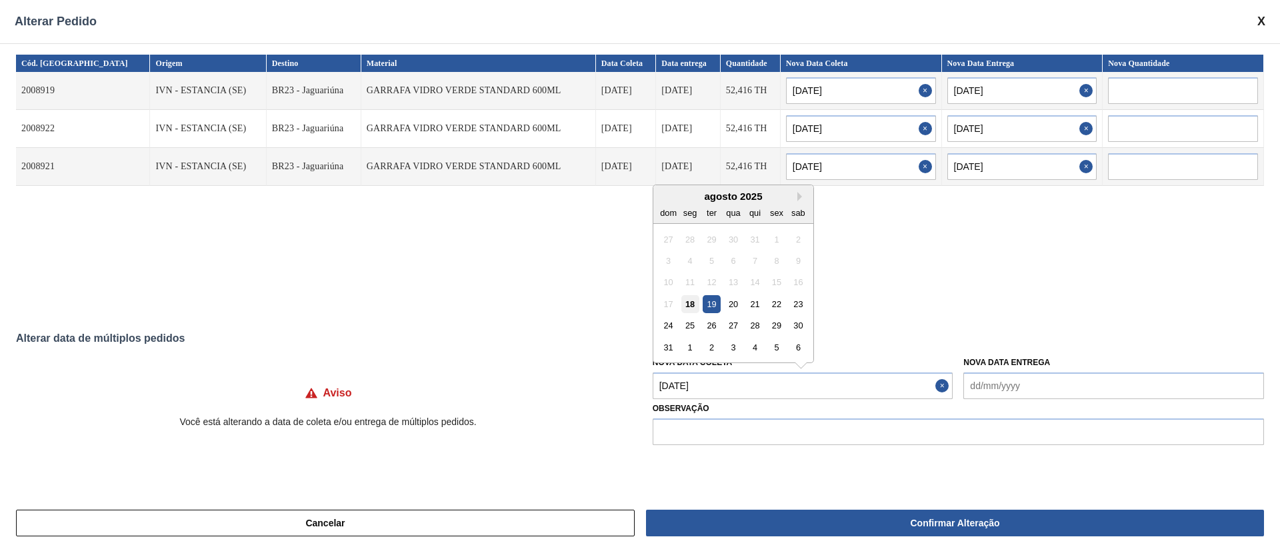
type input "[DATE]"
type Coleta "[DATE]"
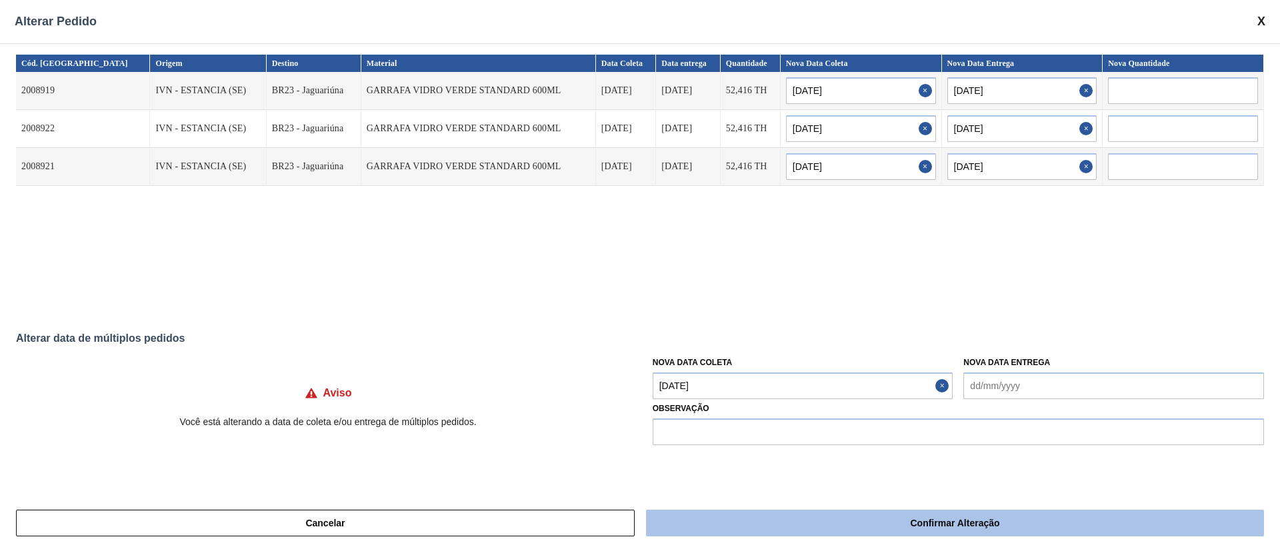
click at [753, 517] on button "Confirmar Alteração" at bounding box center [955, 523] width 618 height 27
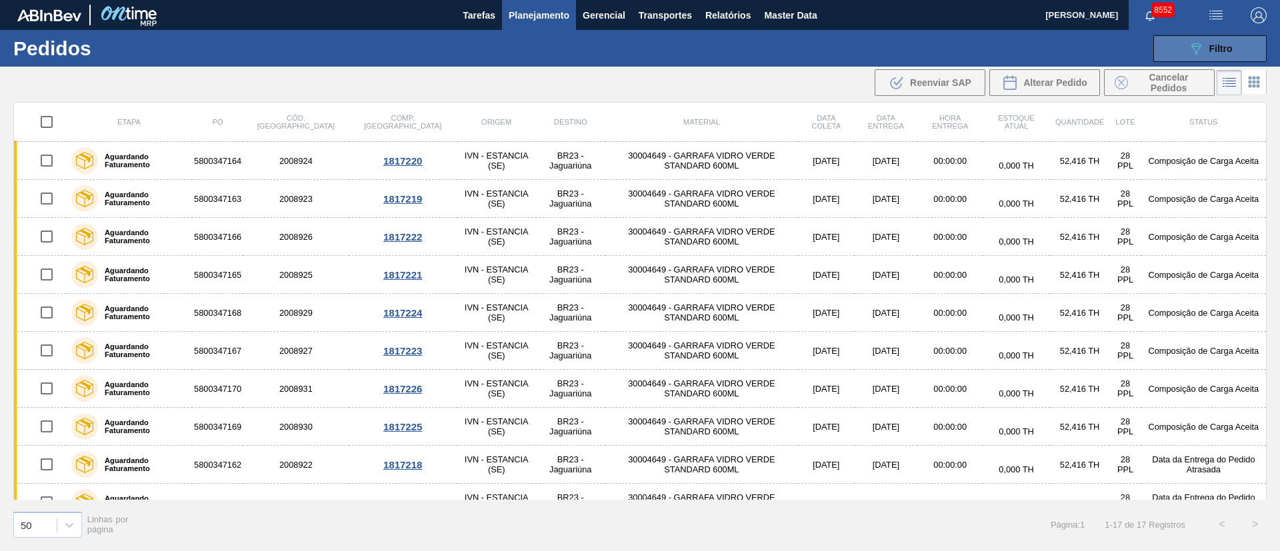
click at [1222, 43] on span "Filtro" at bounding box center [1220, 48] width 23 height 11
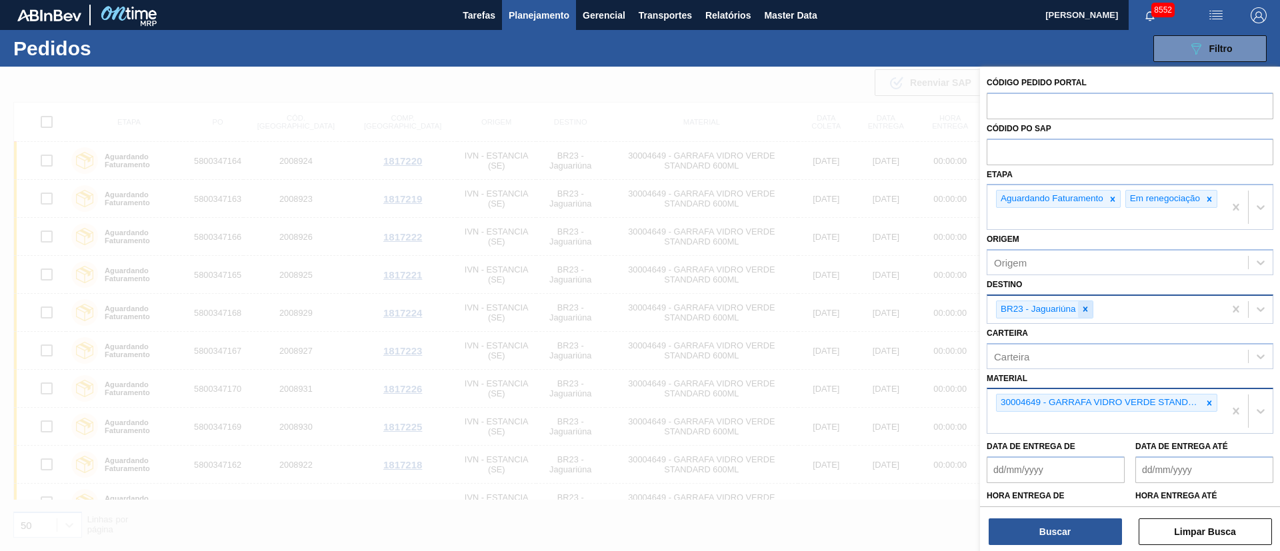
click at [1084, 312] on icon at bounding box center [1084, 309] width 5 height 5
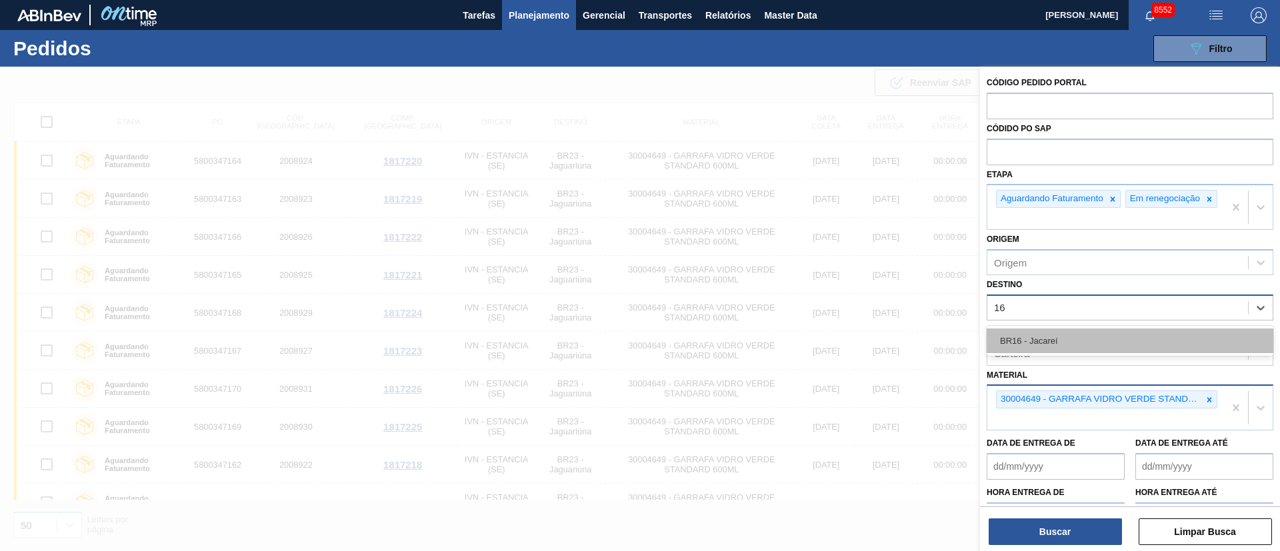
click at [1028, 343] on div "BR16 - Jacareí" at bounding box center [1129, 341] width 287 height 25
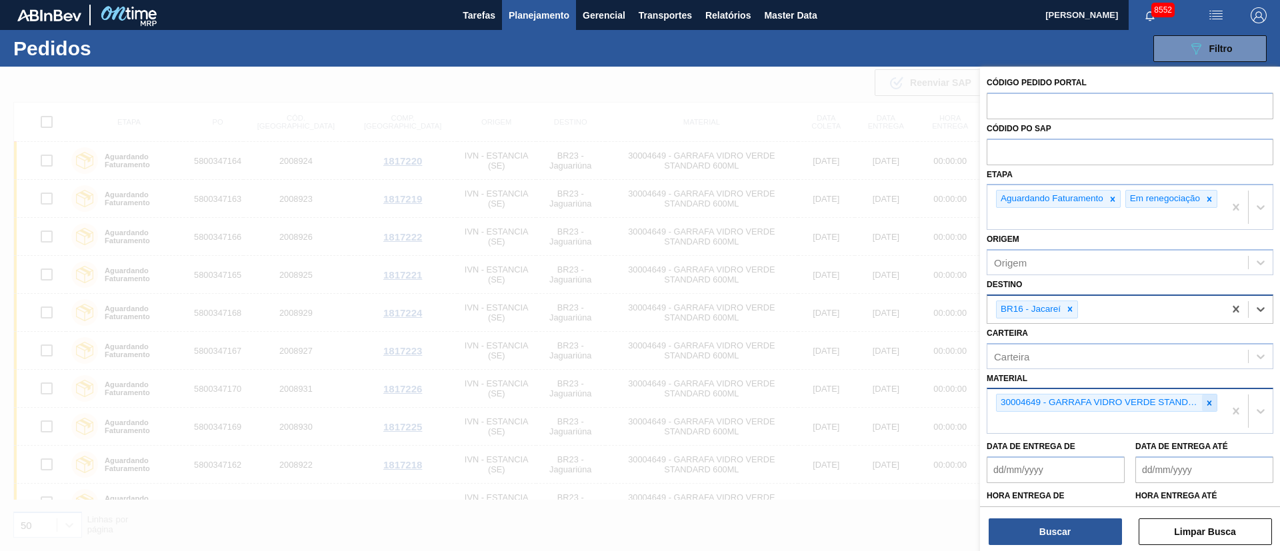
click at [1205, 411] on div at bounding box center [1209, 403] width 15 height 17
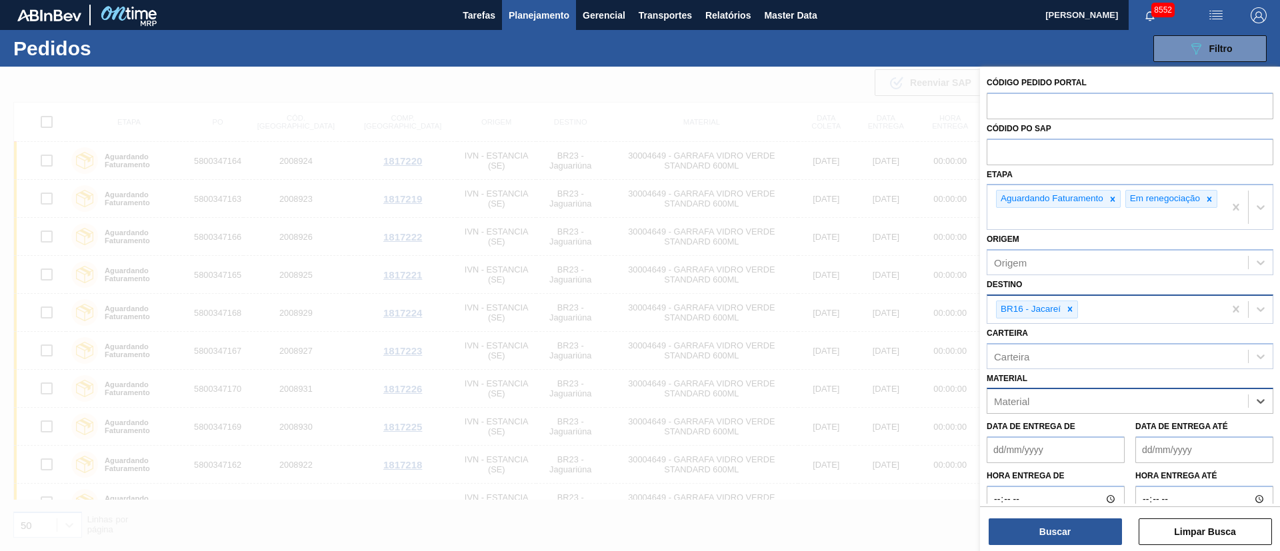
paste input "20001976"
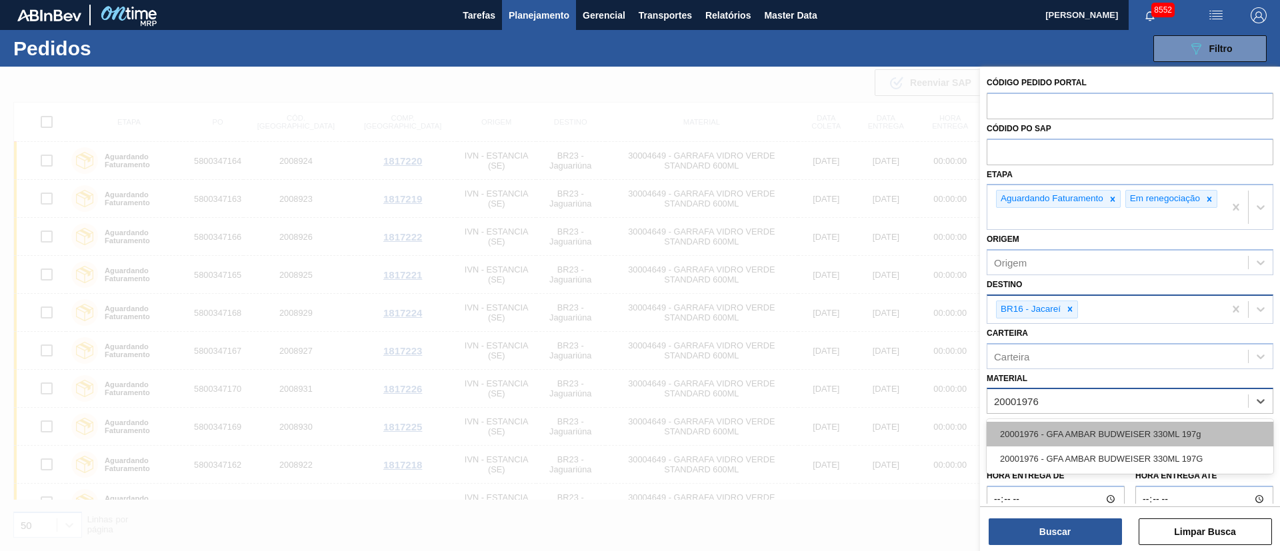
click at [1164, 441] on div "20001976 - GFA AMBAR BUDWEISER 330ML 197g" at bounding box center [1129, 434] width 287 height 25
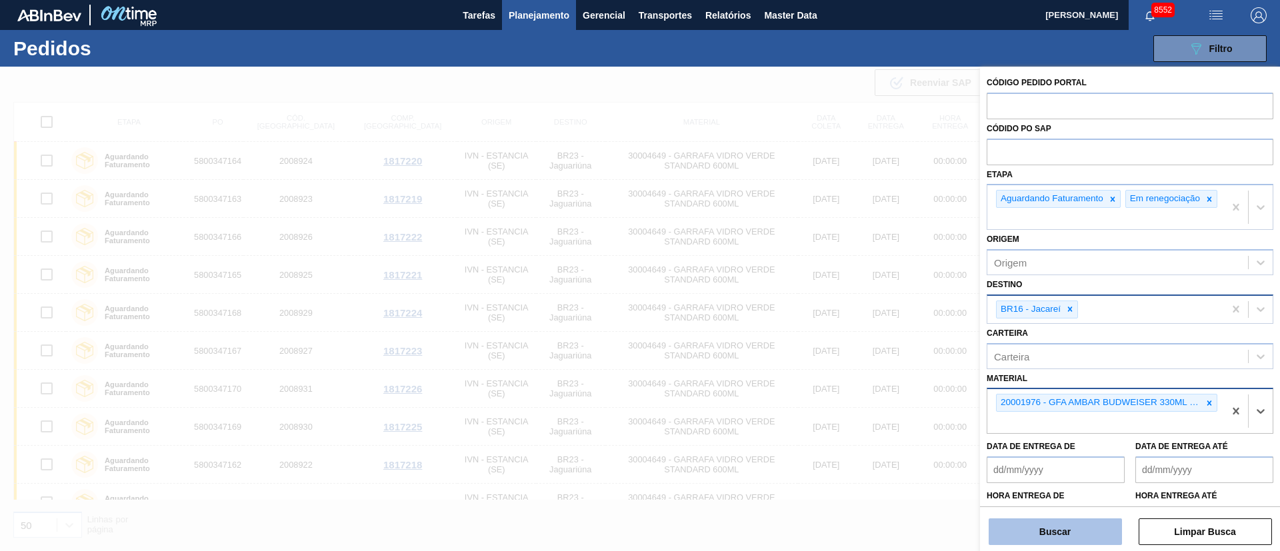
click at [1058, 525] on button "Buscar" at bounding box center [1054, 532] width 133 height 27
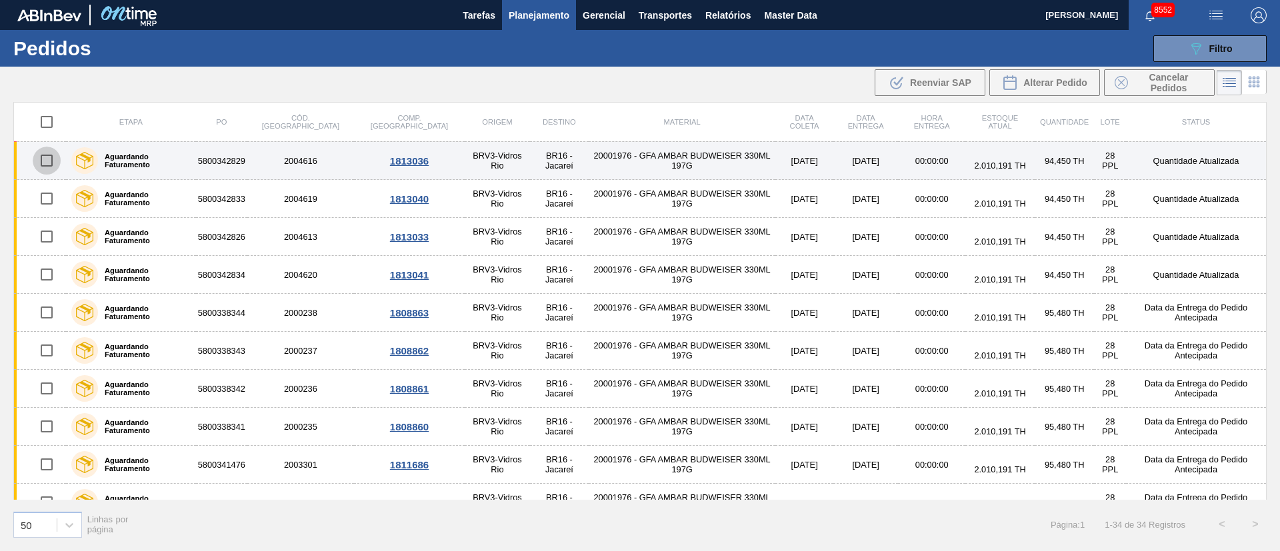
click at [43, 161] on input "checkbox" at bounding box center [47, 161] width 28 height 28
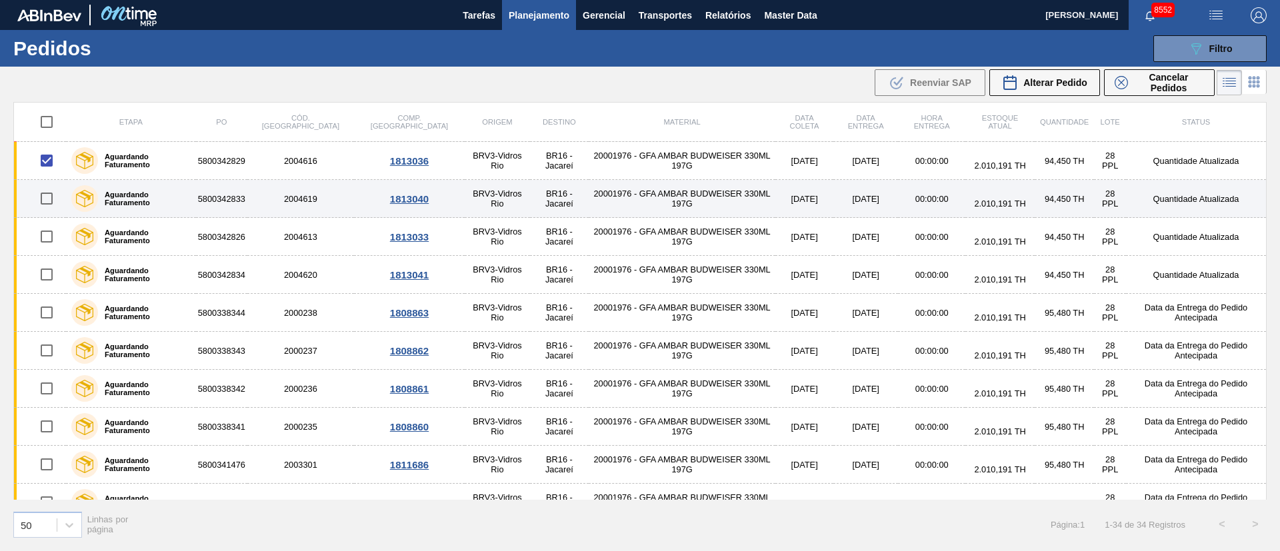
click at [45, 198] on input "checkbox" at bounding box center [47, 199] width 28 height 28
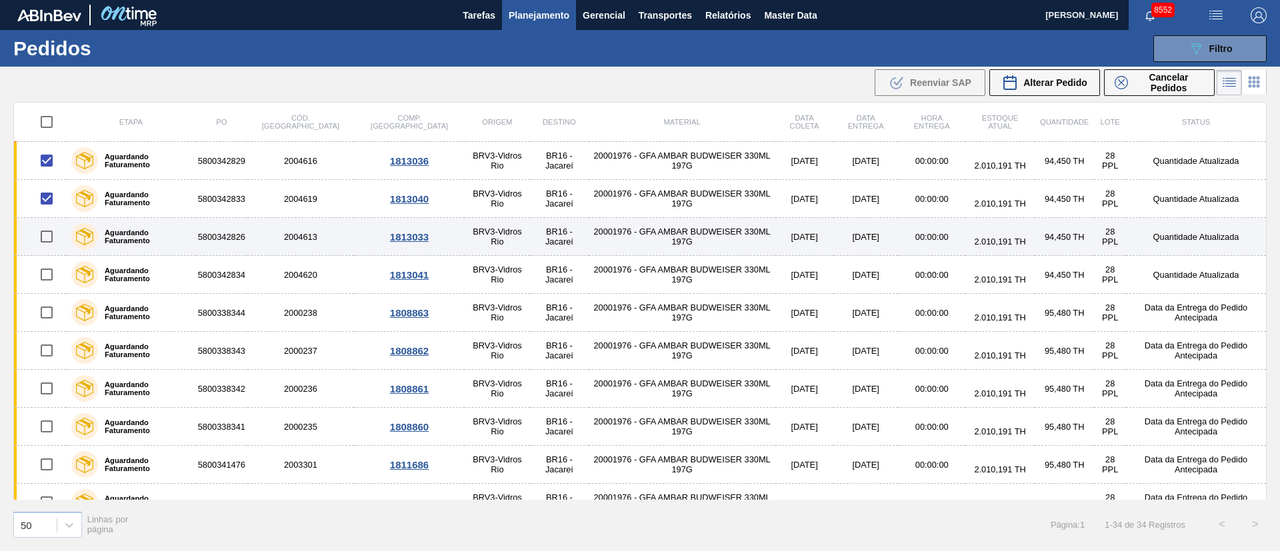
click at [49, 244] on input "checkbox" at bounding box center [47, 237] width 28 height 28
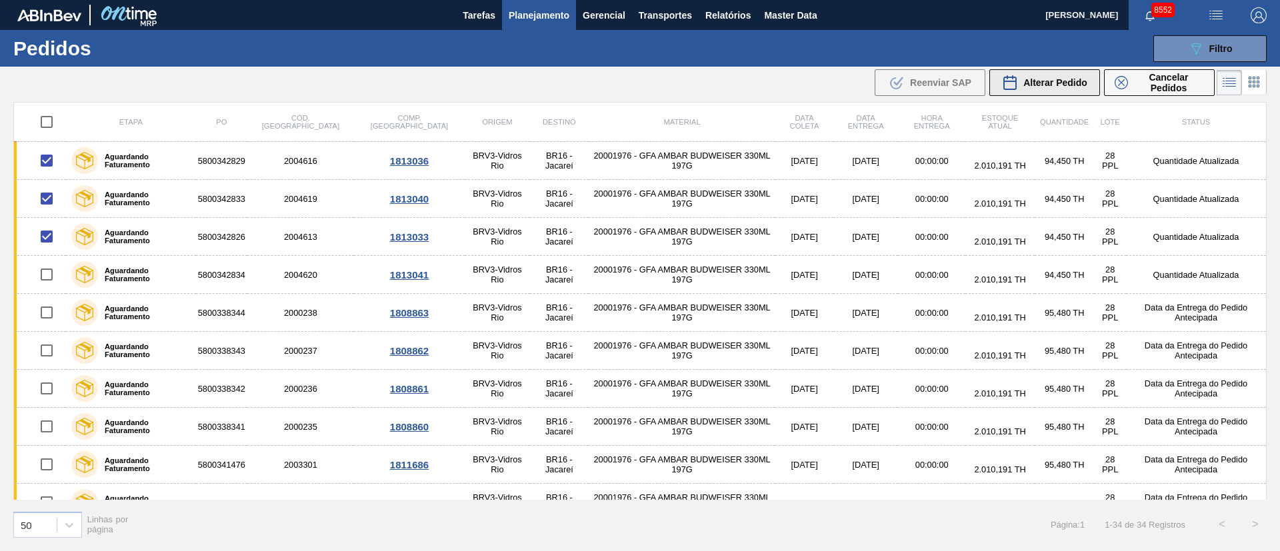
click at [1068, 82] on span "Alterar Pedido" at bounding box center [1055, 82] width 64 height 11
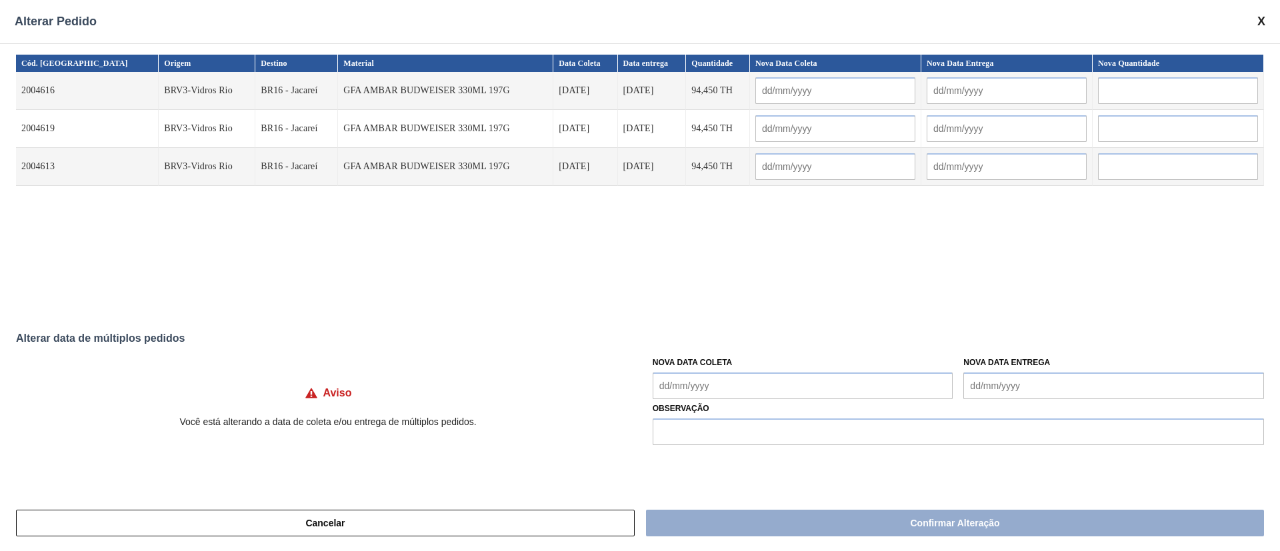
click at [733, 385] on Coleta "Nova Data Coleta" at bounding box center [803, 386] width 301 height 27
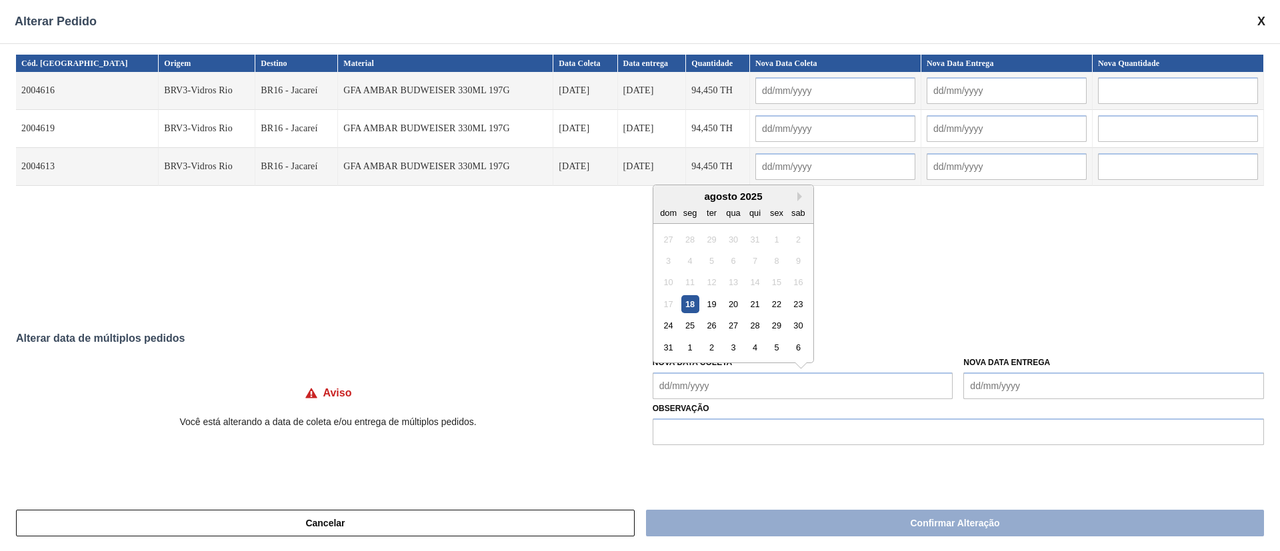
drag, startPoint x: 713, startPoint y: 303, endPoint x: 707, endPoint y: 321, distance: 19.0
click at [713, 303] on div "19" at bounding box center [712, 304] width 18 height 18
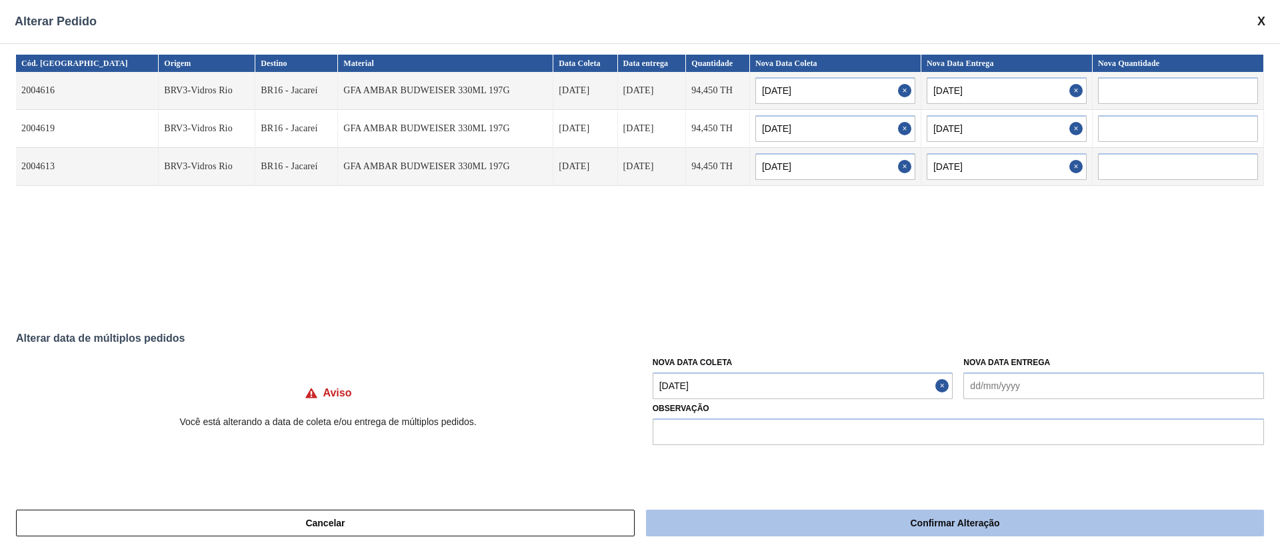
click at [782, 517] on button "Confirmar Alteração" at bounding box center [955, 523] width 618 height 27
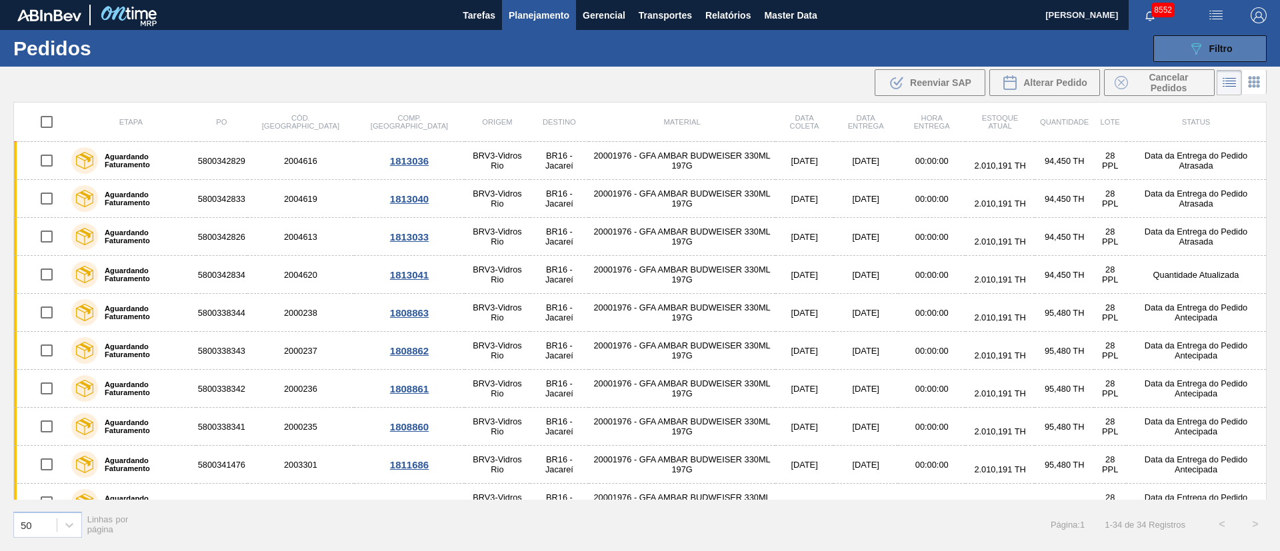
click at [1213, 47] on span "Filtro" at bounding box center [1220, 48] width 23 height 11
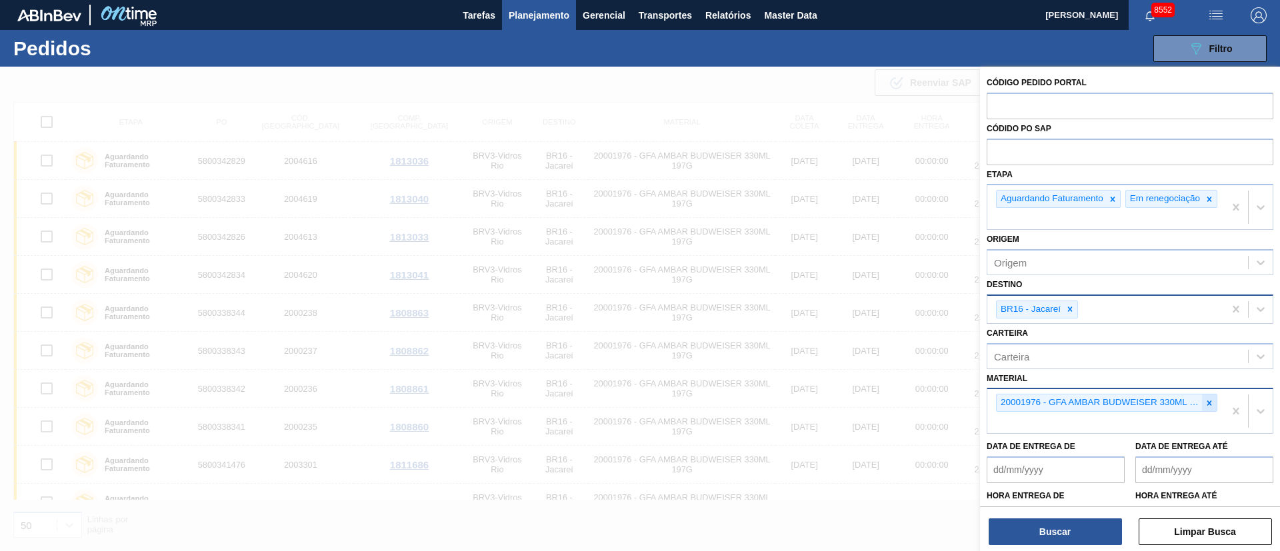
click at [1204, 408] on icon at bounding box center [1208, 403] width 9 height 9
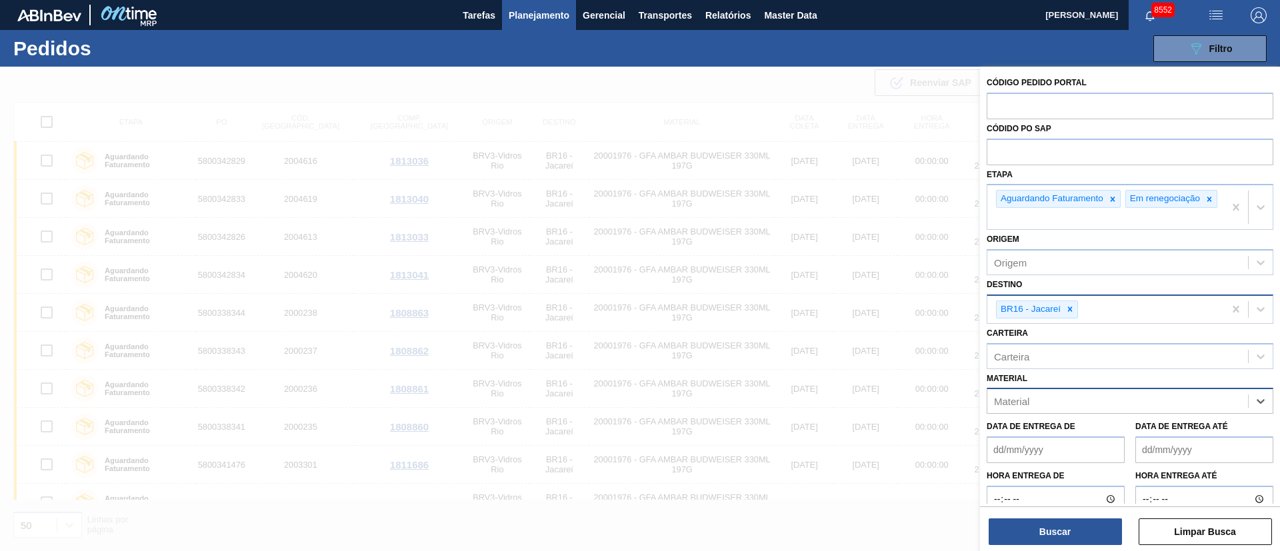
paste input "20002046"
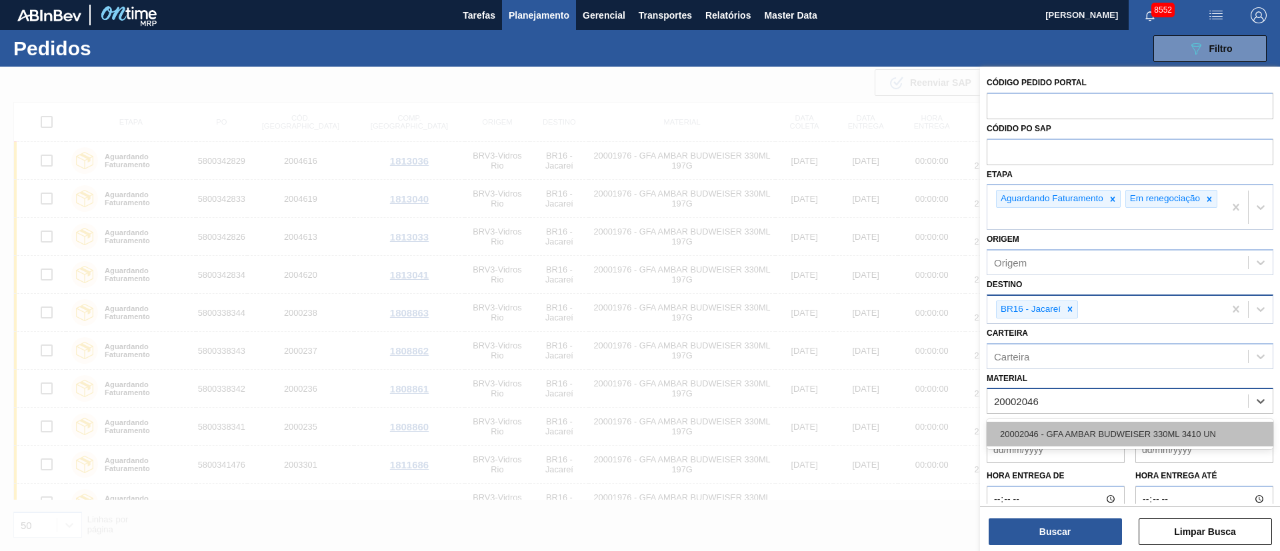
click at [1056, 436] on div "20002046 - GFA AMBAR BUDWEISER 330ML 3410 UN" at bounding box center [1129, 434] width 287 height 25
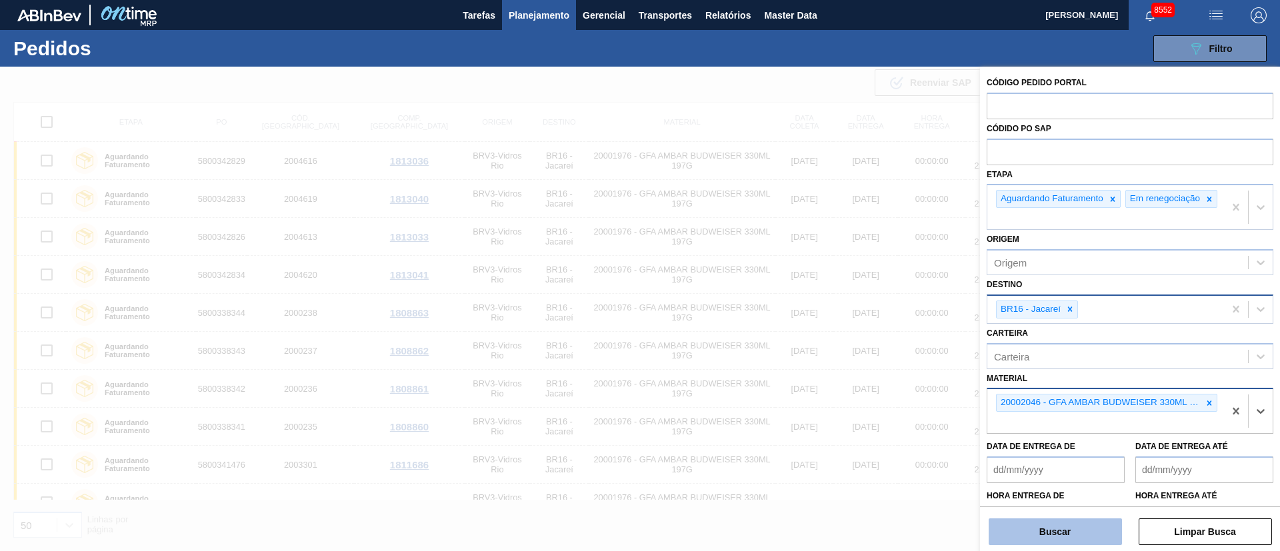
click at [1039, 538] on button "Buscar" at bounding box center [1054, 532] width 133 height 27
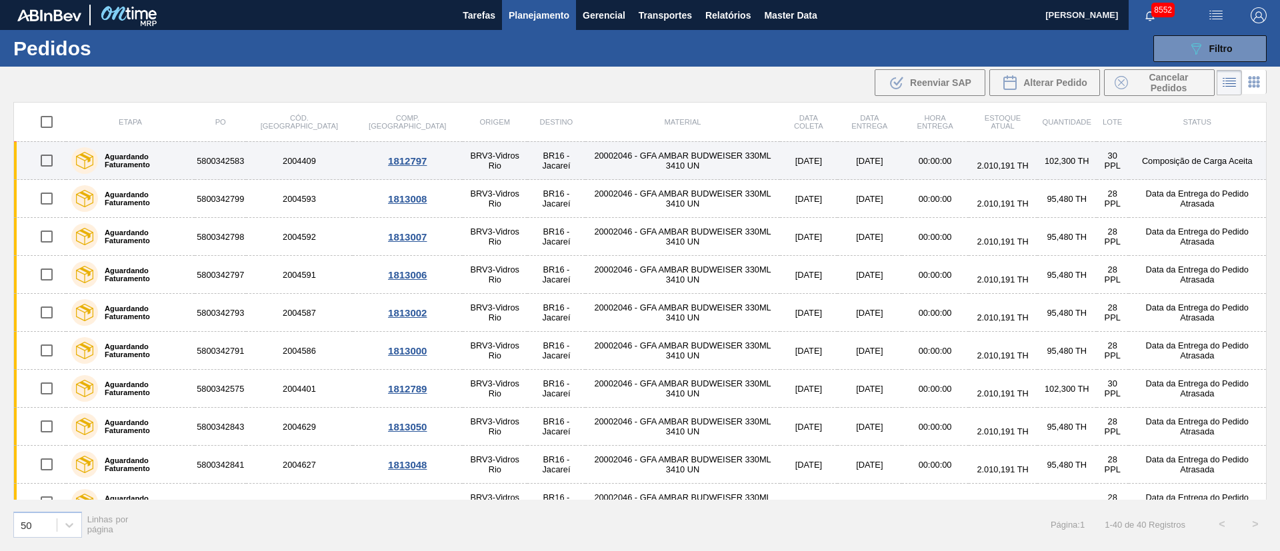
click at [42, 160] on input "checkbox" at bounding box center [47, 161] width 28 height 28
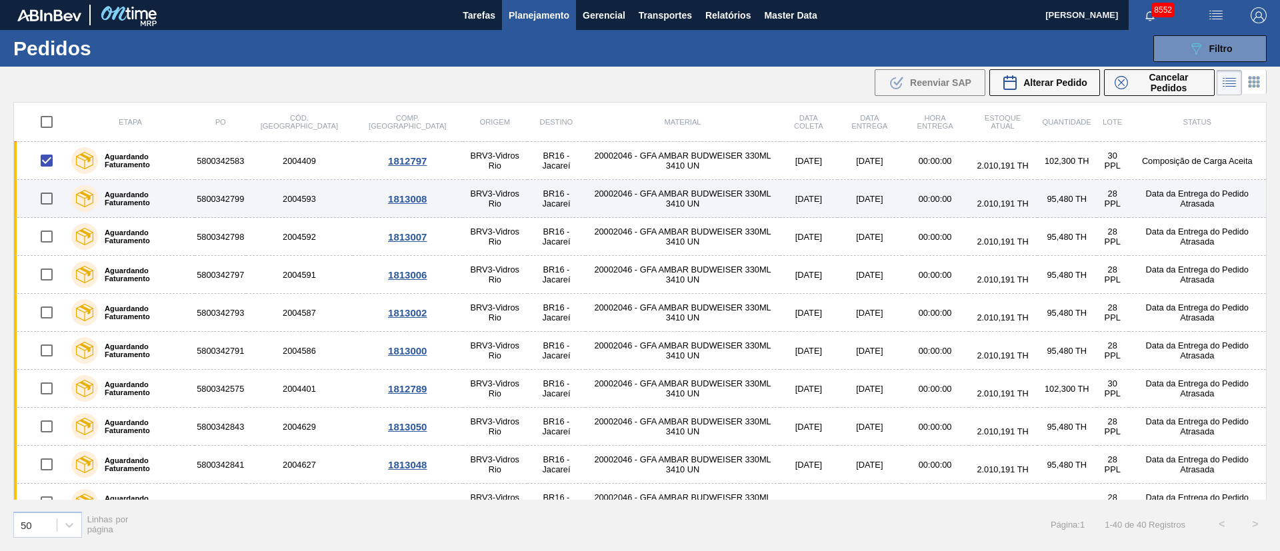
click at [31, 191] on div at bounding box center [46, 199] width 35 height 28
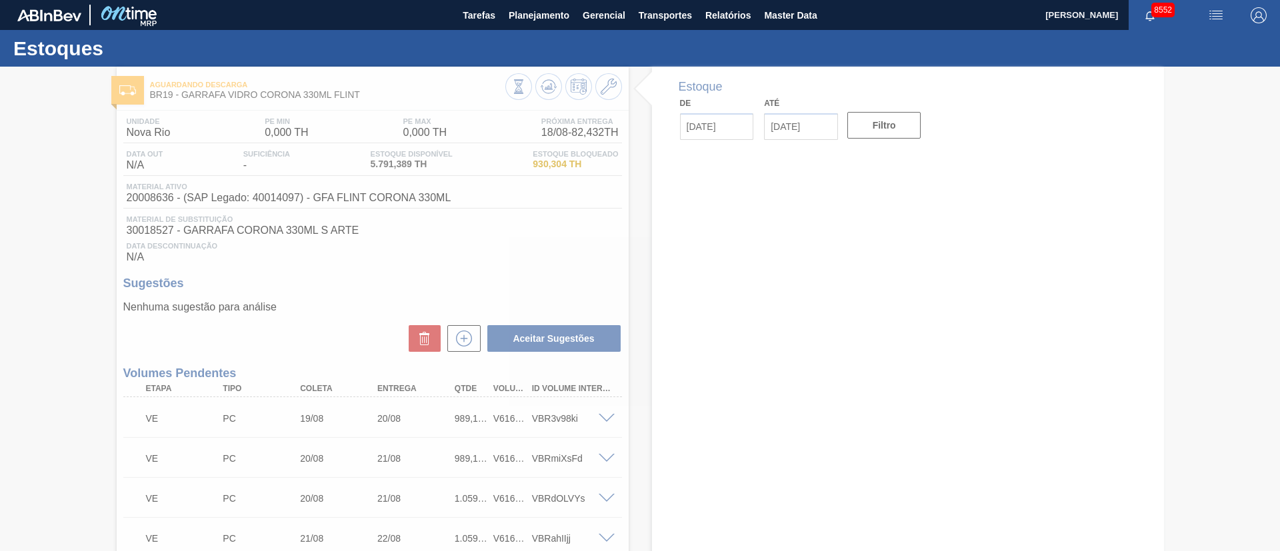
type input "[DATE]"
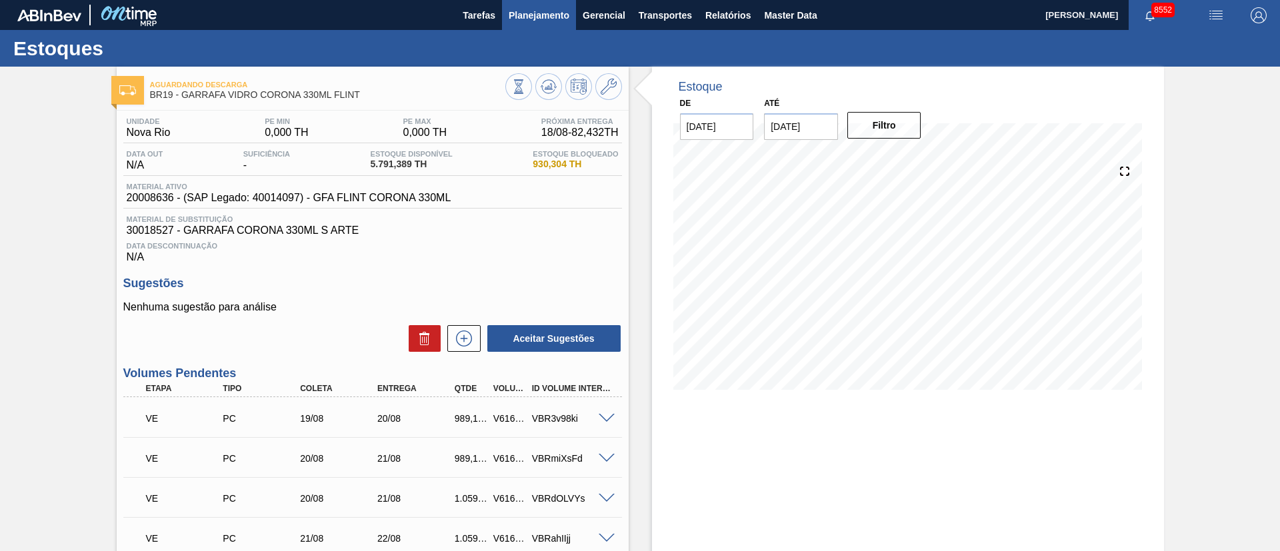
click at [547, 13] on span "Planejamento" at bounding box center [539, 15] width 61 height 16
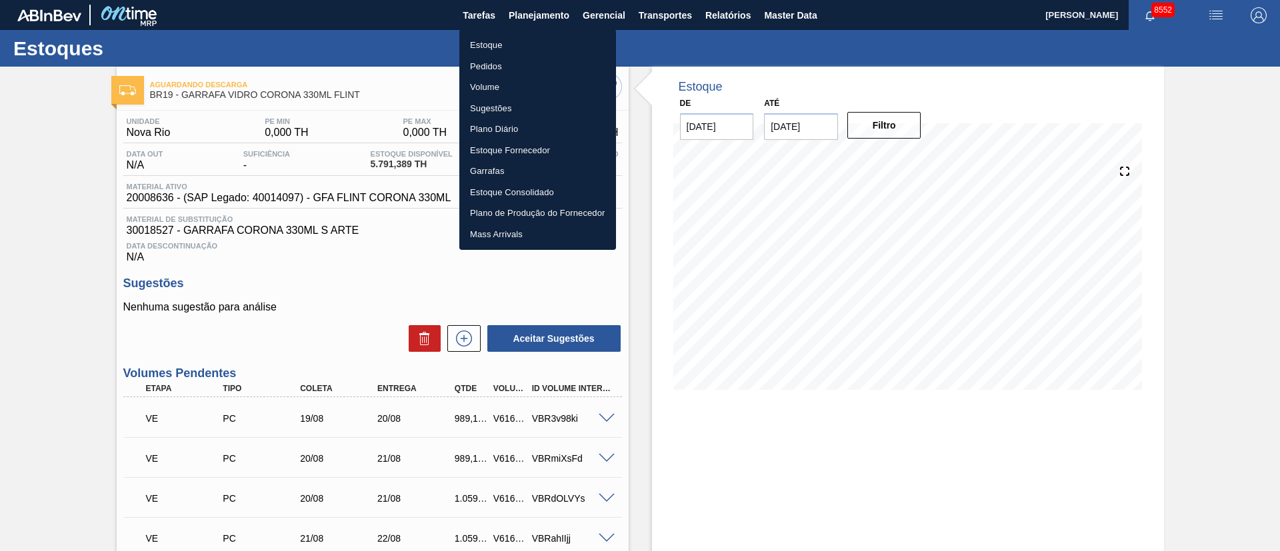
click at [495, 71] on li "Pedidos" at bounding box center [537, 66] width 157 height 21
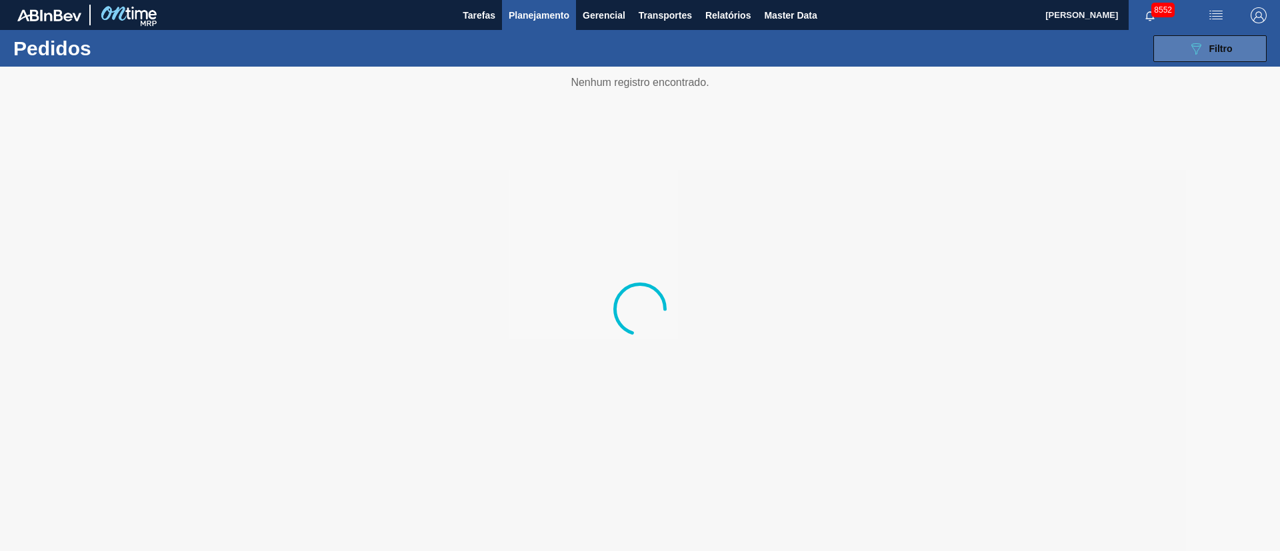
click at [1236, 56] on button "089F7B8B-B2A5-4AFE-B5C0-19BA573D28AC Filtro" at bounding box center [1209, 48] width 113 height 27
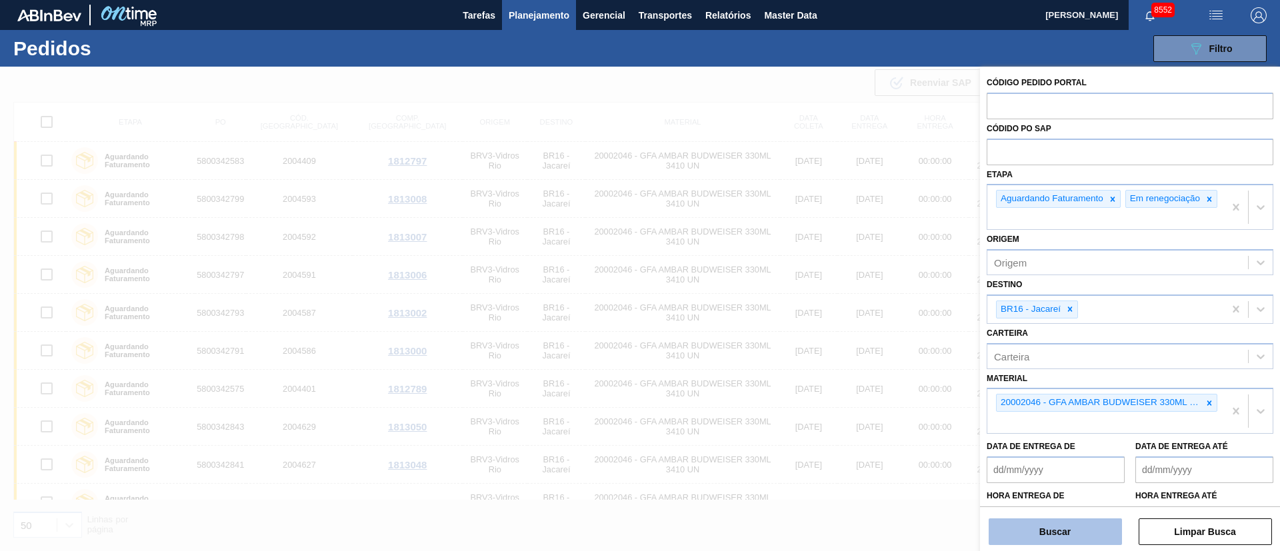
click at [1036, 536] on button "Buscar" at bounding box center [1054, 532] width 133 height 27
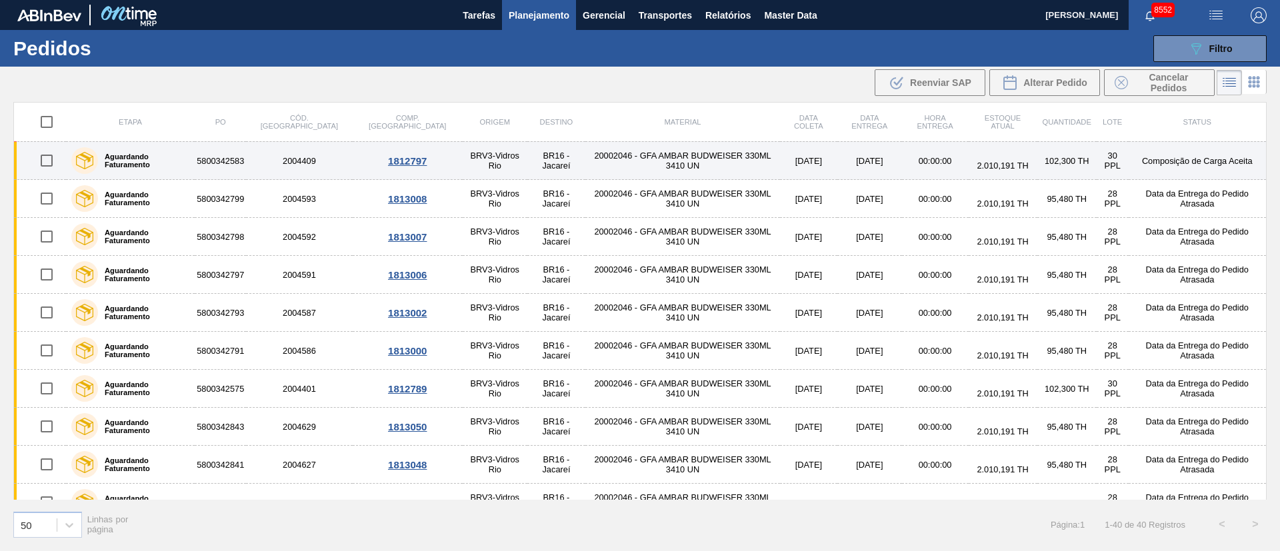
click at [45, 158] on input "checkbox" at bounding box center [47, 161] width 28 height 28
checkbox input "true"
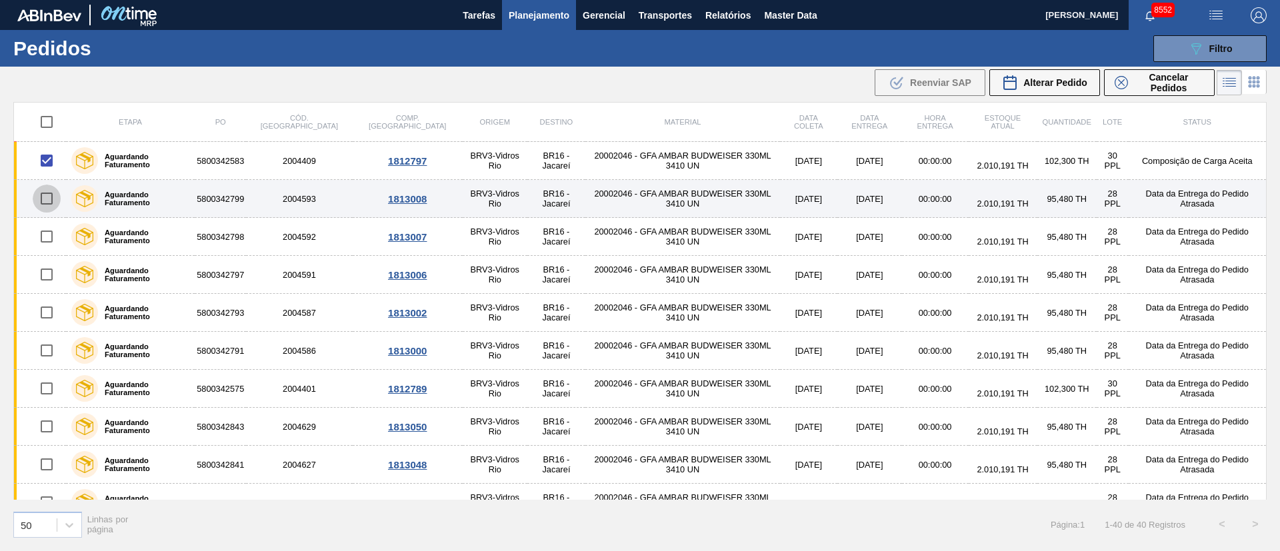
click at [47, 201] on input "checkbox" at bounding box center [47, 199] width 28 height 28
checkbox input "true"
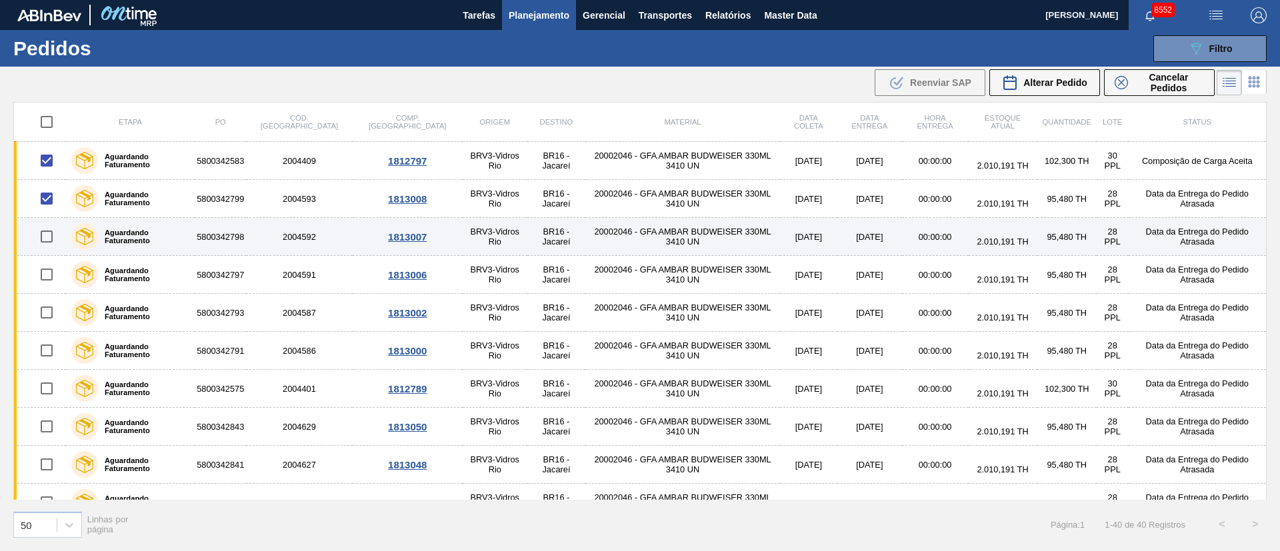
click at [48, 238] on input "checkbox" at bounding box center [47, 237] width 28 height 28
checkbox input "true"
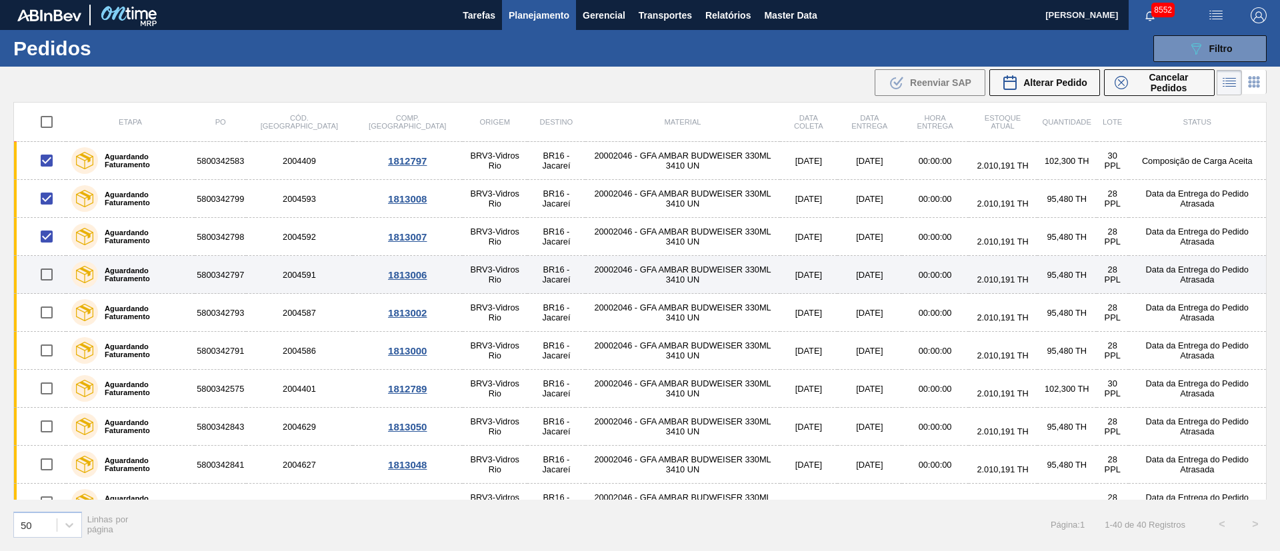
click at [43, 271] on input "checkbox" at bounding box center [47, 275] width 28 height 28
checkbox input "true"
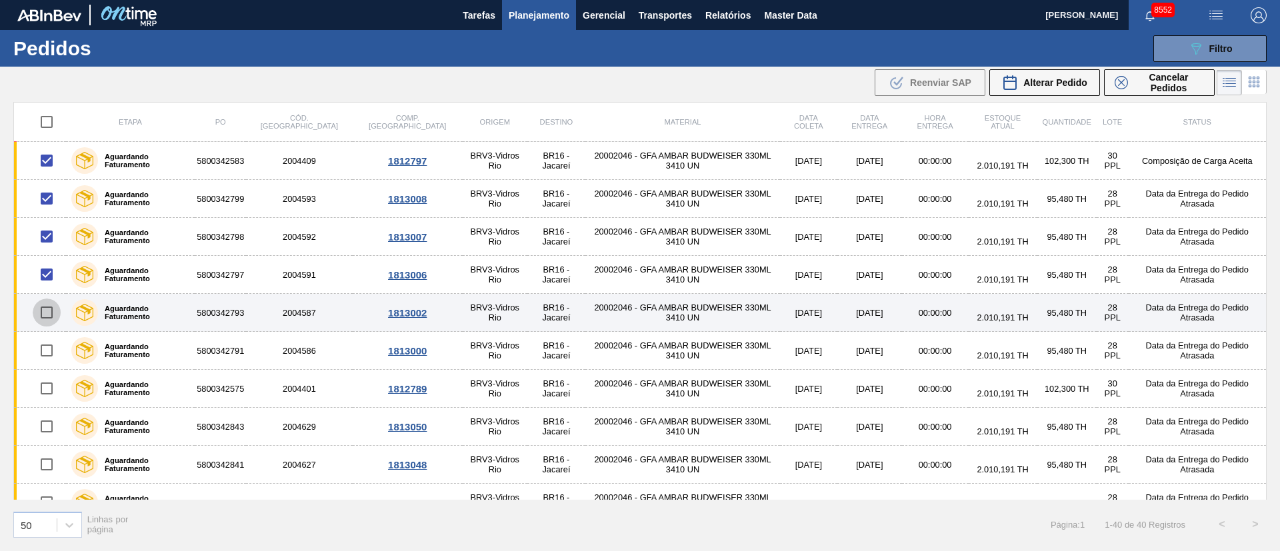
click at [47, 315] on input "checkbox" at bounding box center [47, 313] width 28 height 28
checkbox input "true"
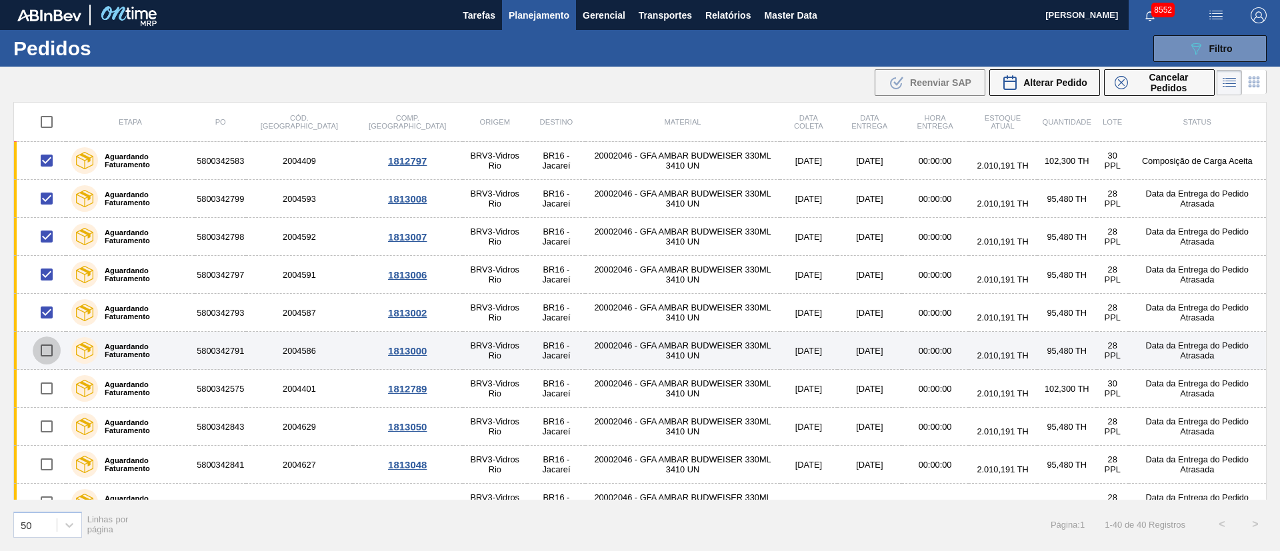
click at [47, 350] on input "checkbox" at bounding box center [47, 351] width 28 height 28
checkbox input "true"
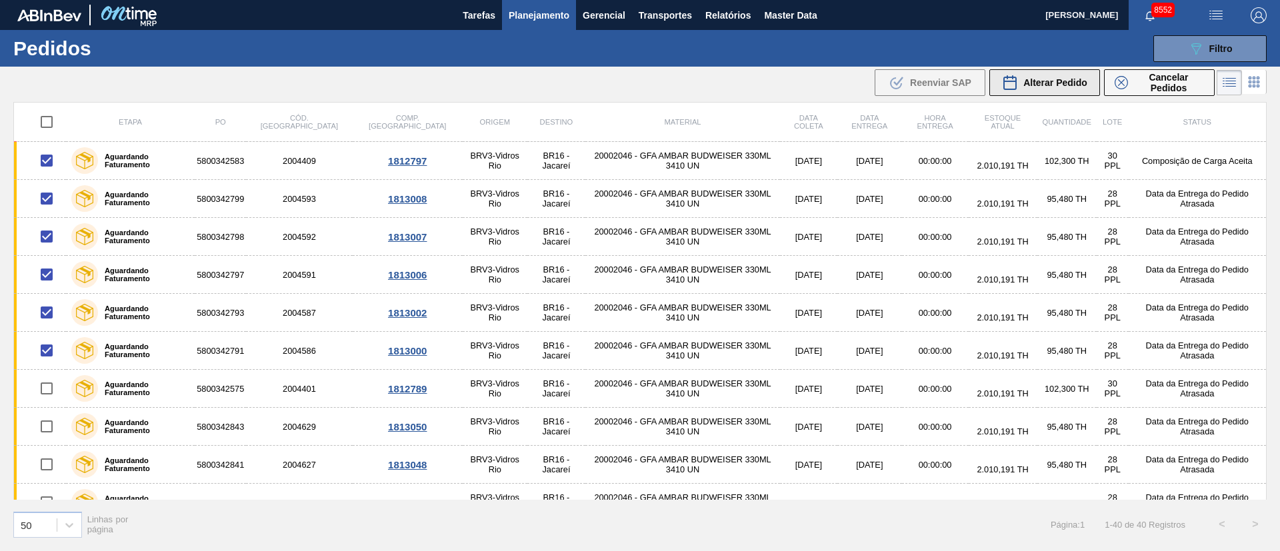
click at [1066, 83] on span "Alterar Pedido" at bounding box center [1055, 82] width 64 height 11
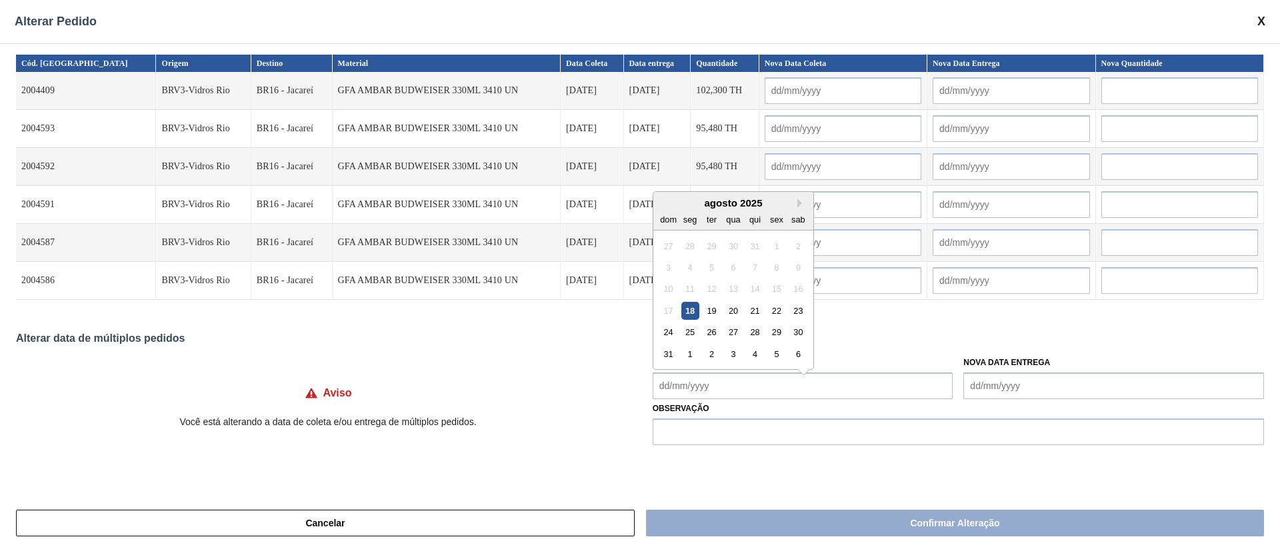
click at [700, 385] on Coleta "Nova Data Coleta" at bounding box center [803, 386] width 301 height 27
click at [711, 306] on div "19" at bounding box center [712, 304] width 18 height 18
type Coleta "[DATE]"
type input "[DATE]"
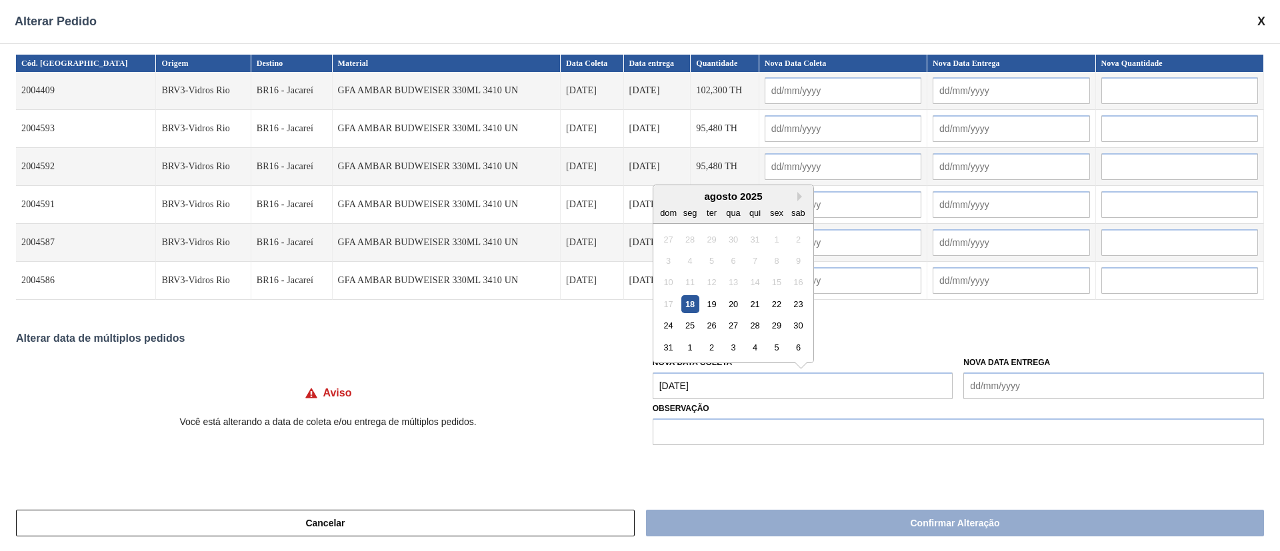
type input "[DATE]"
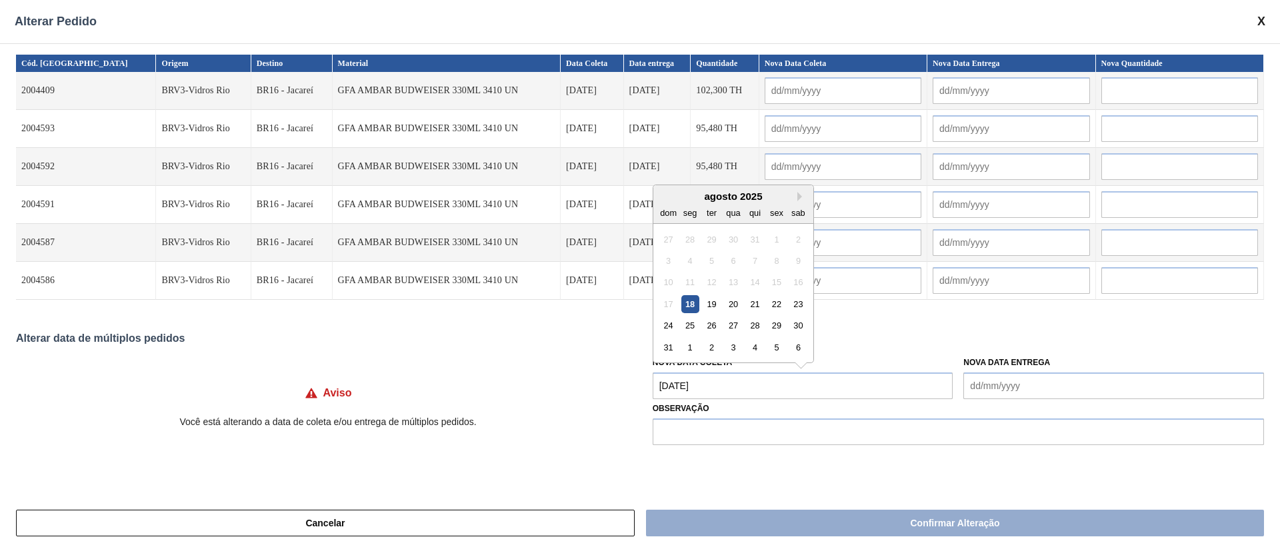
type input "[DATE]"
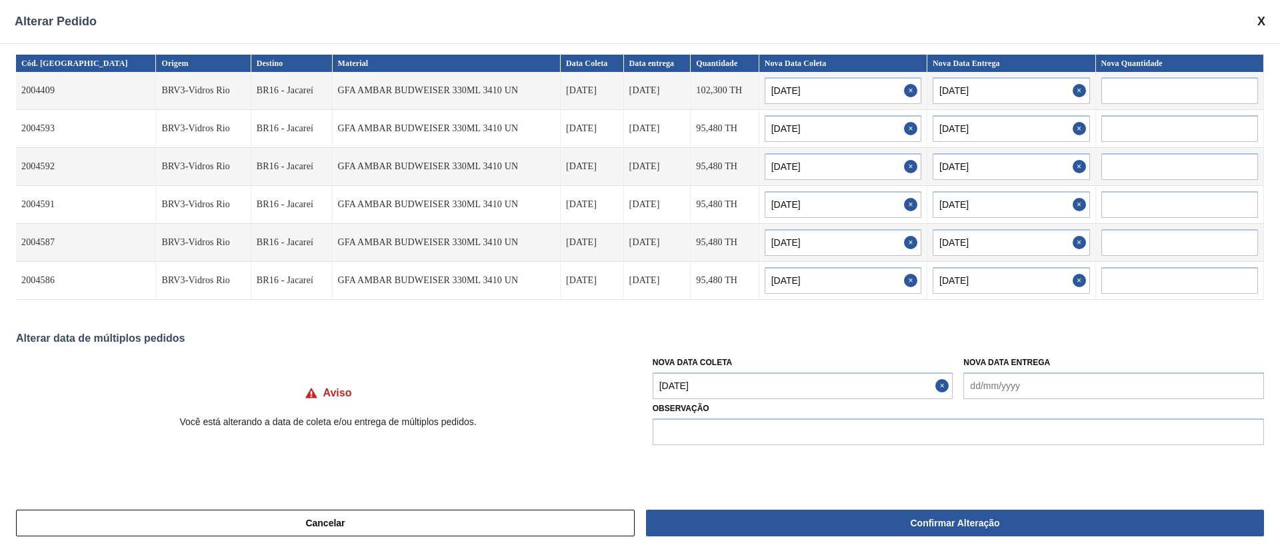
click at [715, 387] on Coleta "[DATE]" at bounding box center [803, 386] width 301 height 27
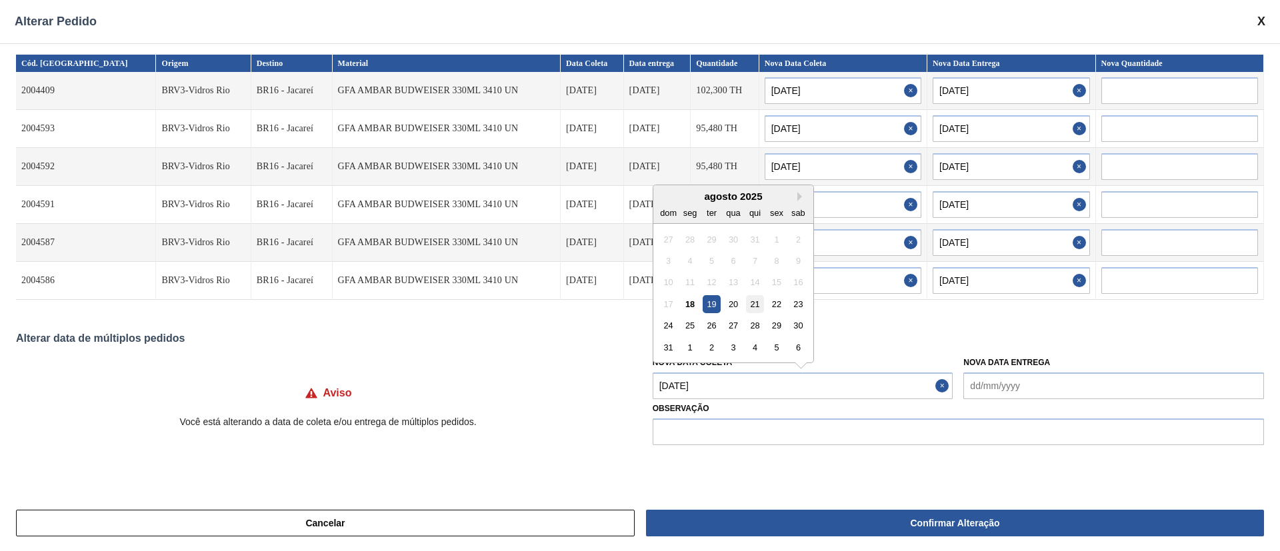
click at [756, 305] on div "21" at bounding box center [755, 304] width 18 height 18
type Coleta "[DATE]"
type input "[DATE]"
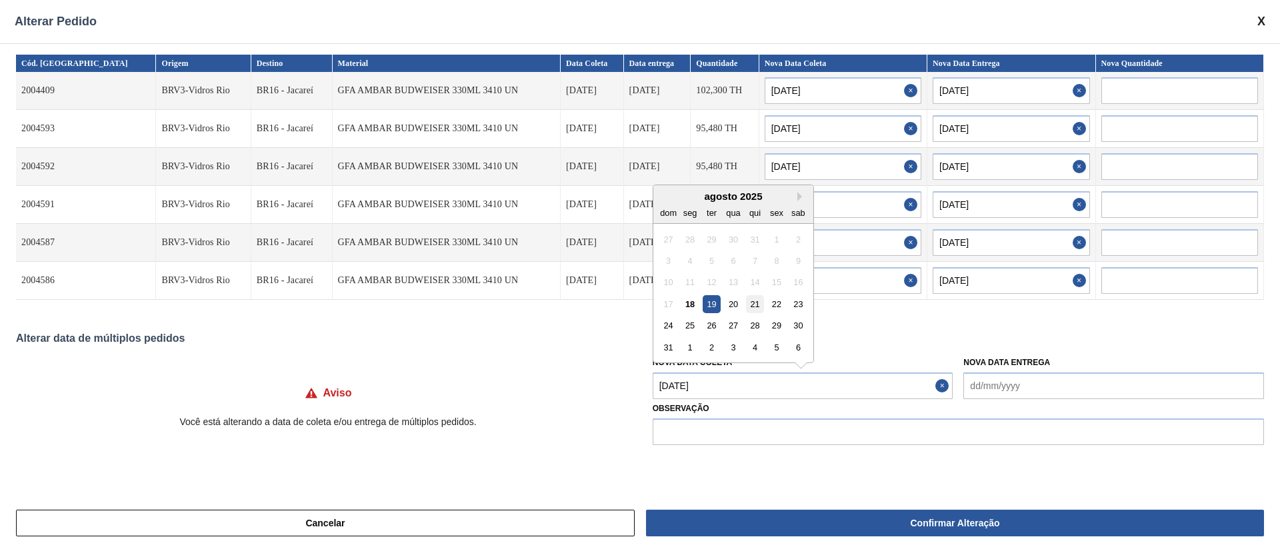
type input "[DATE]"
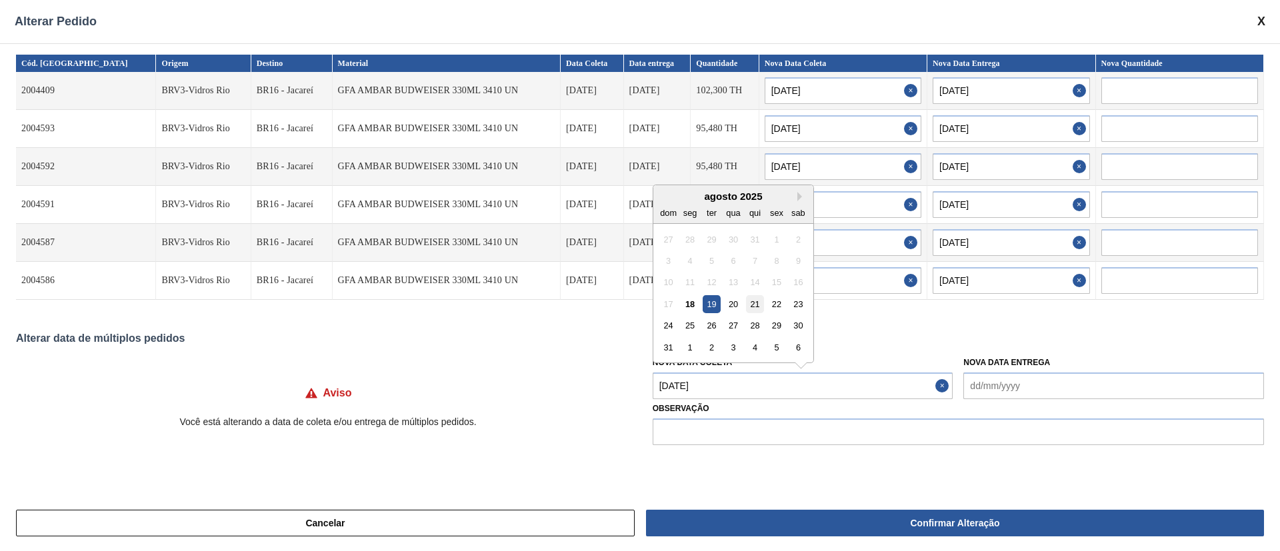
type input "[DATE]"
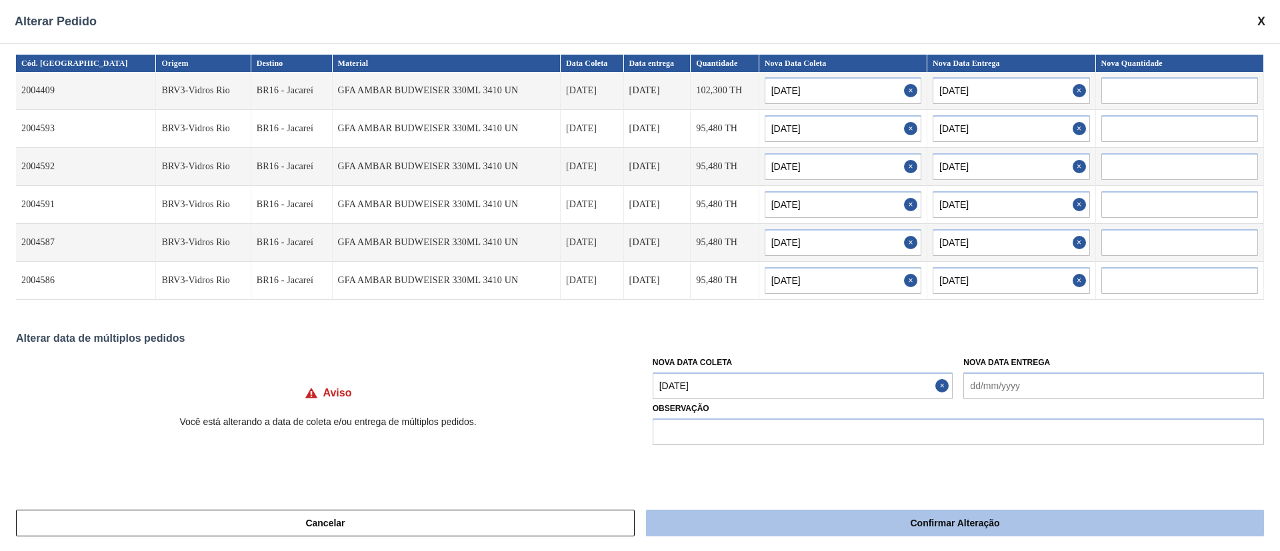
click at [785, 521] on button "Confirmar Alteração" at bounding box center [955, 523] width 618 height 27
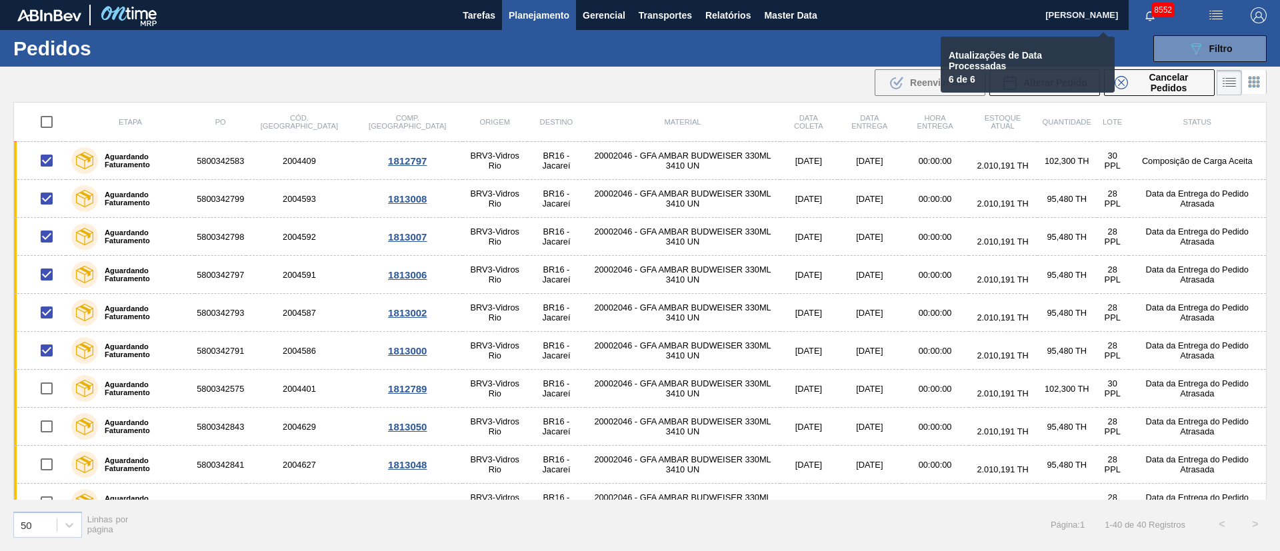
checkbox input "false"
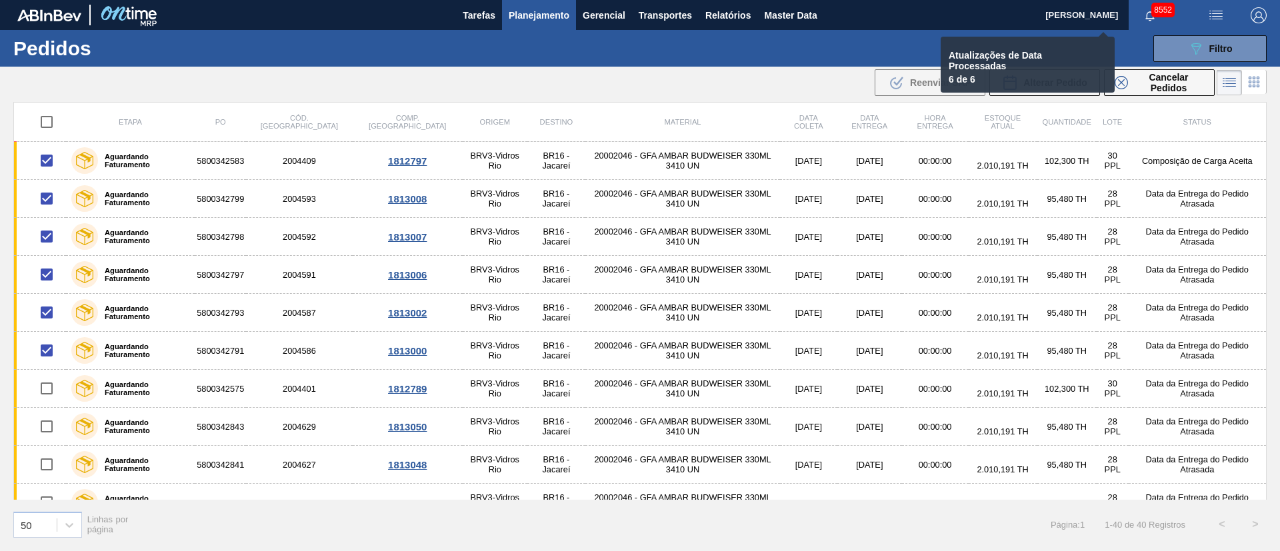
checkbox input "false"
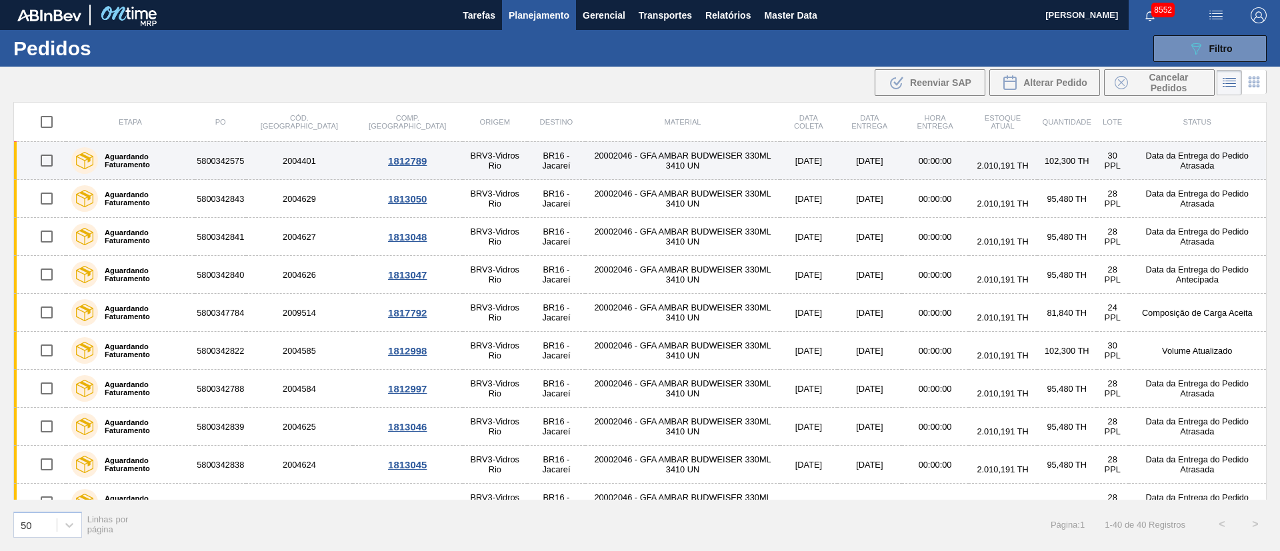
click at [45, 161] on input "checkbox" at bounding box center [47, 161] width 28 height 28
checkbox input "true"
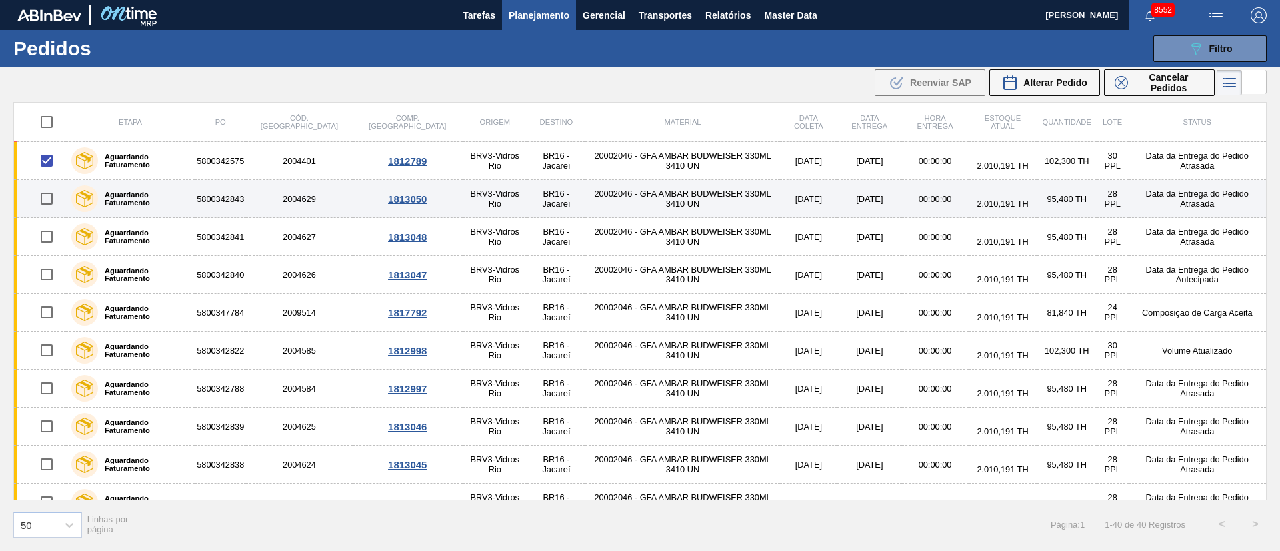
click at [49, 203] on input "checkbox" at bounding box center [47, 199] width 28 height 28
checkbox input "true"
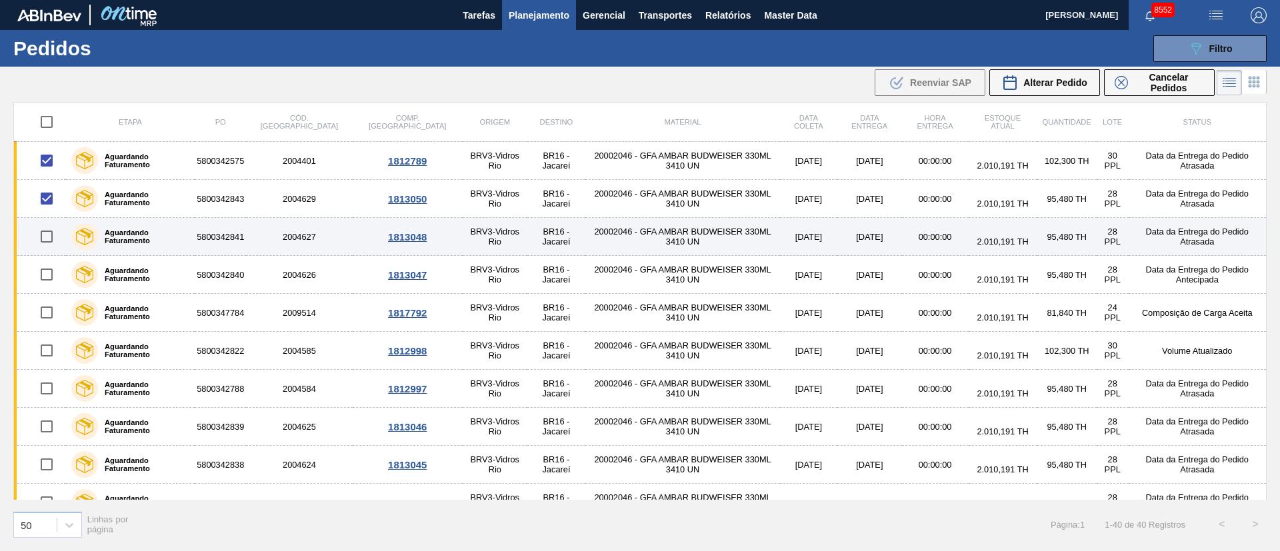
click at [49, 235] on input "checkbox" at bounding box center [47, 237] width 28 height 28
checkbox input "true"
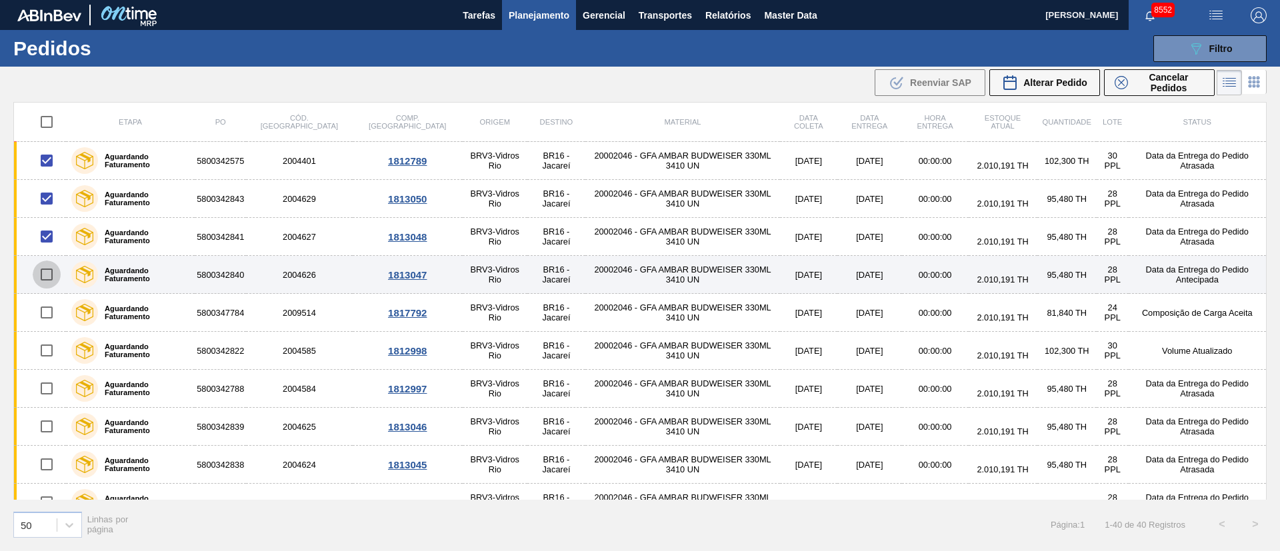
click at [45, 279] on input "checkbox" at bounding box center [47, 275] width 28 height 28
checkbox input "true"
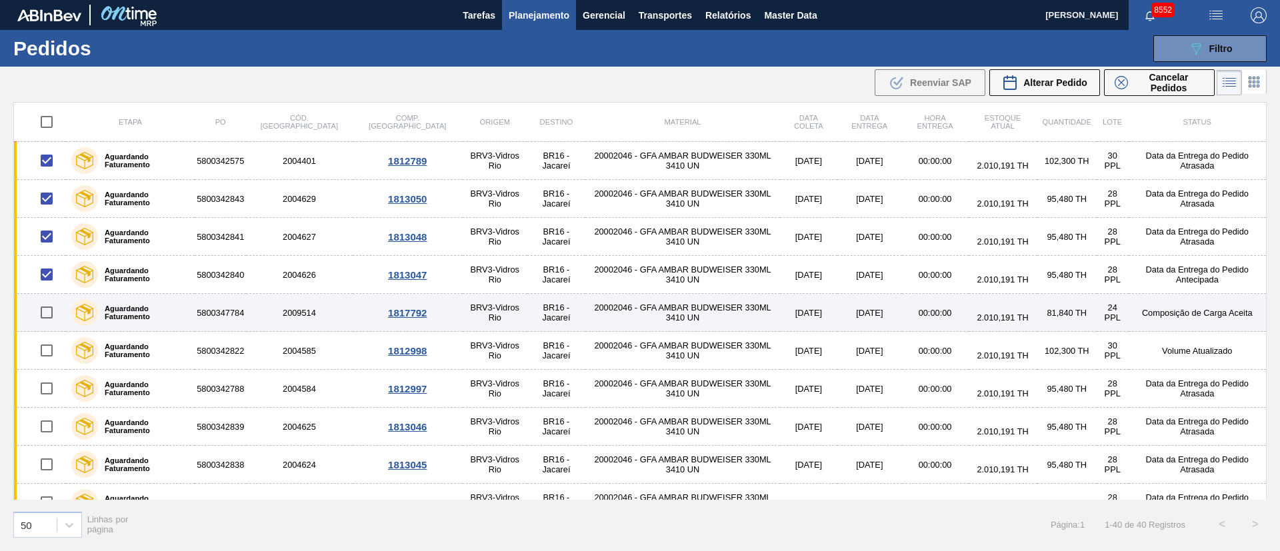
click at [43, 312] on input "checkbox" at bounding box center [47, 313] width 28 height 28
checkbox input "true"
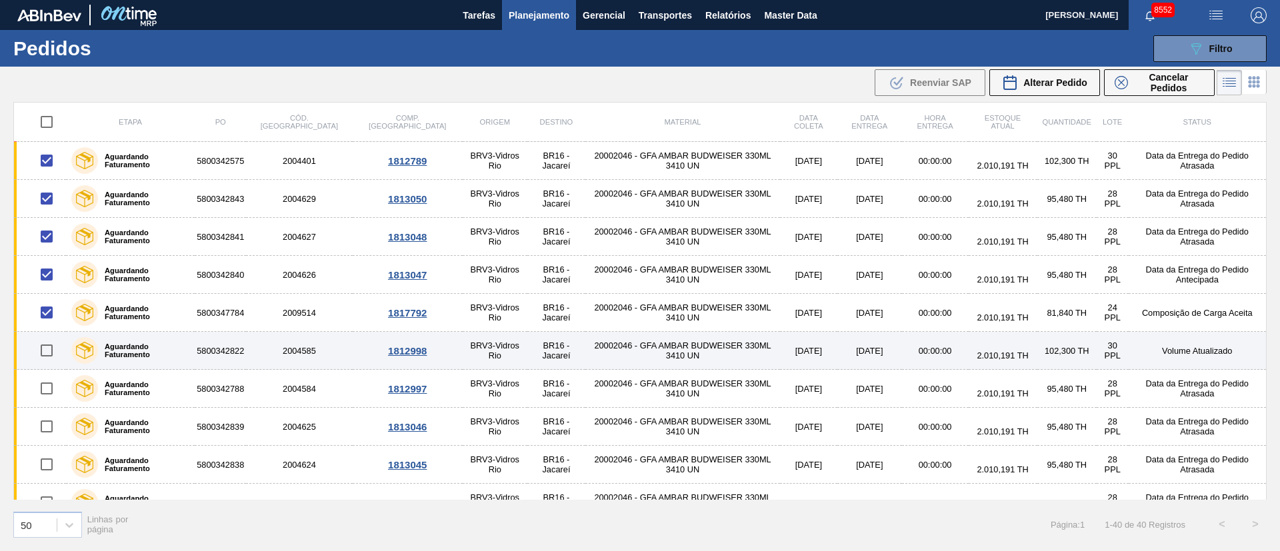
click at [46, 346] on input "checkbox" at bounding box center [47, 351] width 28 height 28
checkbox input "true"
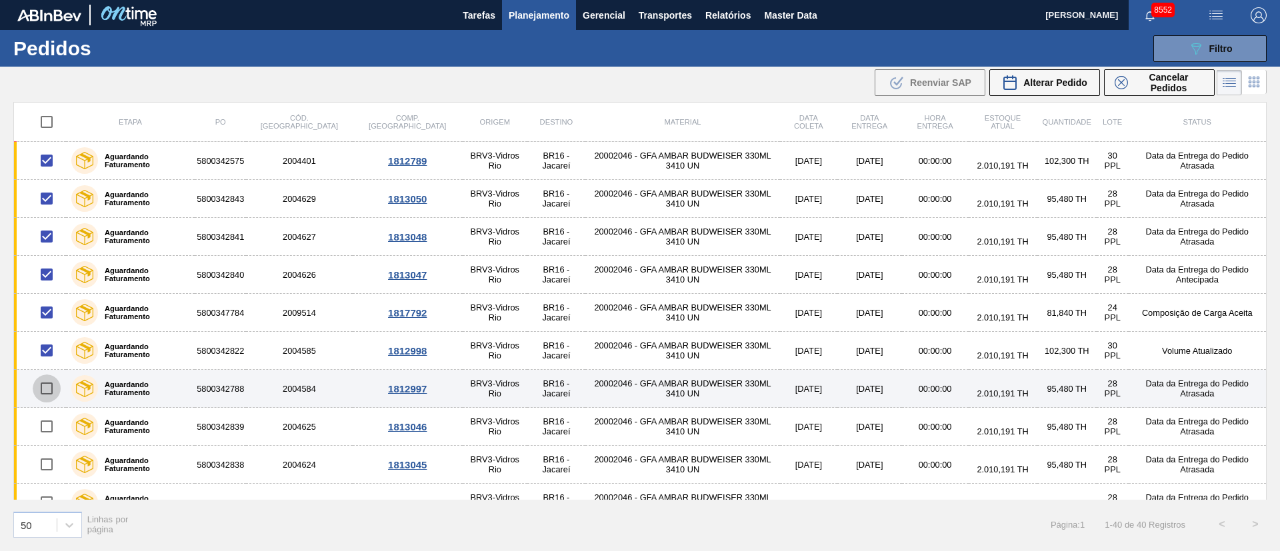
click at [45, 385] on input "checkbox" at bounding box center [47, 389] width 28 height 28
checkbox input "true"
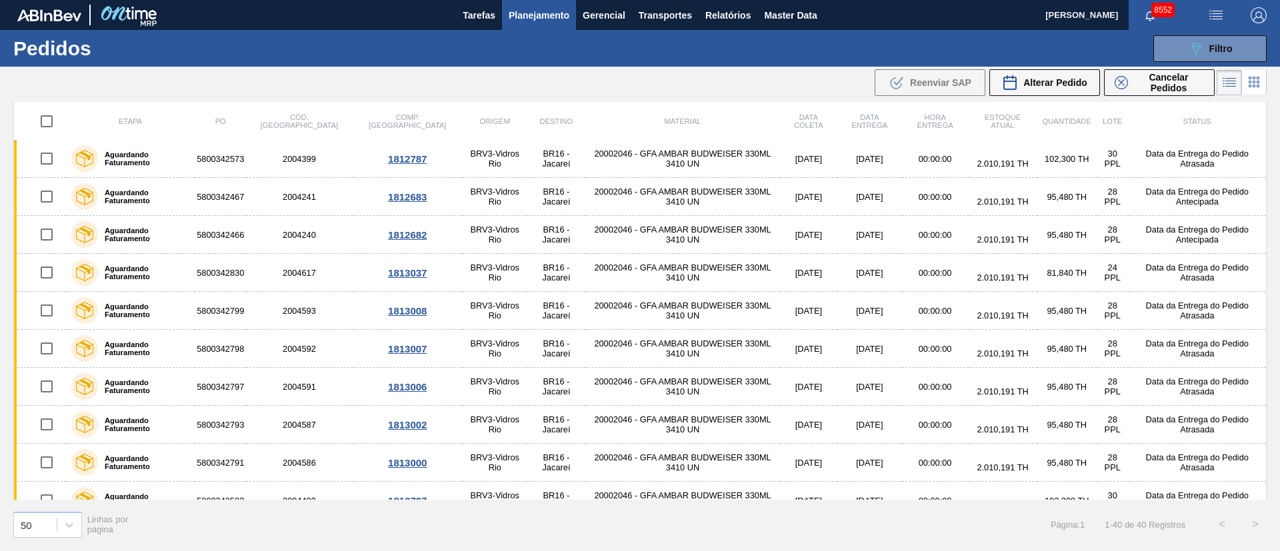
scroll to position [1162, 0]
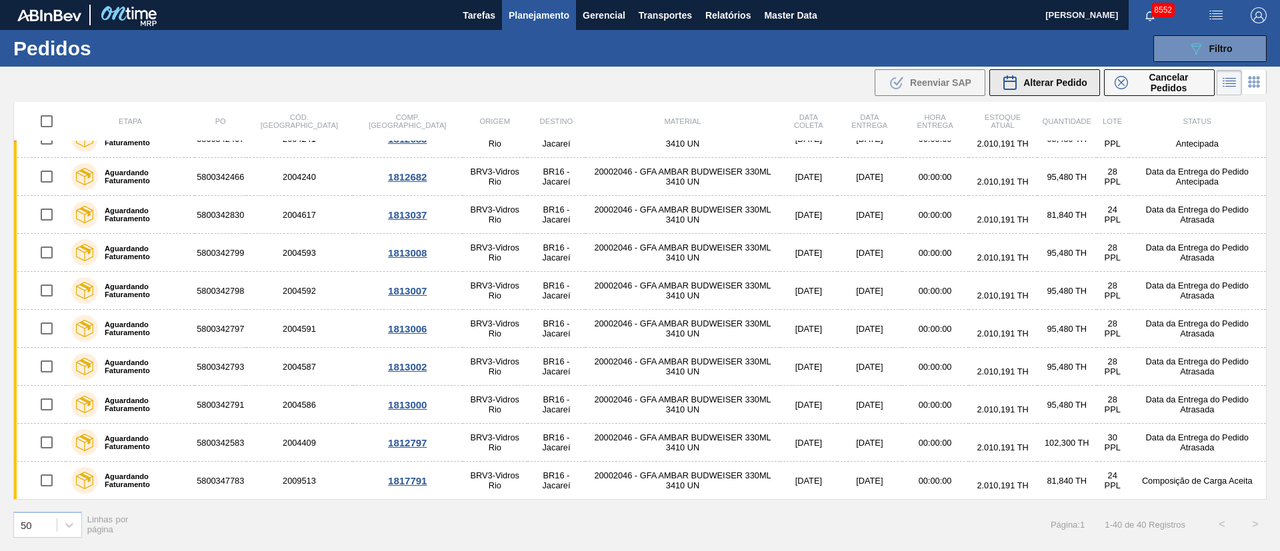
click at [1048, 76] on div "Alterar Pedido" at bounding box center [1044, 83] width 85 height 16
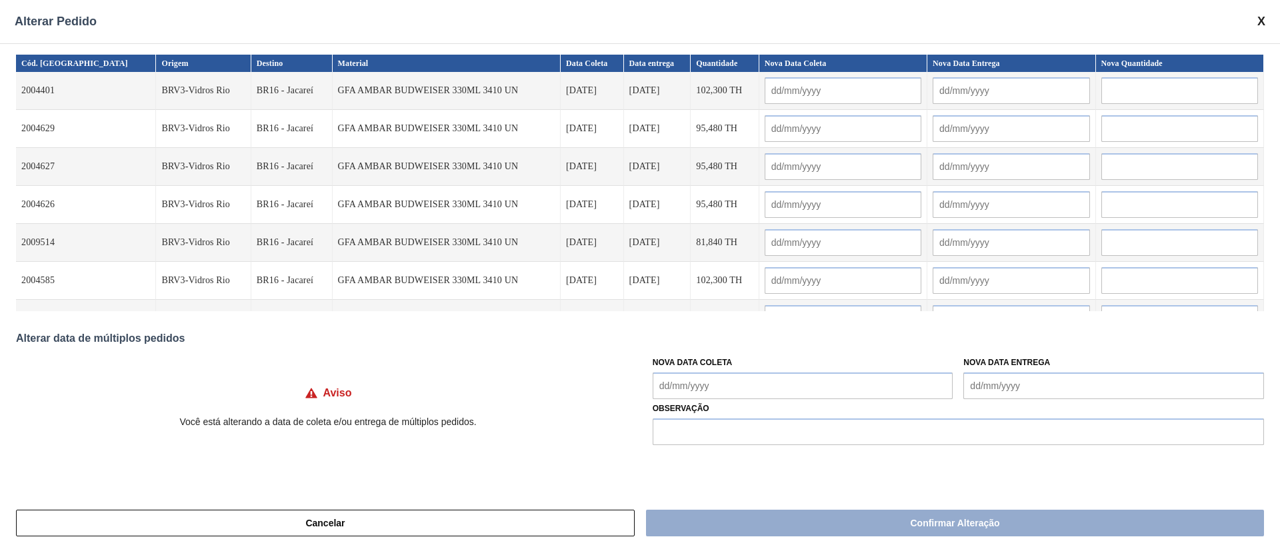
click at [677, 387] on Coleta "Nova Data Coleta" at bounding box center [803, 386] width 301 height 27
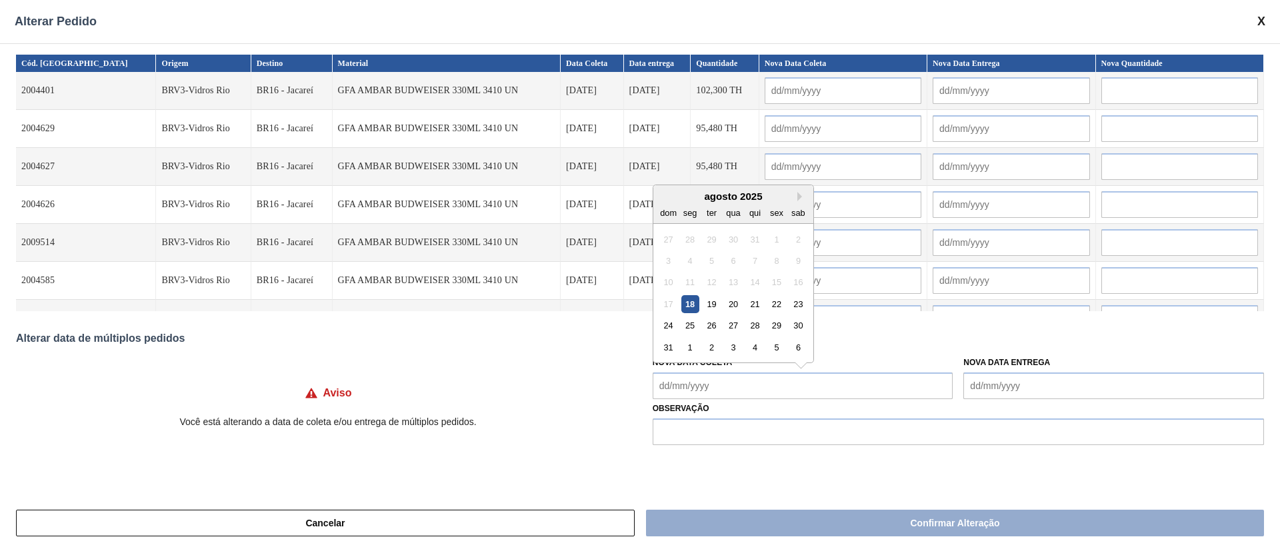
drag, startPoint x: 731, startPoint y: 299, endPoint x: 731, endPoint y: 315, distance: 16.7
click at [731, 299] on div "20" at bounding box center [733, 304] width 18 height 18
type Coleta "[DATE]"
type input "[DATE]"
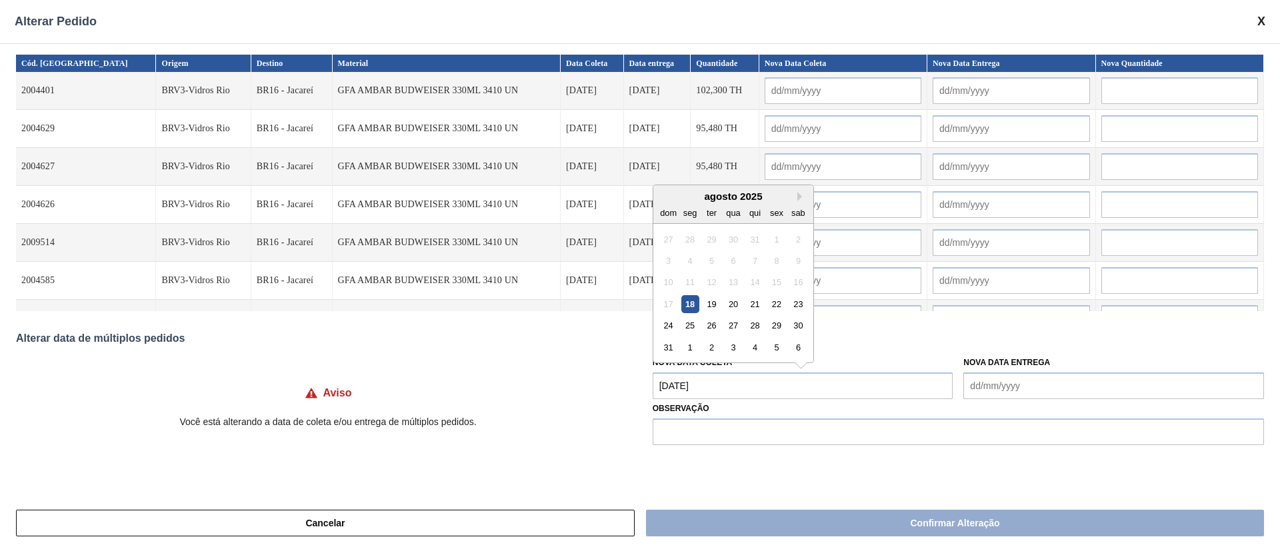
type input "[DATE]"
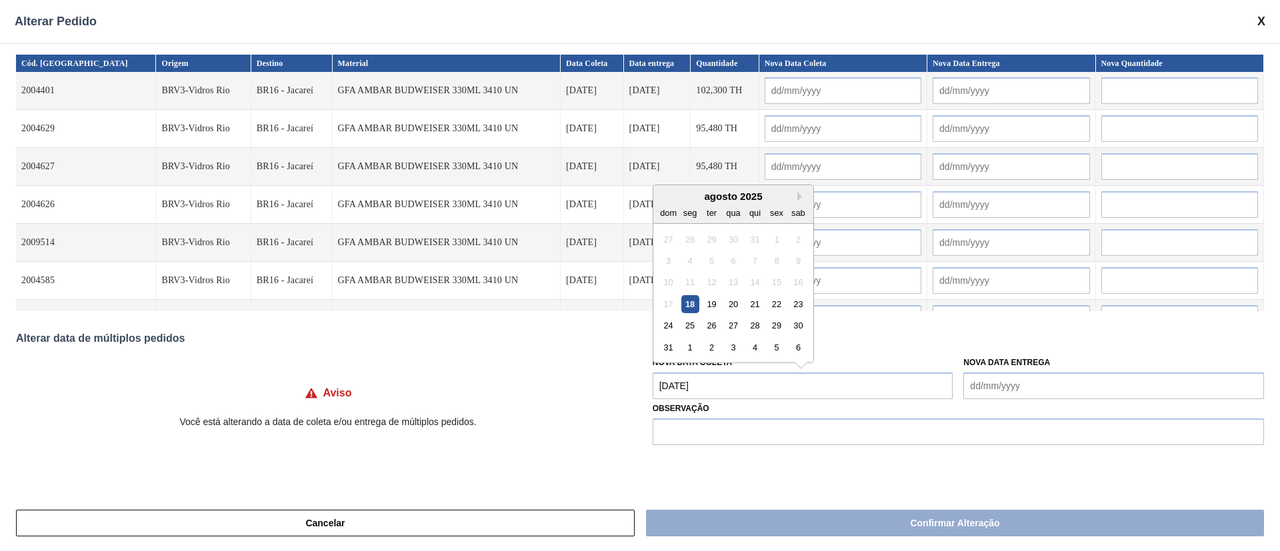
type input "[DATE]"
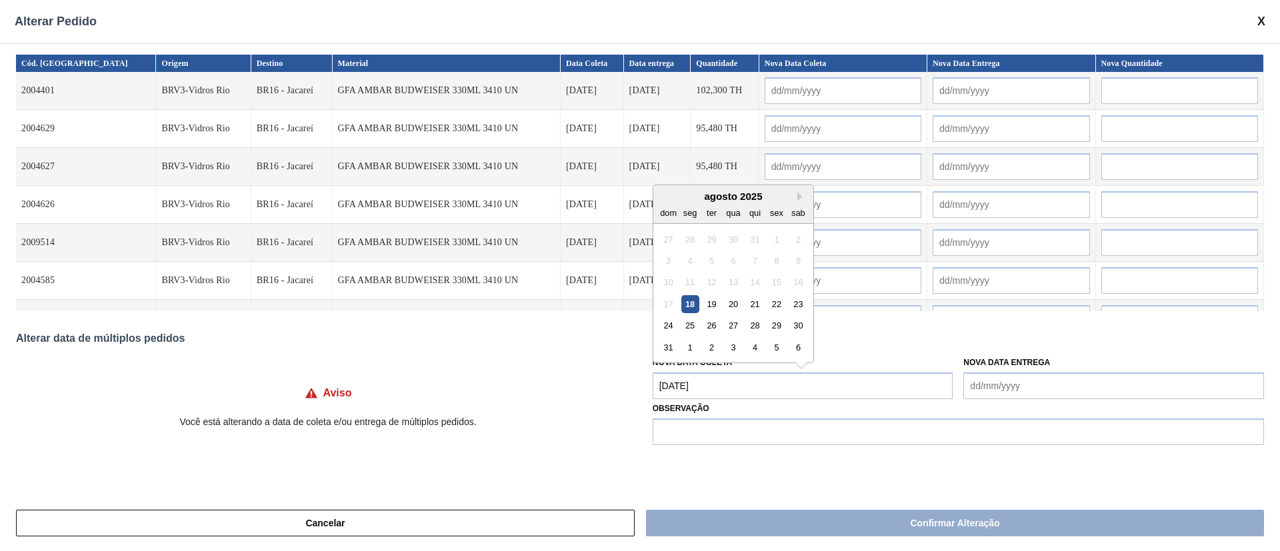
type input "[DATE]"
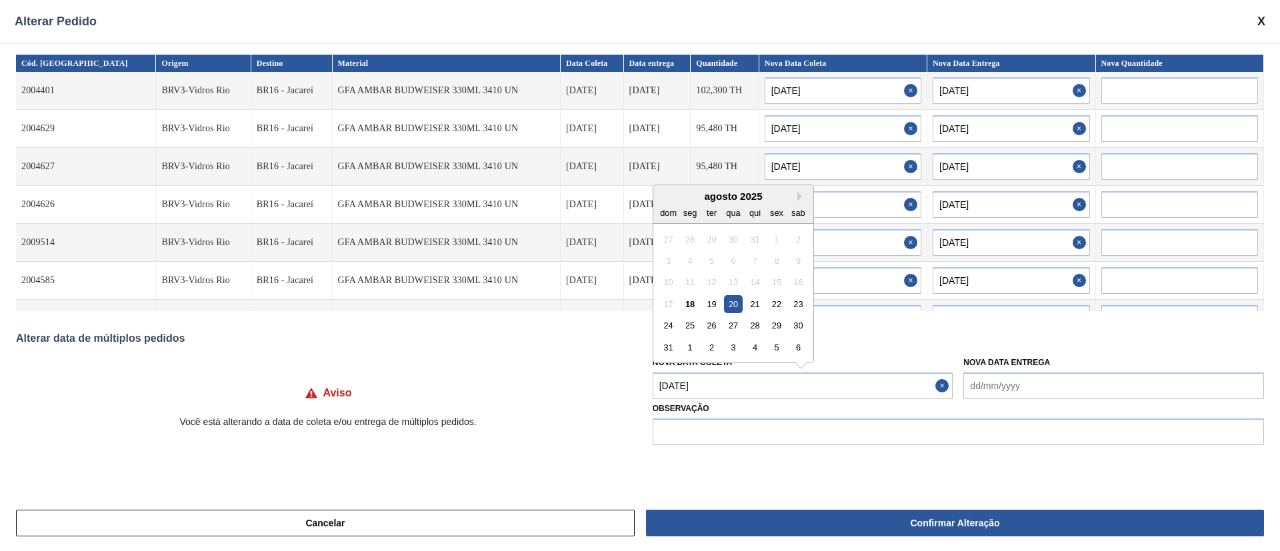
click at [735, 391] on Coleta "[DATE]" at bounding box center [803, 386] width 301 height 27
click at [779, 303] on div "22" at bounding box center [776, 304] width 18 height 18
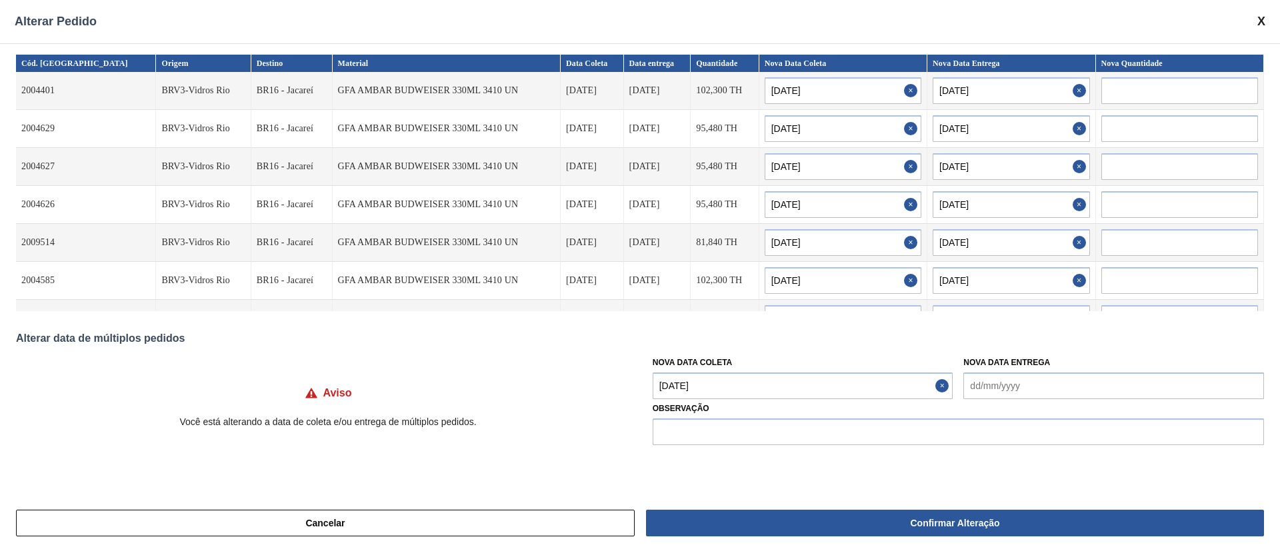
type Coleta "[DATE]"
type input "[DATE]"
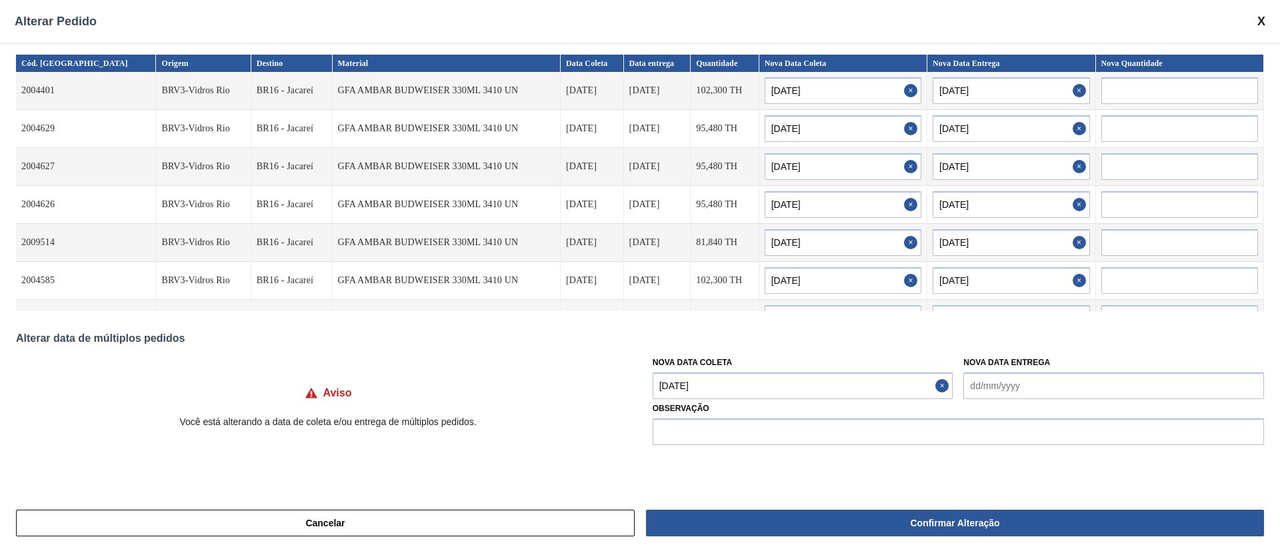
type input "[DATE]"
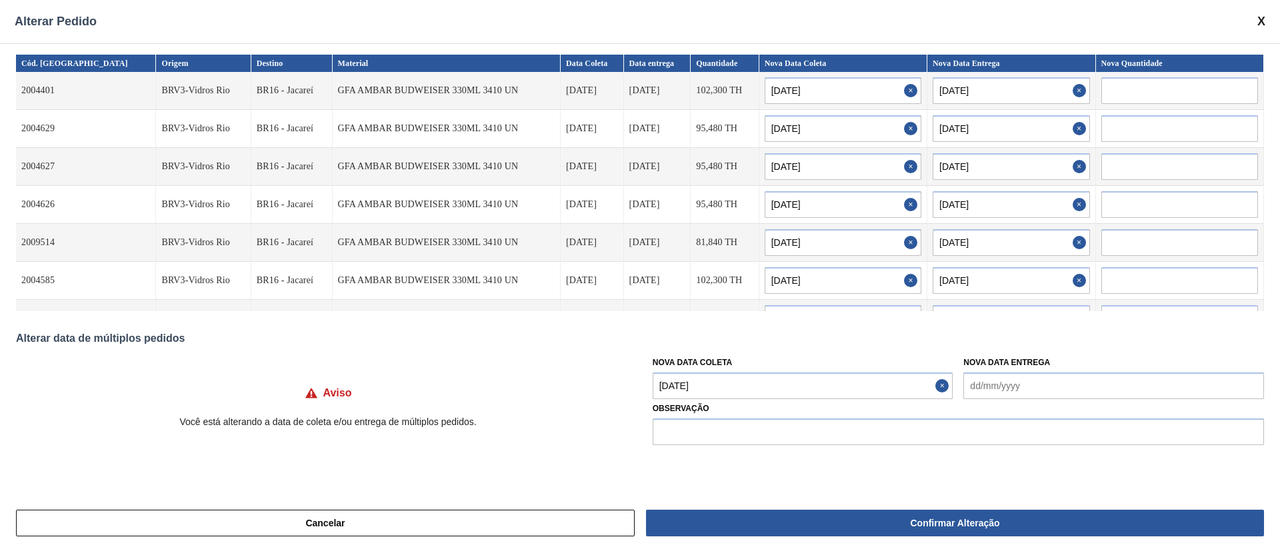
type input "[DATE]"
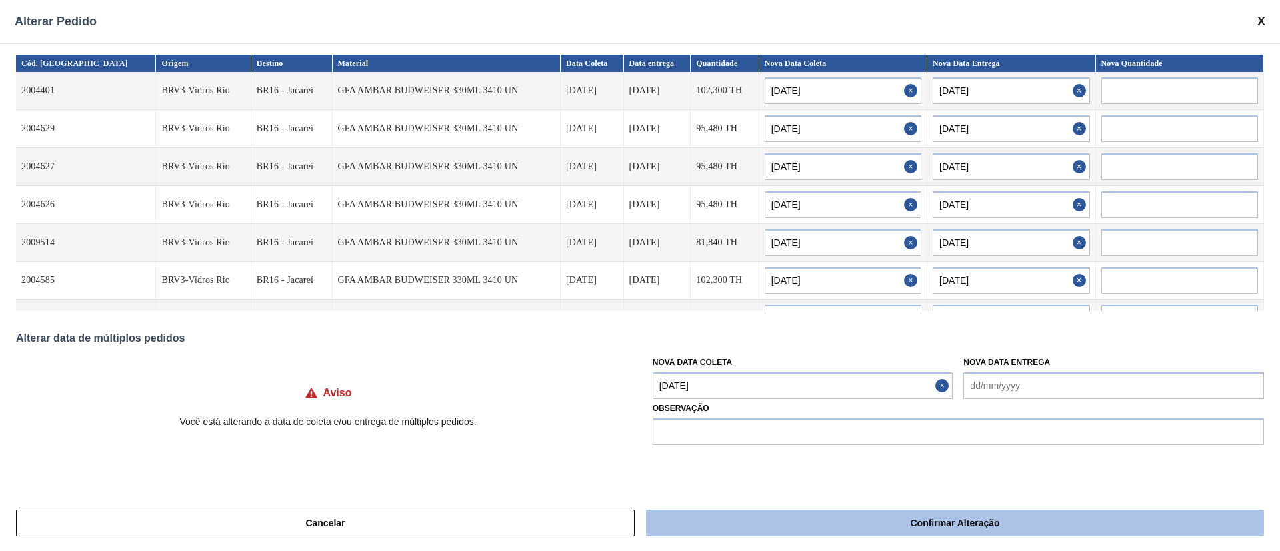
click at [786, 518] on button "Confirmar Alteração" at bounding box center [955, 523] width 618 height 27
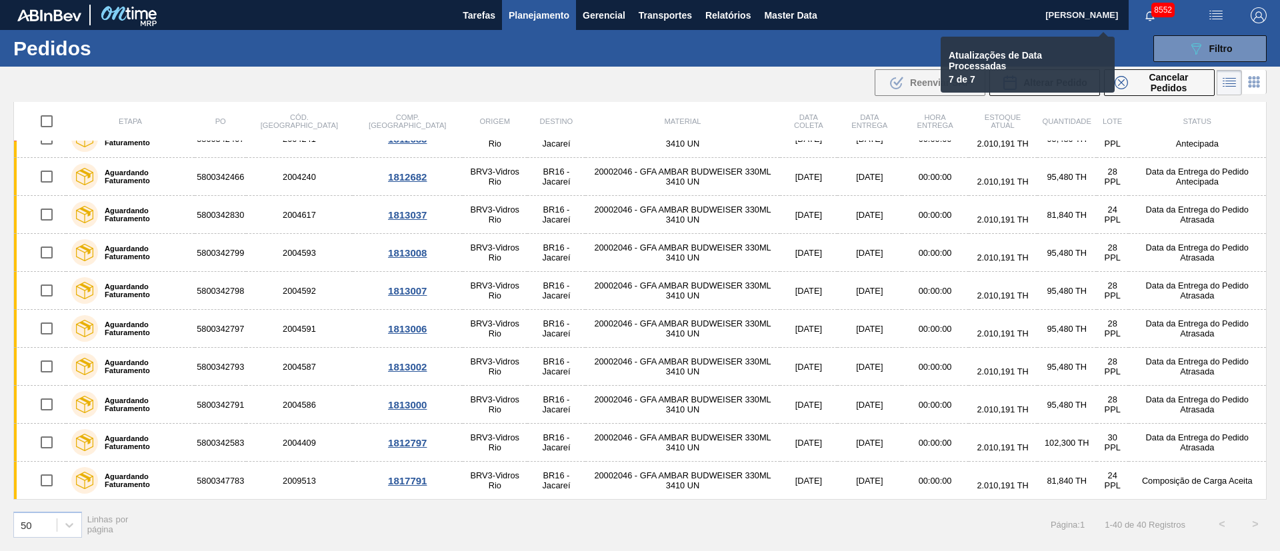
checkbox input "false"
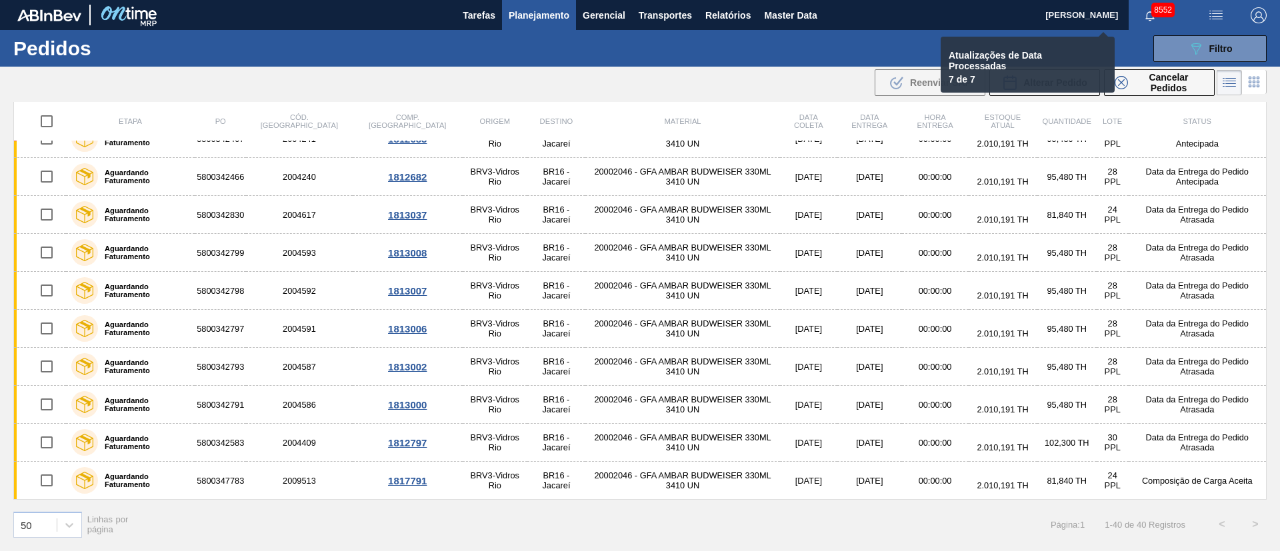
checkbox input "false"
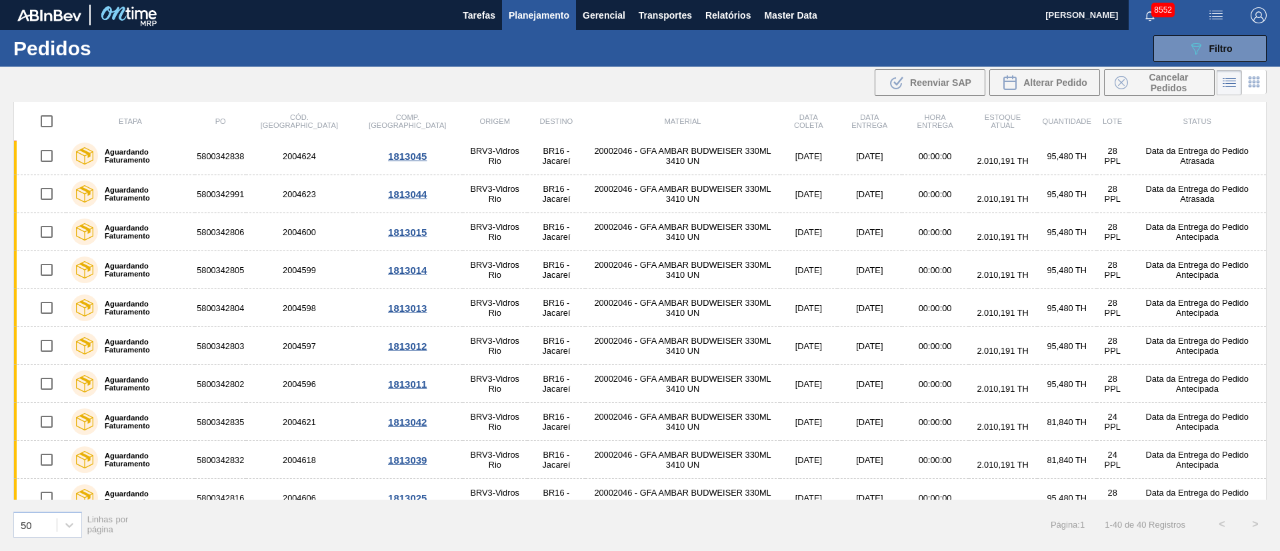
scroll to position [0, 0]
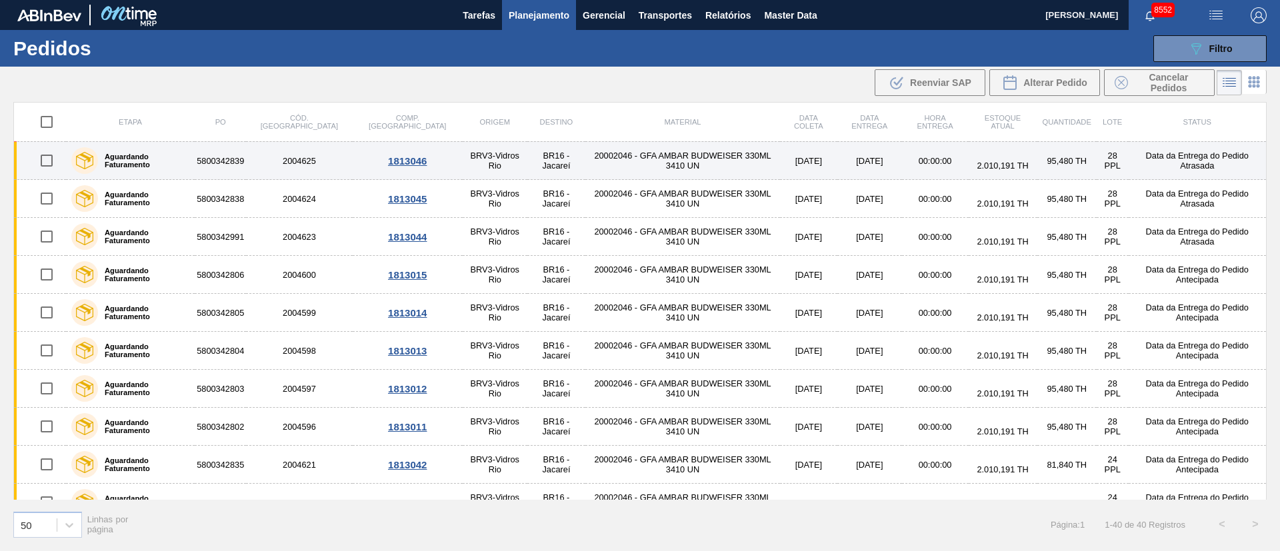
click at [47, 160] on input "checkbox" at bounding box center [47, 161] width 28 height 28
checkbox input "true"
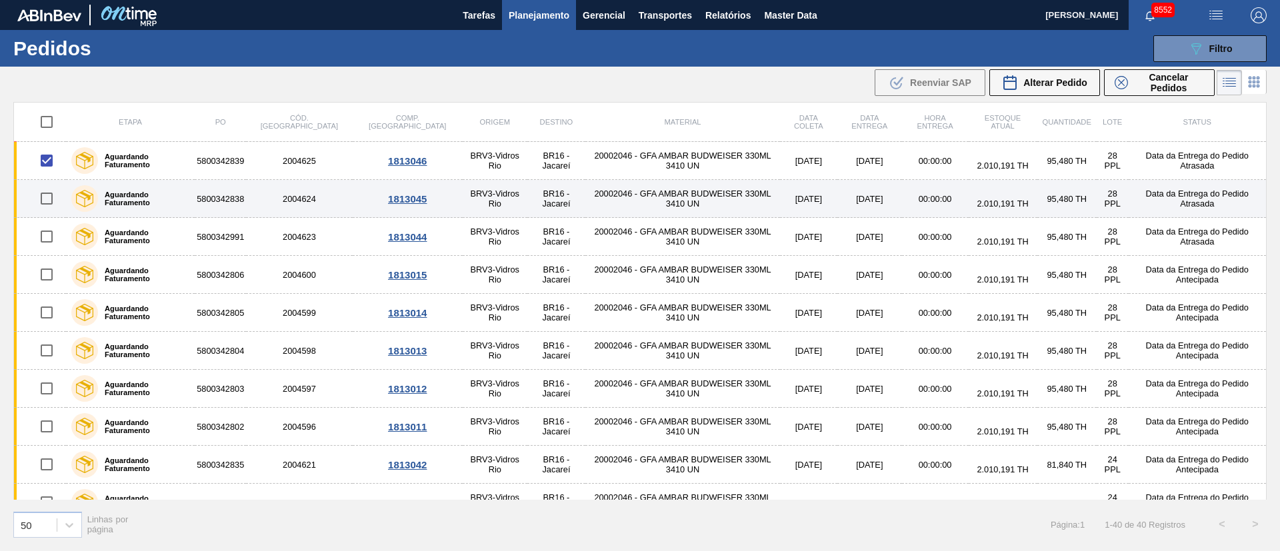
click at [49, 192] on input "checkbox" at bounding box center [47, 199] width 28 height 28
checkbox input "true"
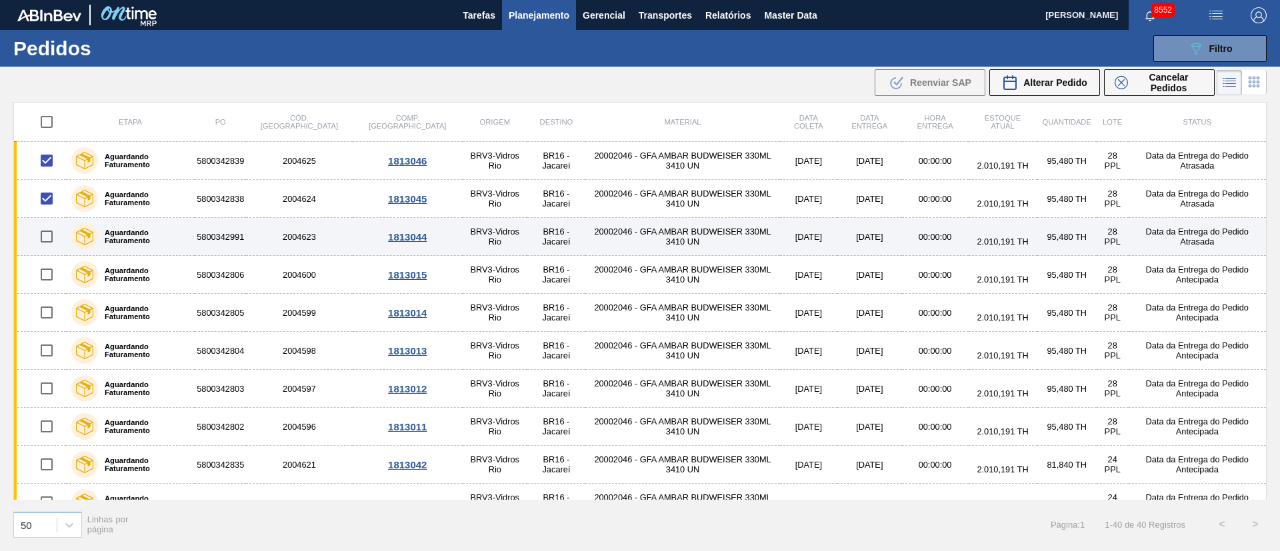
click at [45, 231] on input "checkbox" at bounding box center [47, 237] width 28 height 28
checkbox input "true"
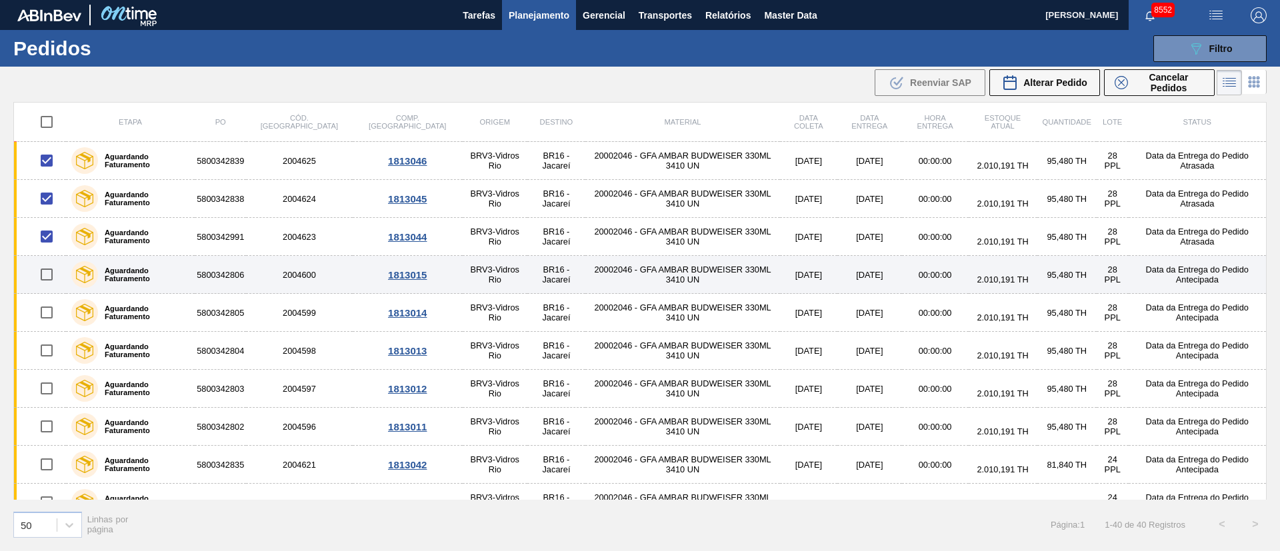
click at [47, 273] on input "checkbox" at bounding box center [47, 275] width 28 height 28
checkbox input "true"
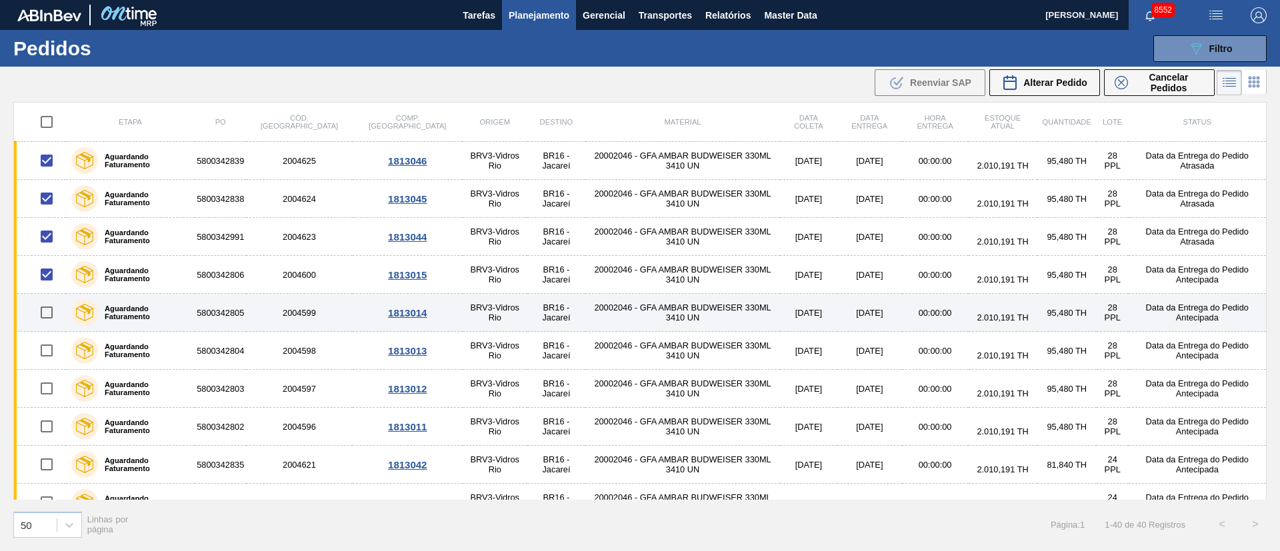
click at [53, 307] on input "checkbox" at bounding box center [47, 313] width 28 height 28
checkbox input "true"
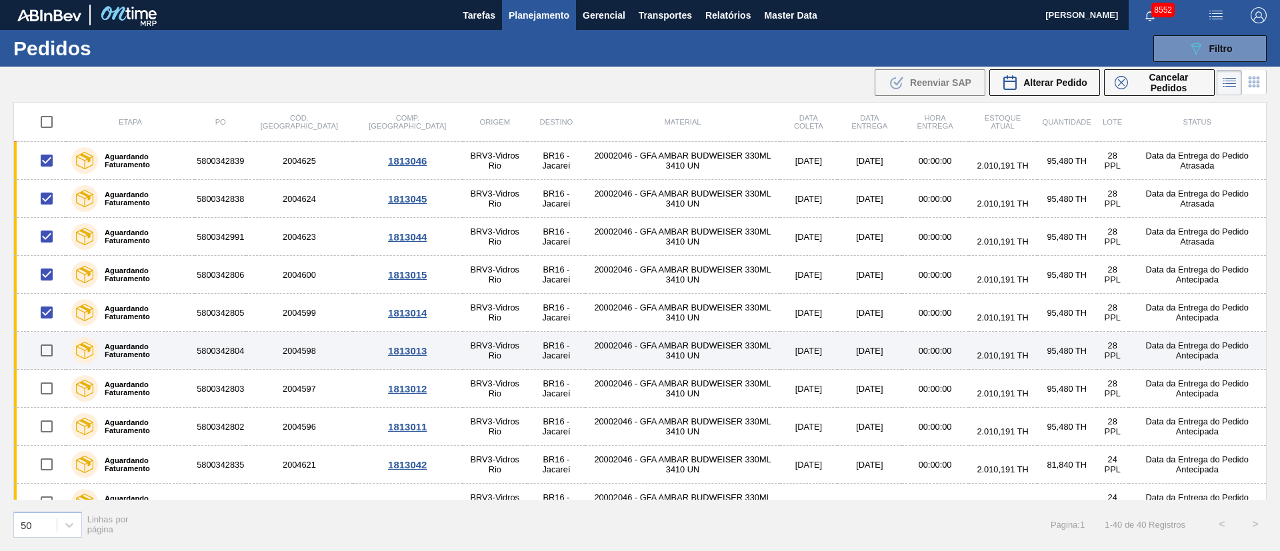
click at [49, 353] on input "checkbox" at bounding box center [47, 351] width 28 height 28
checkbox input "true"
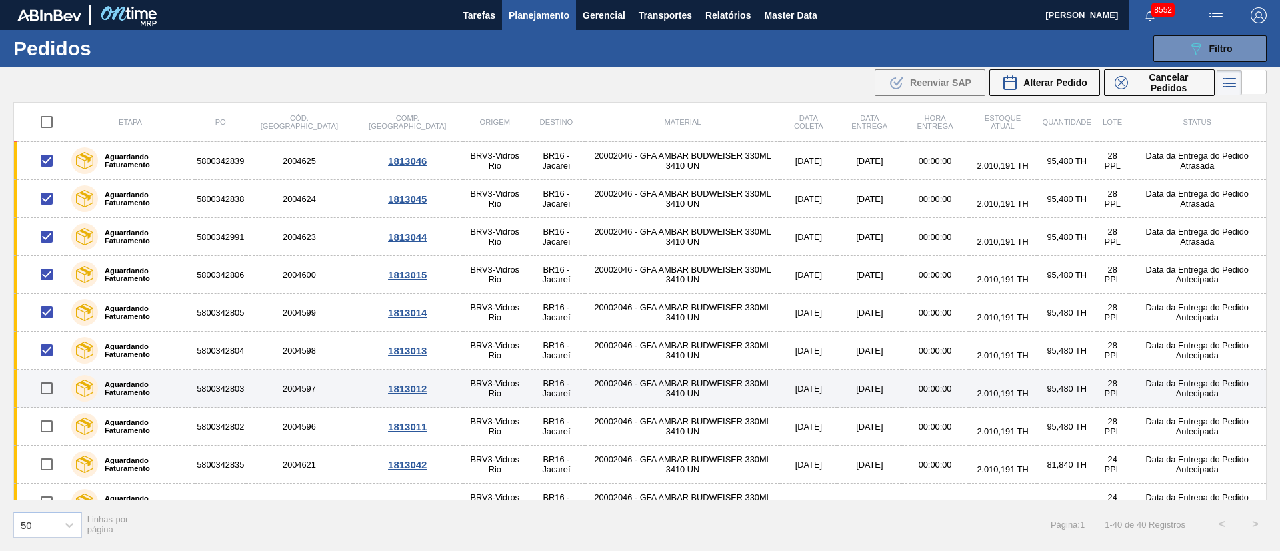
click at [43, 386] on input "checkbox" at bounding box center [47, 389] width 28 height 28
checkbox input "true"
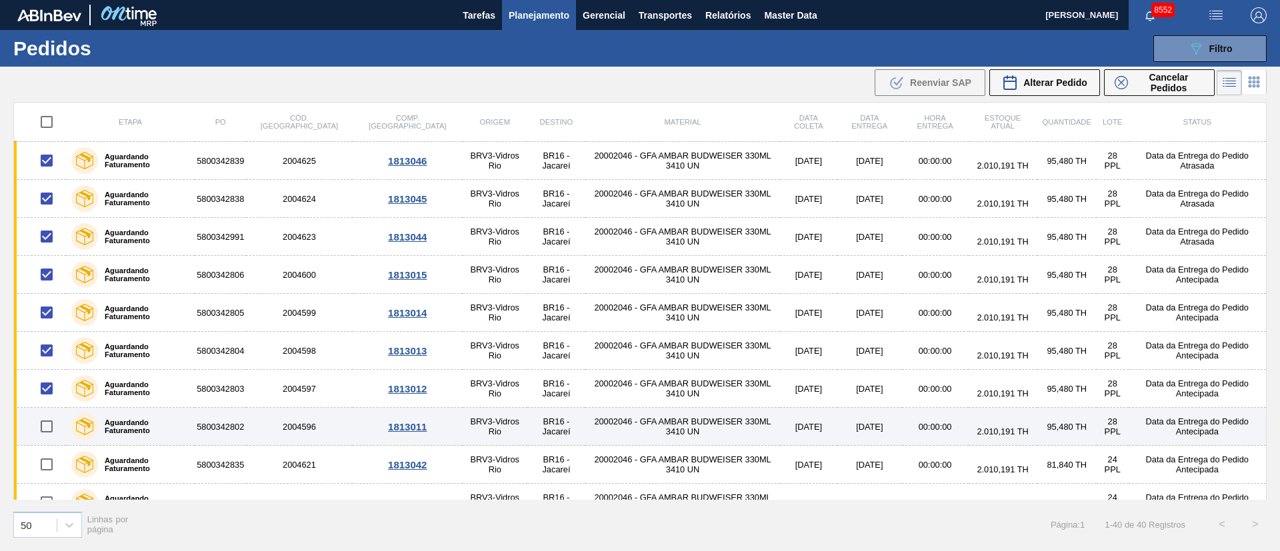
click at [48, 427] on input "checkbox" at bounding box center [47, 427] width 28 height 28
checkbox input "true"
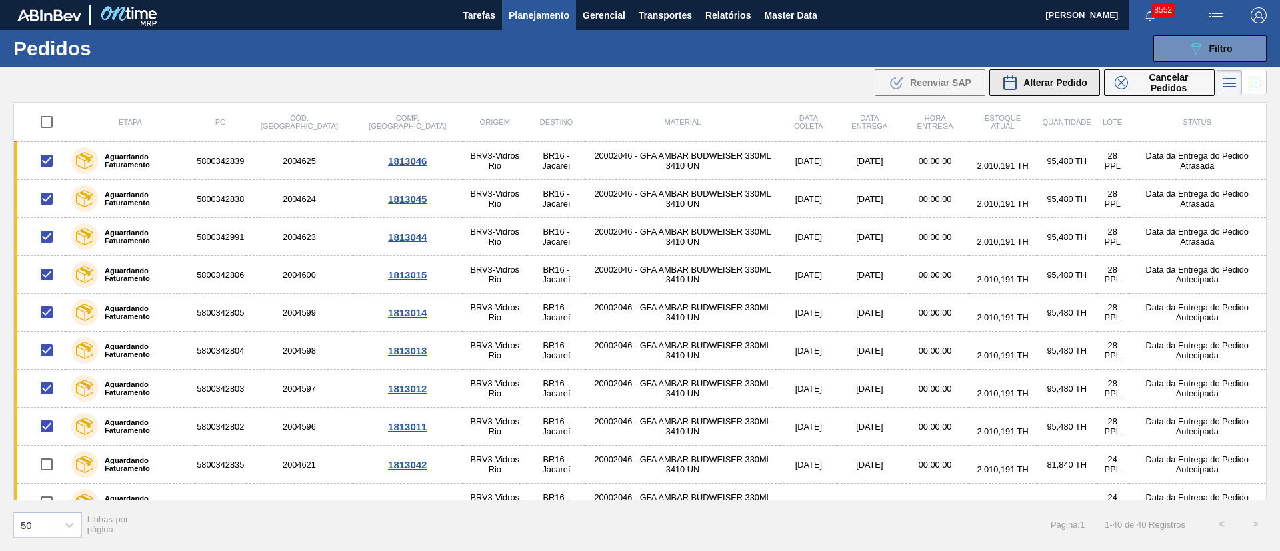
click at [1069, 85] on span "Alterar Pedido" at bounding box center [1055, 82] width 64 height 11
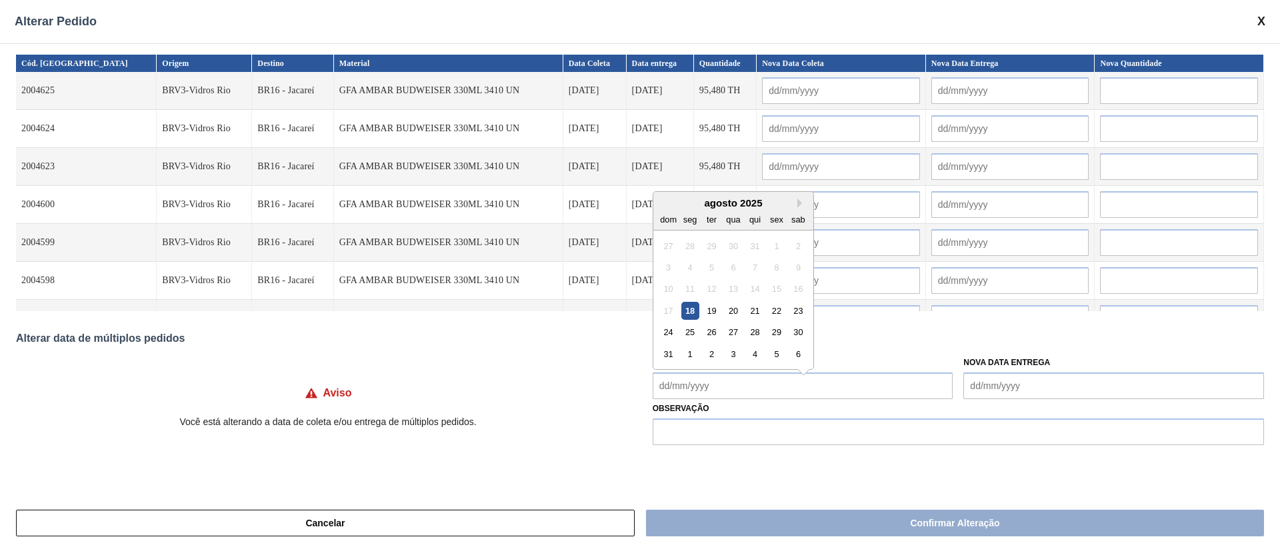
click at [731, 384] on Coleta "Nova Data Coleta" at bounding box center [803, 386] width 301 height 27
click at [691, 323] on div "25" at bounding box center [690, 326] width 18 height 18
type Coleta "[DATE]"
type input "[DATE]"
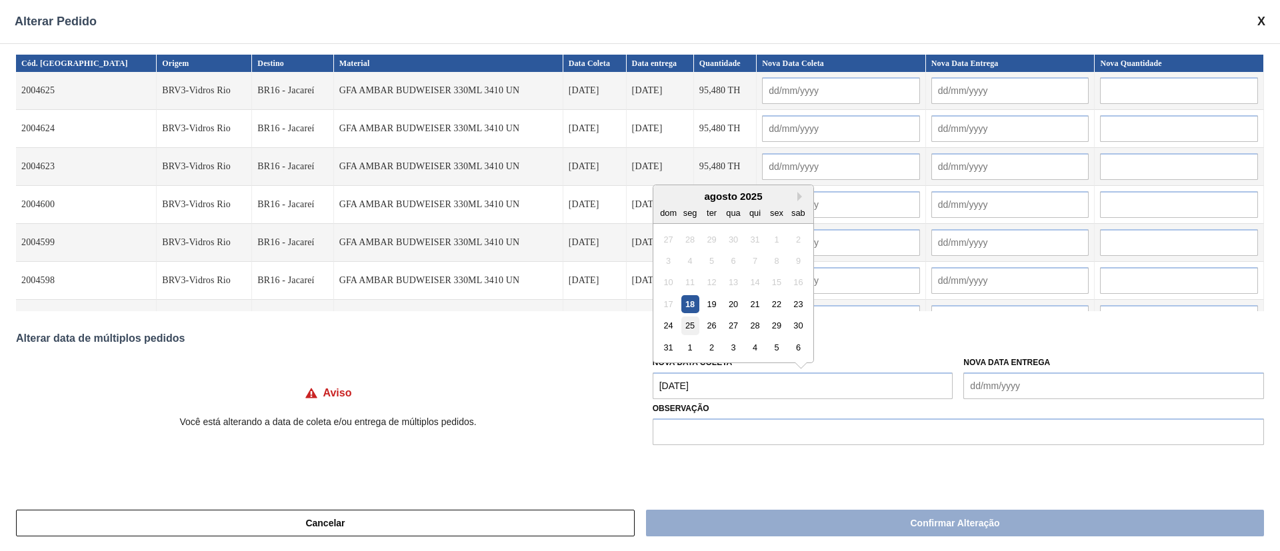
type input "[DATE]"
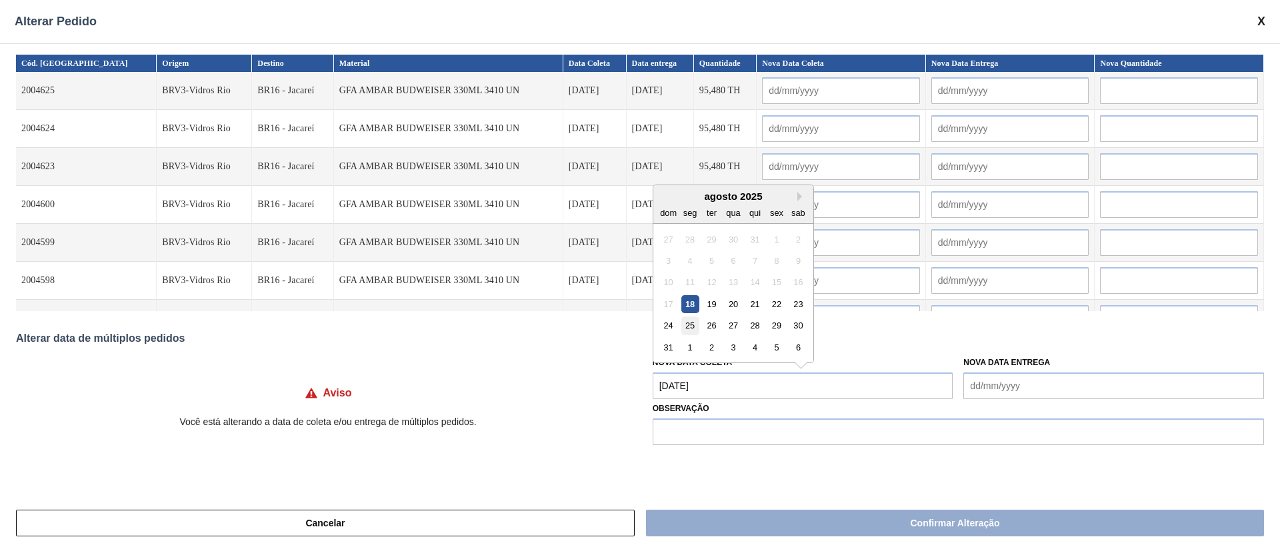
type input "[DATE]"
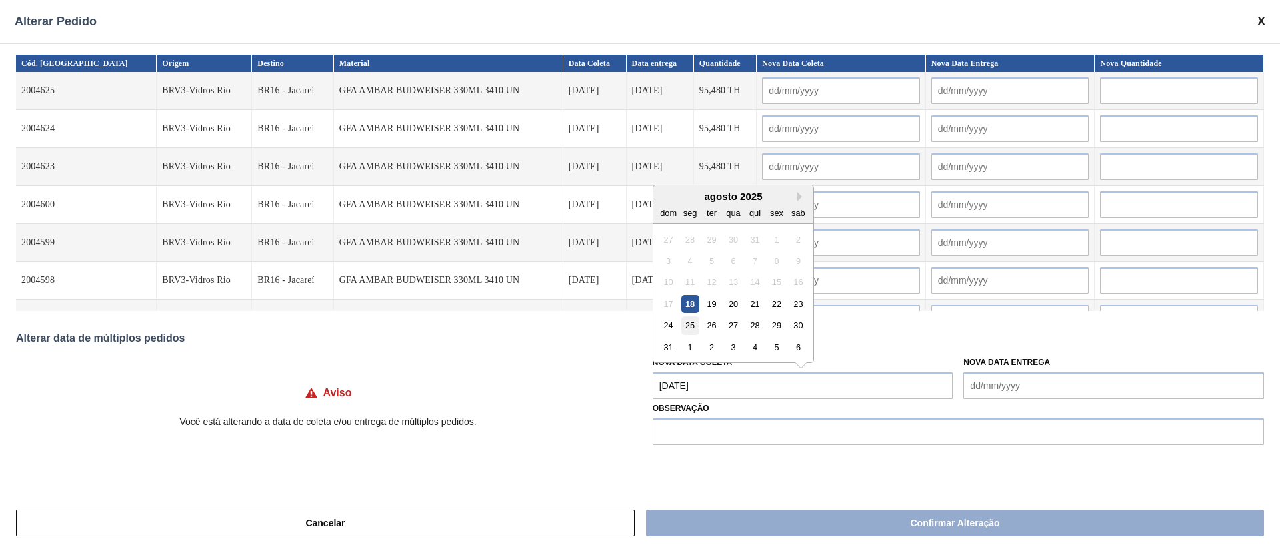
type input "[DATE]"
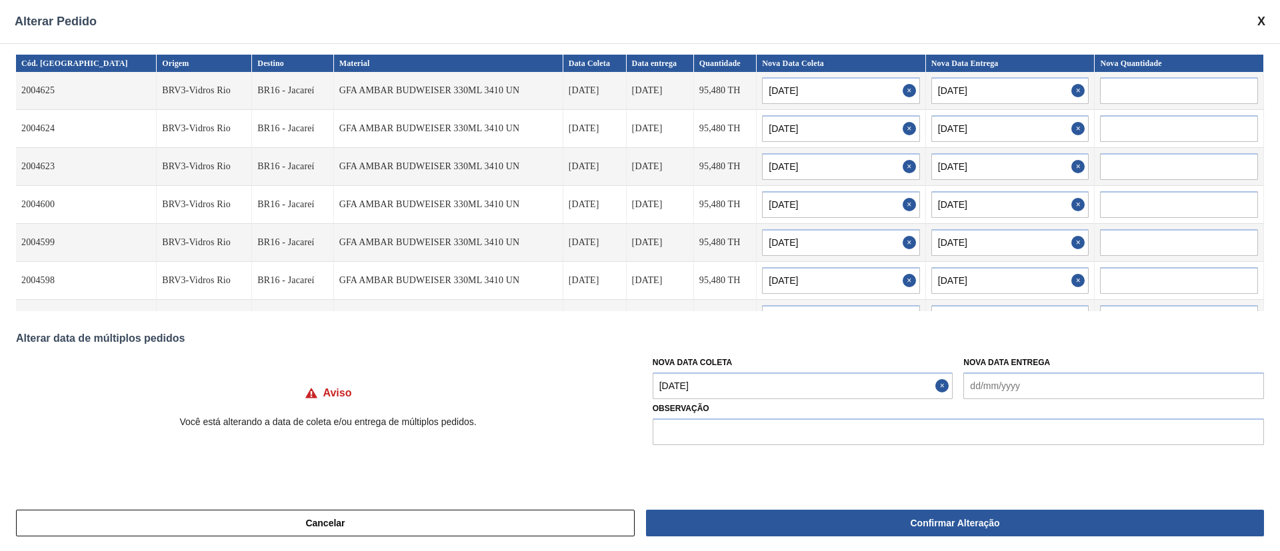
click at [709, 387] on Coleta "[DATE]" at bounding box center [803, 386] width 301 height 27
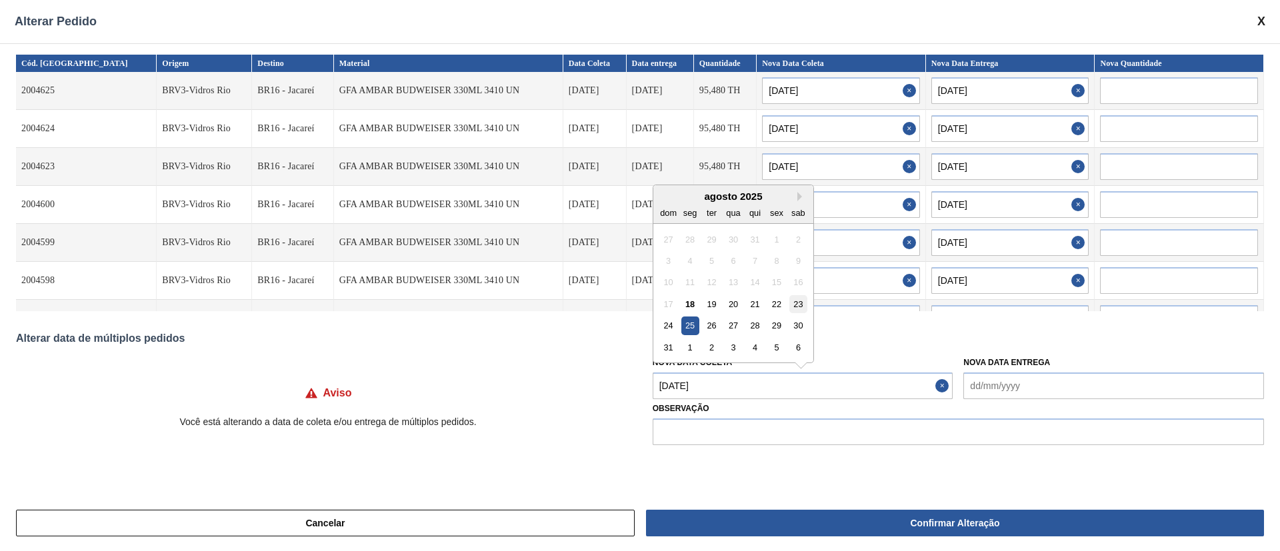
click at [801, 305] on div "23" at bounding box center [798, 304] width 18 height 18
type Coleta "[DATE]"
type input "[DATE]"
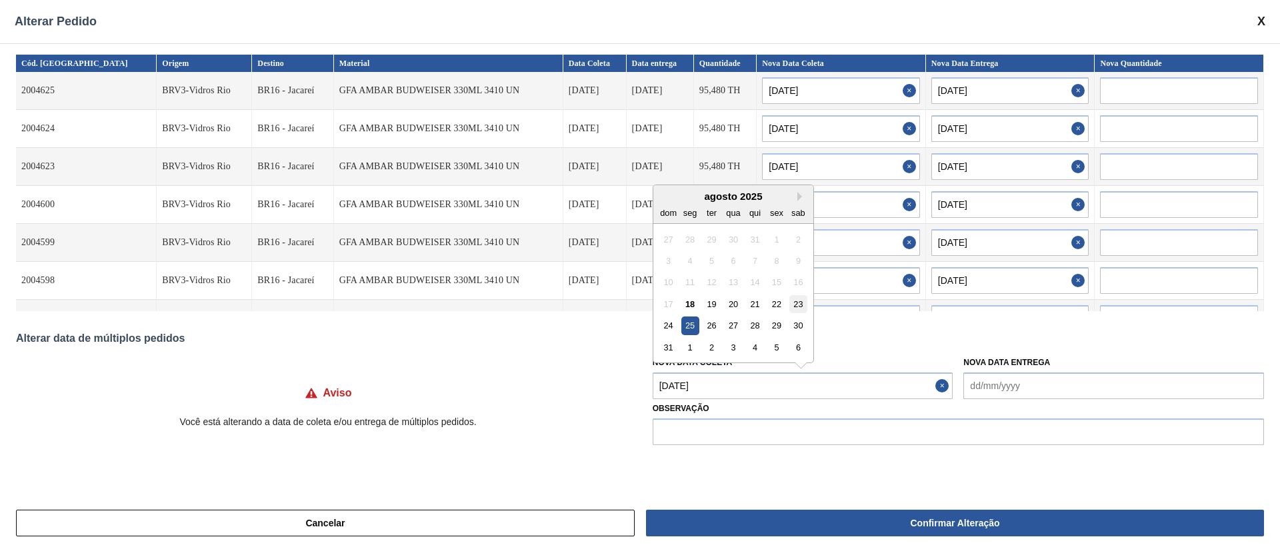
type input "[DATE]"
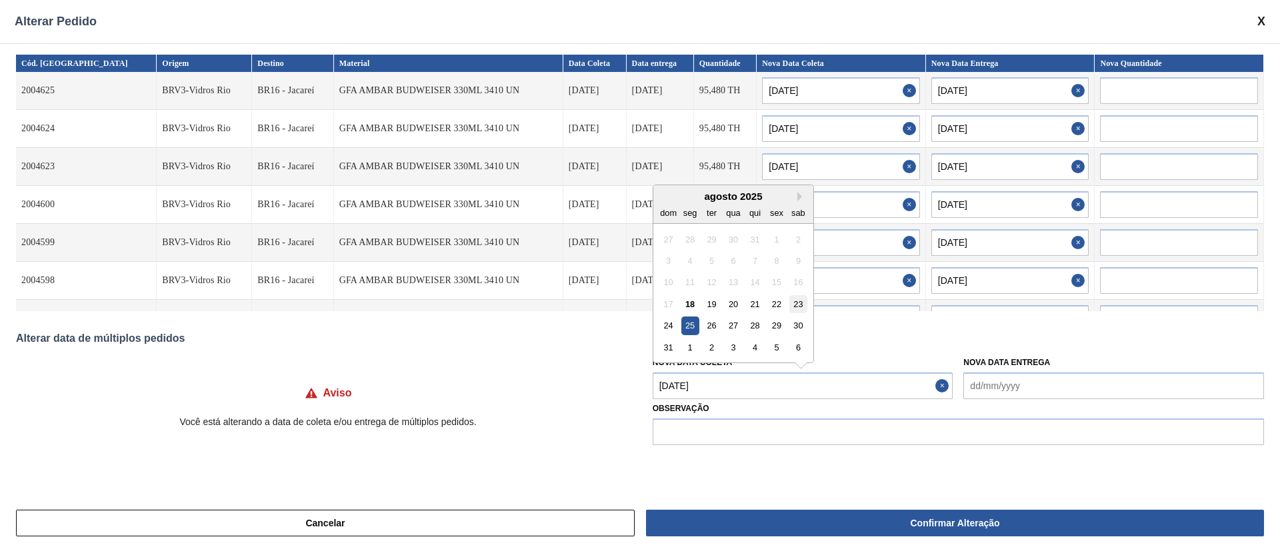
type input "[DATE]"
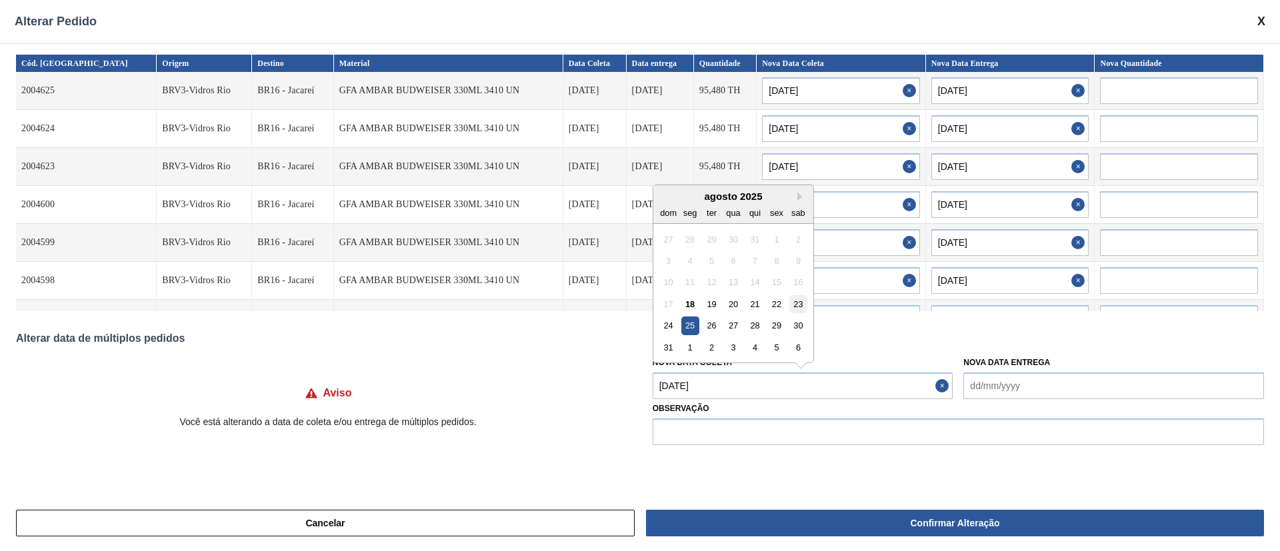
type input "[DATE]"
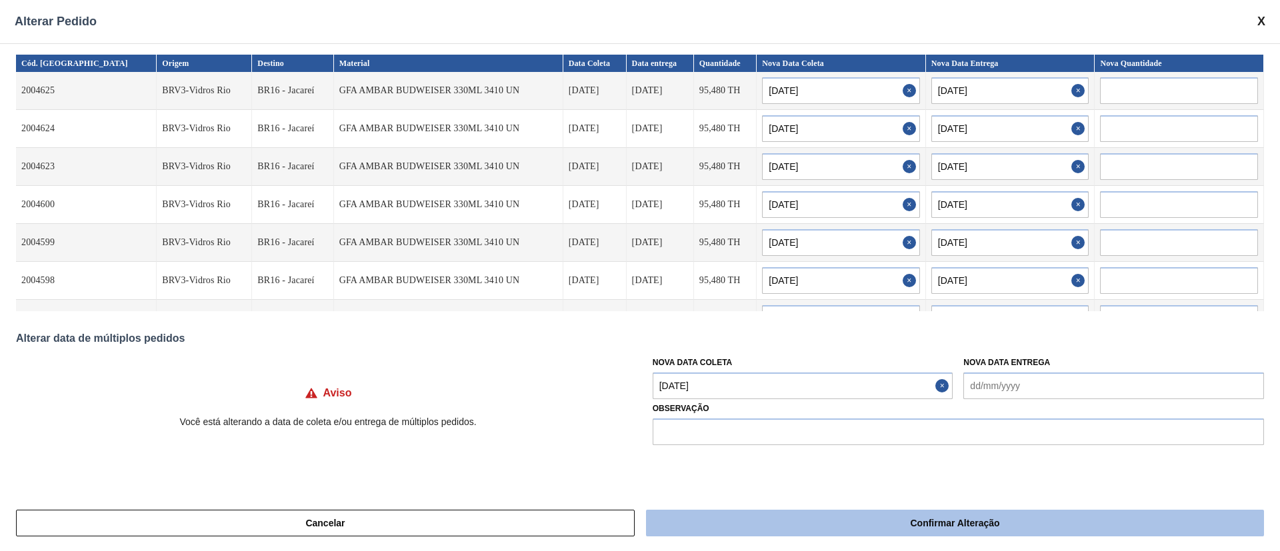
click at [753, 513] on button "Confirmar Alteração" at bounding box center [955, 523] width 618 height 27
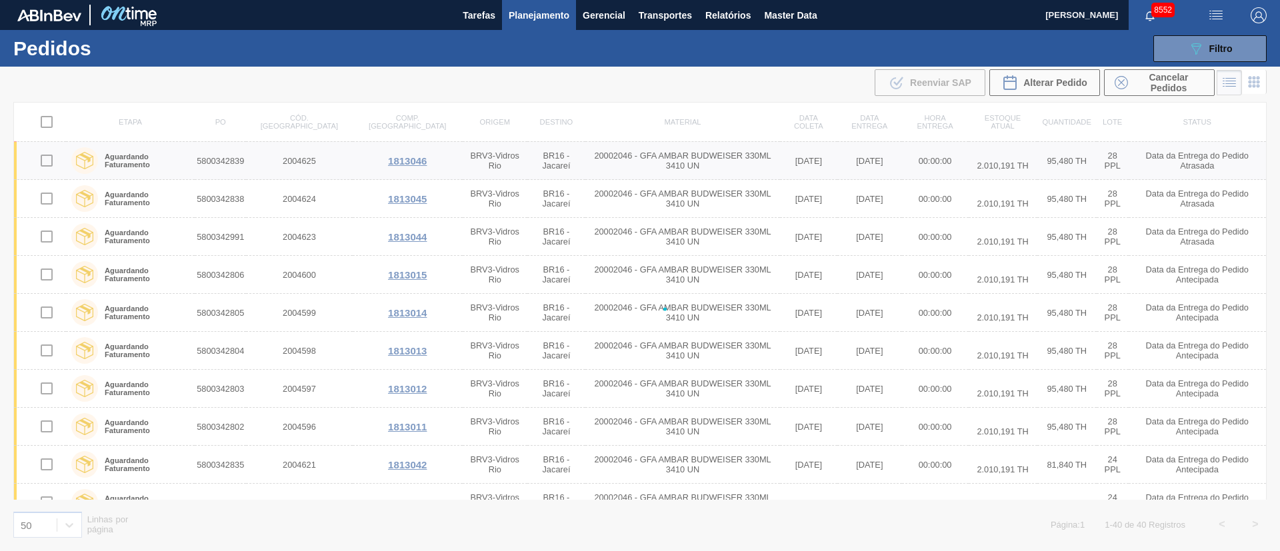
checkbox input "false"
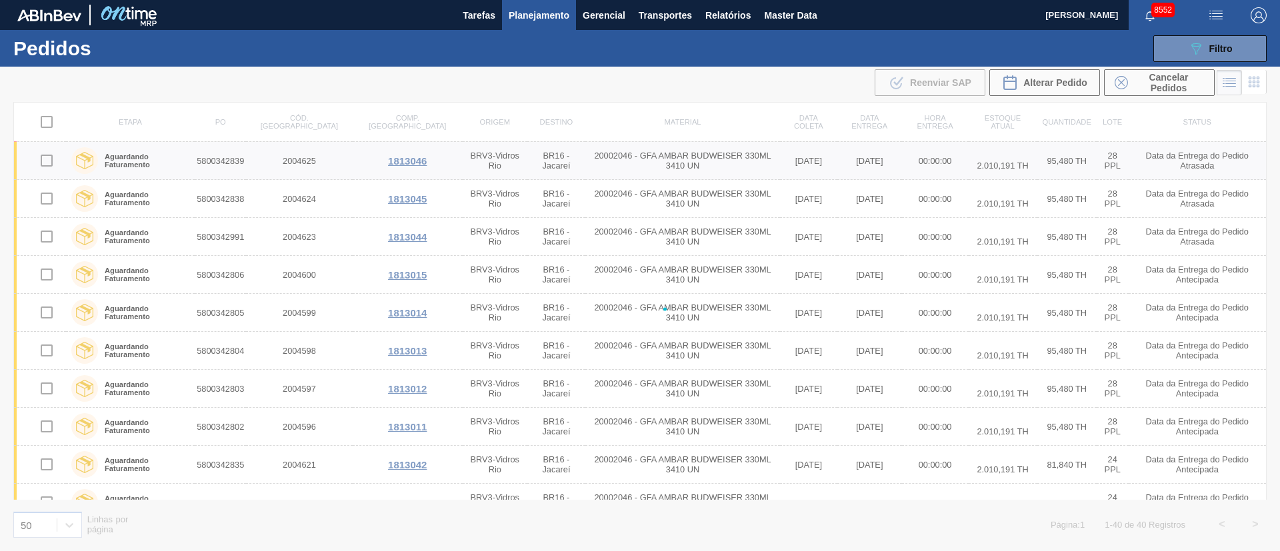
checkbox input "false"
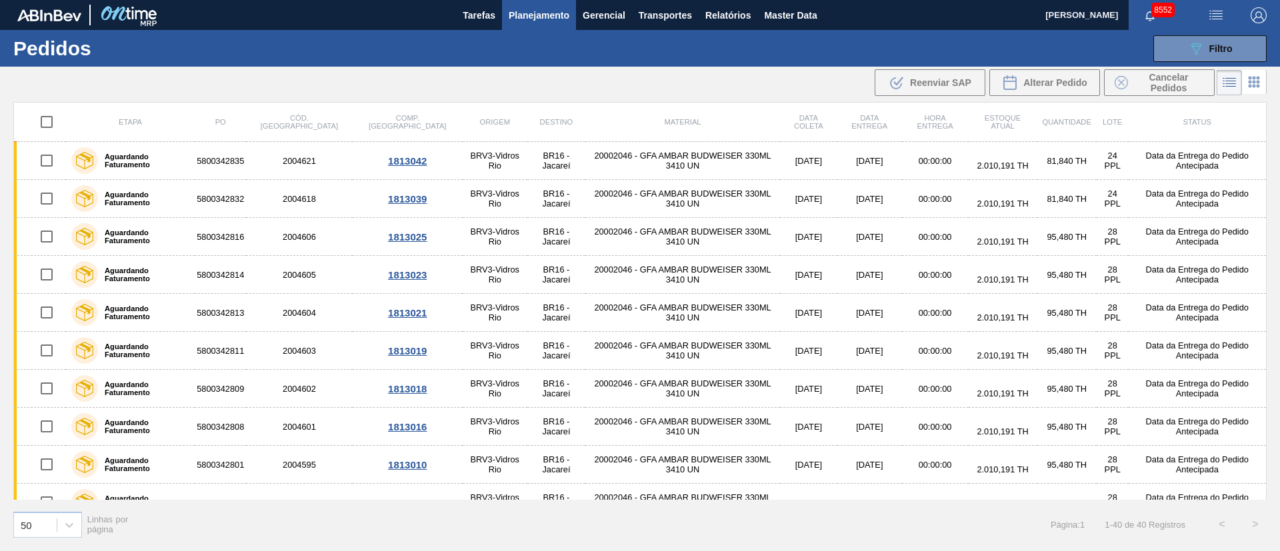
drag, startPoint x: 741, startPoint y: 118, endPoint x: 831, endPoint y: 107, distance: 90.0
click at [780, 118] on th "Data coleta" at bounding box center [808, 122] width 57 height 39
click at [1227, 43] on span "Filtro" at bounding box center [1220, 48] width 23 height 11
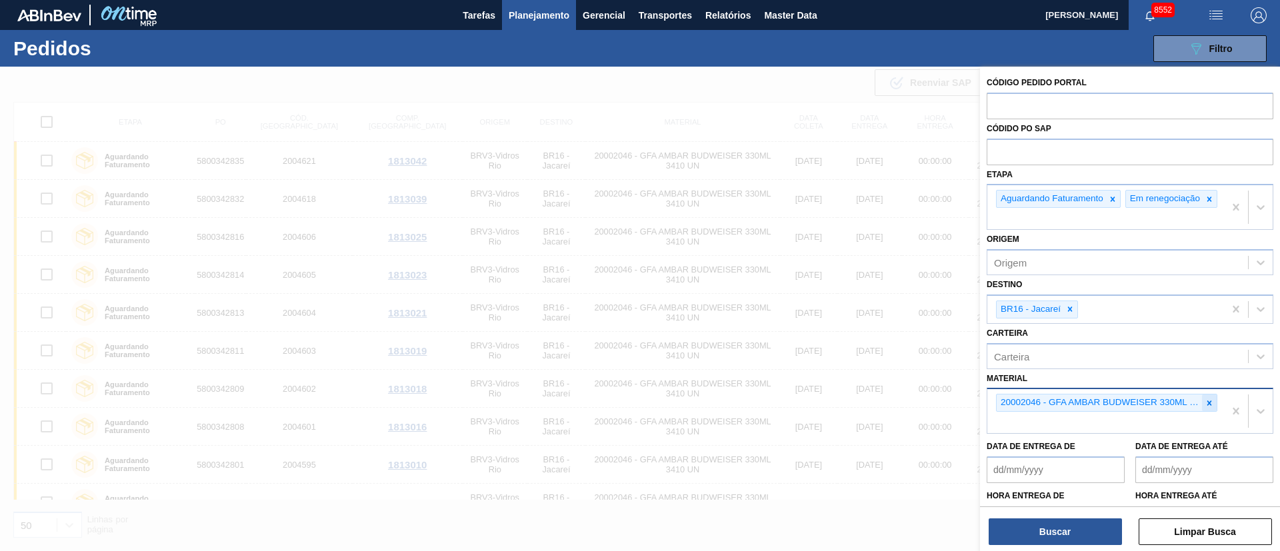
click at [1209, 408] on icon at bounding box center [1208, 403] width 9 height 9
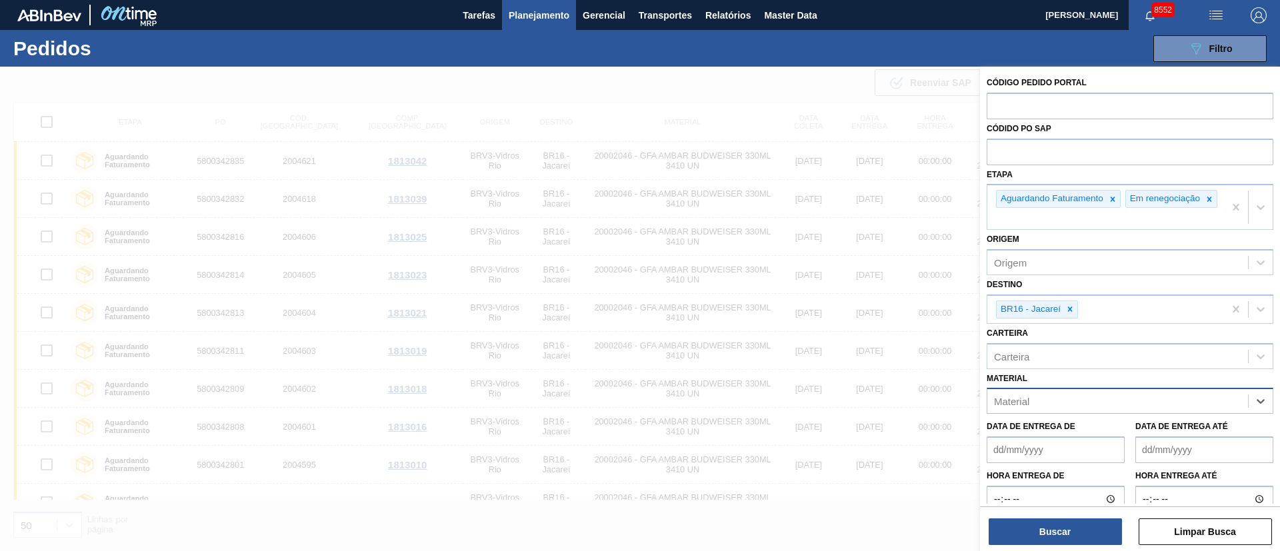
type input "3"
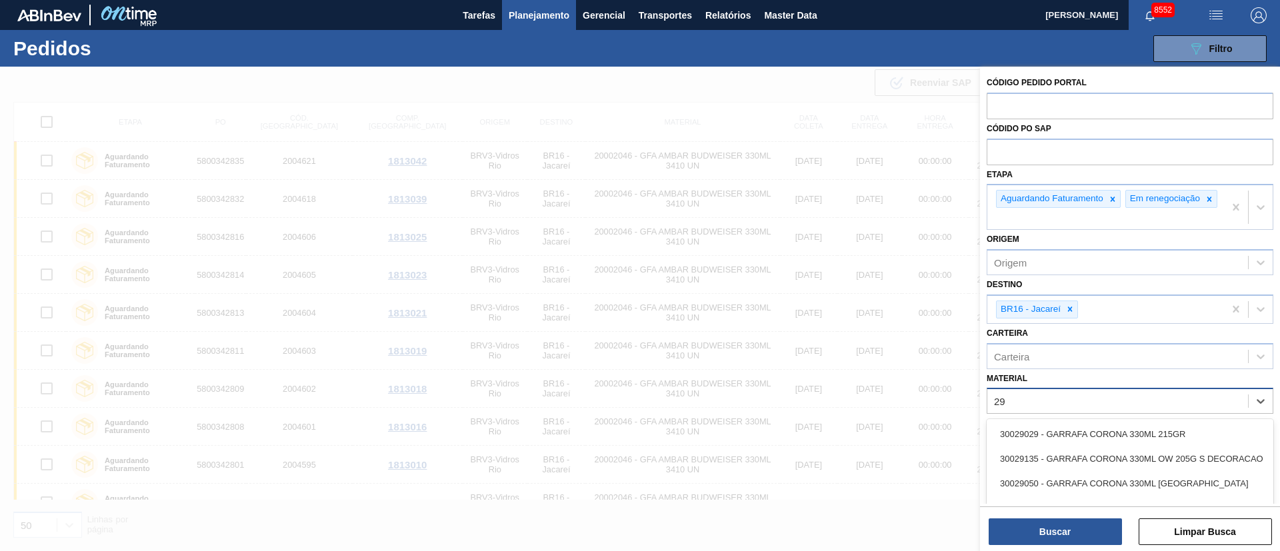
type input "2"
type input "200028"
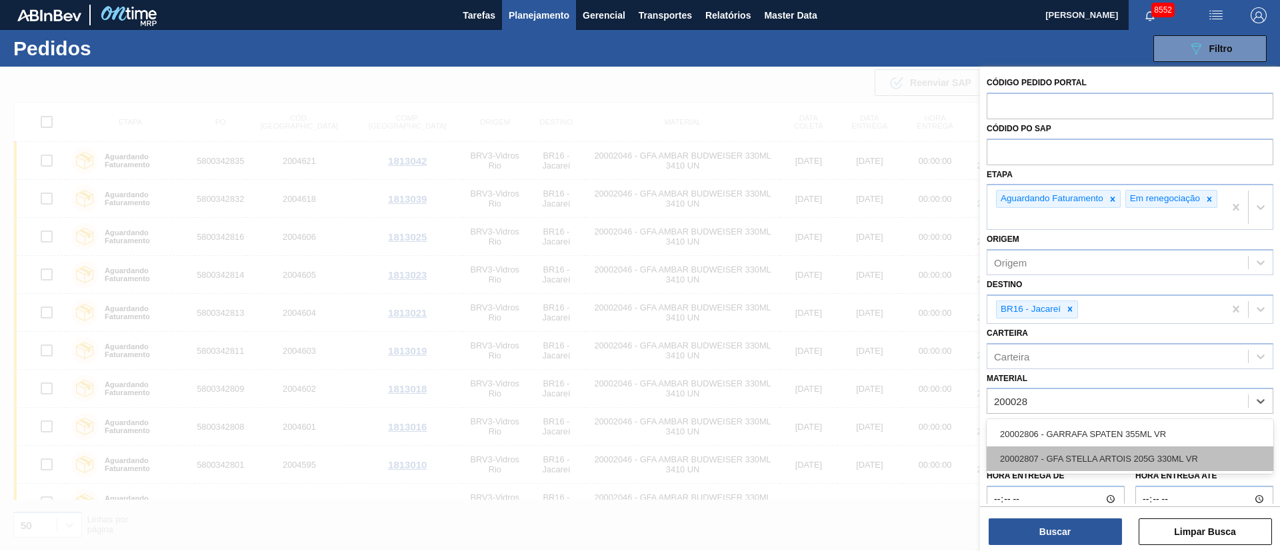
click at [1137, 461] on div "20002807 - GFA STELLA ARTOIS 205G 330ML VR" at bounding box center [1129, 459] width 287 height 25
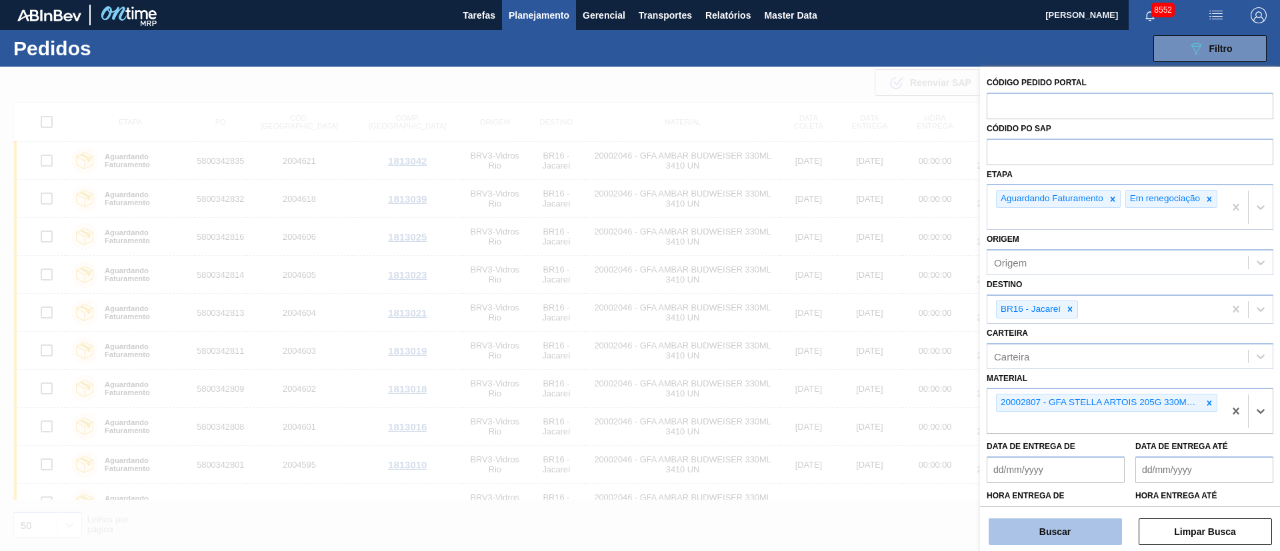
click at [1063, 537] on button "Buscar" at bounding box center [1054, 532] width 133 height 27
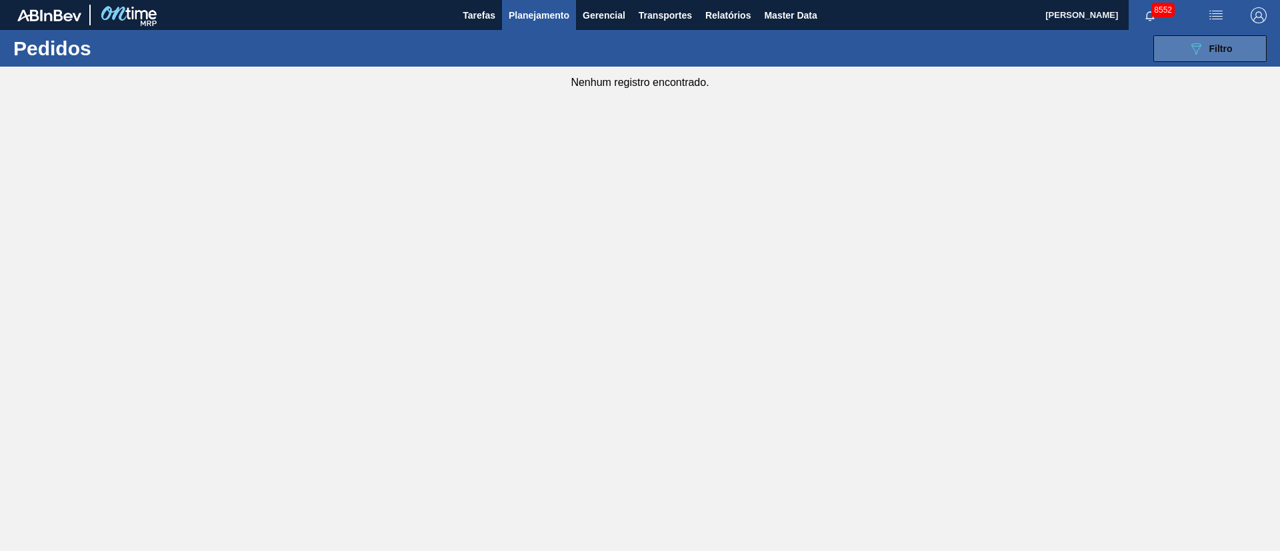
click at [1226, 38] on button "089F7B8B-B2A5-4AFE-B5C0-19BA573D28AC Filtro" at bounding box center [1209, 48] width 113 height 27
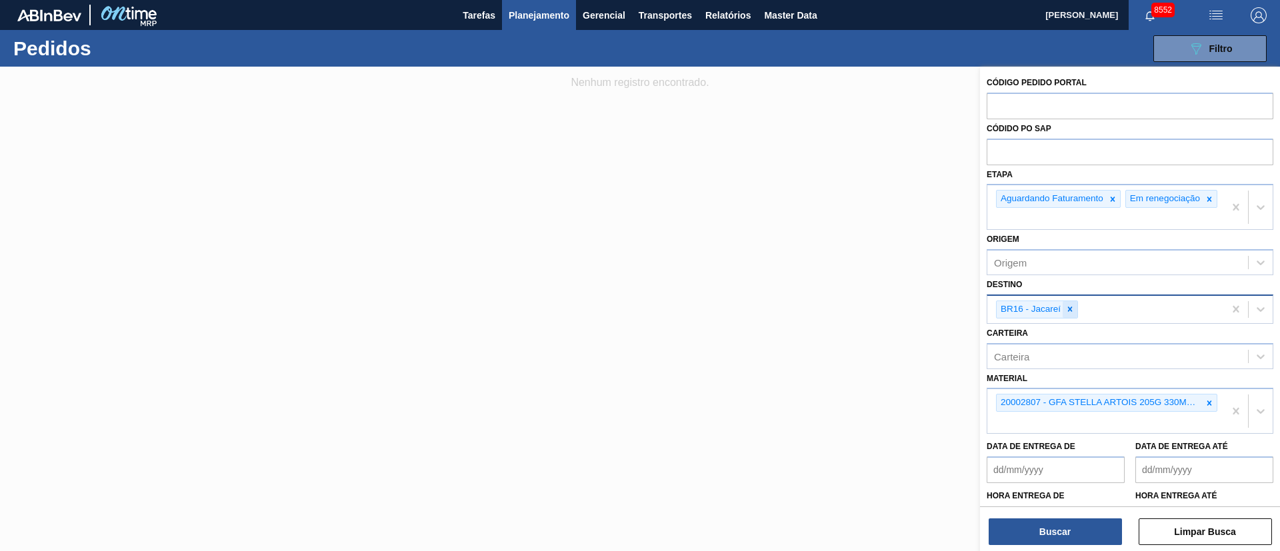
click at [1063, 313] on div at bounding box center [1069, 309] width 15 height 17
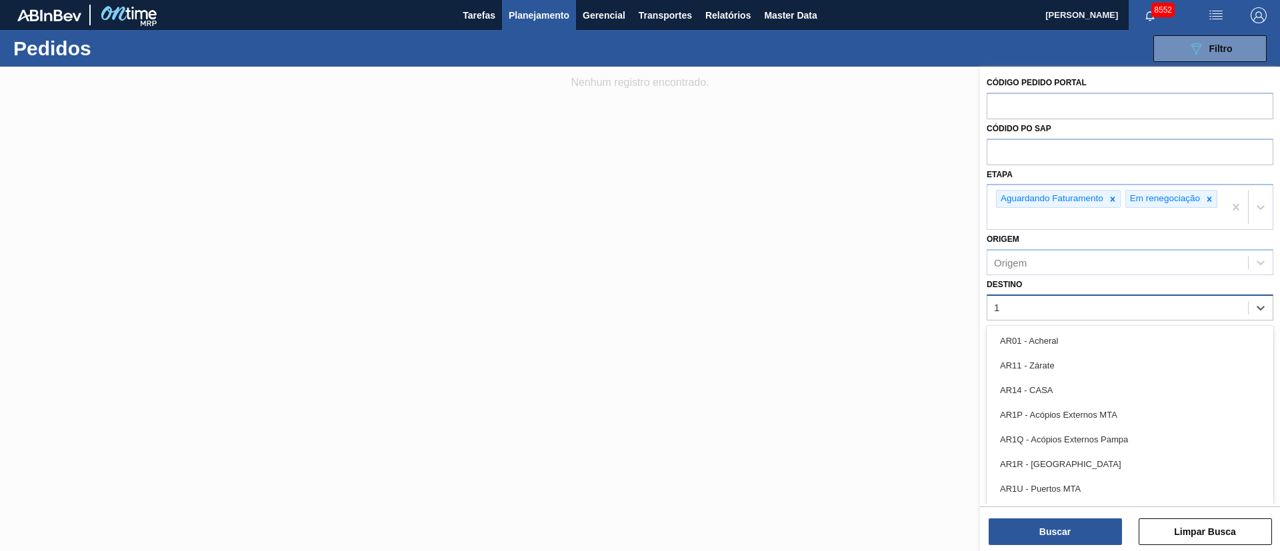
type input "13"
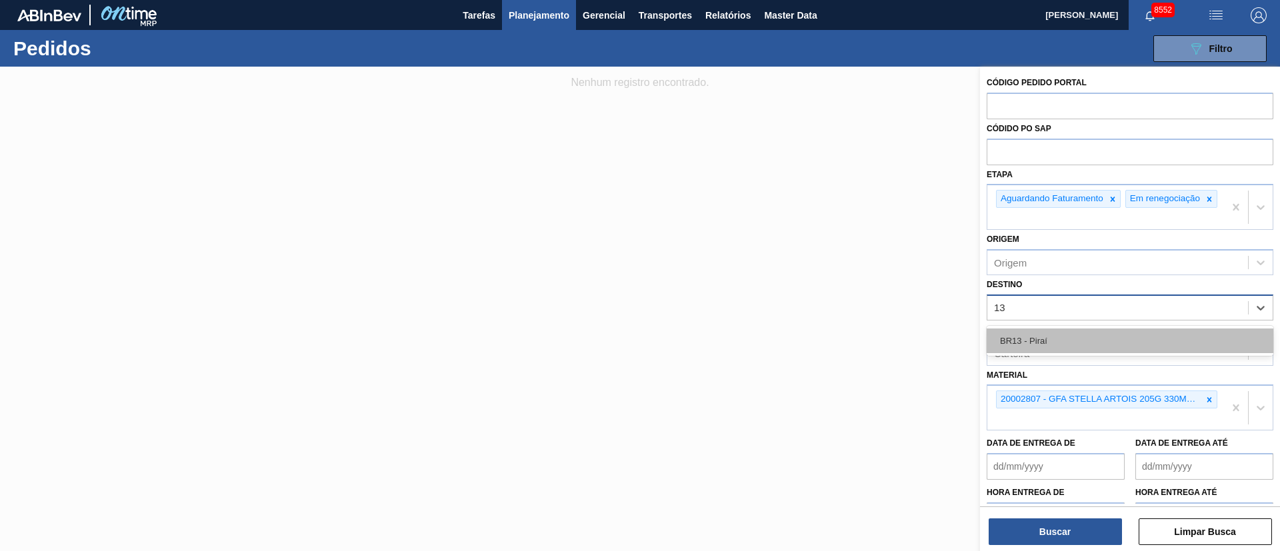
click at [1018, 353] on div "BR13 - Piraí" at bounding box center [1129, 341] width 287 height 25
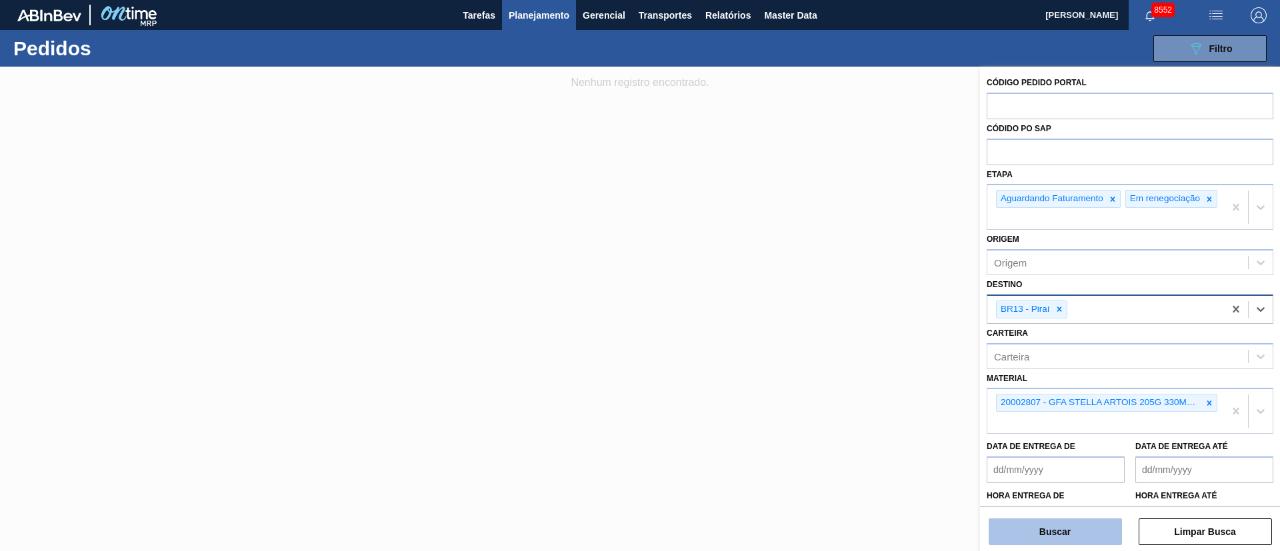
click at [1071, 532] on button "Buscar" at bounding box center [1054, 532] width 133 height 27
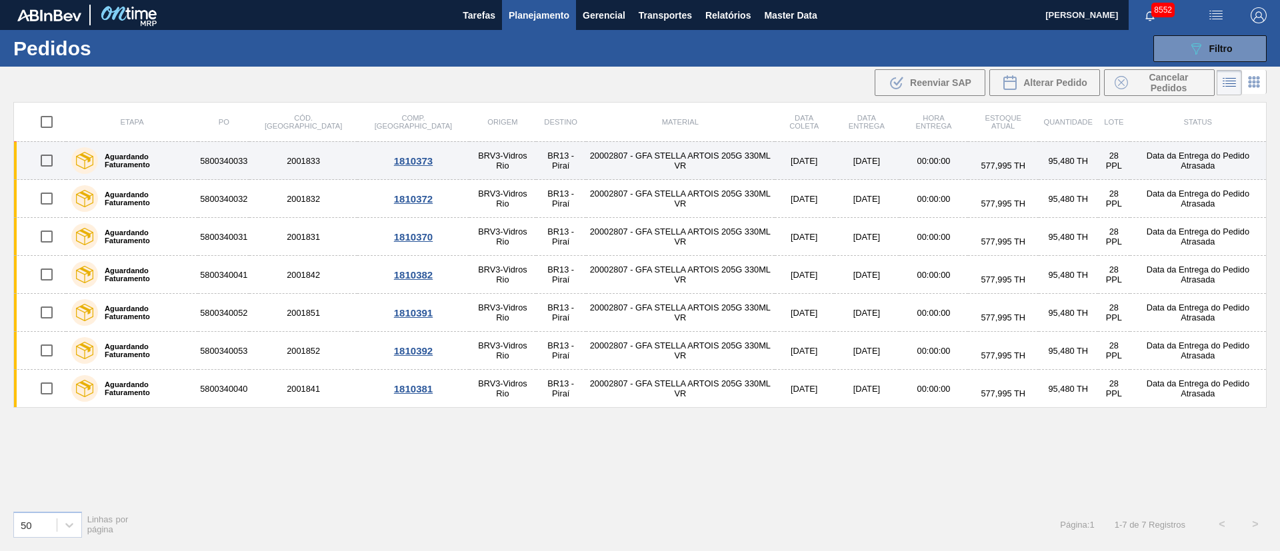
click at [45, 157] on input "checkbox" at bounding box center [47, 161] width 28 height 28
checkbox input "true"
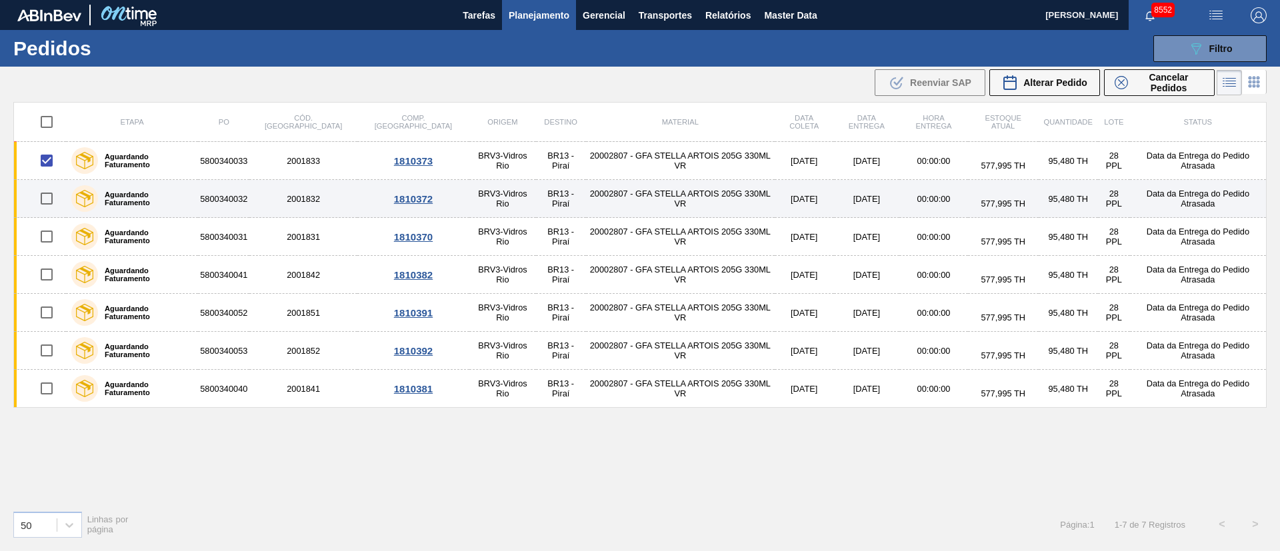
click at [47, 201] on input "checkbox" at bounding box center [47, 199] width 28 height 28
checkbox input "true"
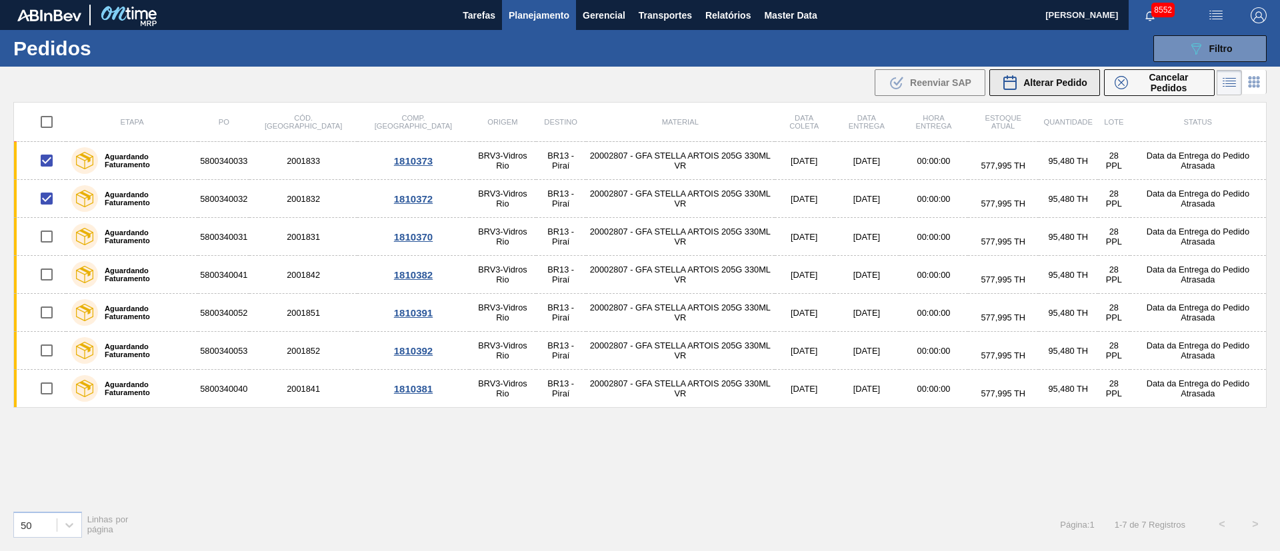
click at [1033, 82] on span "Alterar Pedido" at bounding box center [1055, 82] width 64 height 11
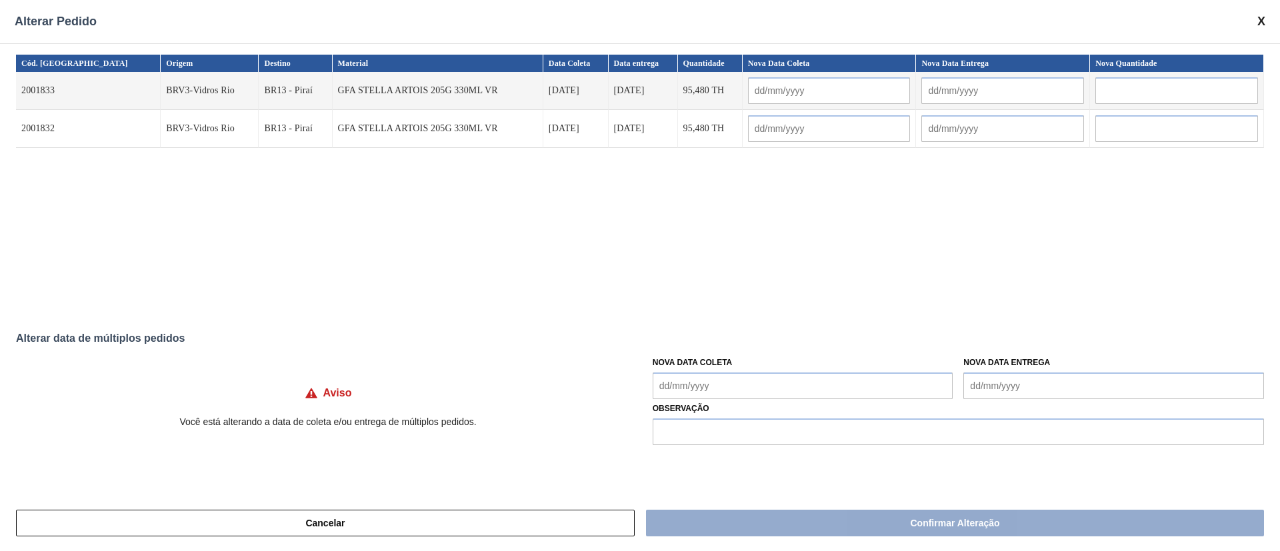
drag, startPoint x: 741, startPoint y: 394, endPoint x: 721, endPoint y: 393, distance: 20.7
click at [741, 394] on Coleta "Nova Data Coleta" at bounding box center [803, 386] width 301 height 27
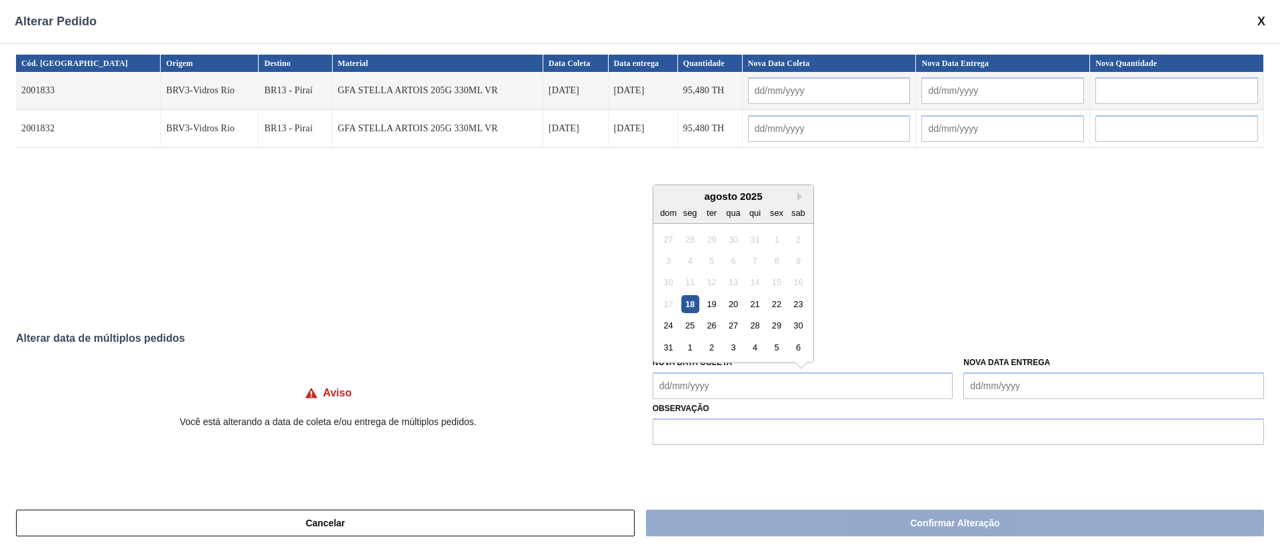
drag, startPoint x: 730, startPoint y: 307, endPoint x: 730, endPoint y: 321, distance: 14.0
click at [730, 307] on div "20" at bounding box center [733, 304] width 18 height 18
type input "[DATE]"
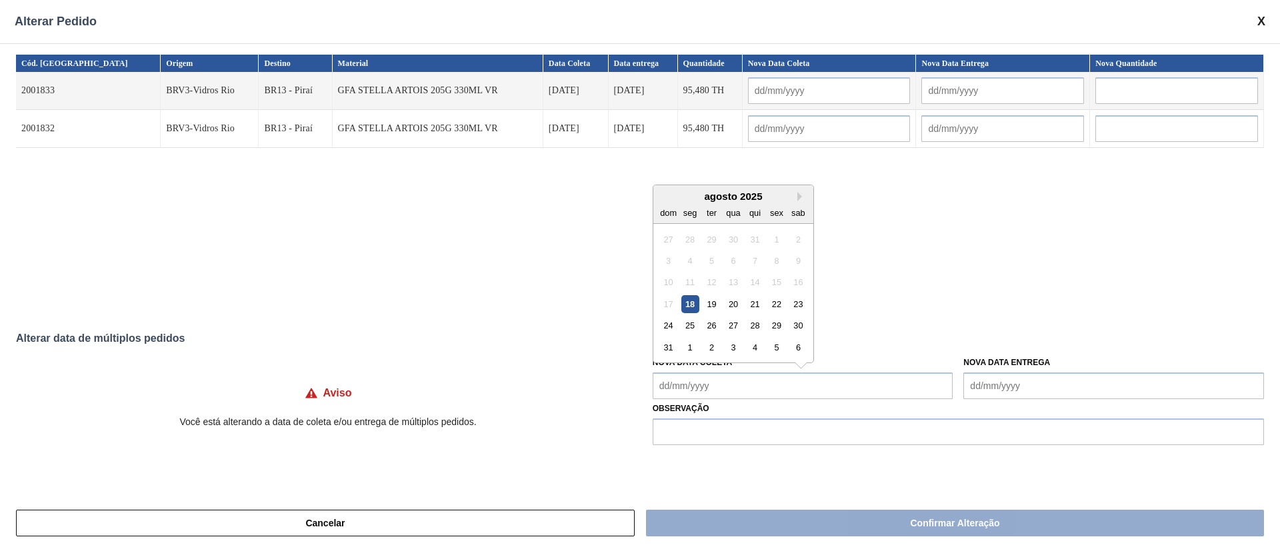
type input "[DATE]"
type Coleta "[DATE]"
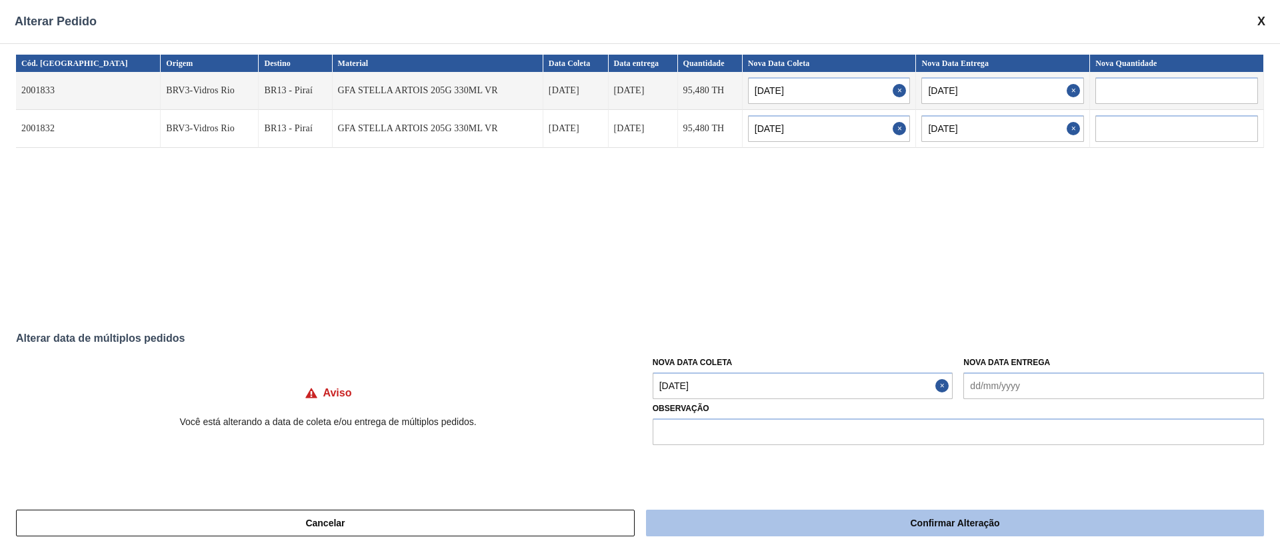
click at [762, 529] on button "Confirmar Alteração" at bounding box center [955, 523] width 618 height 27
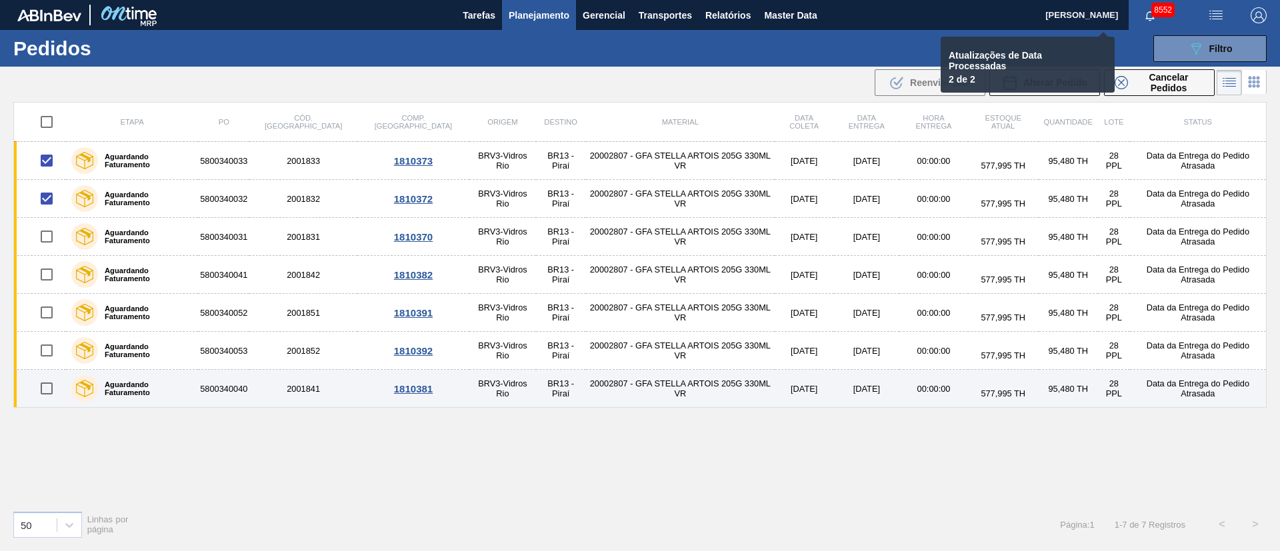
checkbox input "false"
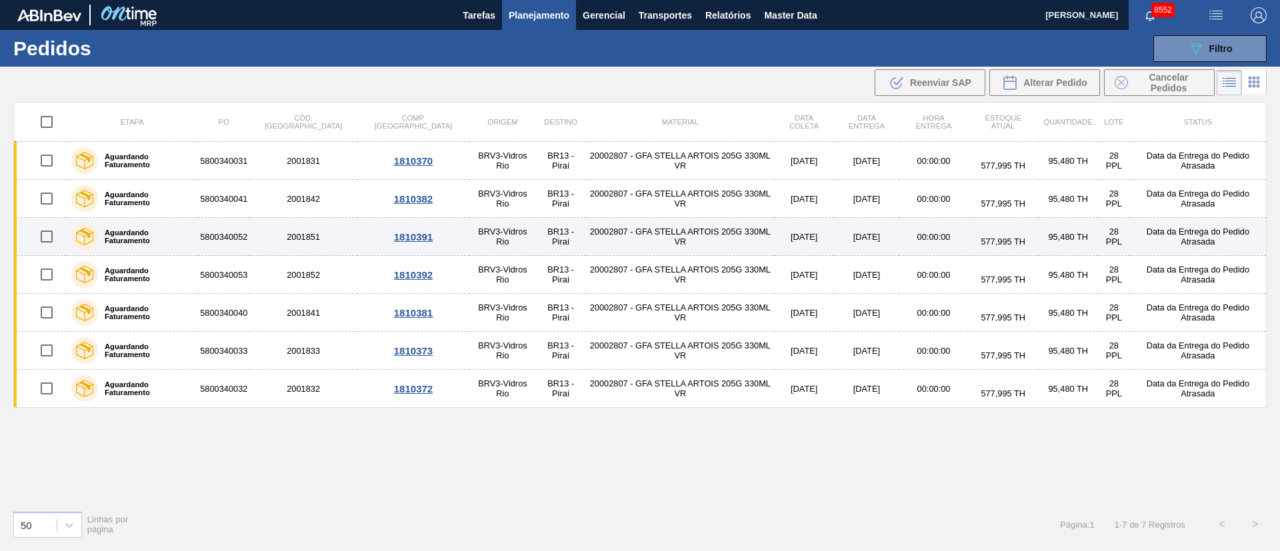
click at [37, 239] on input "checkbox" at bounding box center [47, 237] width 28 height 28
checkbox input "true"
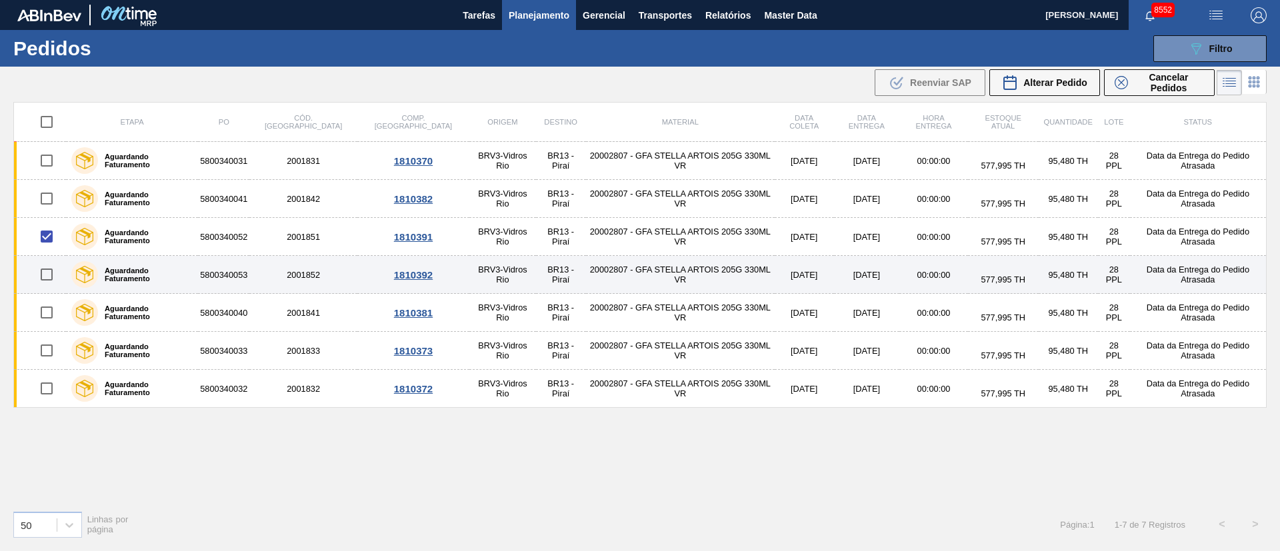
click at [48, 277] on input "checkbox" at bounding box center [47, 275] width 28 height 28
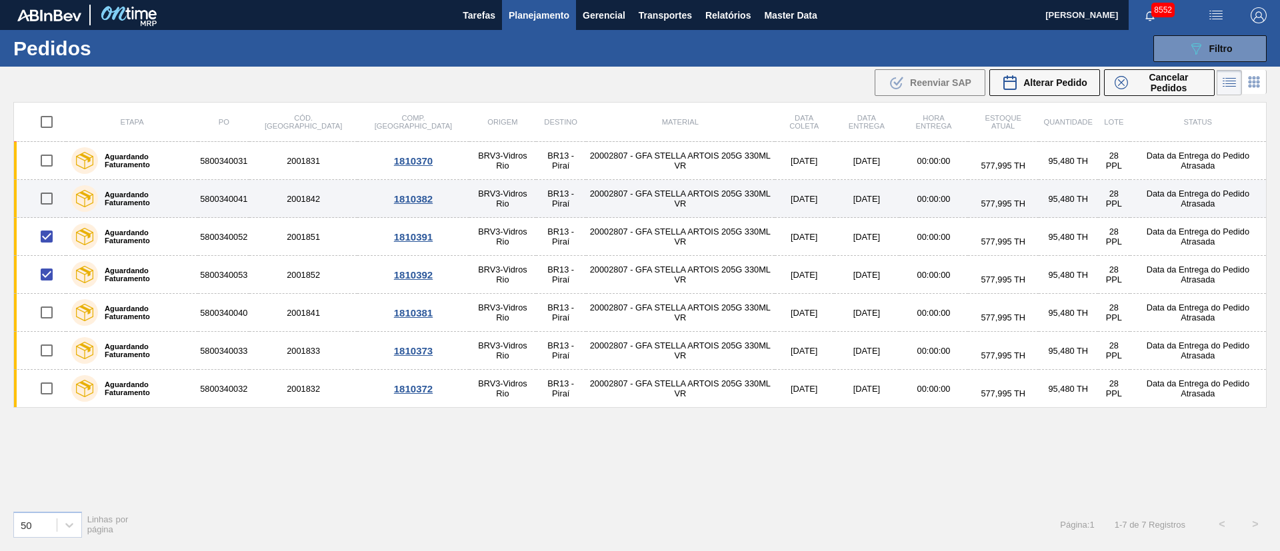
click at [49, 195] on input "checkbox" at bounding box center [47, 199] width 28 height 28
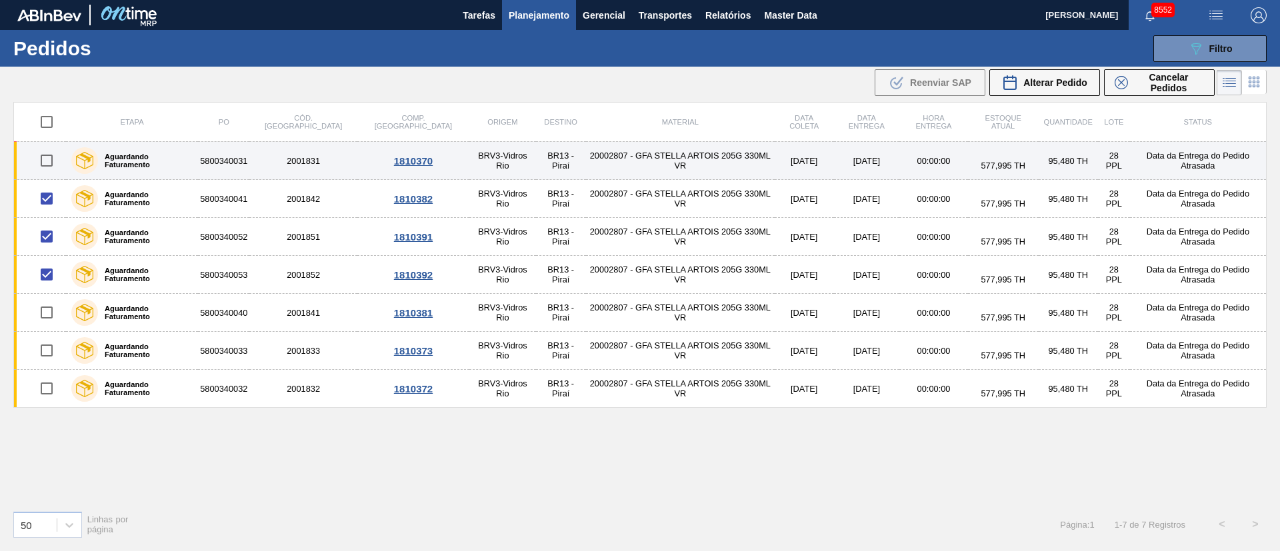
click at [43, 155] on input "checkbox" at bounding box center [47, 161] width 28 height 28
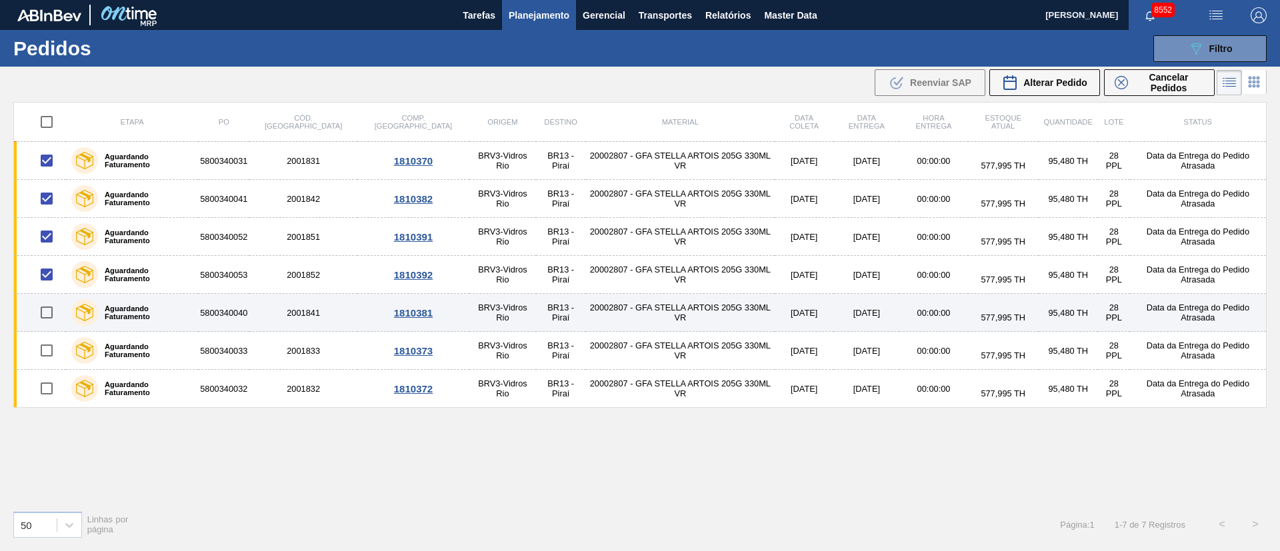
click at [51, 312] on input "checkbox" at bounding box center [47, 313] width 28 height 28
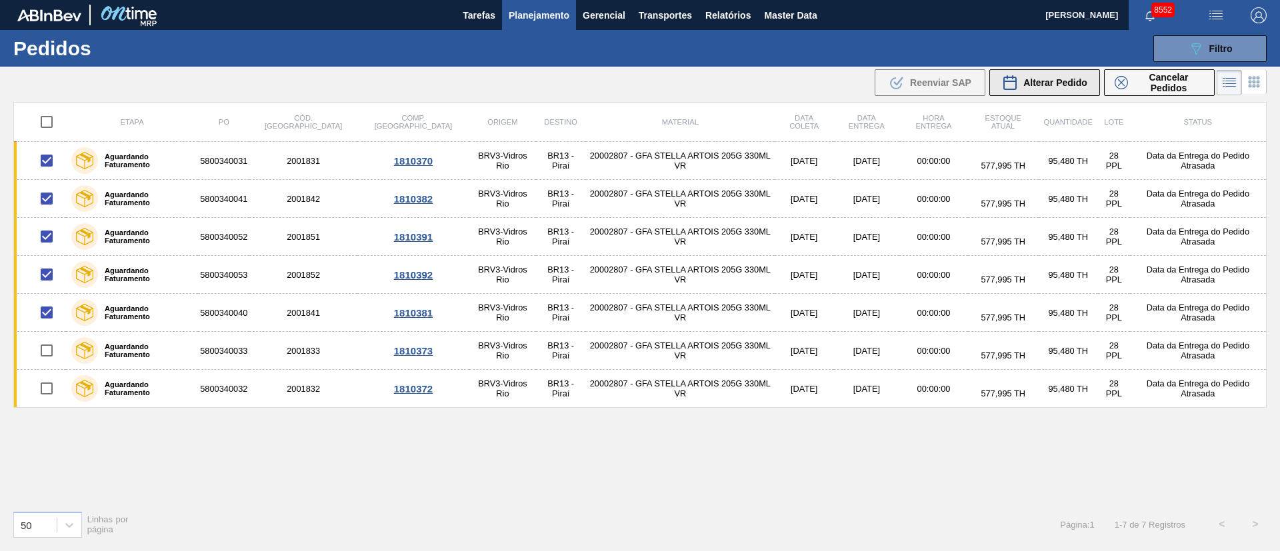
click at [1065, 79] on span "Alterar Pedido" at bounding box center [1055, 82] width 64 height 11
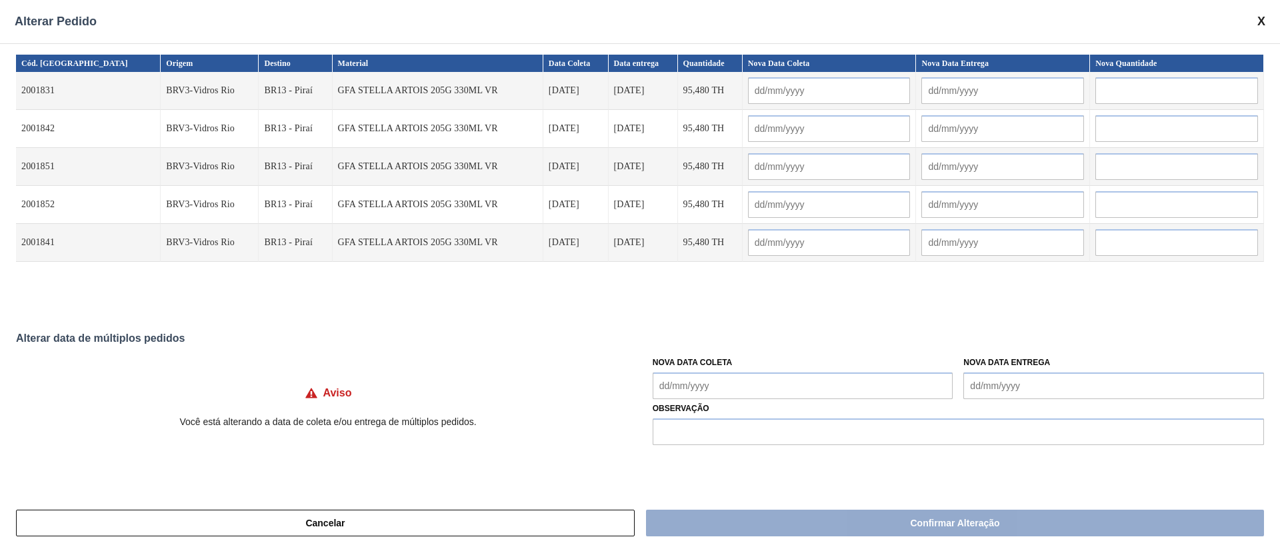
drag, startPoint x: 760, startPoint y: 380, endPoint x: 745, endPoint y: 381, distance: 15.3
click at [760, 380] on Coleta "Nova Data Coleta" at bounding box center [803, 386] width 301 height 27
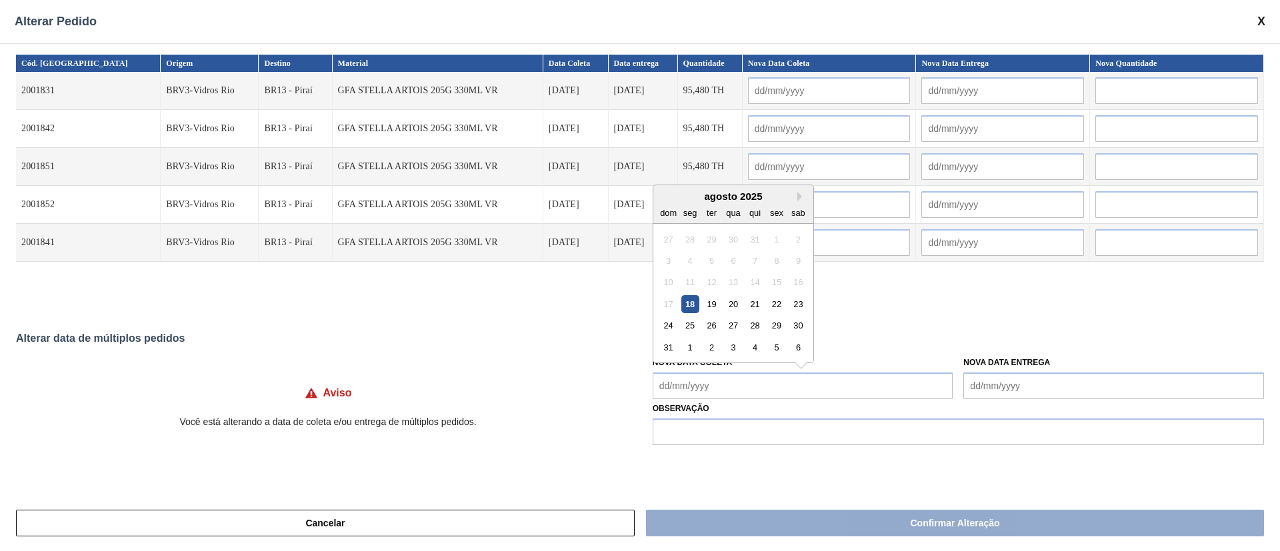
drag, startPoint x: 733, startPoint y: 303, endPoint x: 735, endPoint y: 333, distance: 30.8
click at [733, 303] on div "20" at bounding box center [733, 304] width 18 height 18
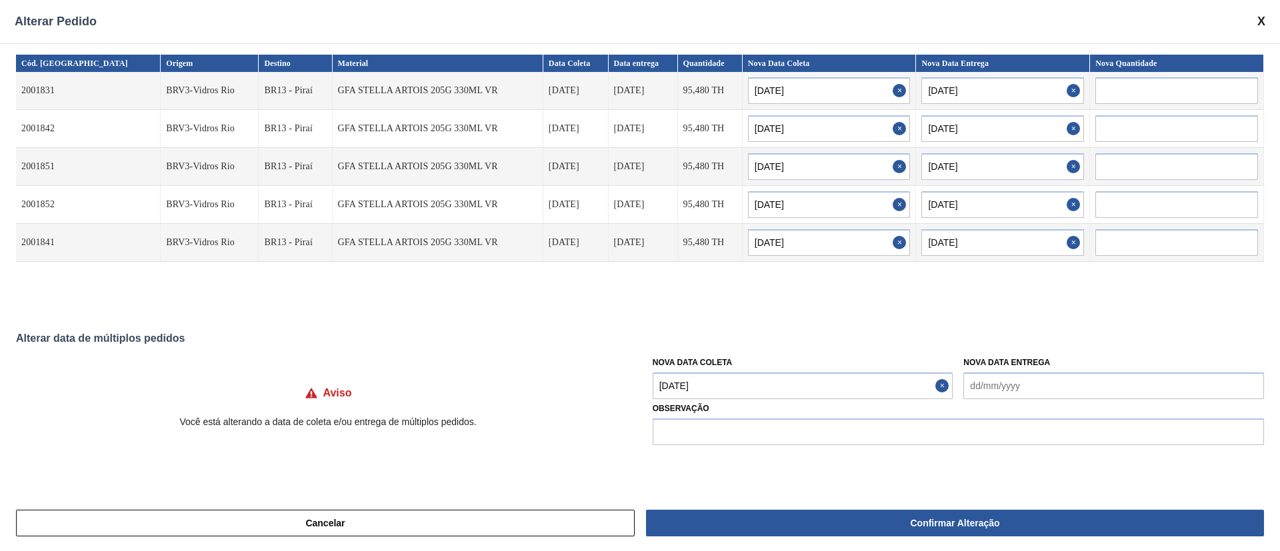
click at [730, 379] on Coleta "[DATE]" at bounding box center [803, 386] width 301 height 27
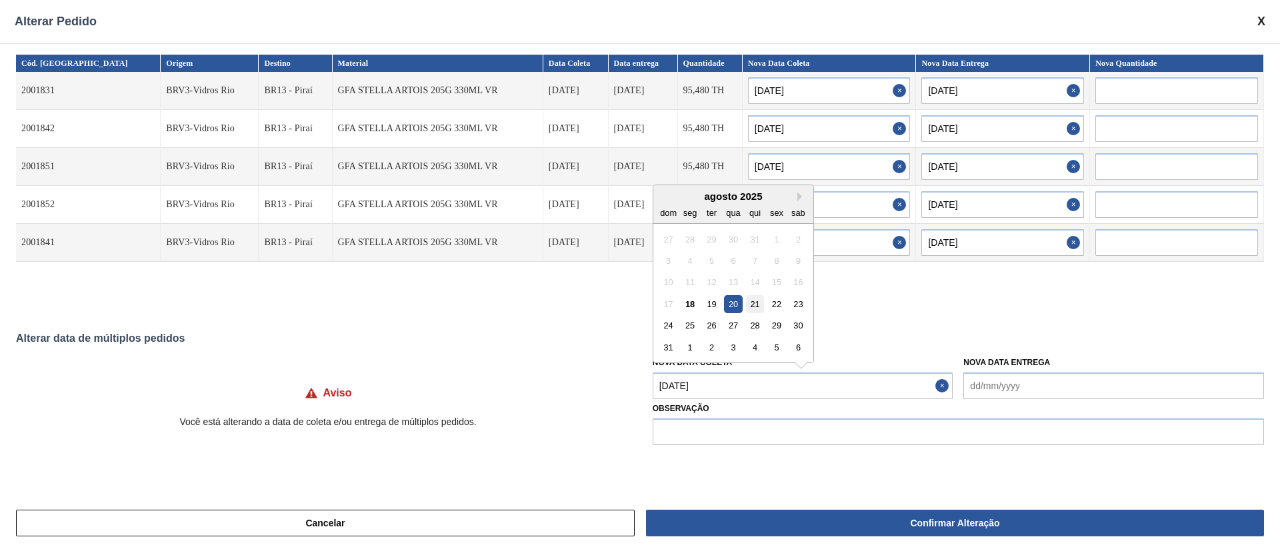
click at [751, 309] on div "21" at bounding box center [755, 304] width 18 height 18
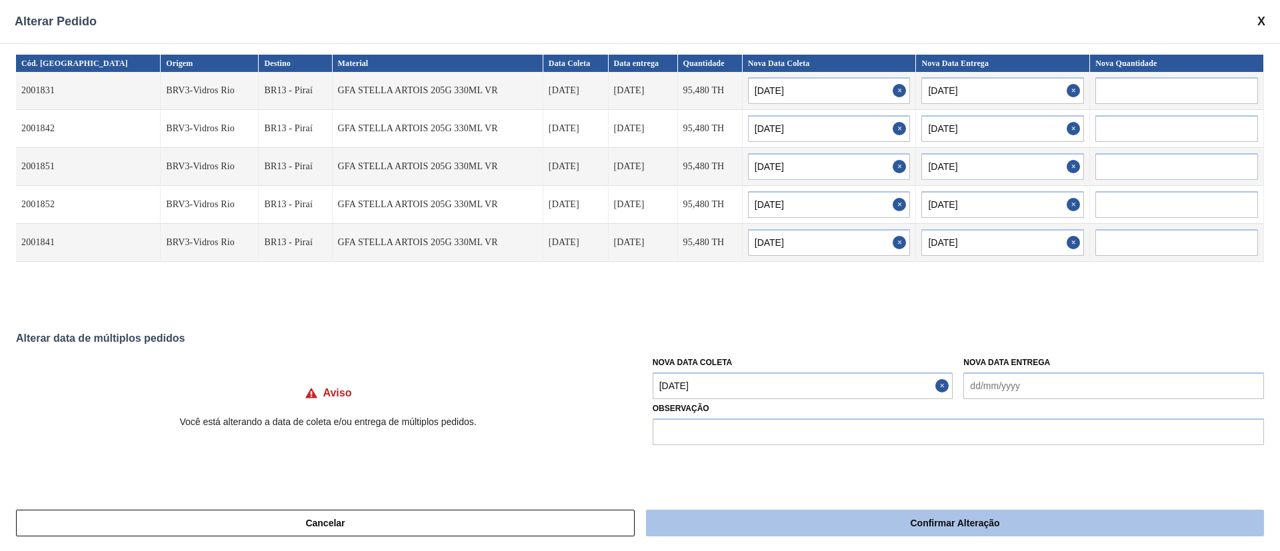
click at [737, 521] on button "Confirmar Alteração" at bounding box center [955, 523] width 618 height 27
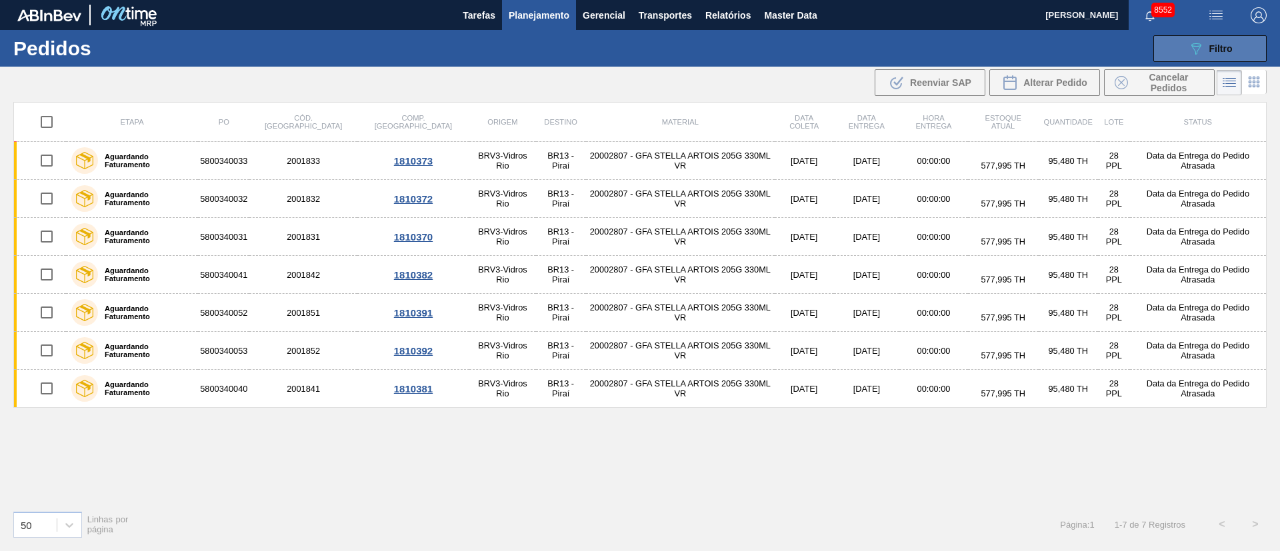
click at [1236, 47] on button "089F7B8B-B2A5-4AFE-B5C0-19BA573D28AC Filtro" at bounding box center [1209, 48] width 113 height 27
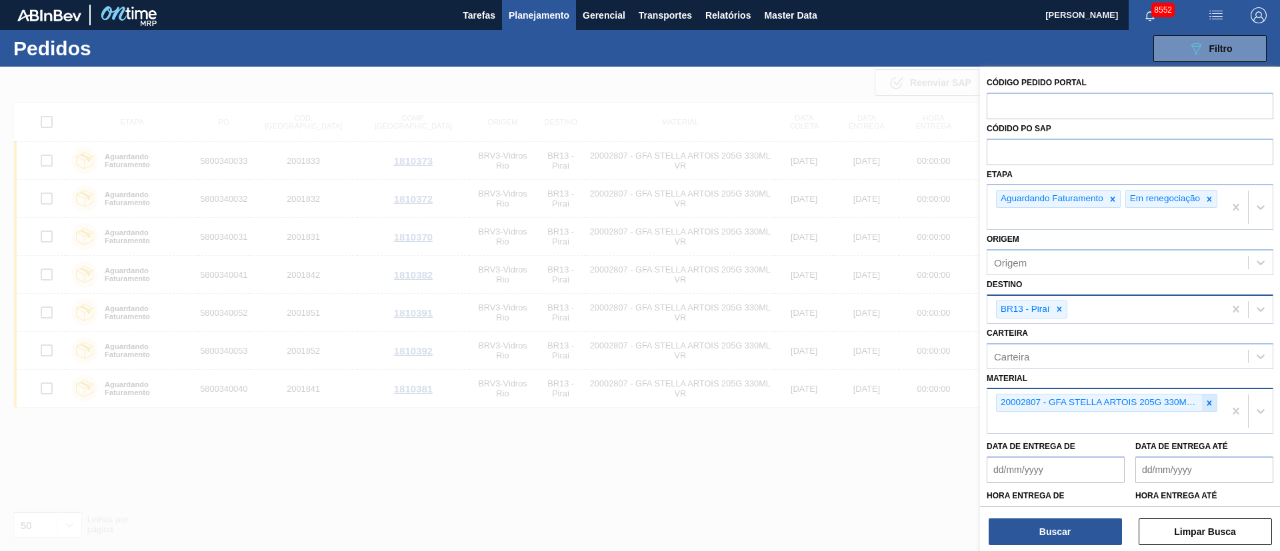
click at [1207, 405] on icon at bounding box center [1209, 403] width 5 height 5
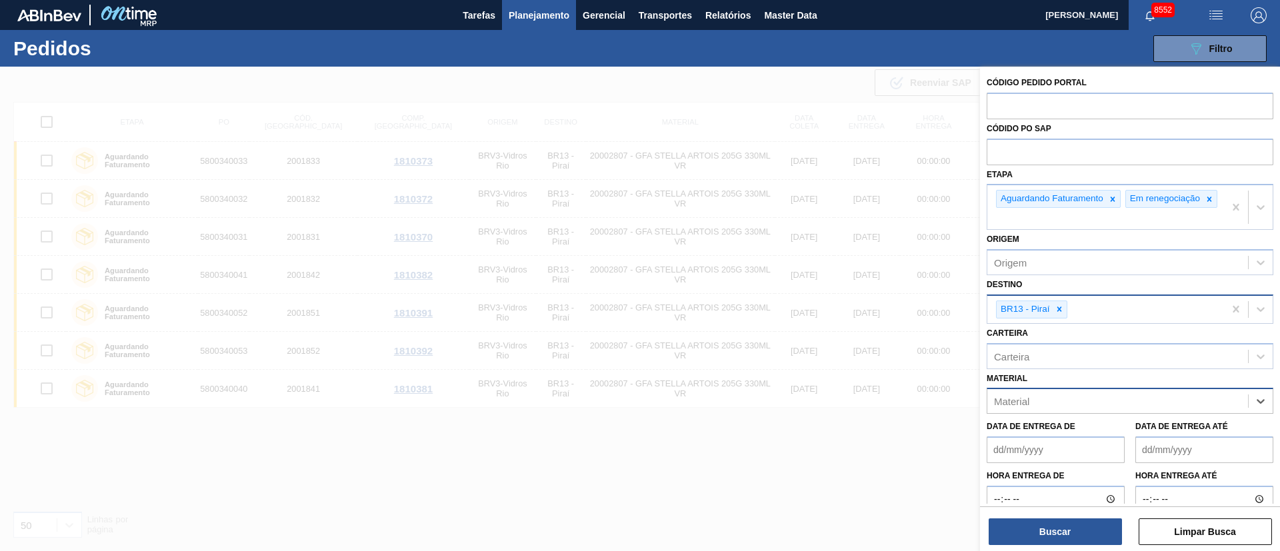
paste input "20004599"
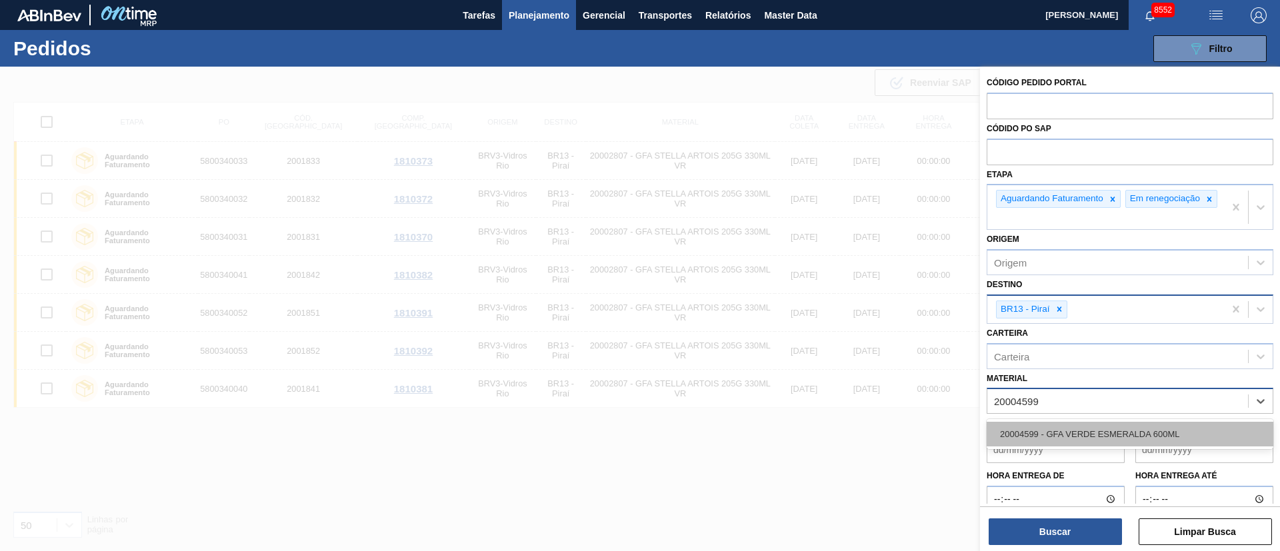
click at [1049, 446] on div "20004599 - GFA VERDE ESMERALDA 600ML" at bounding box center [1129, 434] width 287 height 25
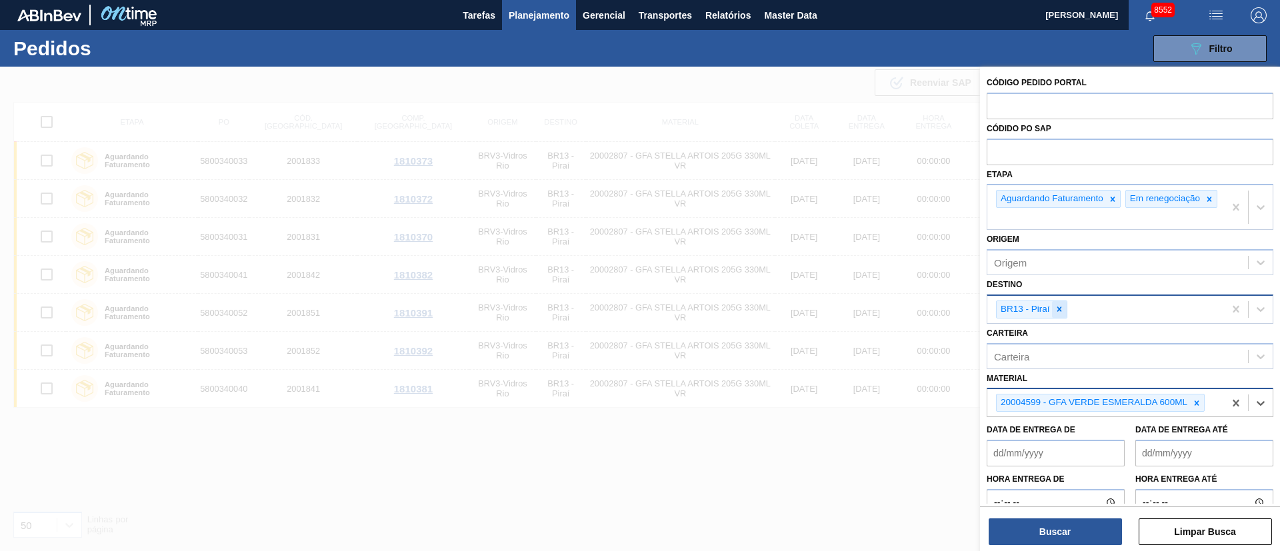
click at [1064, 318] on div at bounding box center [1059, 309] width 15 height 17
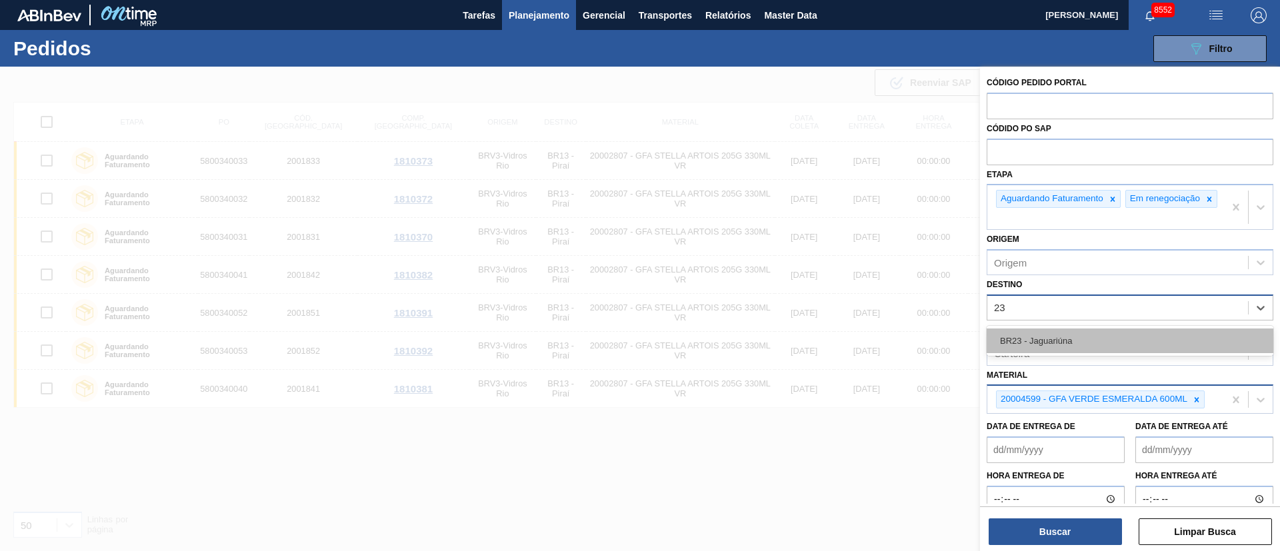
click at [1041, 353] on div "BR23 - Jaguariúna" at bounding box center [1129, 341] width 287 height 25
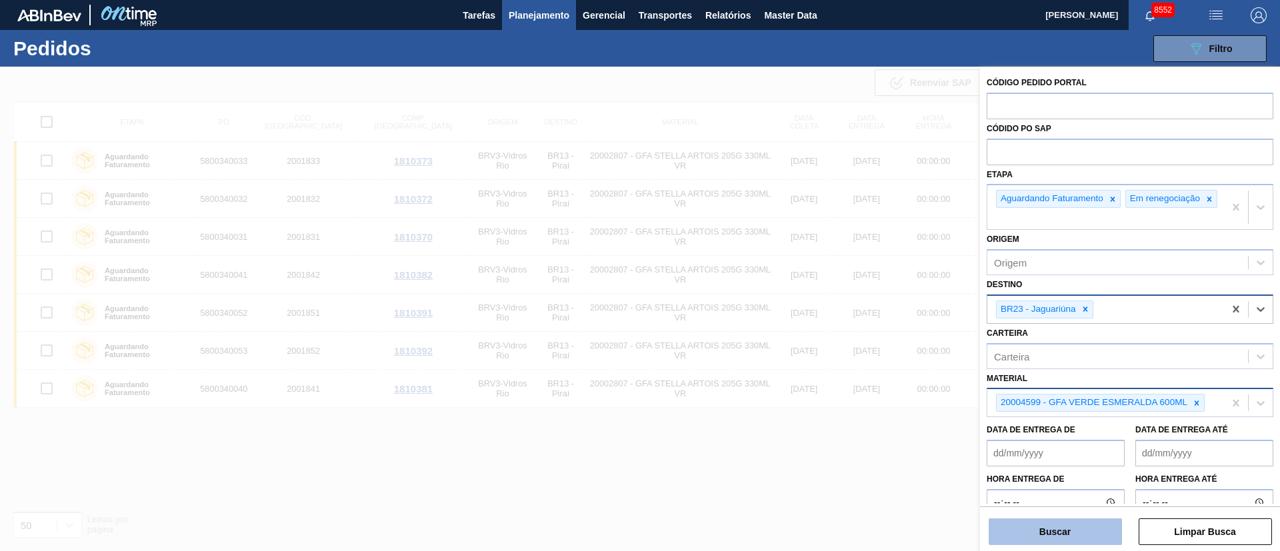
click at [1044, 531] on button "Buscar" at bounding box center [1054, 532] width 133 height 27
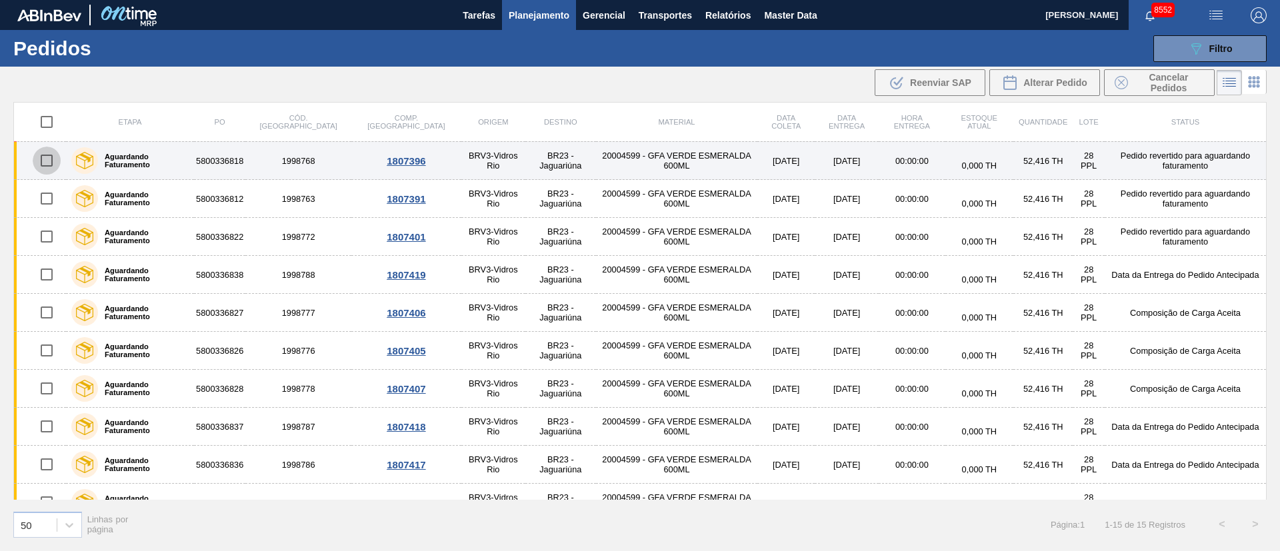
click at [42, 158] on input "checkbox" at bounding box center [47, 161] width 28 height 28
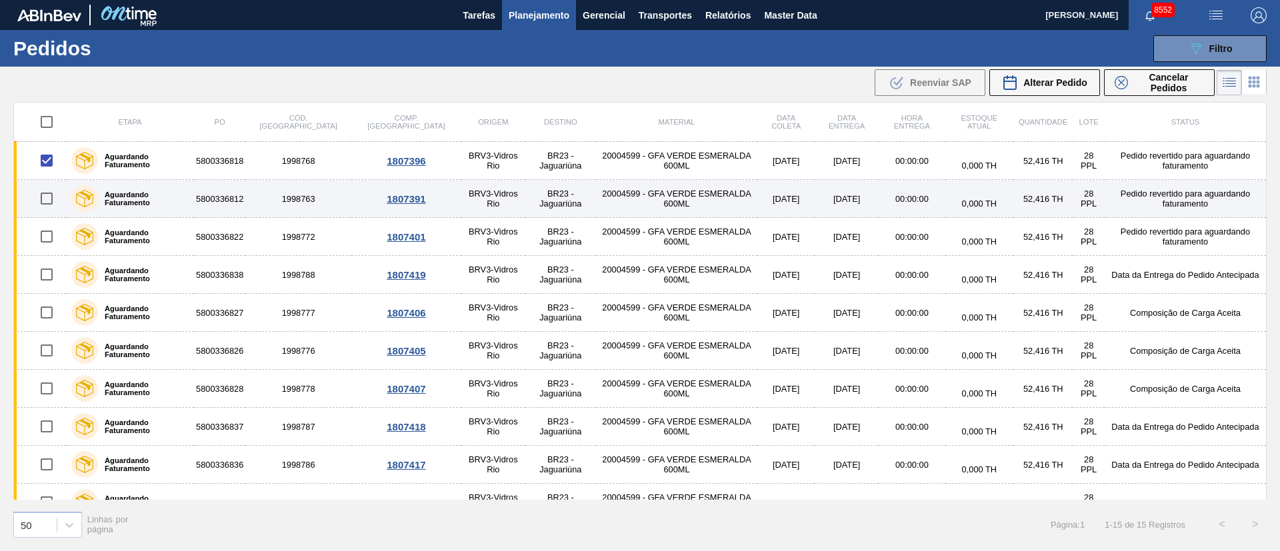
click at [43, 195] on input "checkbox" at bounding box center [47, 199] width 28 height 28
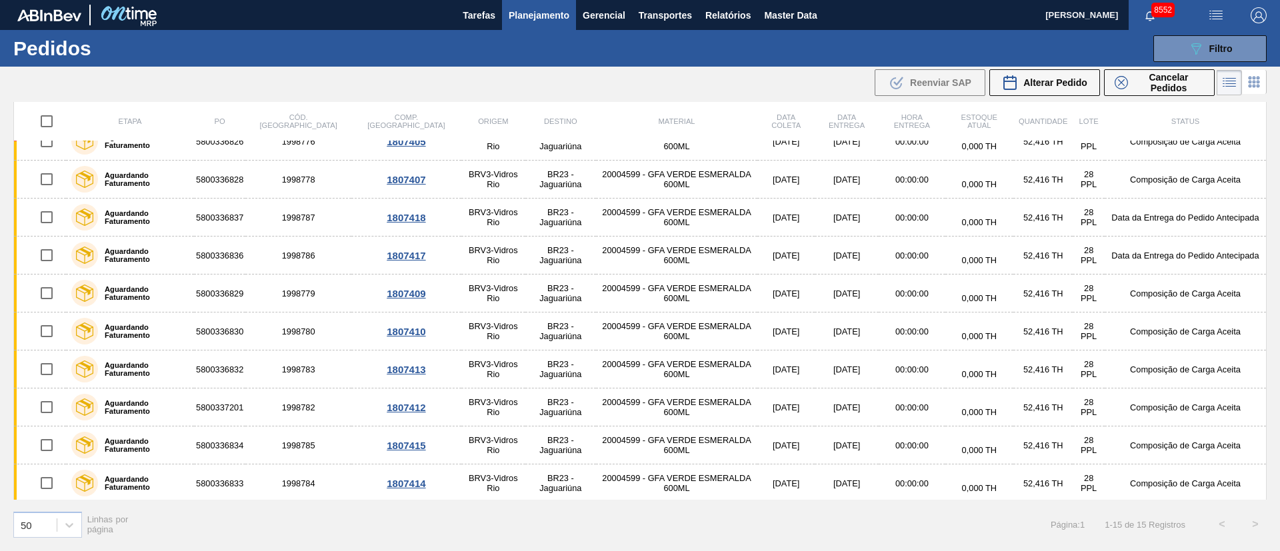
scroll to position [212, 0]
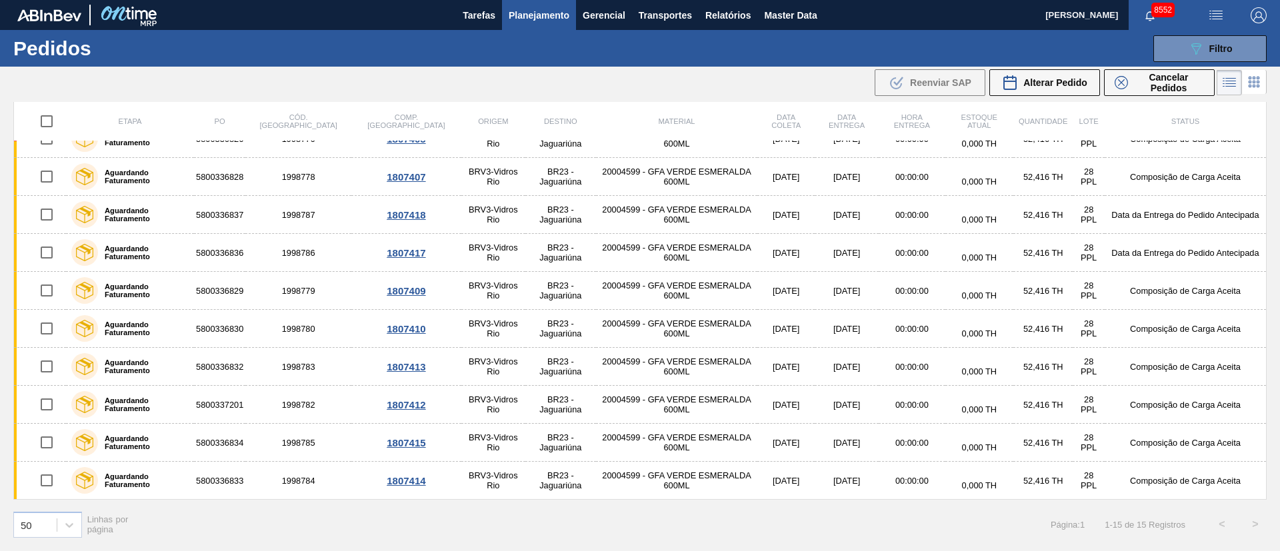
drag, startPoint x: 1063, startPoint y: 68, endPoint x: 1033, endPoint y: 101, distance: 44.8
click at [1063, 68] on div ".b{fill:var(--color-action-default)} Reenviar SAP Alterar Pedido Cancelar Pedid…" at bounding box center [1045, 82] width 344 height 31
click at [1028, 81] on span "Alterar Pedido" at bounding box center [1055, 82] width 64 height 11
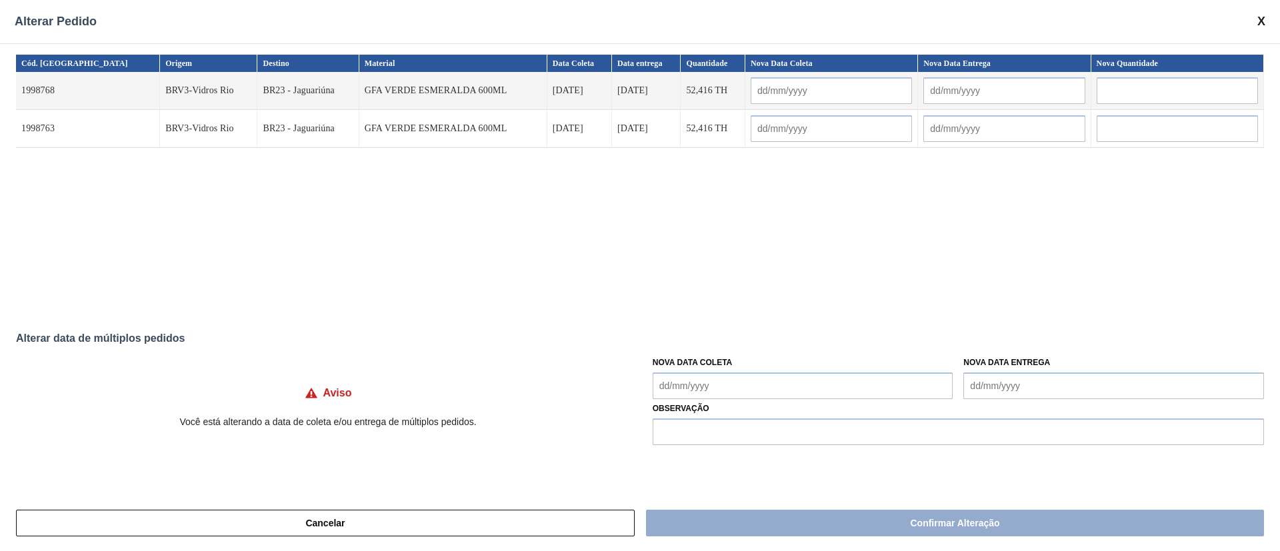
click at [760, 387] on Coleta "Nova Data Coleta" at bounding box center [803, 386] width 301 height 27
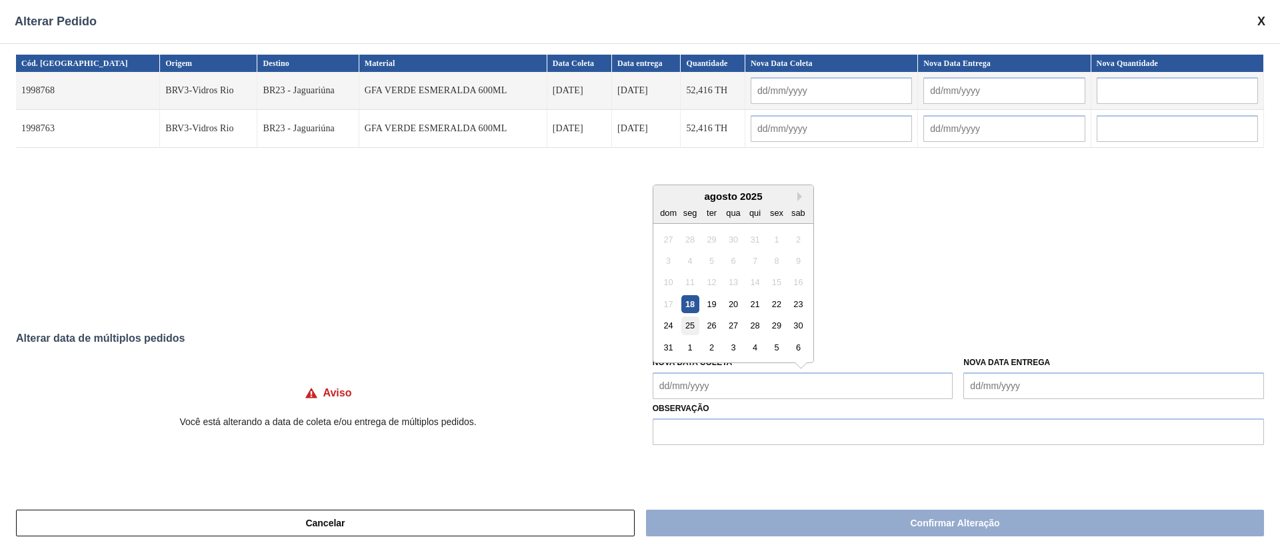
click at [691, 331] on div "25" at bounding box center [690, 326] width 18 height 18
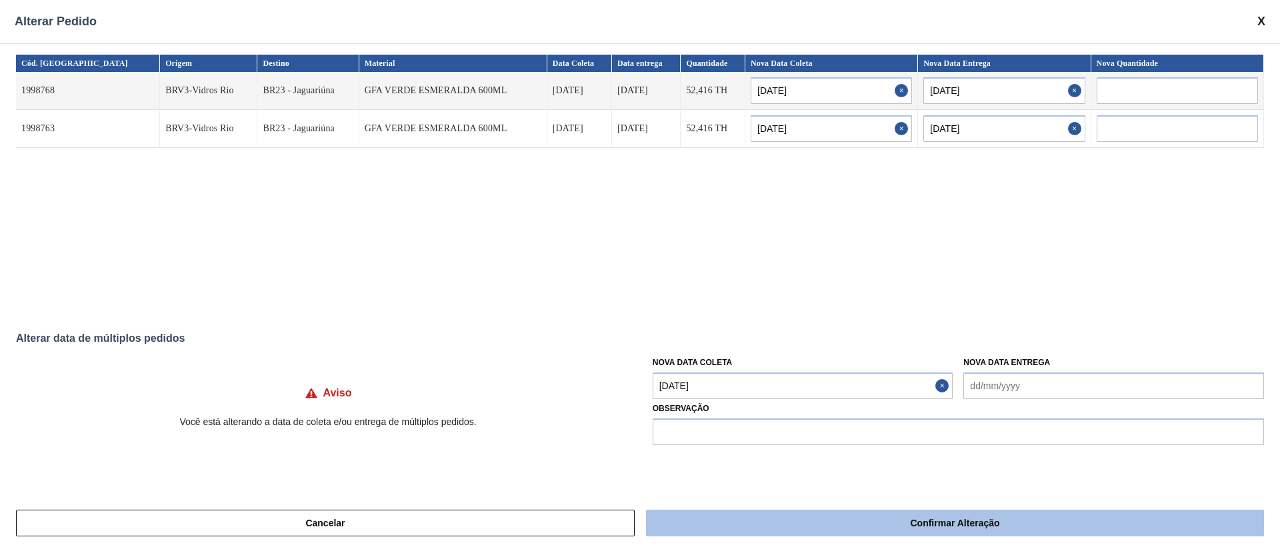
click at [729, 530] on button "Confirmar Alteração" at bounding box center [955, 523] width 618 height 27
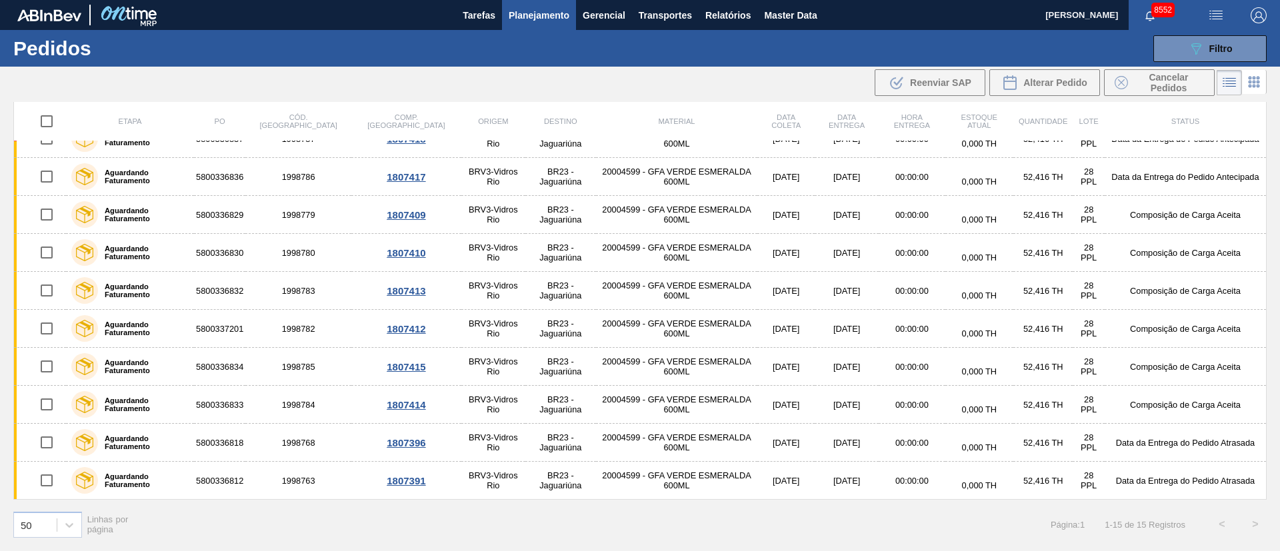
scroll to position [136, 0]
click at [1208, 61] on button "089F7B8B-B2A5-4AFE-B5C0-19BA573D28AC Filtro" at bounding box center [1209, 48] width 113 height 27
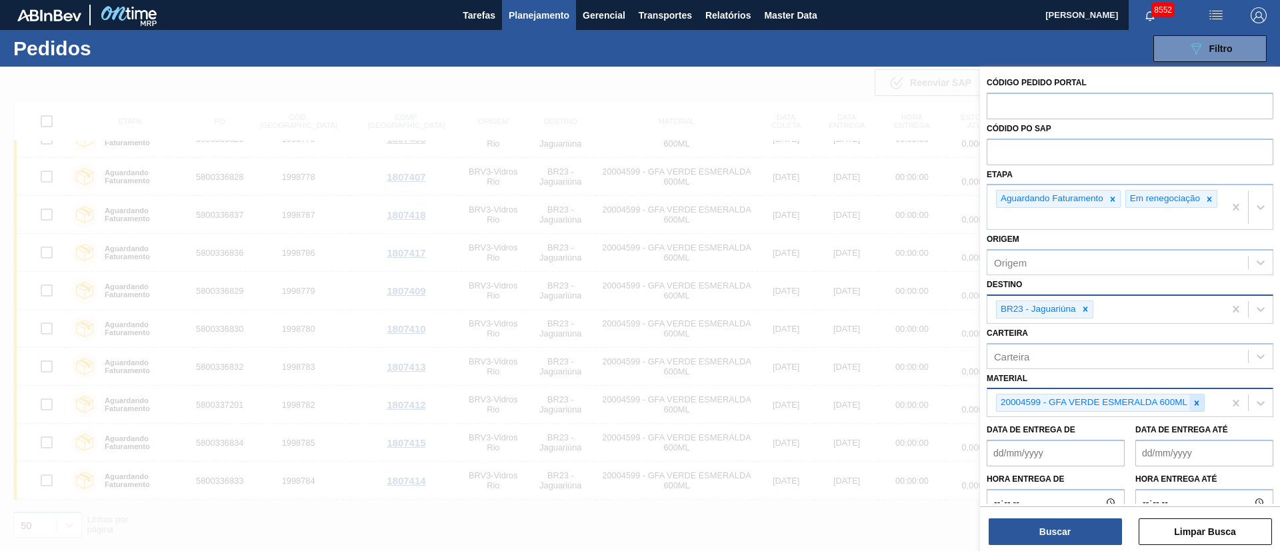
click at [1198, 405] on icon at bounding box center [1196, 403] width 5 height 5
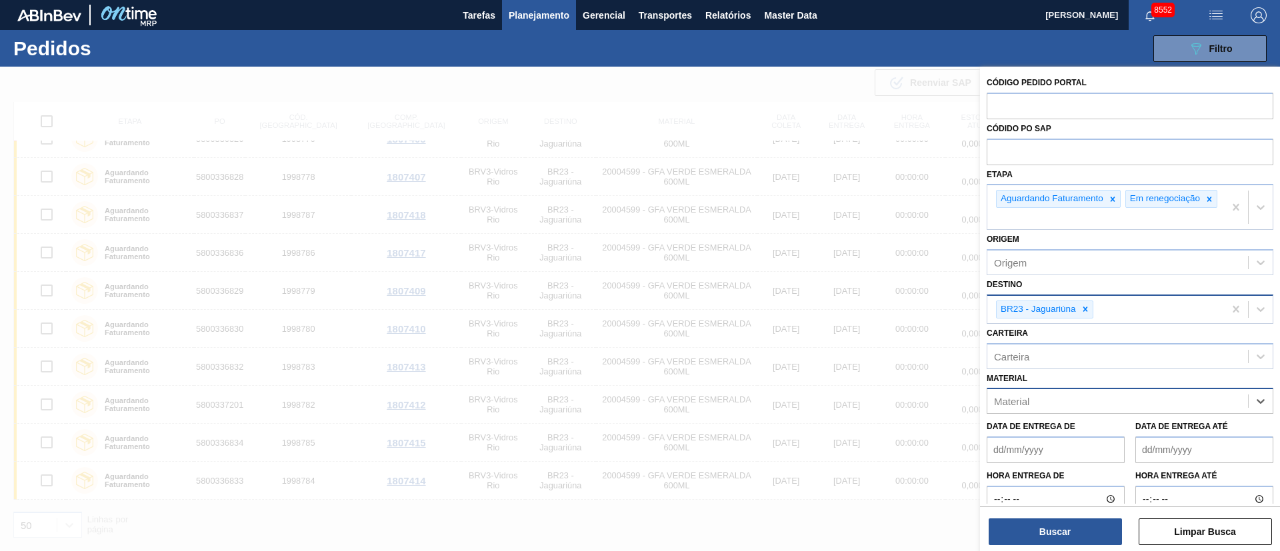
paste input "30010210"
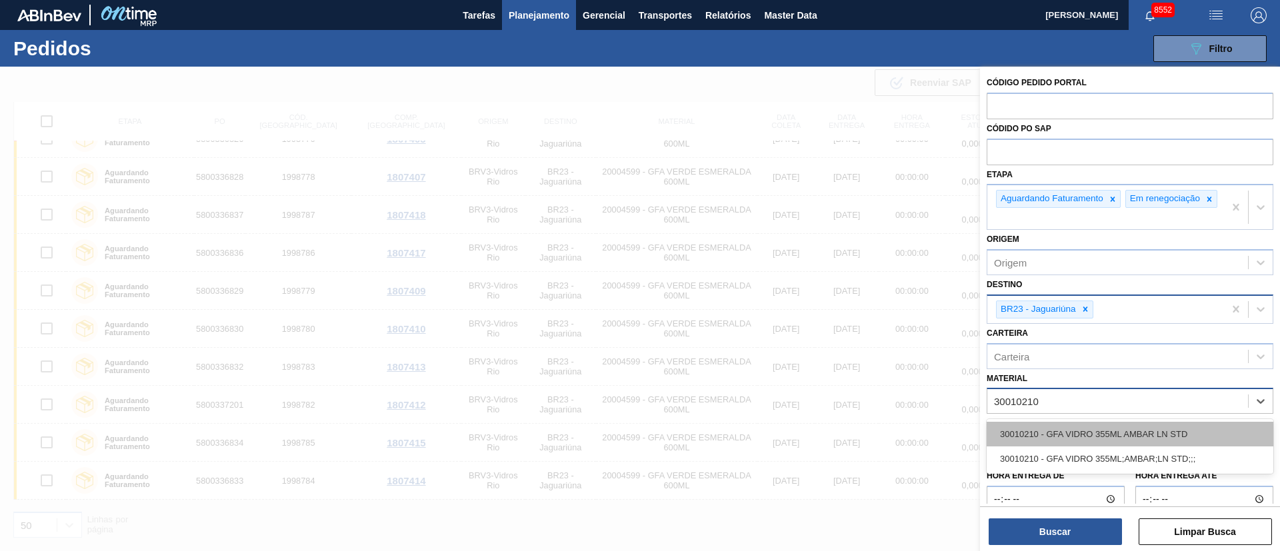
click at [1062, 433] on div "30010210 - GFA VIDRO 355ML AMBAR LN STD" at bounding box center [1129, 434] width 287 height 25
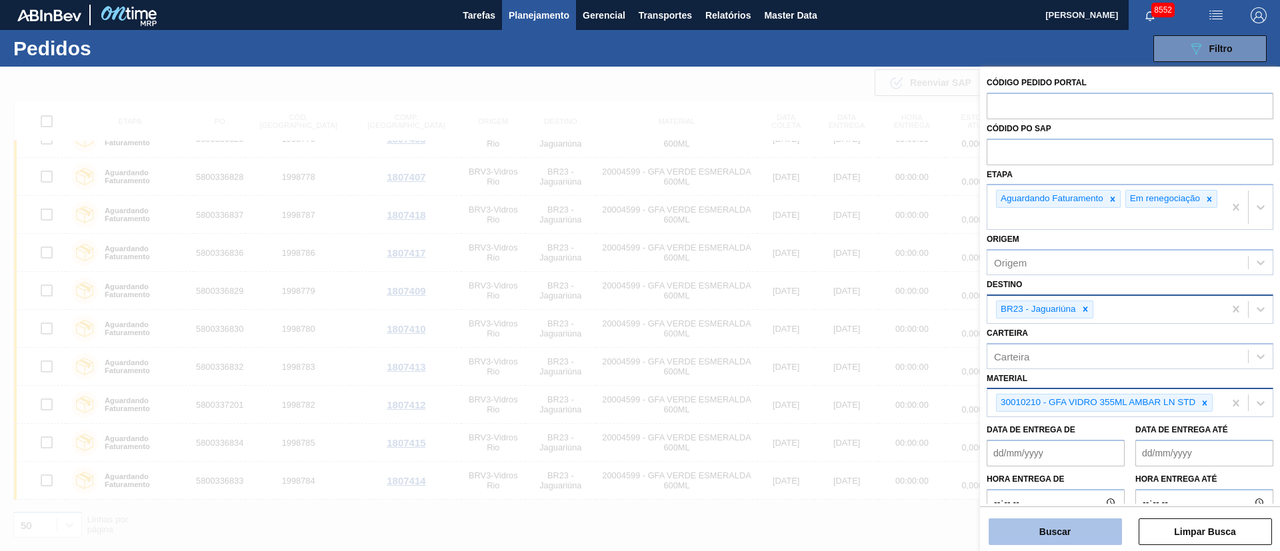
click at [1064, 534] on button "Buscar" at bounding box center [1054, 532] width 133 height 27
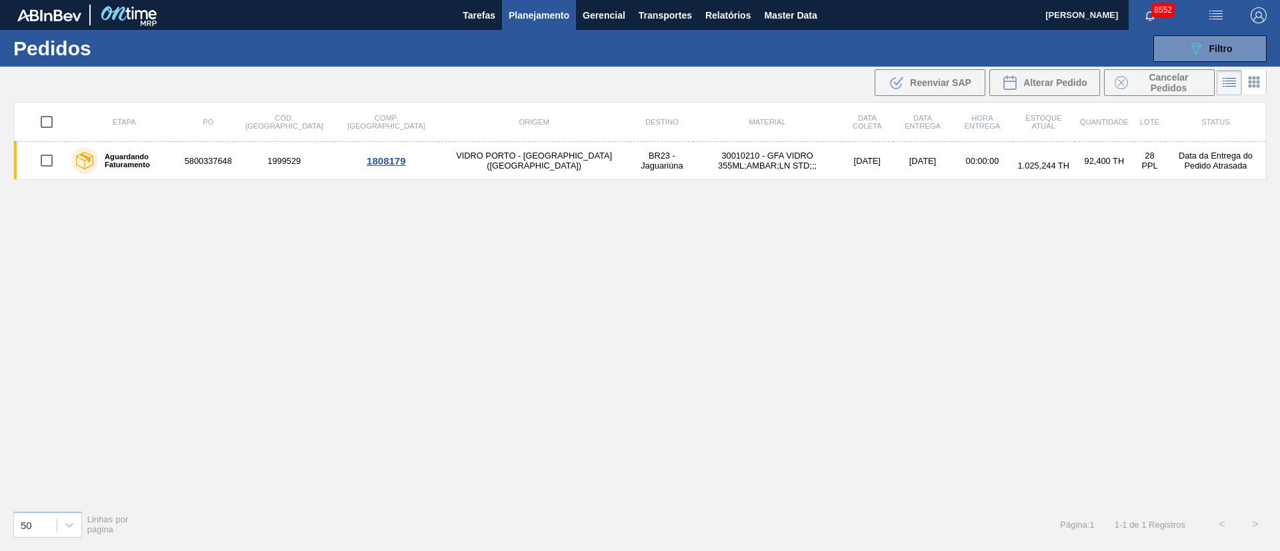
scroll to position [0, 0]
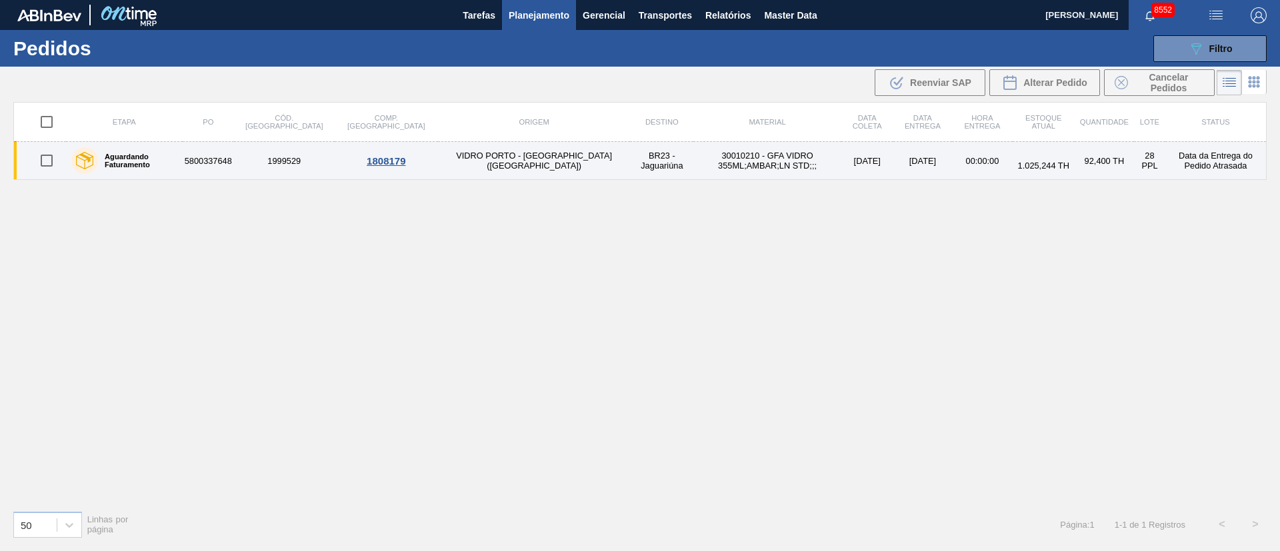
click at [44, 153] on input "checkbox" at bounding box center [47, 161] width 28 height 28
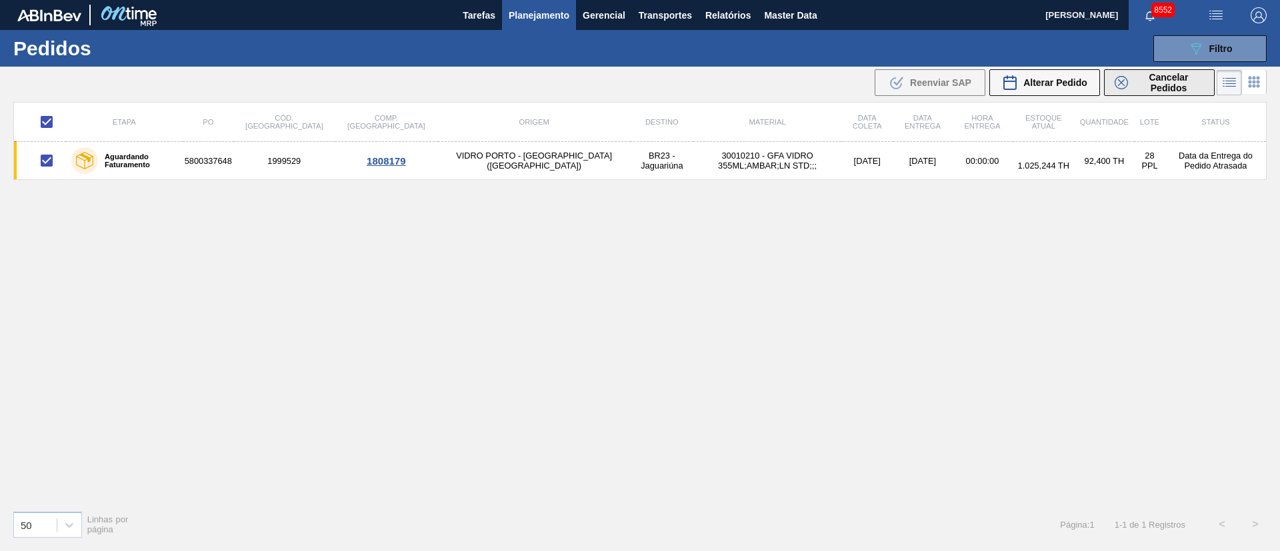
click at [1170, 79] on span "Cancelar Pedidos" at bounding box center [1168, 82] width 71 height 21
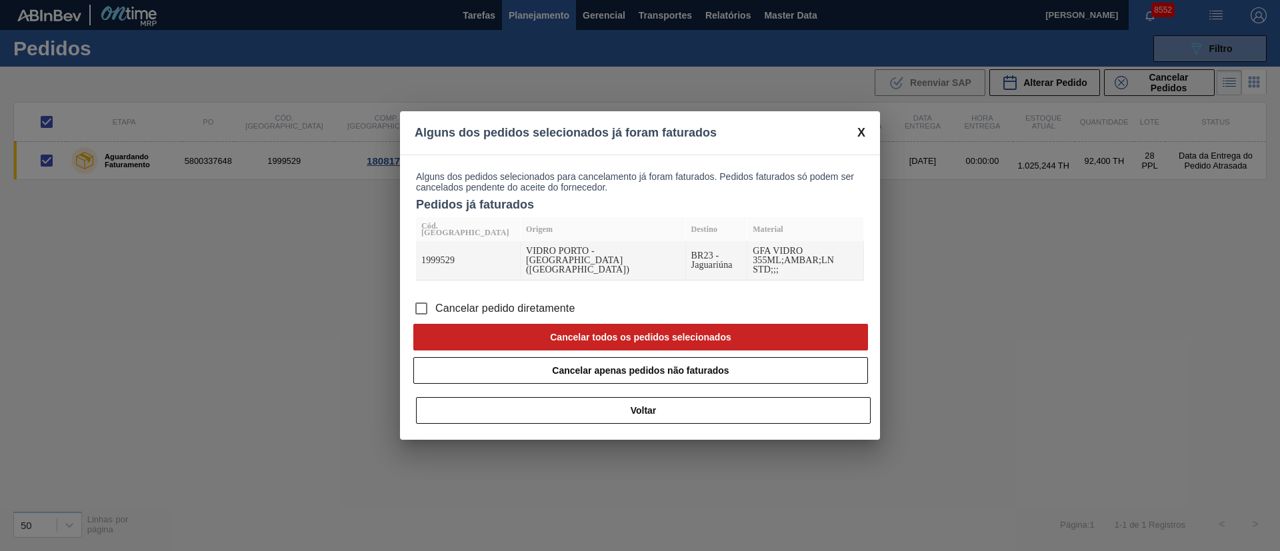
click at [427, 303] on input "Cancelar pedido diretamente" at bounding box center [421, 309] width 28 height 28
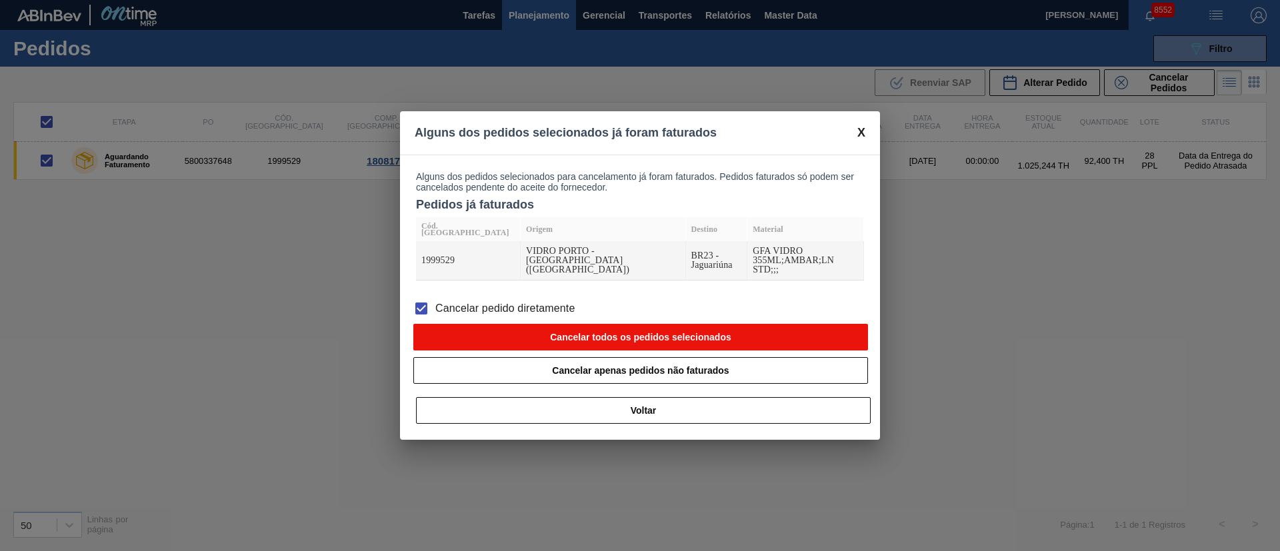
click at [635, 326] on button "Cancelar todos os pedidos selecionados" at bounding box center [640, 337] width 455 height 27
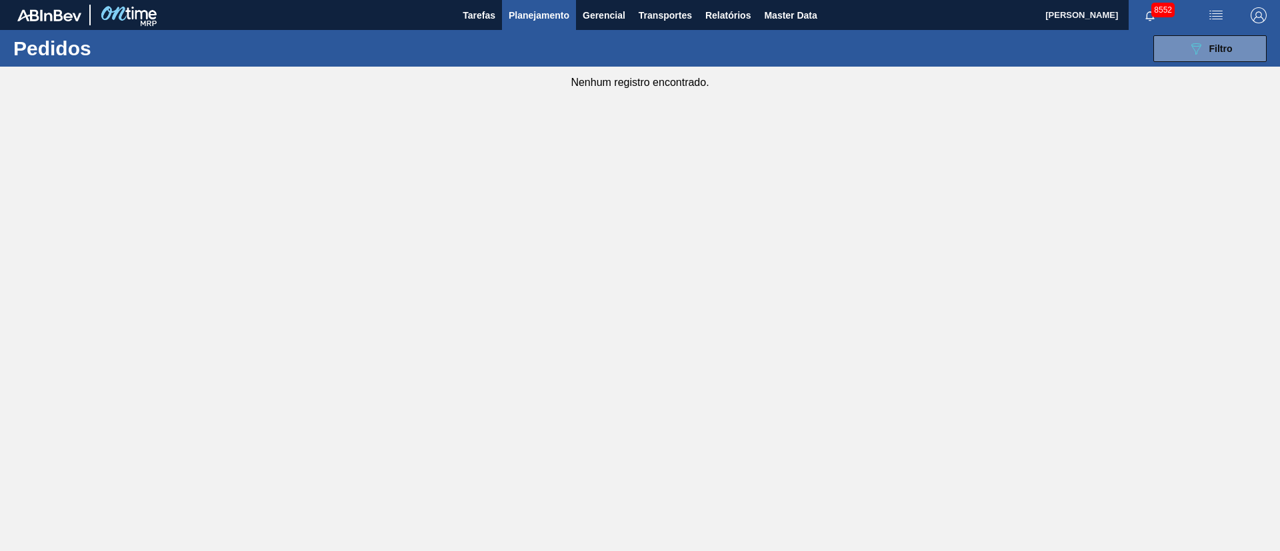
click at [741, 186] on main "Tarefas Planejamento Gerencial Transportes Relatórios Master Data Juliane Romag…" at bounding box center [640, 275] width 1280 height 551
click at [539, 12] on span "Planejamento" at bounding box center [539, 15] width 61 height 16
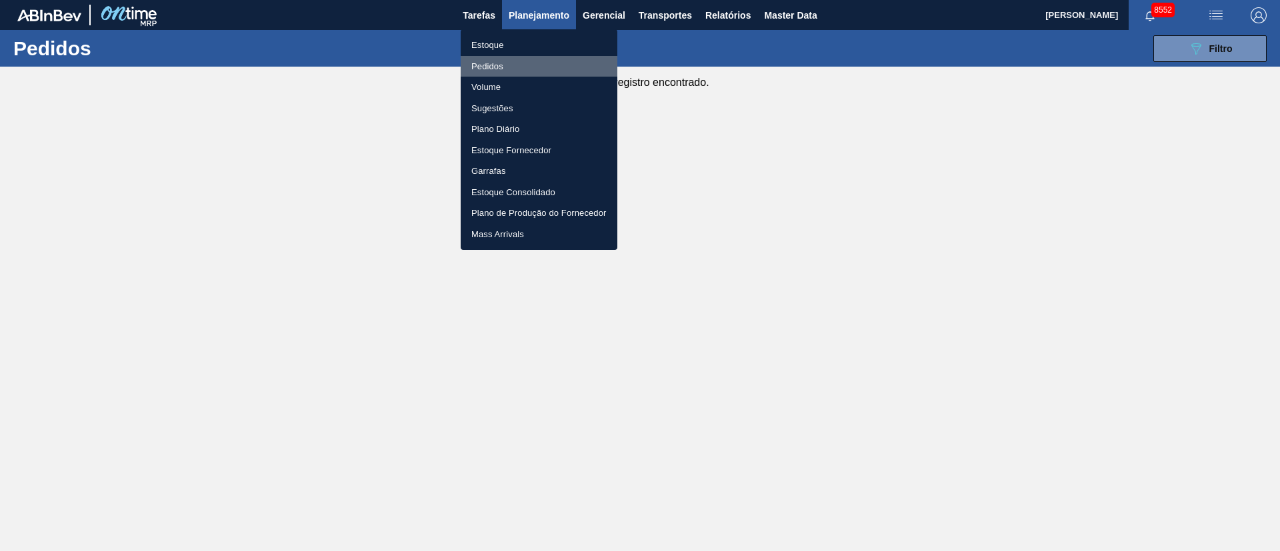
click at [492, 67] on li "Pedidos" at bounding box center [539, 66] width 157 height 21
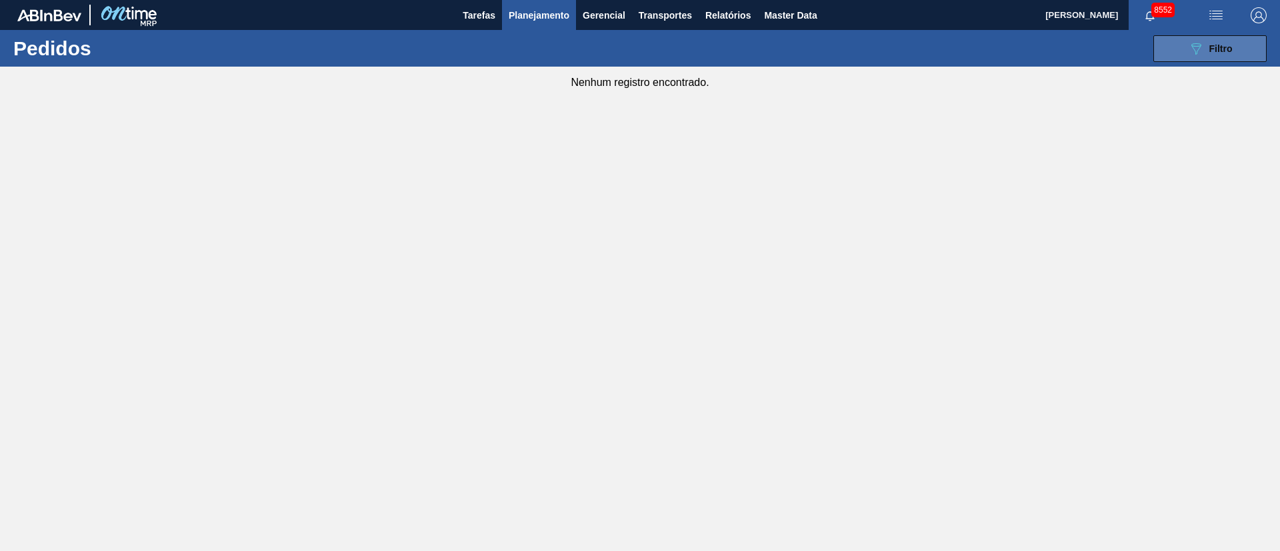
click at [1218, 41] on div "089F7B8B-B2A5-4AFE-B5C0-19BA573D28AC Filtro" at bounding box center [1210, 49] width 45 height 16
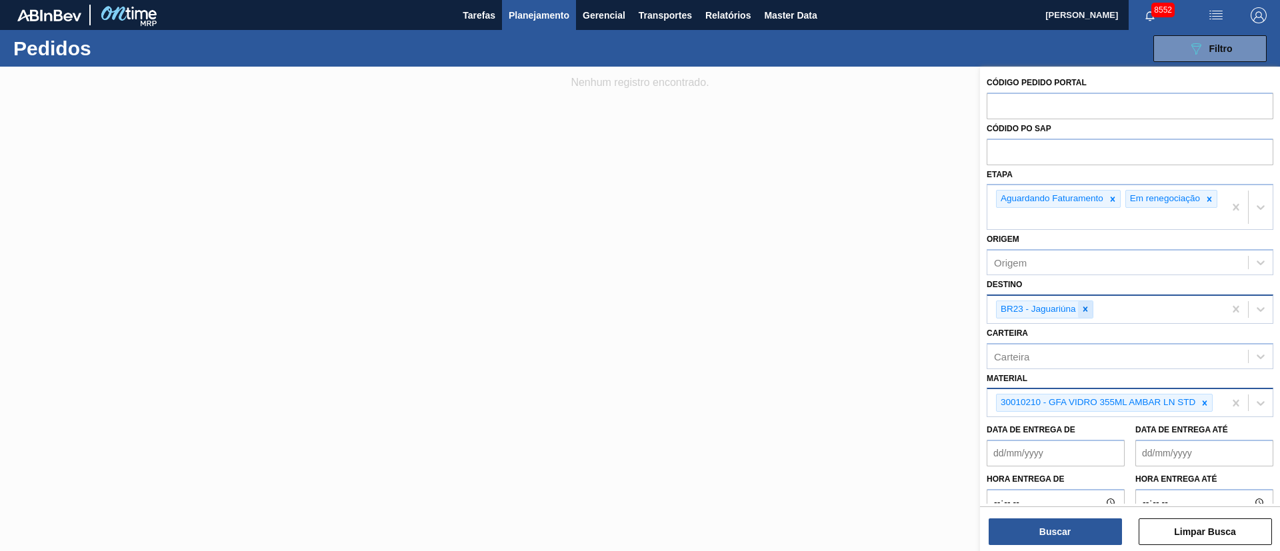
click at [1085, 318] on div at bounding box center [1085, 309] width 15 height 17
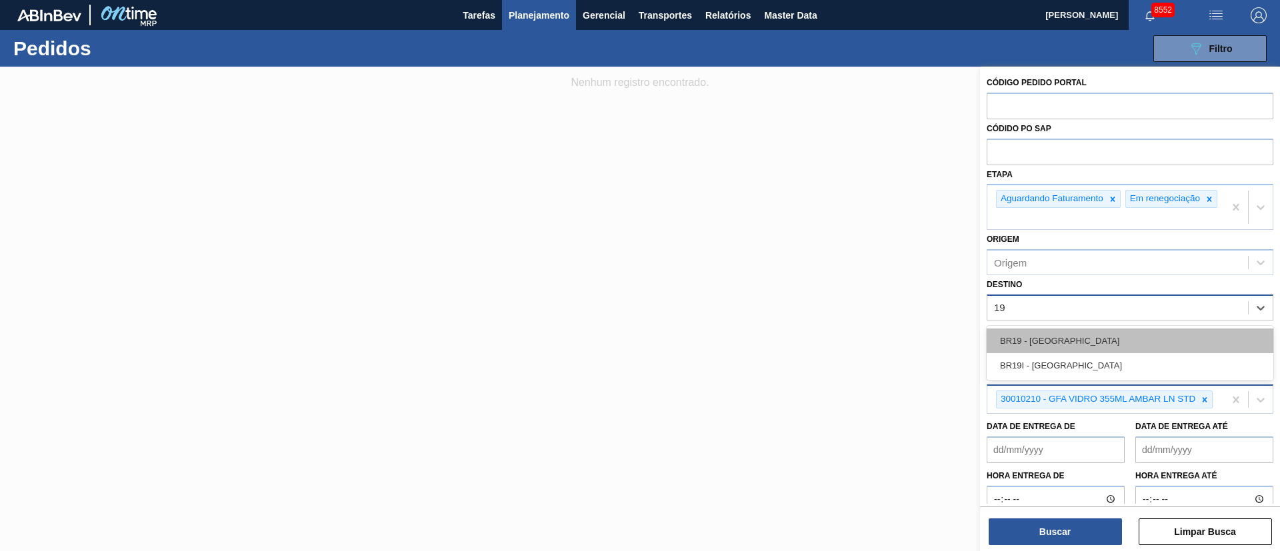
click at [1052, 351] on div "BR19 - [GEOGRAPHIC_DATA]" at bounding box center [1129, 341] width 287 height 25
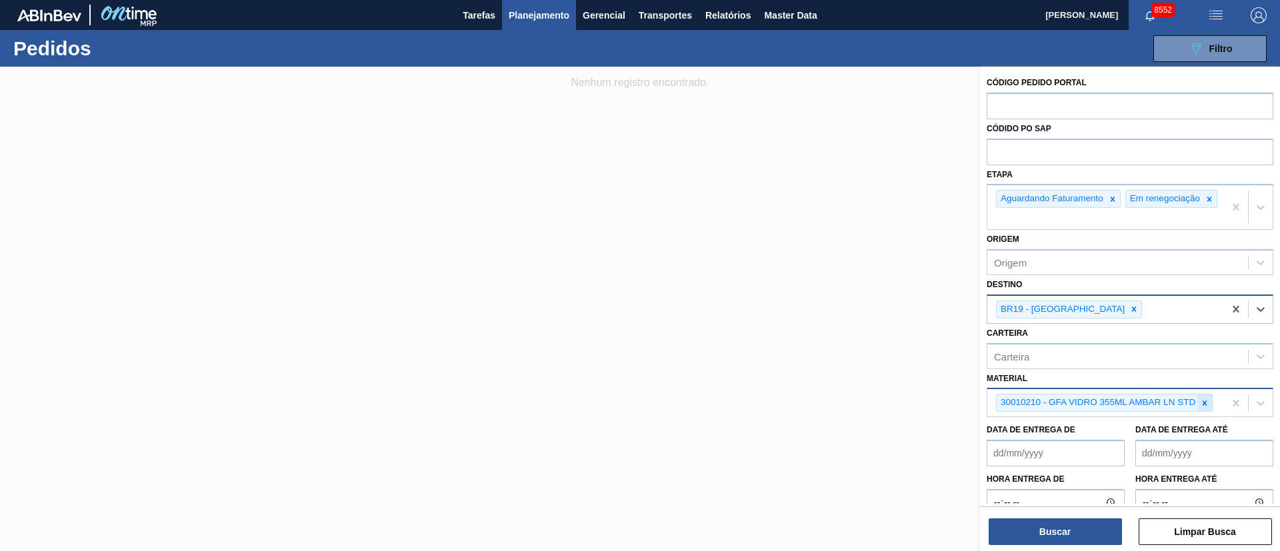
click at [1206, 408] on icon at bounding box center [1204, 403] width 9 height 9
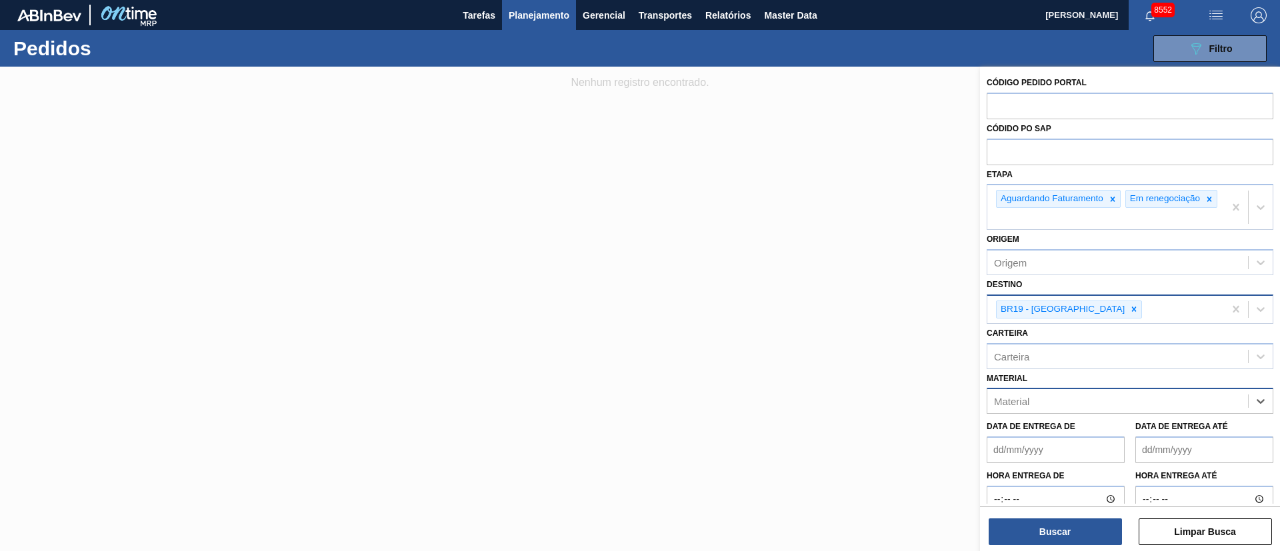
click at [1020, 407] on div "Material" at bounding box center [1011, 401] width 35 height 11
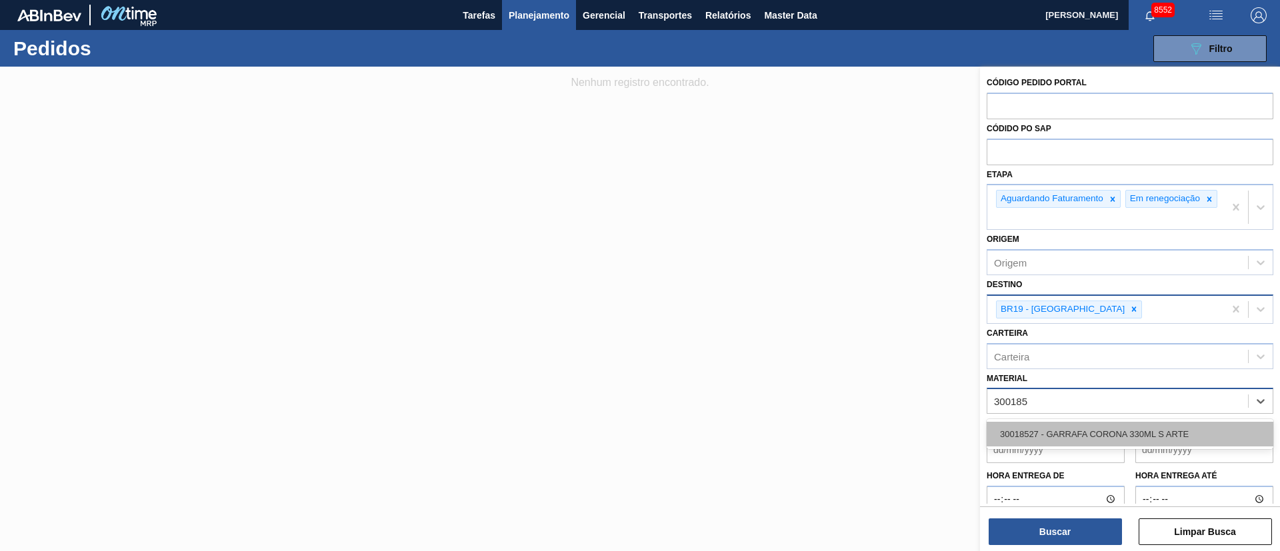
click at [1042, 441] on div "30018527 - GARRAFA CORONA 330ML S ARTE" at bounding box center [1129, 434] width 287 height 25
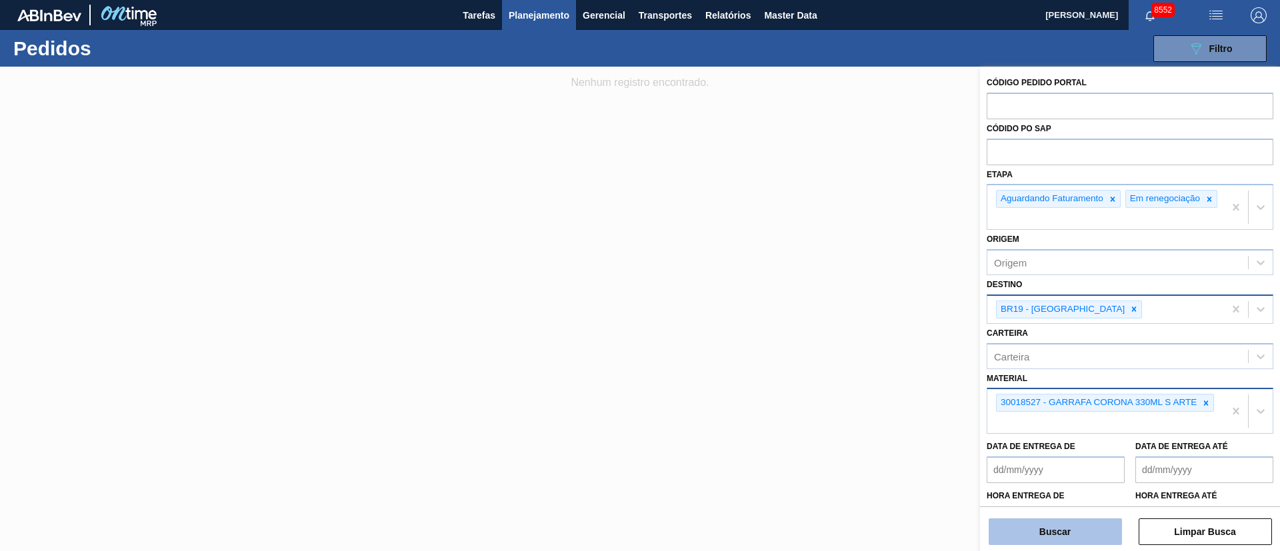
click at [1082, 541] on button "Buscar" at bounding box center [1054, 532] width 133 height 27
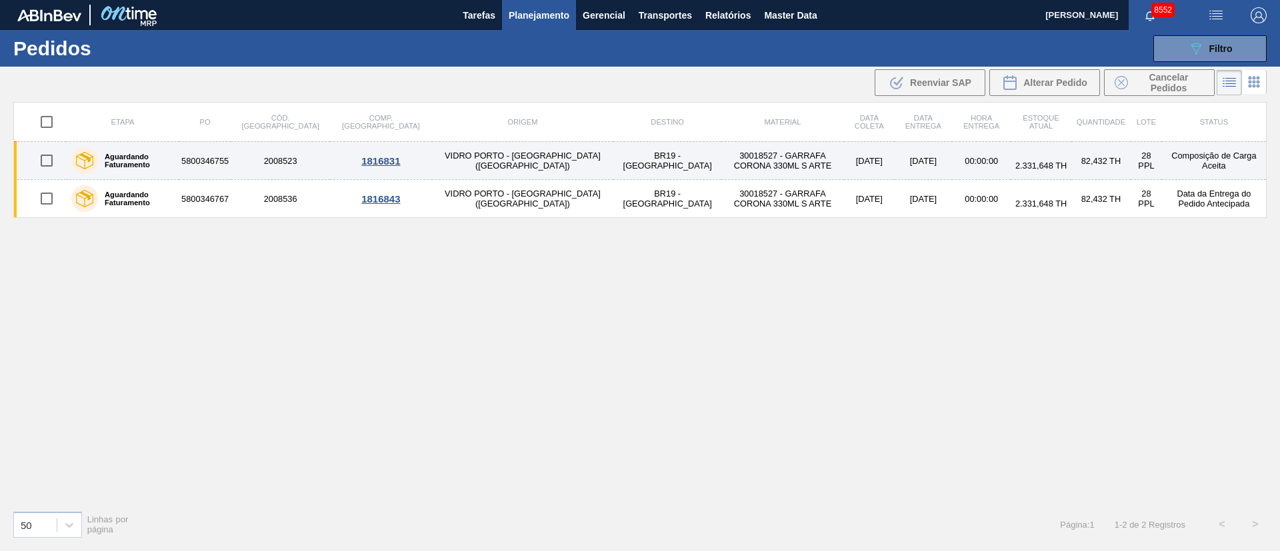
click at [844, 167] on td "[DATE]" at bounding box center [869, 161] width 51 height 38
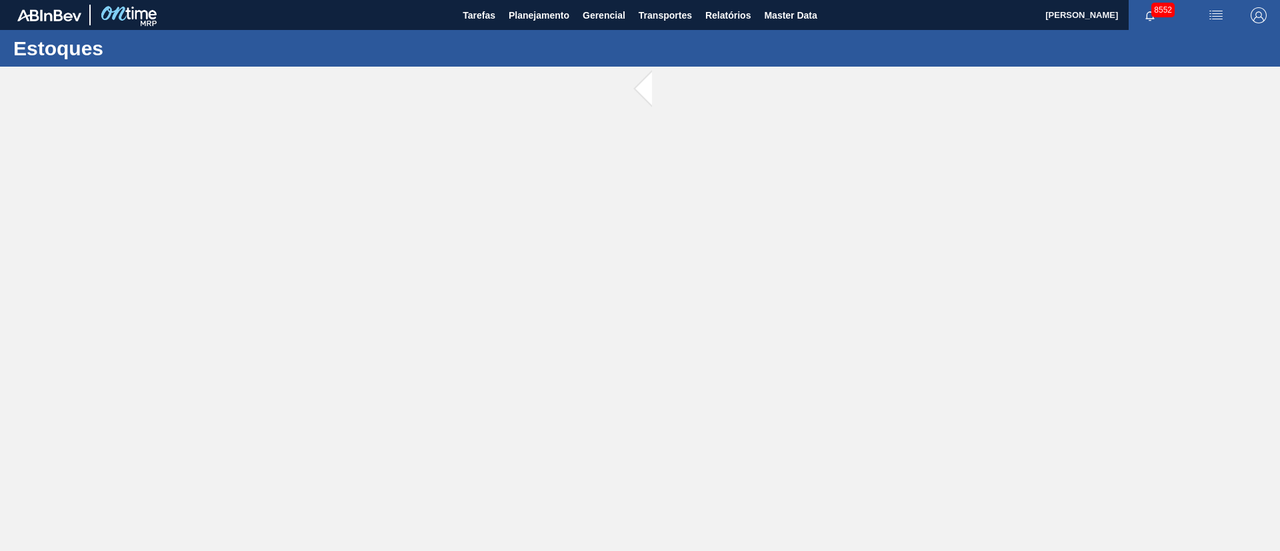
click at [776, 167] on main "Tarefas Planejamento Gerencial Transportes Relatórios Master Data [PERSON_NAME]…" at bounding box center [640, 275] width 1280 height 551
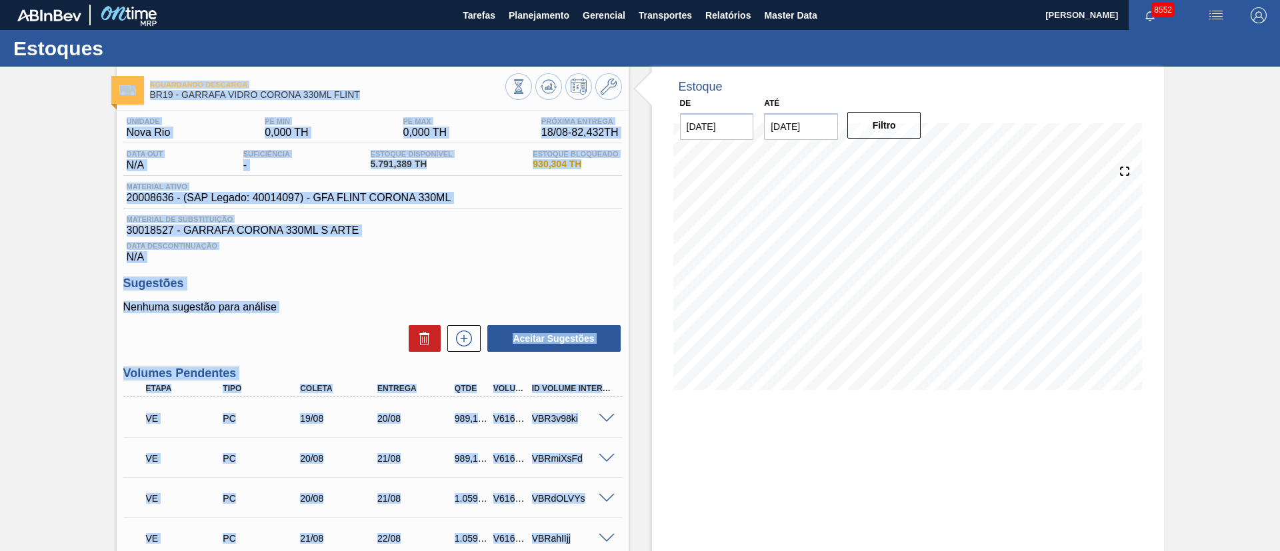
click at [581, 261] on div "Data Descontinuação N/A" at bounding box center [372, 250] width 499 height 27
